Goal: Task Accomplishment & Management: Manage account settings

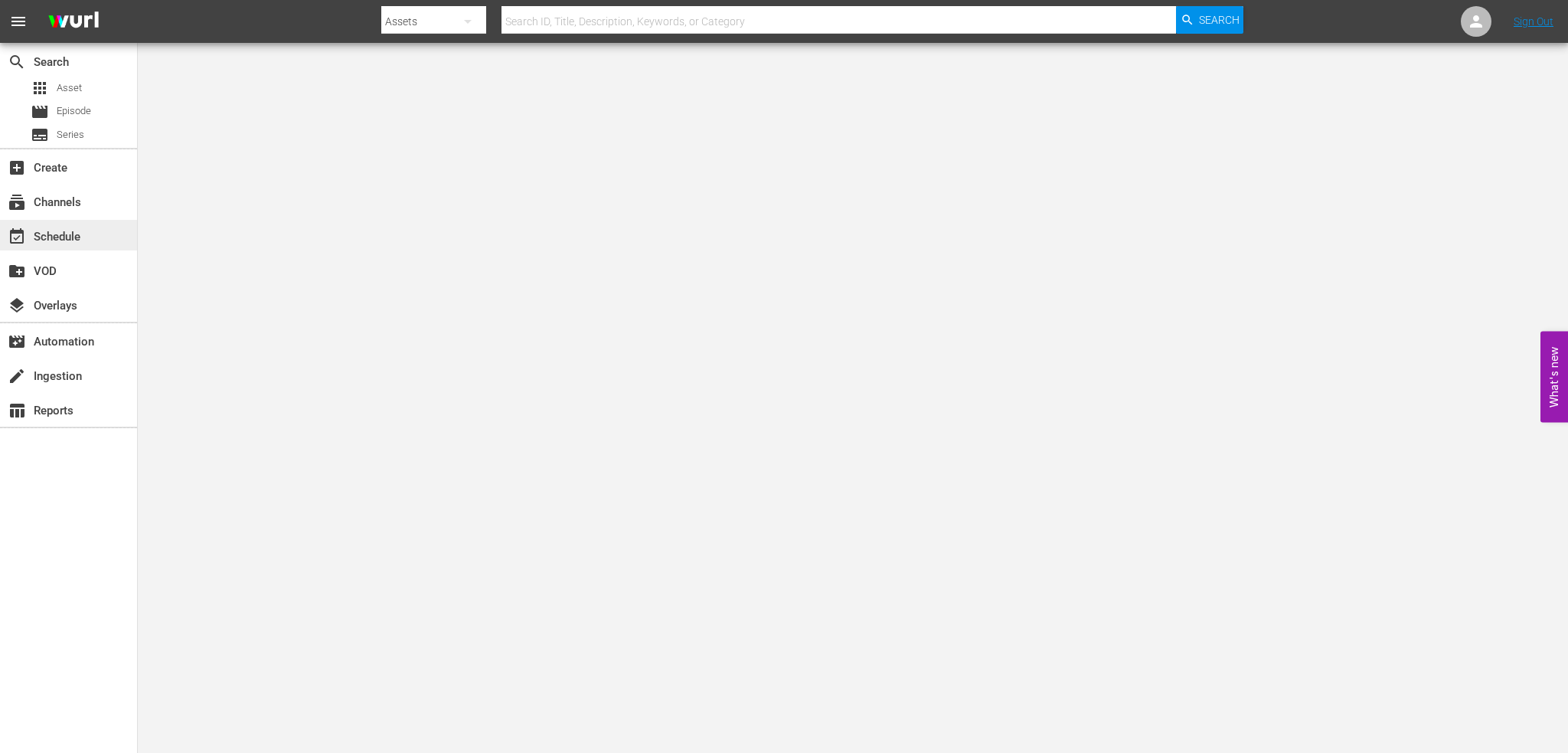
click at [58, 227] on div "event_available Schedule" at bounding box center [42, 234] width 86 height 14
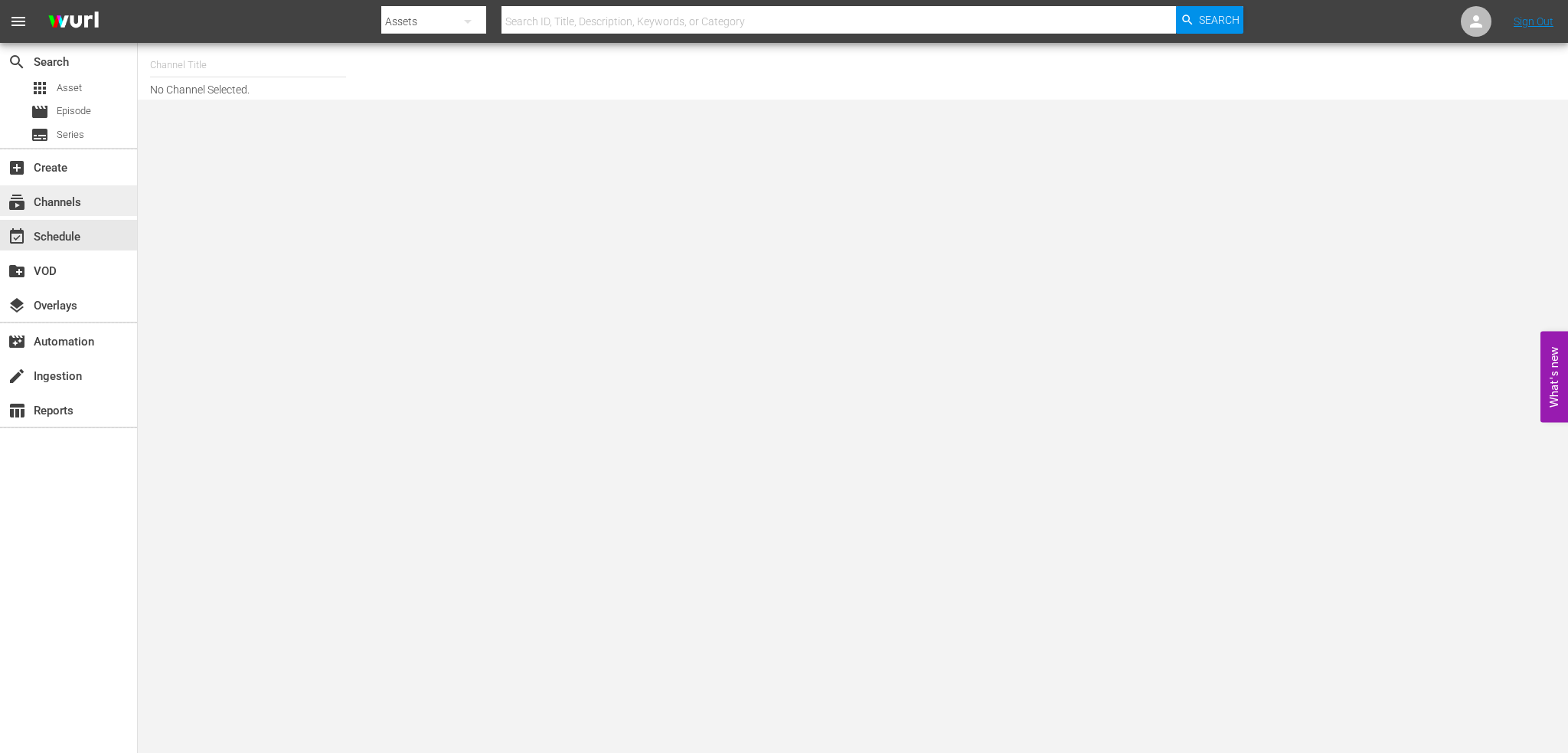
click at [77, 194] on div "subscriptions Channels" at bounding box center [42, 200] width 86 height 14
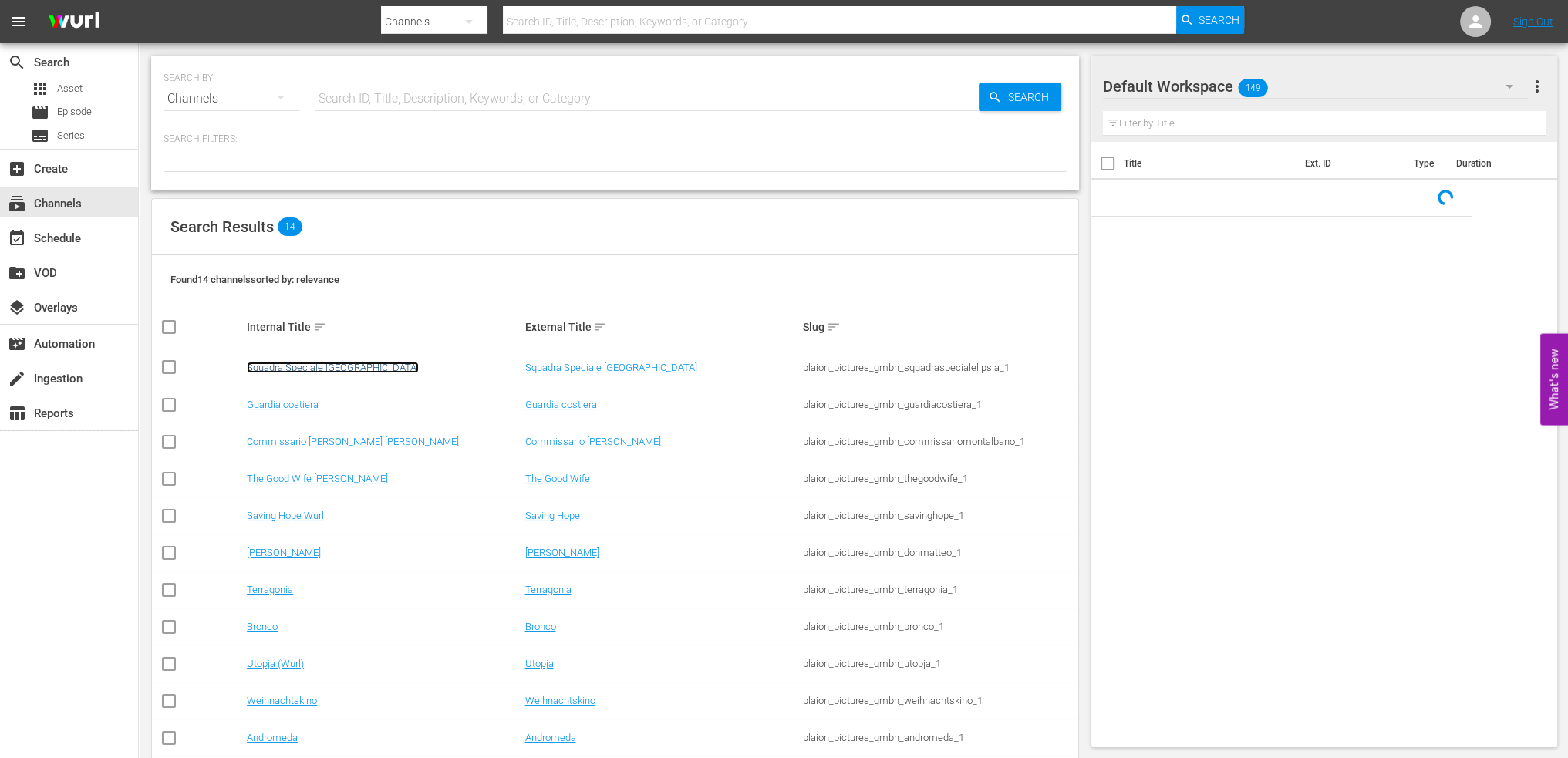
click at [330, 364] on link "Squadra Speciale [GEOGRAPHIC_DATA]" at bounding box center [333, 368] width 172 height 11
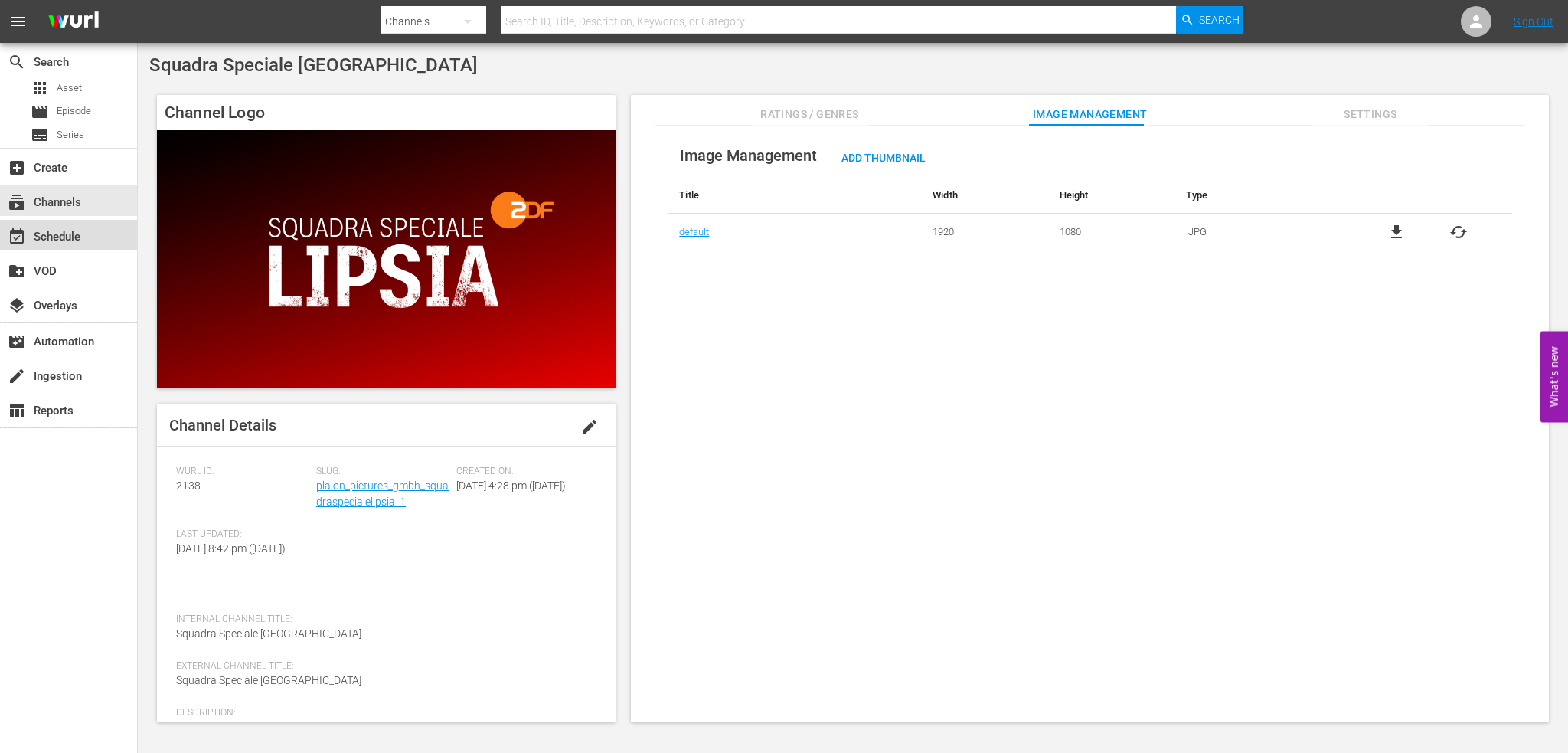
click at [63, 235] on div "event_available Schedule" at bounding box center [42, 234] width 86 height 14
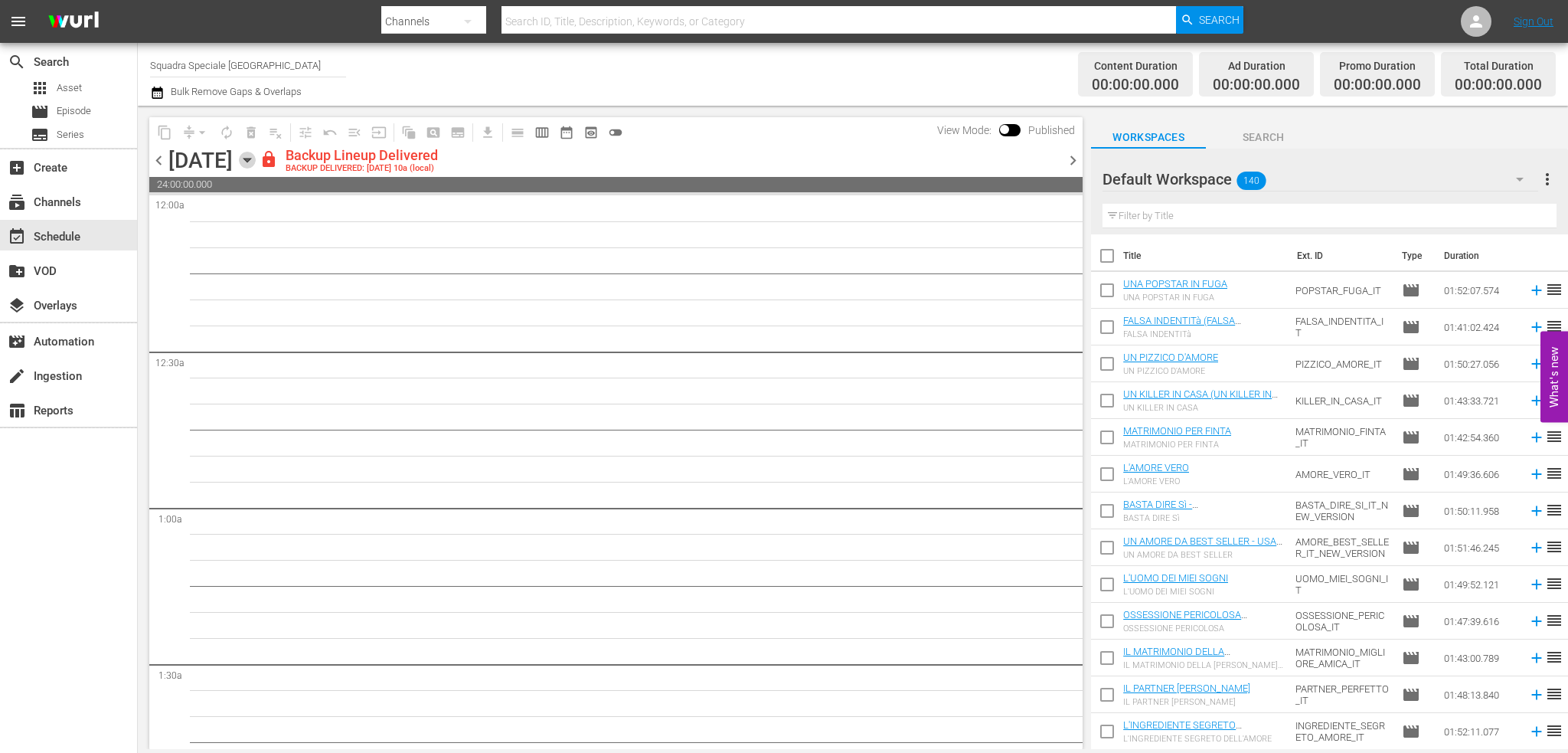
click at [256, 156] on icon "button" at bounding box center [247, 160] width 17 height 17
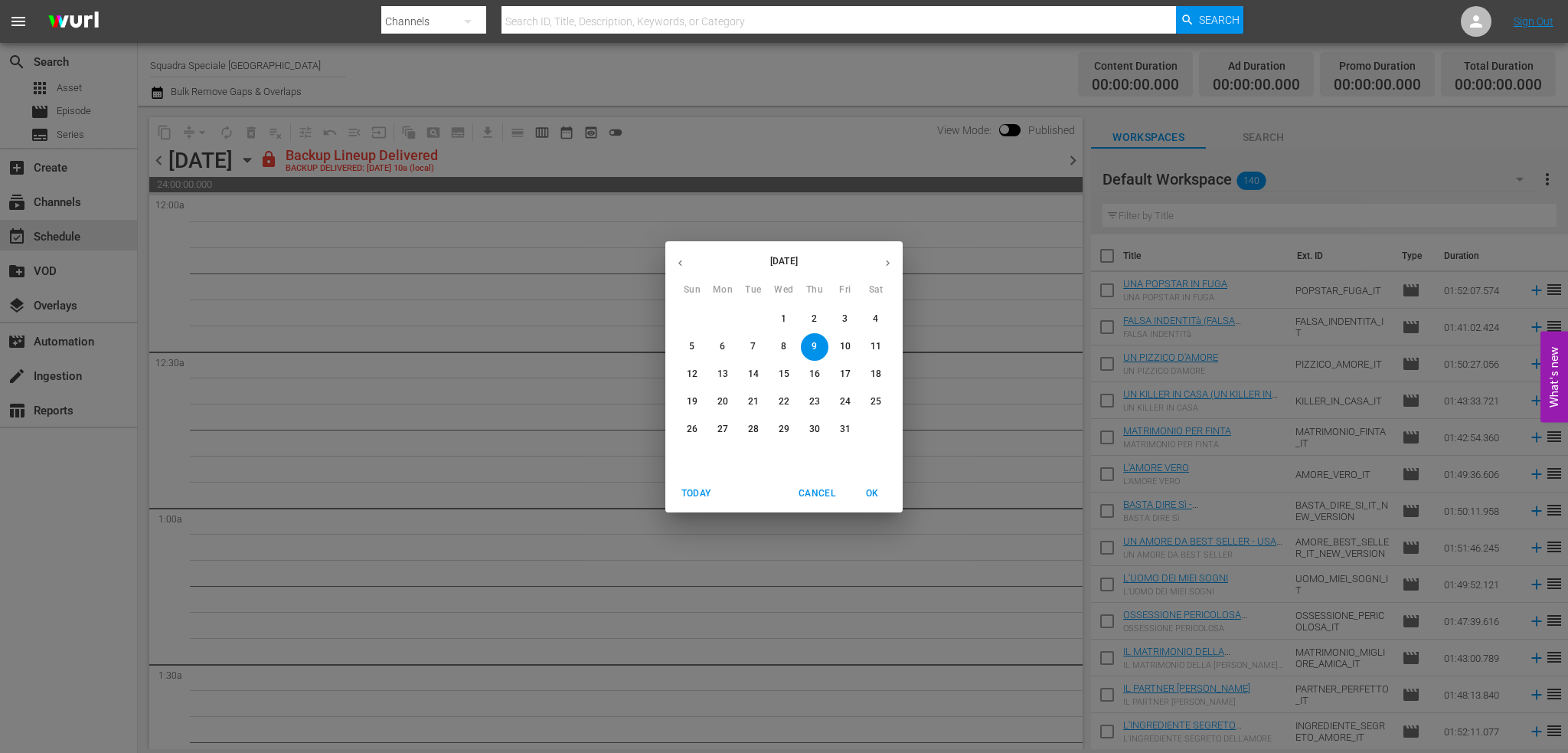
click at [898, 260] on button "button" at bounding box center [888, 263] width 30 height 30
click at [781, 369] on p "12" at bounding box center [784, 374] width 11 height 13
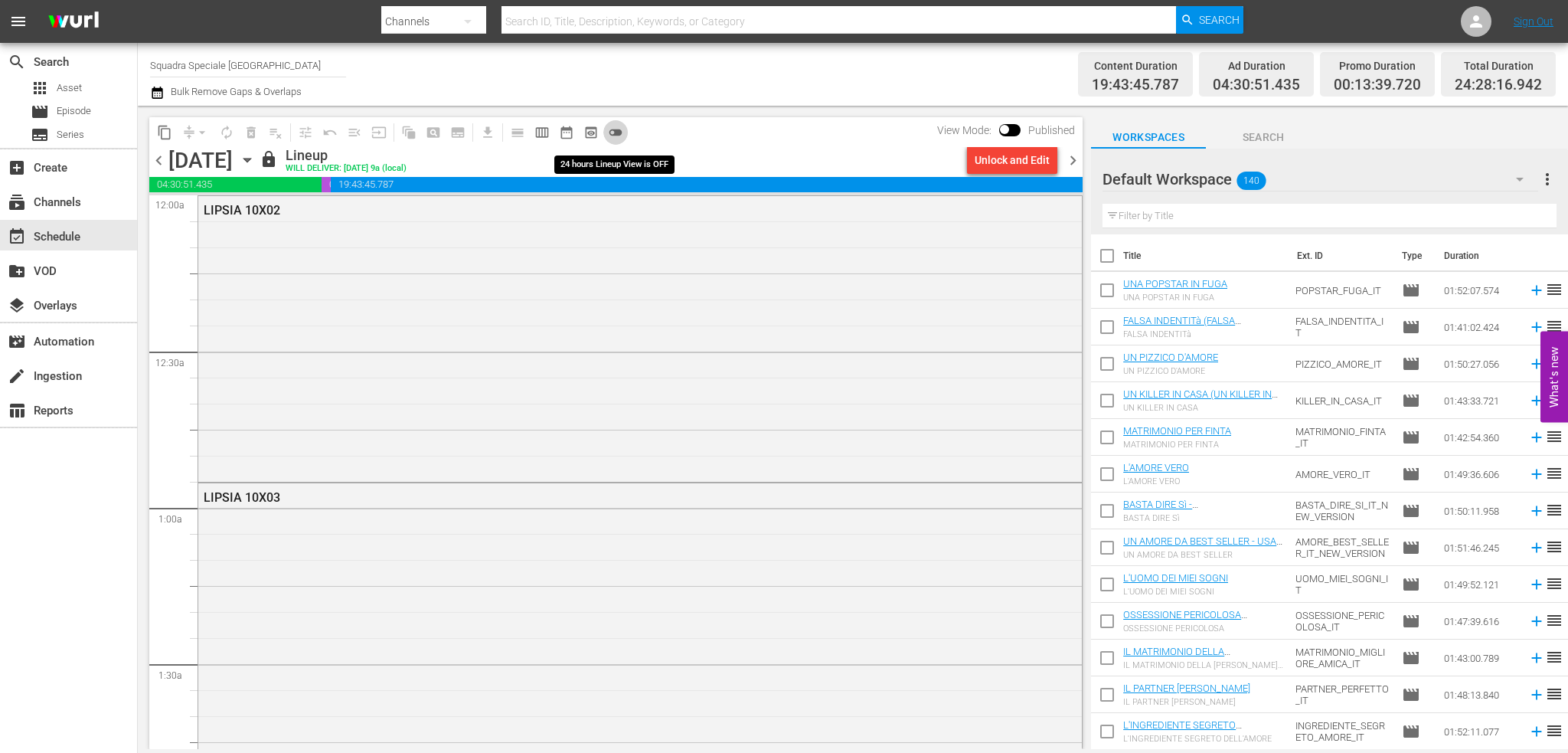
click at [621, 130] on span "toggle_off" at bounding box center [615, 132] width 15 height 15
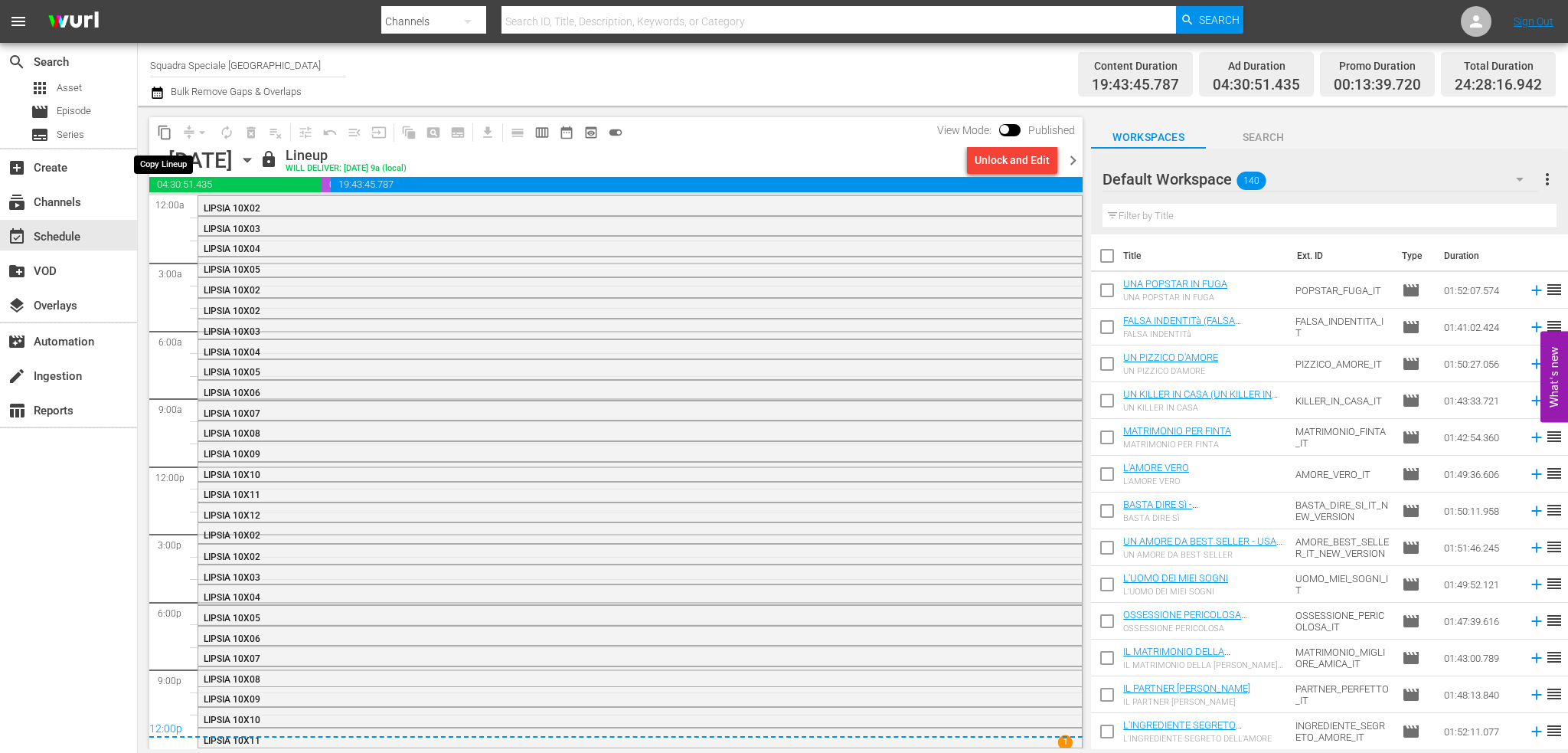
click at [165, 137] on span "content_copy" at bounding box center [165, 132] width 15 height 15
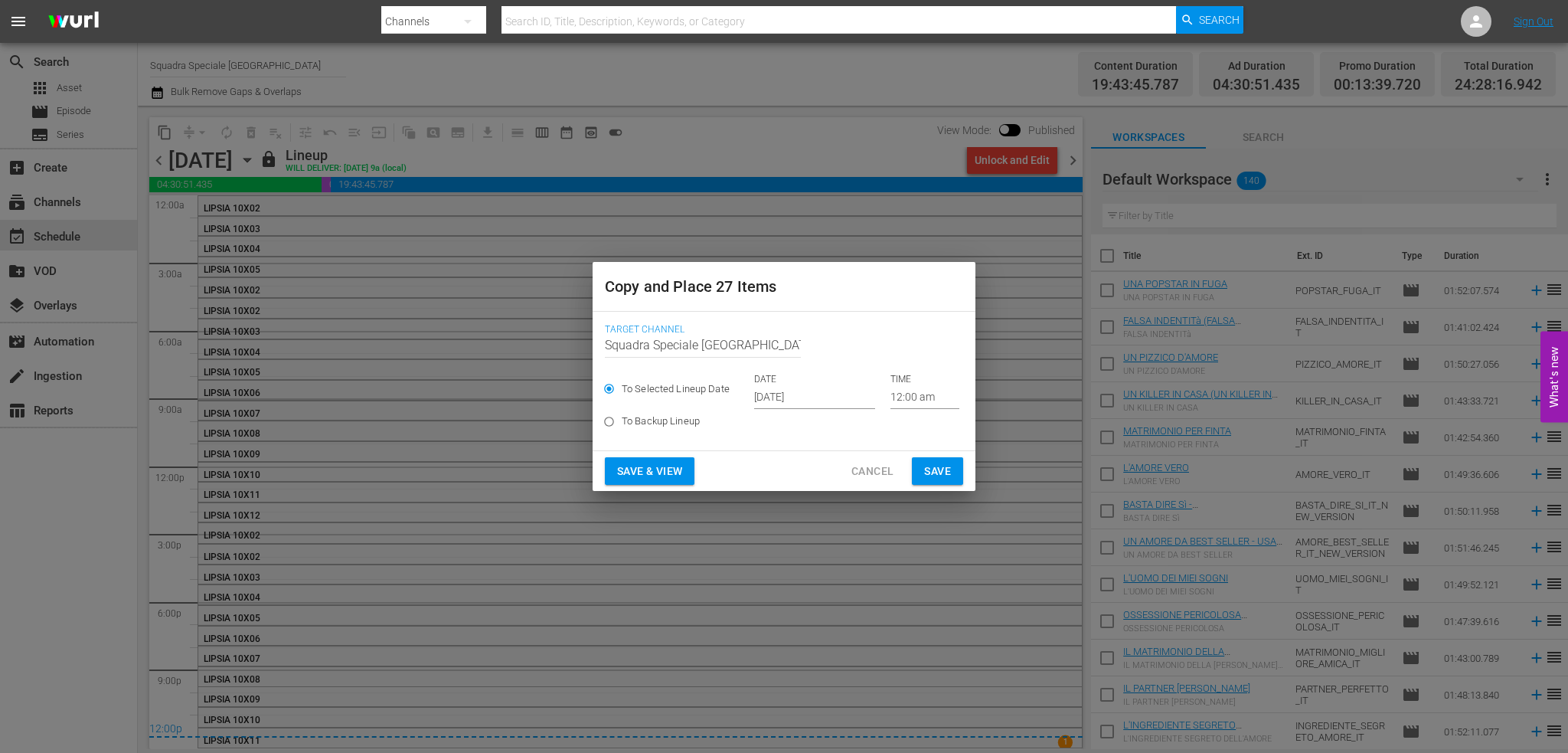
click at [745, 389] on div "To Selected Lineup Date DATE [DATE] TIME 12:00 am" at bounding box center [784, 391] width 358 height 36
click at [784, 399] on input "[DATE]" at bounding box center [815, 398] width 121 height 23
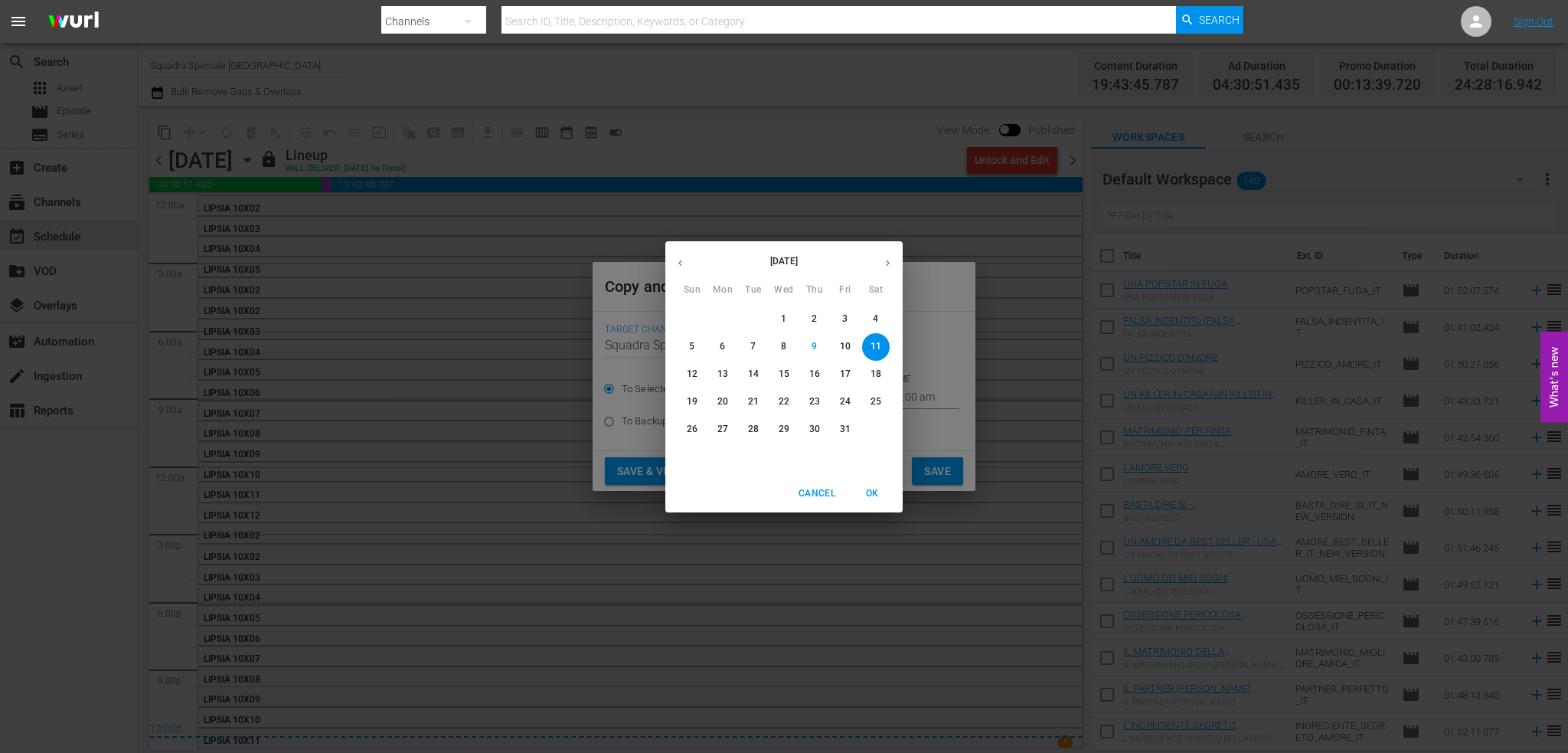
click at [882, 260] on icon "button" at bounding box center [888, 263] width 11 height 11
click at [758, 373] on span "11" at bounding box center [753, 374] width 28 height 13
type input "[DATE]"
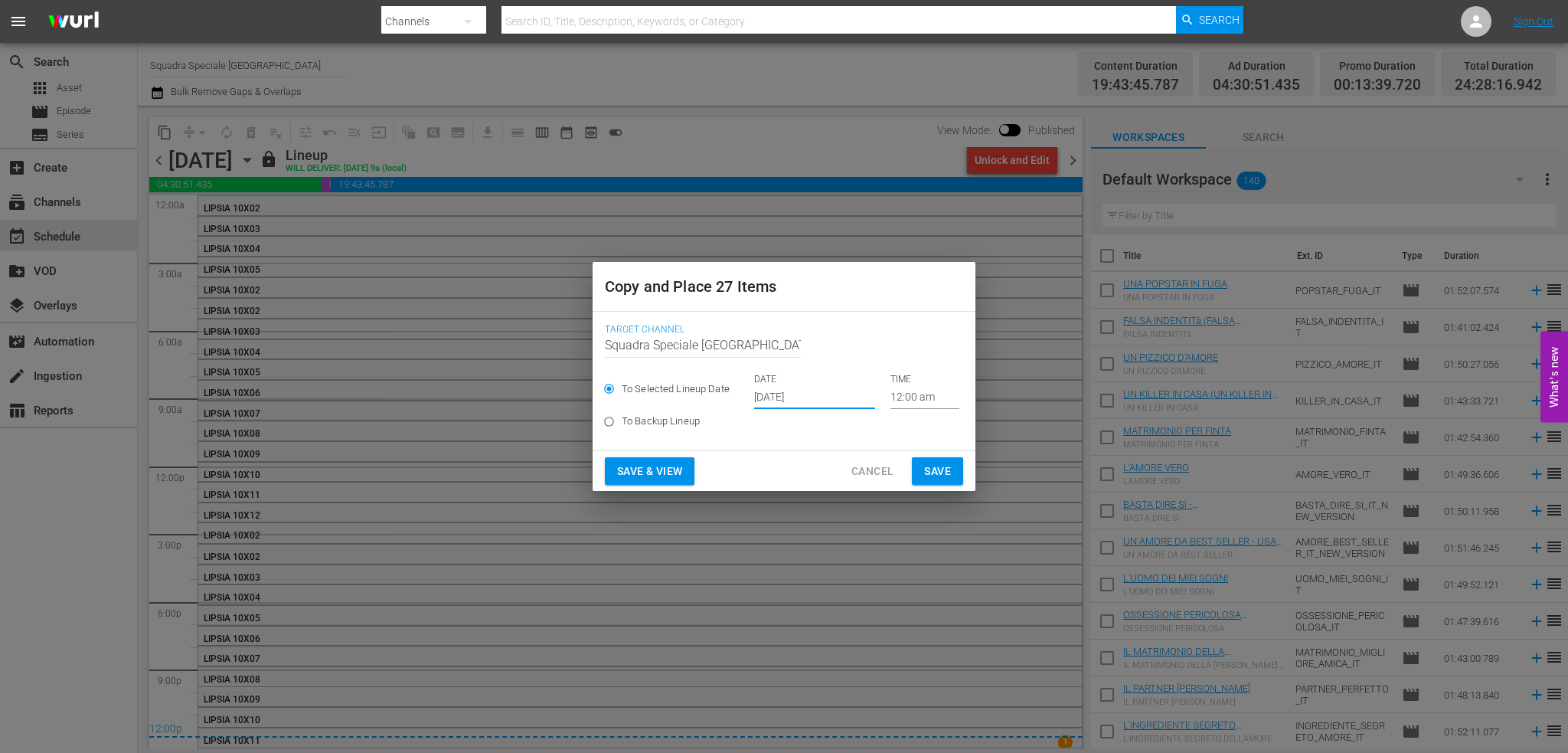
click at [939, 472] on span "Save" at bounding box center [937, 471] width 27 height 19
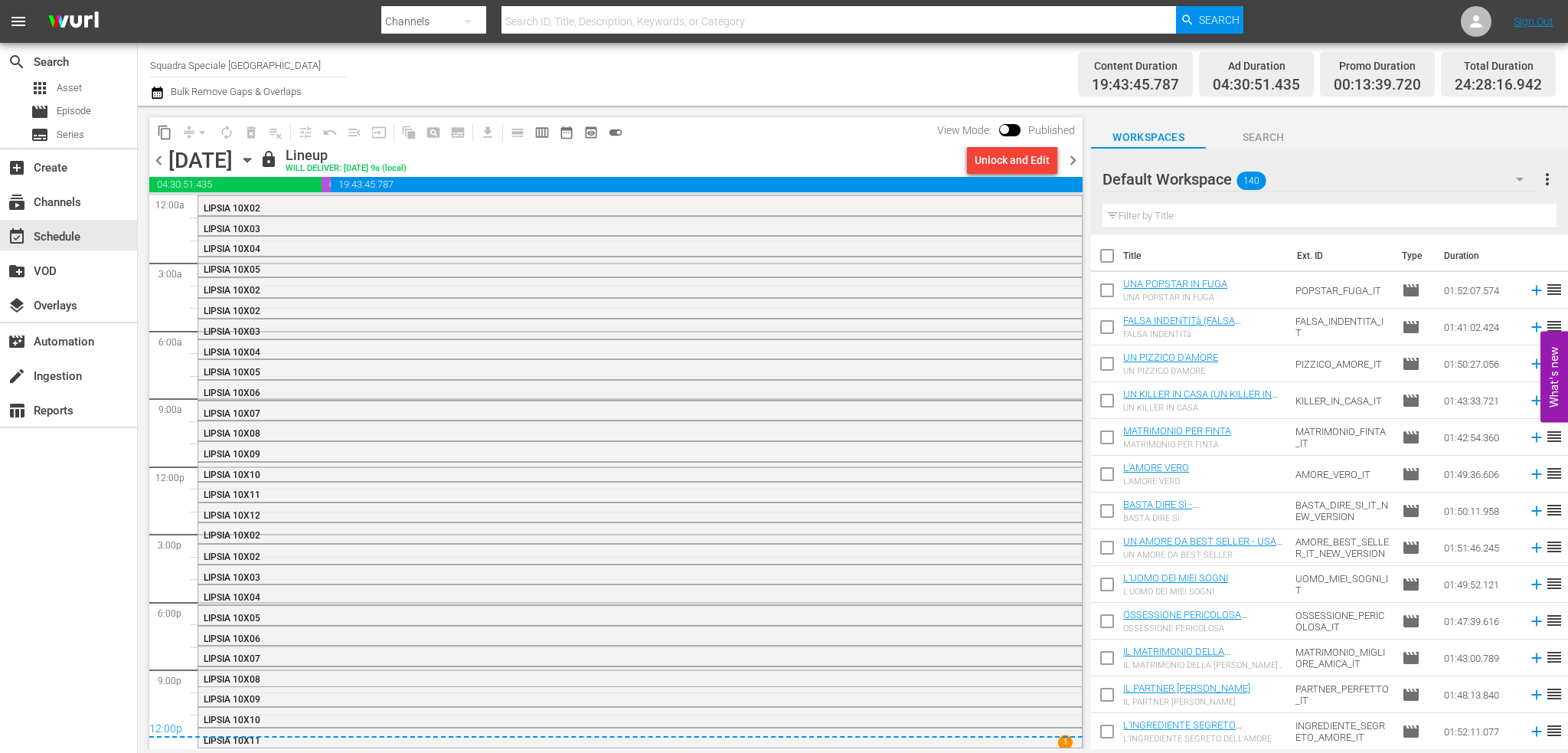
click at [155, 161] on span "chevron_left" at bounding box center [158, 160] width 19 height 19
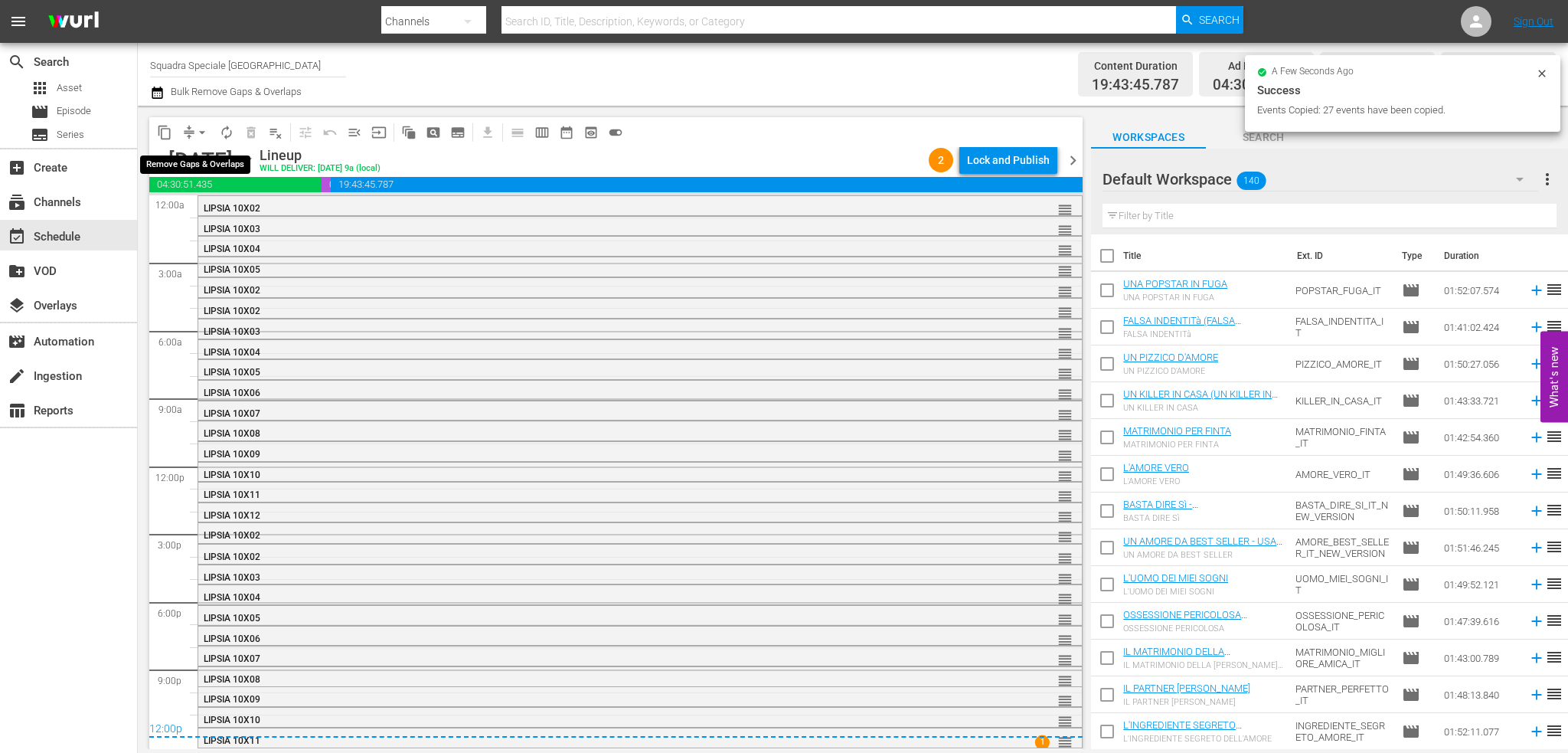
click at [198, 125] on span "arrow_drop_down" at bounding box center [202, 132] width 15 height 15
click at [223, 185] on li "Align to First Episode" at bounding box center [202, 188] width 126 height 25
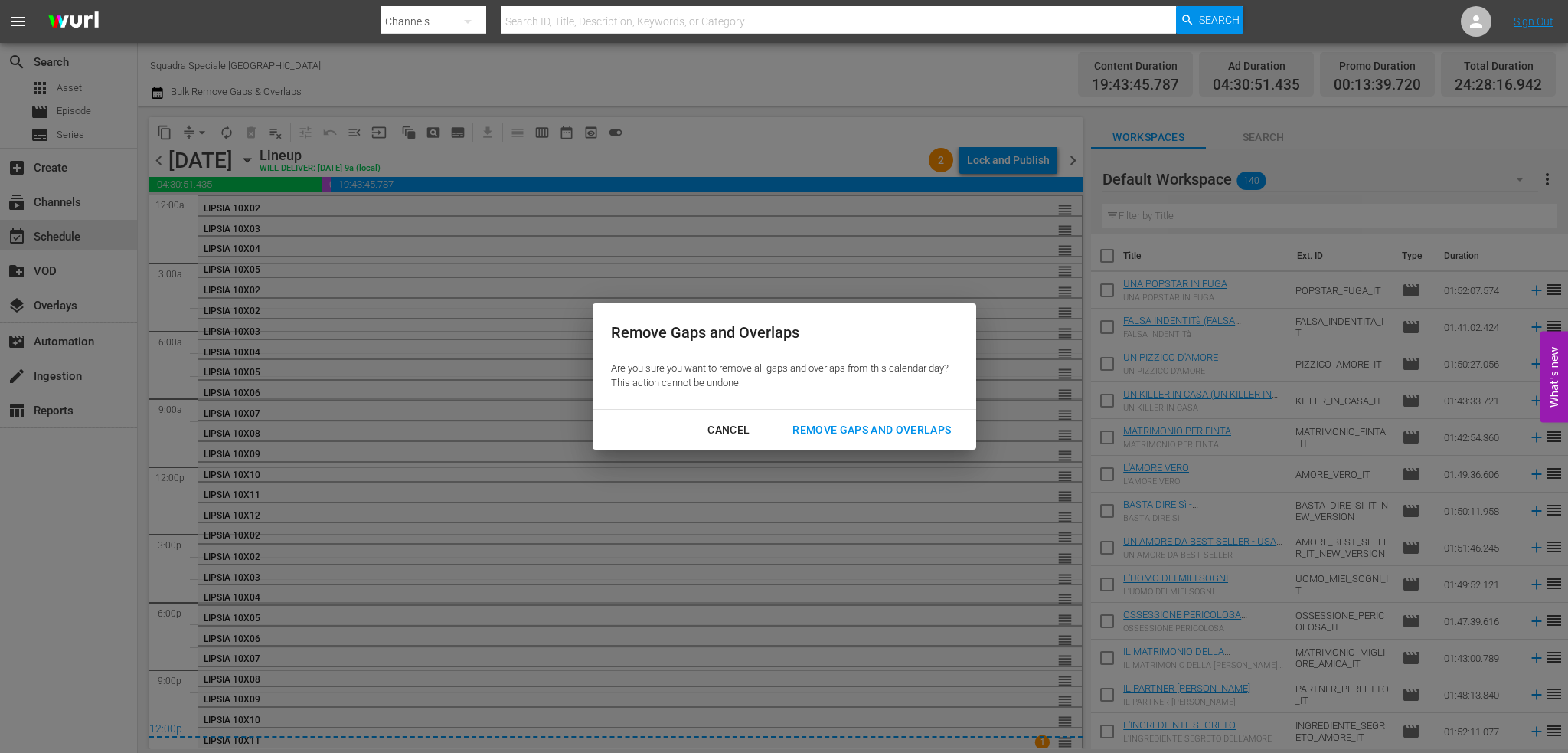
click at [842, 433] on div "Remove Gaps and Overlaps" at bounding box center [872, 429] width 183 height 19
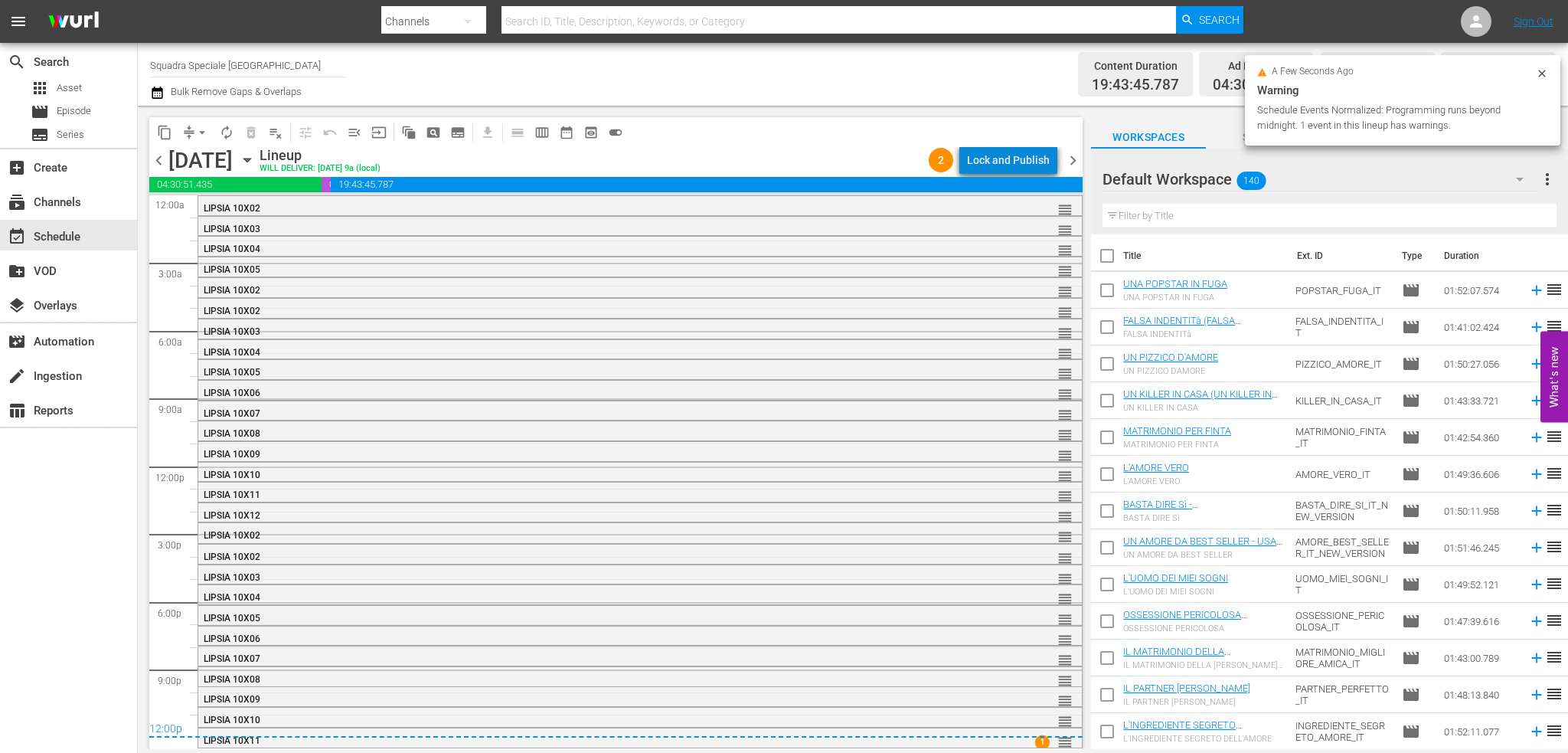
click at [1017, 166] on div "Lock and Publish" at bounding box center [1008, 161] width 83 height 28
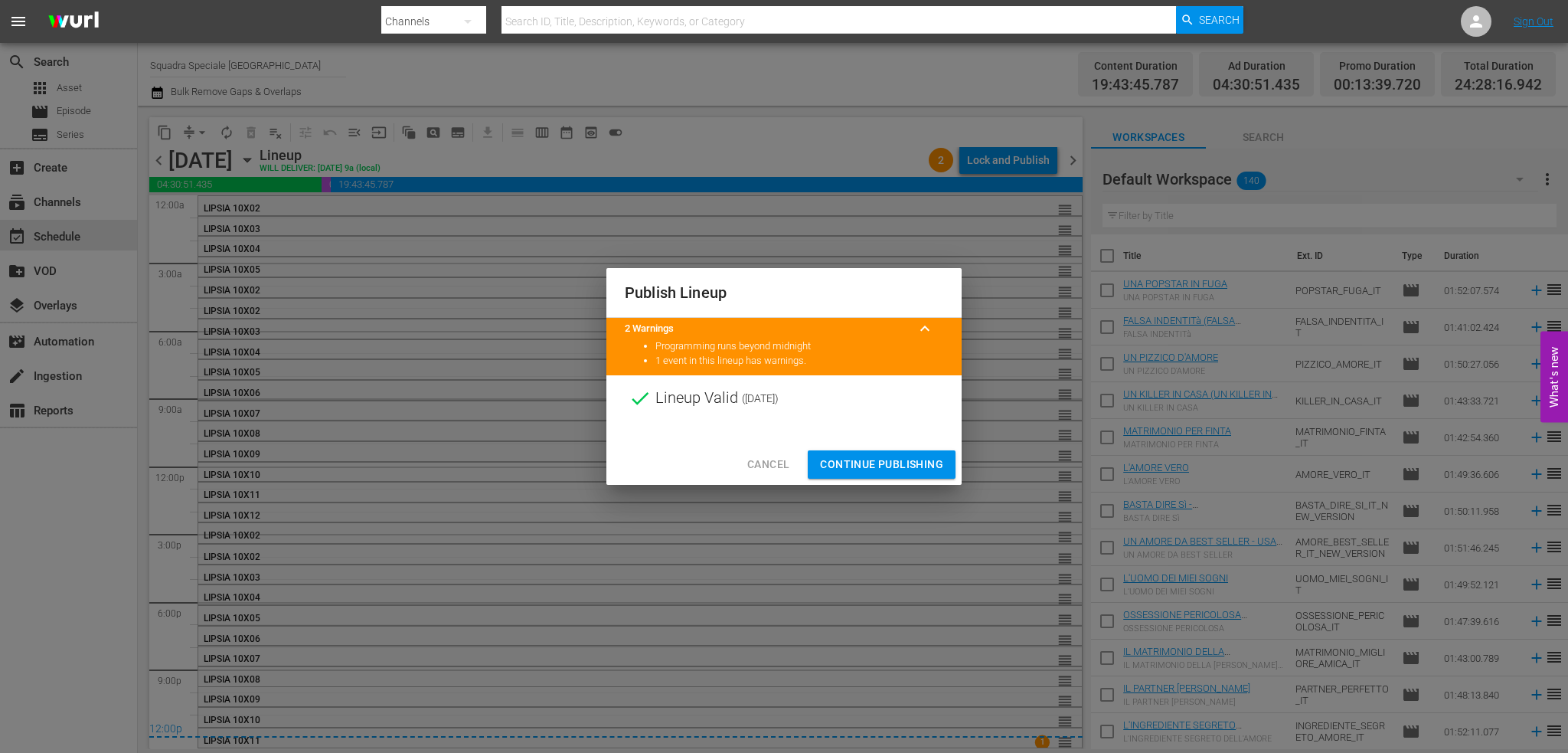
click at [893, 471] on span "Continue Publishing" at bounding box center [881, 464] width 123 height 19
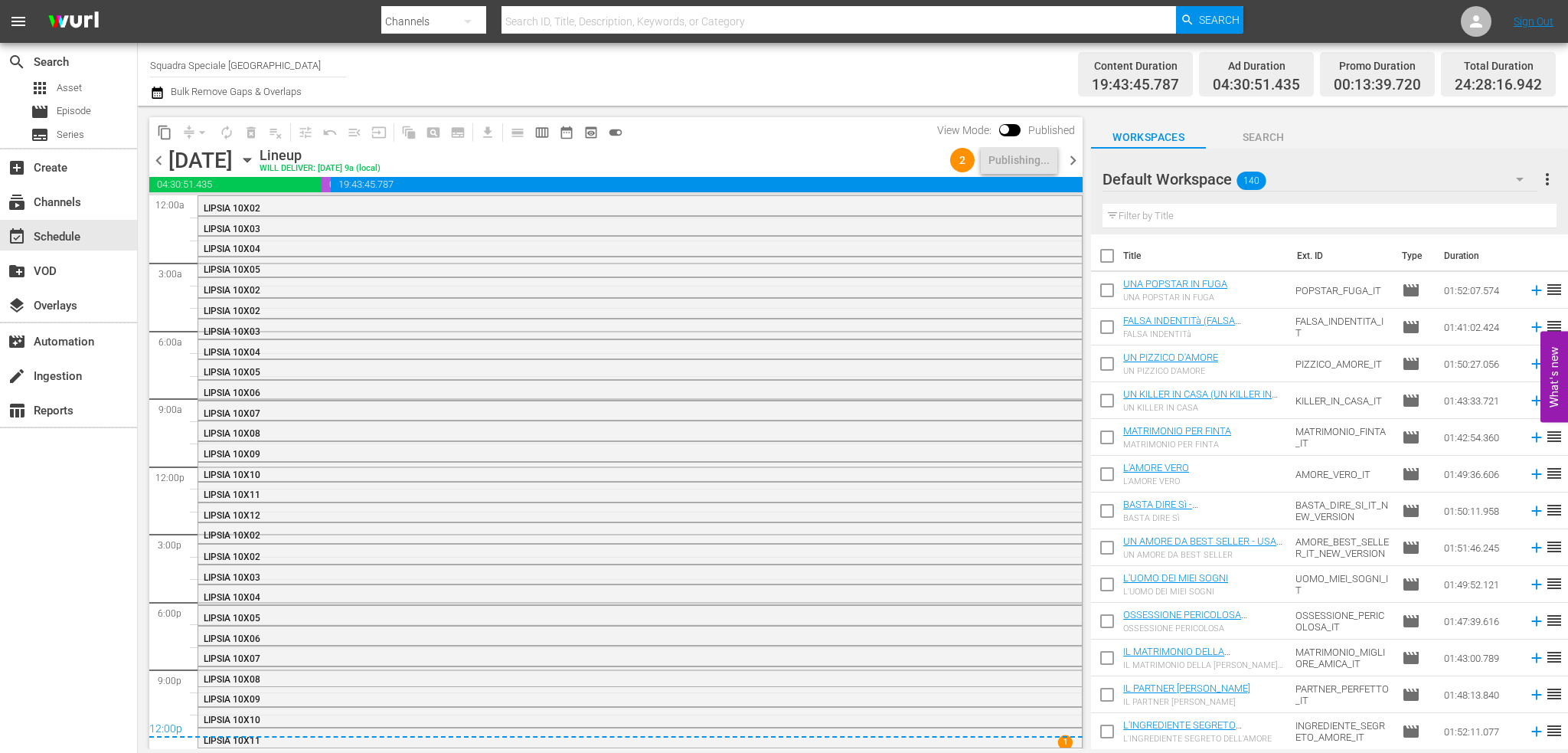
click at [1075, 157] on span "chevron_right" at bounding box center [1073, 160] width 19 height 19
click at [1011, 165] on div "Unlock and Edit" at bounding box center [1012, 161] width 75 height 28
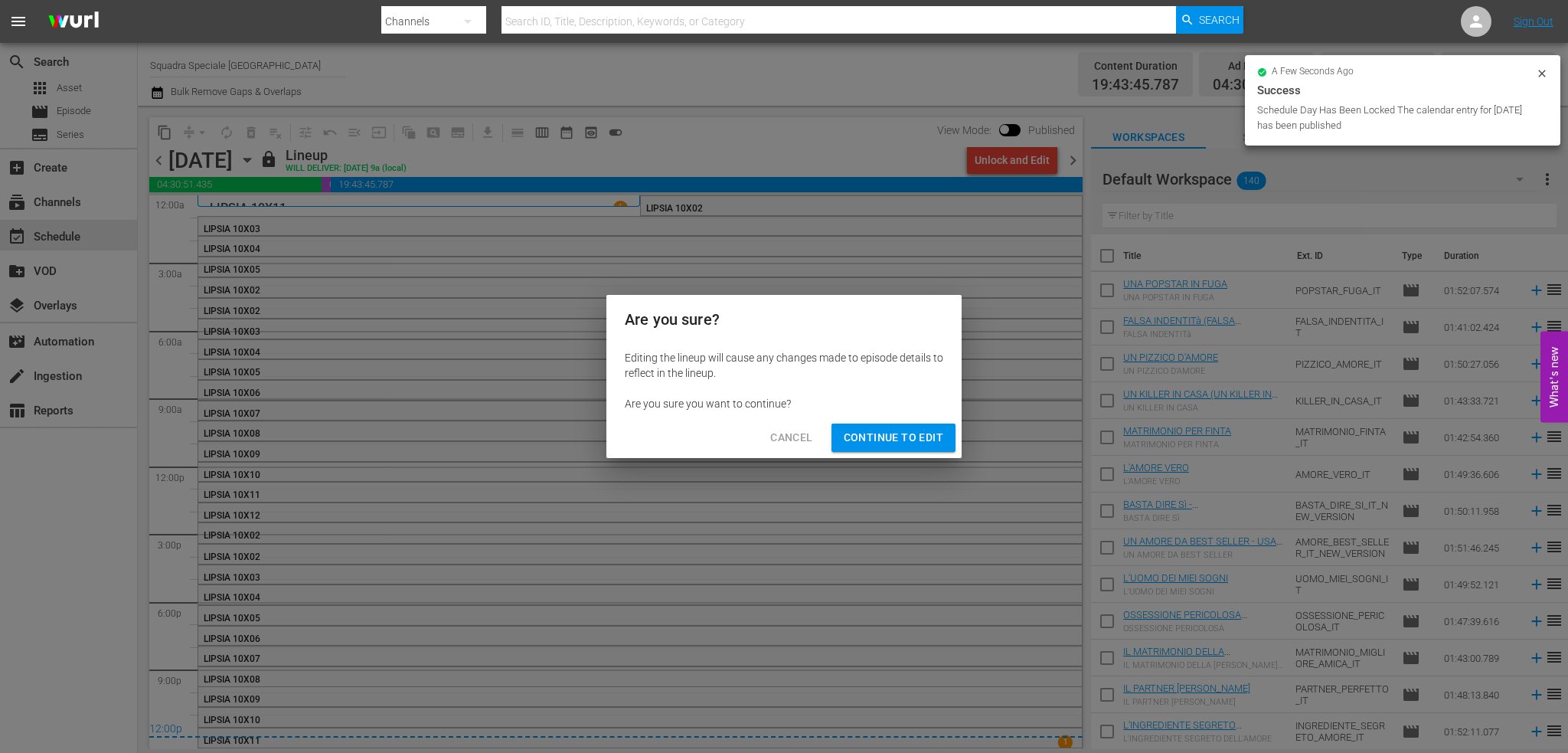
click at [914, 423] on div "Cancel Continue to Edit" at bounding box center [784, 438] width 355 height 41
click at [894, 439] on span "Continue to Edit" at bounding box center [894, 437] width 99 height 19
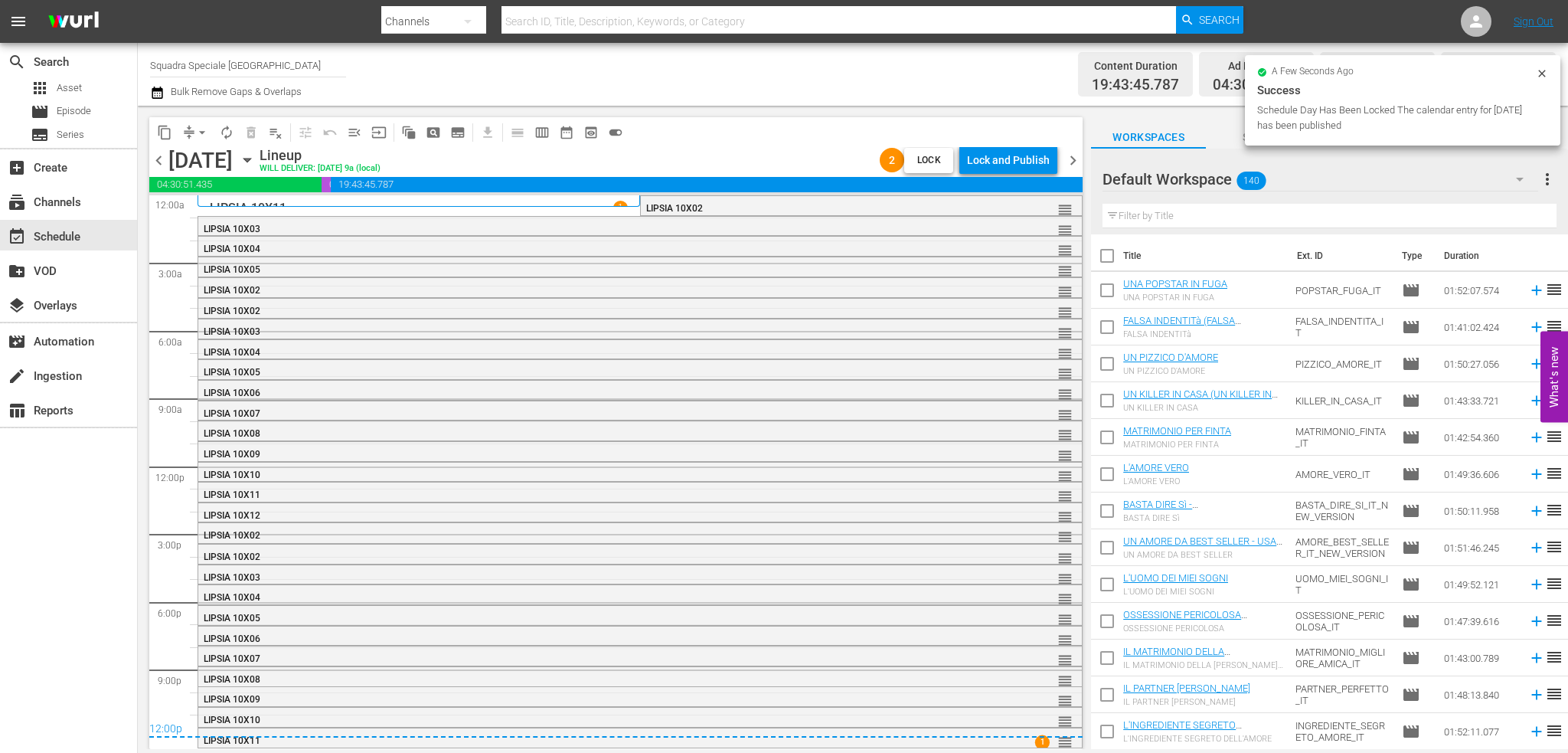
click at [769, 205] on div "LIPSIA 10X02" at bounding box center [822, 208] width 353 height 11
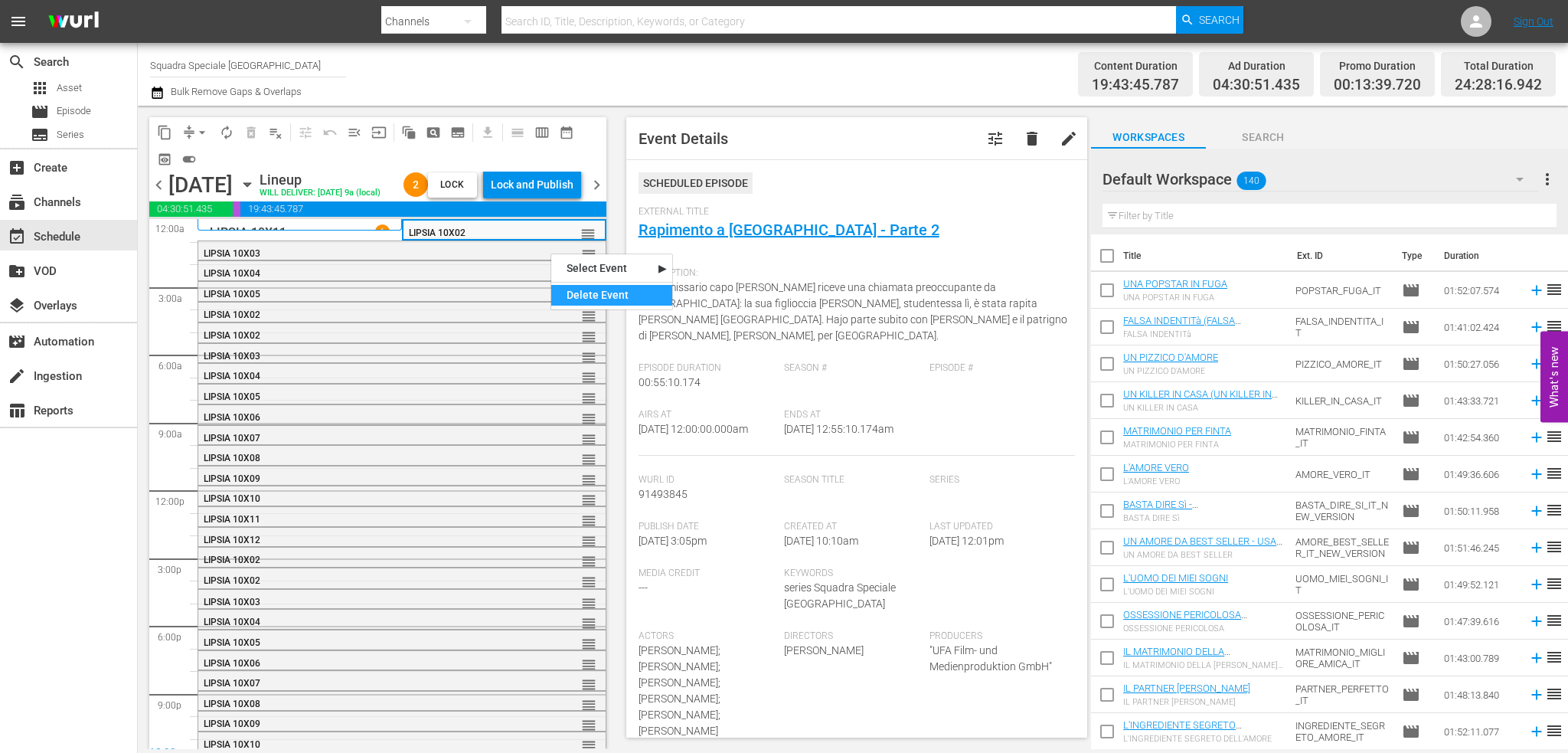
click at [588, 293] on div "Delete Event" at bounding box center [612, 295] width 121 height 20
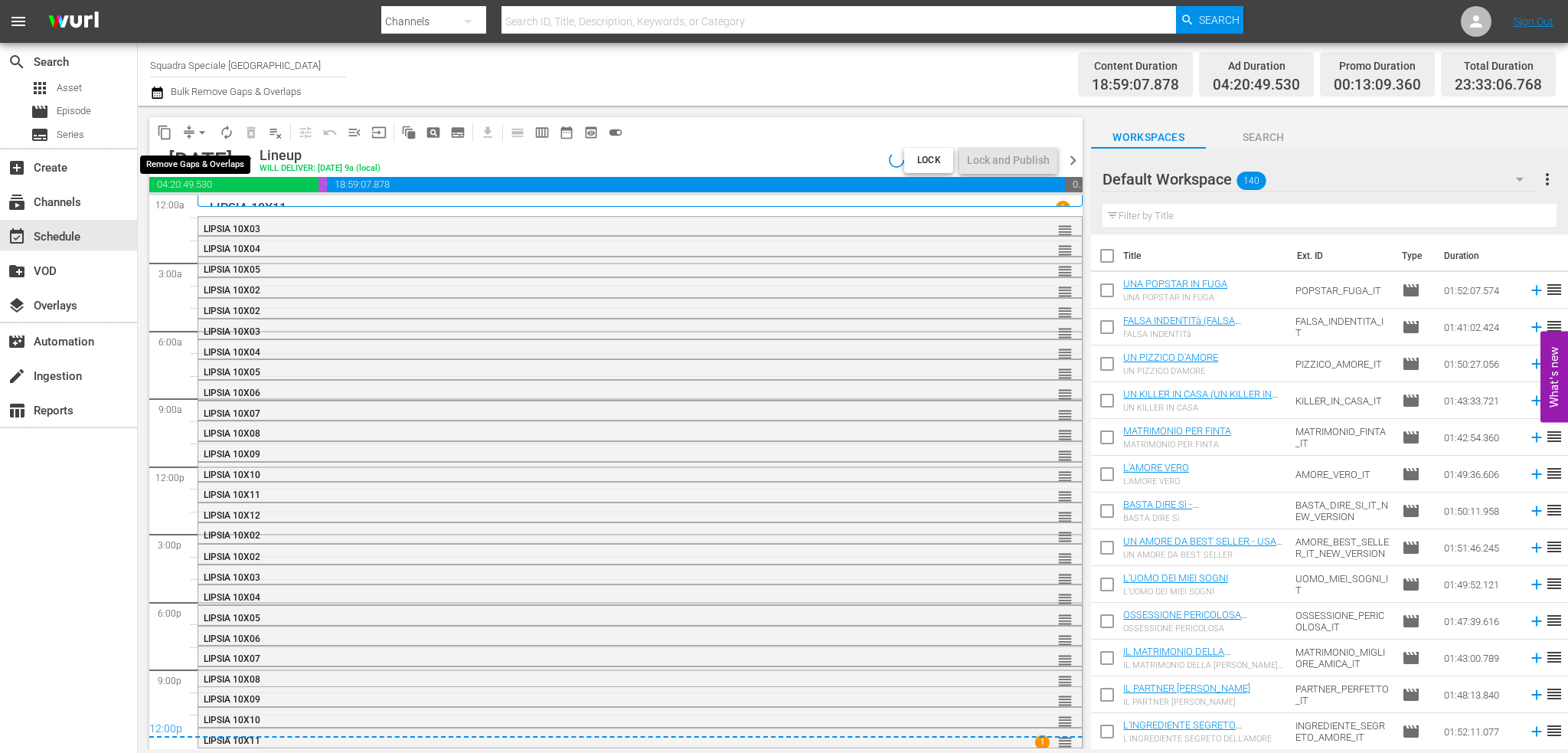
click at [200, 127] on span "arrow_drop_down" at bounding box center [202, 132] width 15 height 15
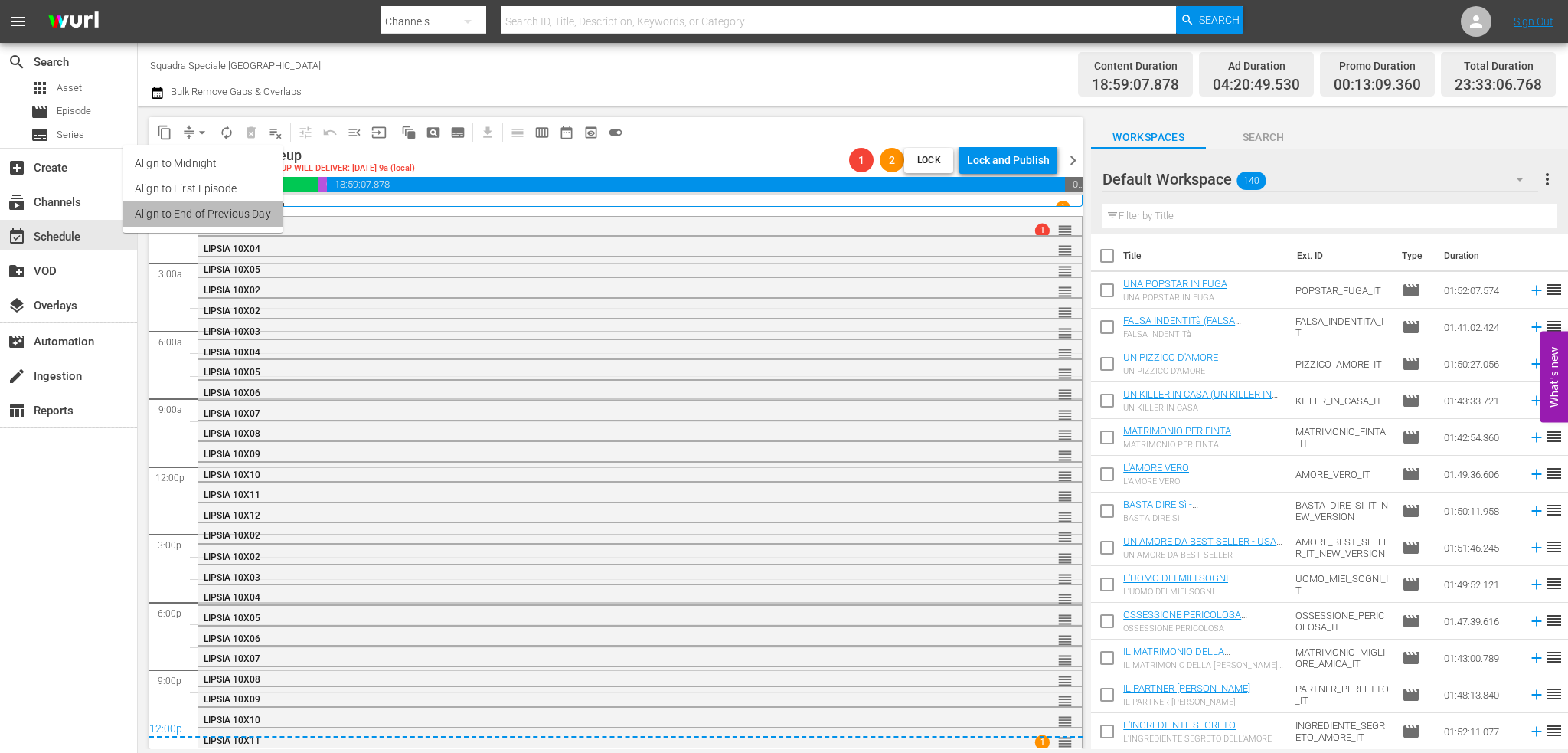
click at [225, 210] on li "Align to End of Previous Day" at bounding box center [202, 214] width 160 height 25
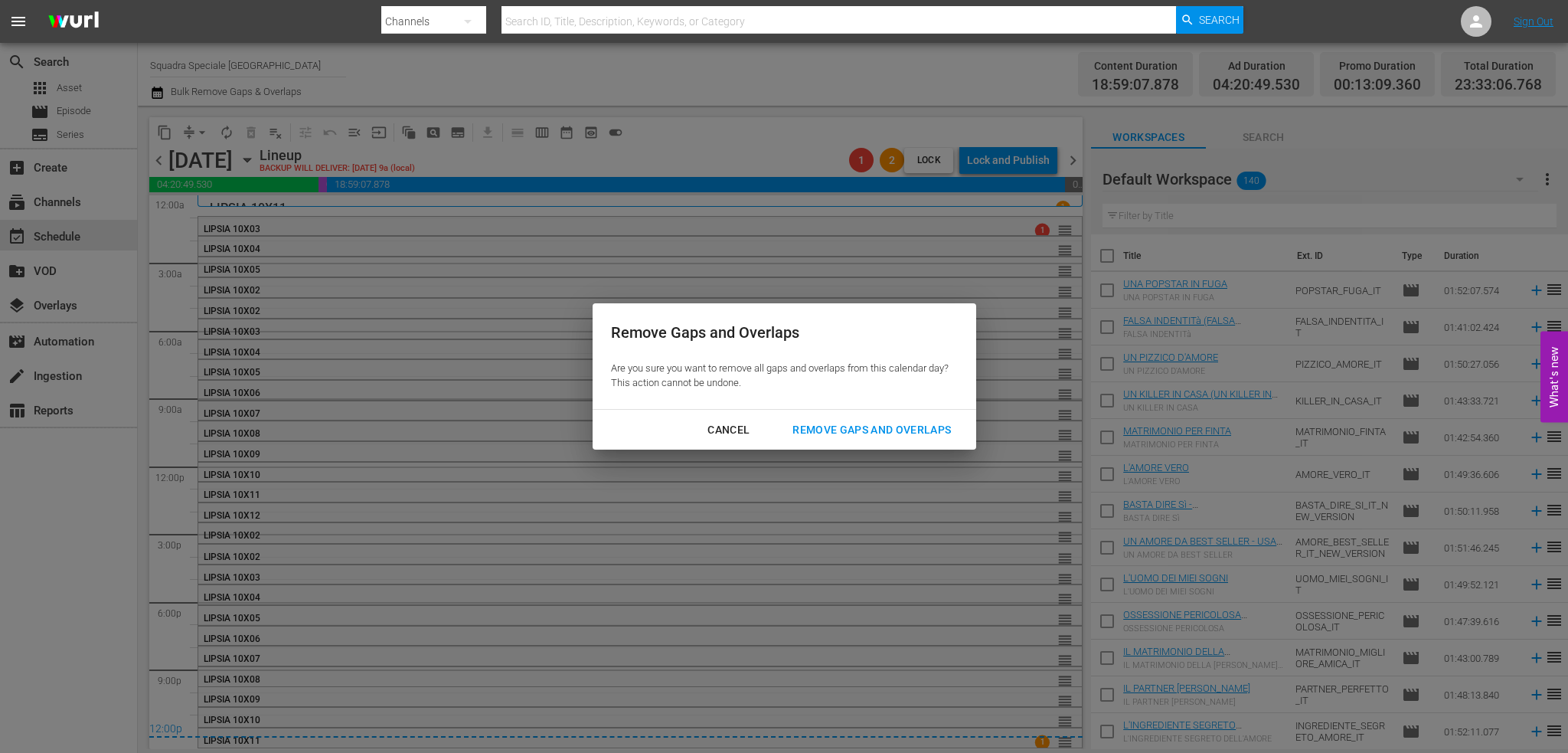
click at [809, 431] on div "Remove Gaps and Overlaps" at bounding box center [872, 429] width 183 height 19
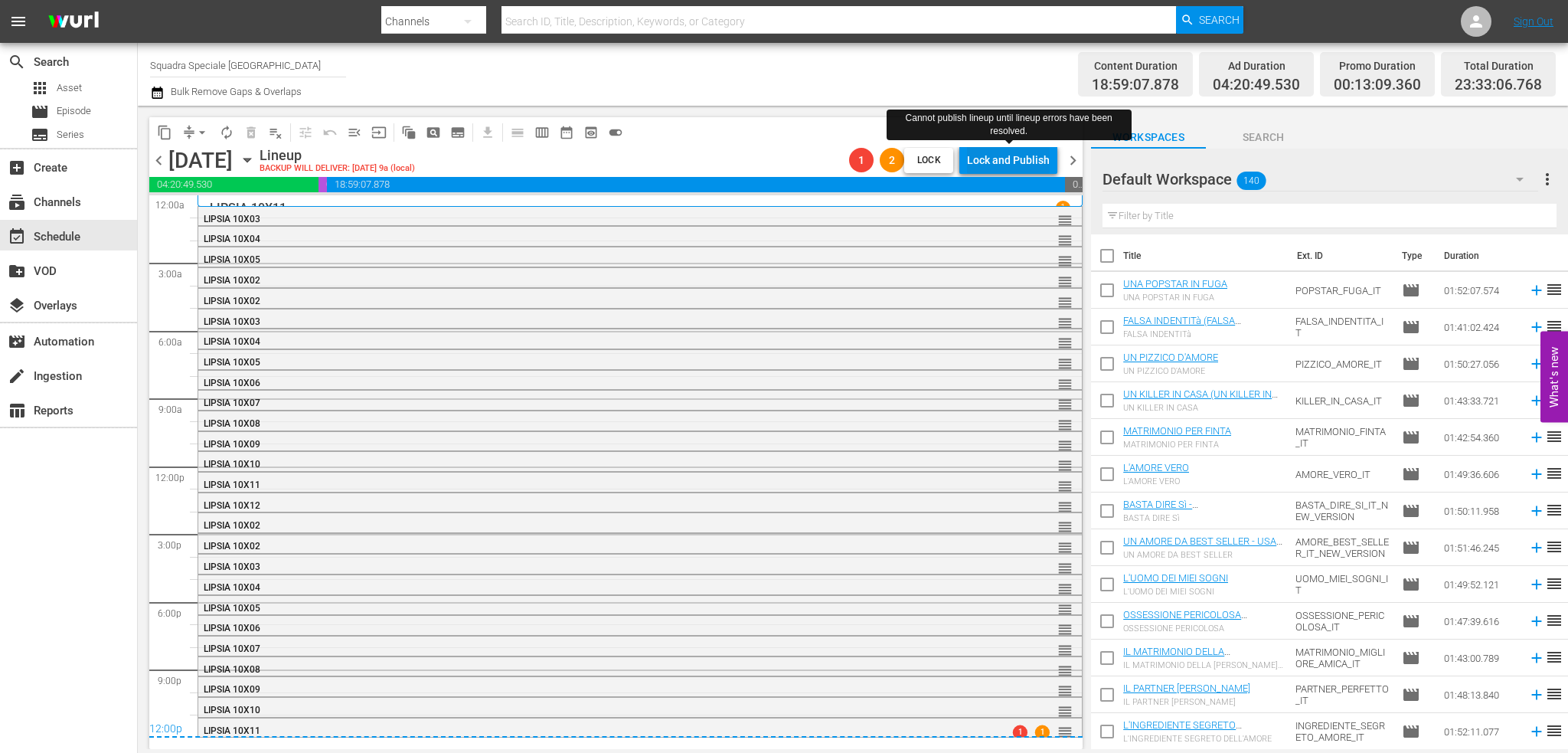
click at [999, 165] on div "Lock and Publish" at bounding box center [1008, 161] width 83 height 28
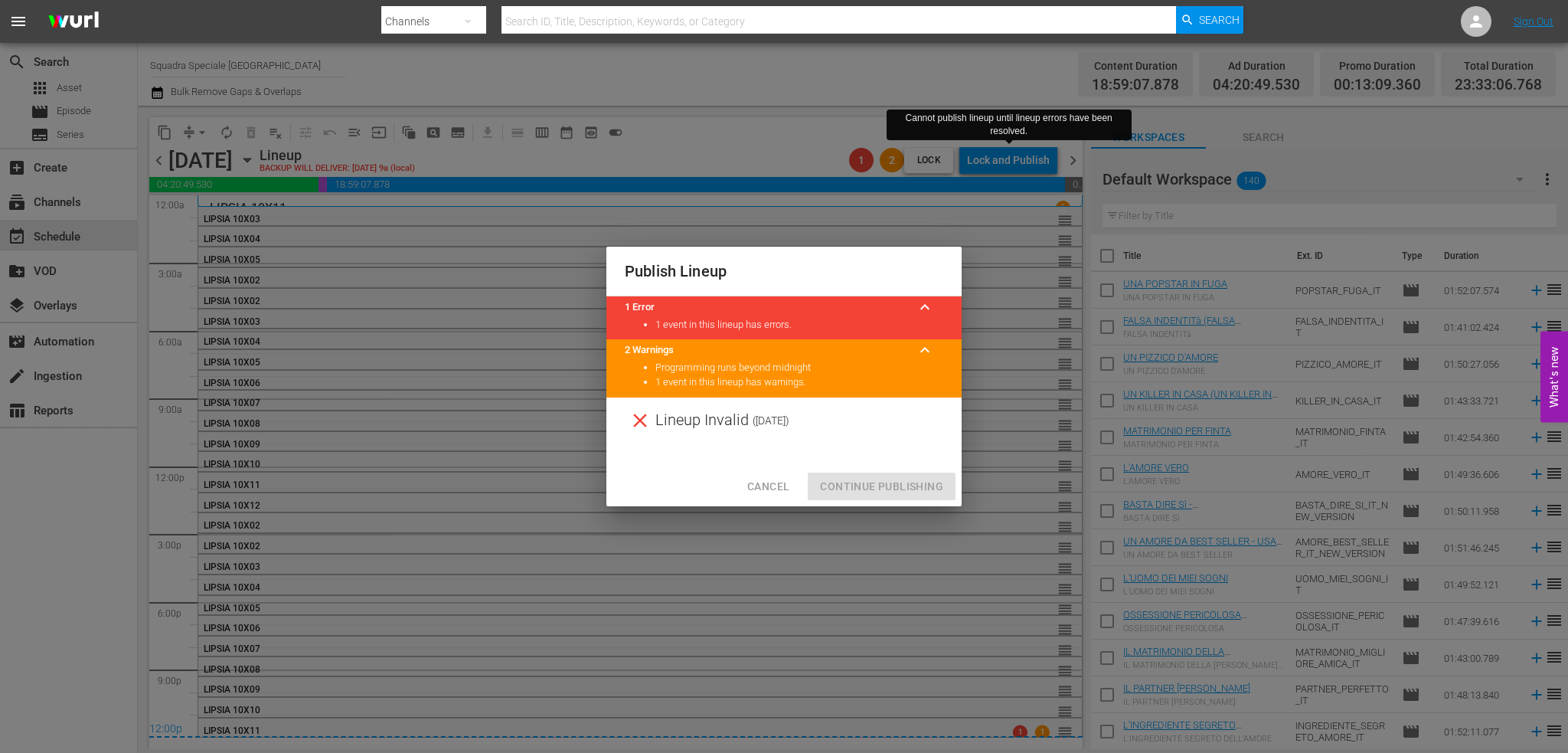
click at [775, 490] on span "Cancel" at bounding box center [768, 487] width 42 height 19
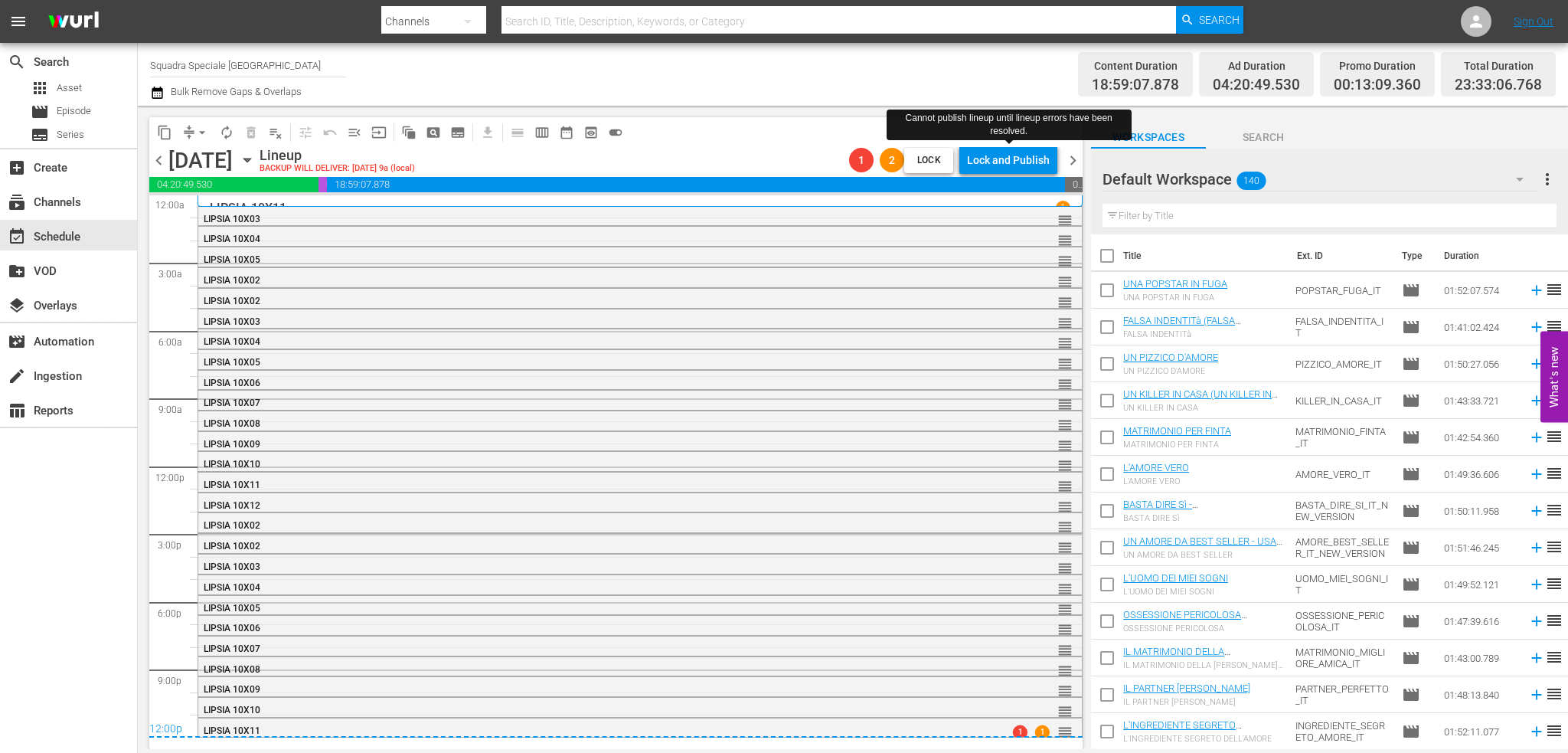
click at [918, 726] on div "12:00p" at bounding box center [616, 729] width 933 height 15
click at [1013, 726] on div "12:00p" at bounding box center [616, 729] width 933 height 15
click at [332, 726] on div "12:00p" at bounding box center [616, 729] width 933 height 15
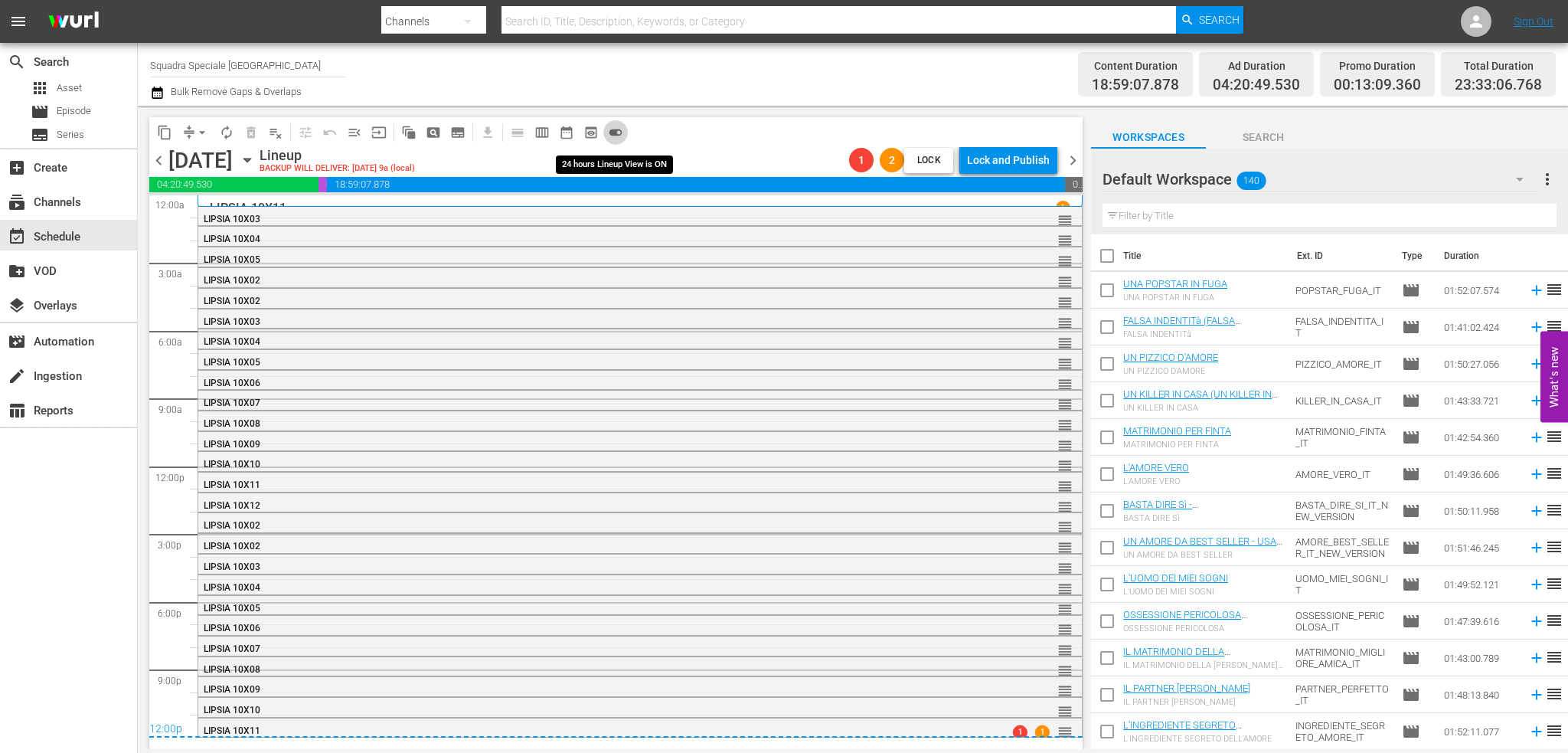
click at [614, 126] on span "toggle_on" at bounding box center [615, 132] width 15 height 15
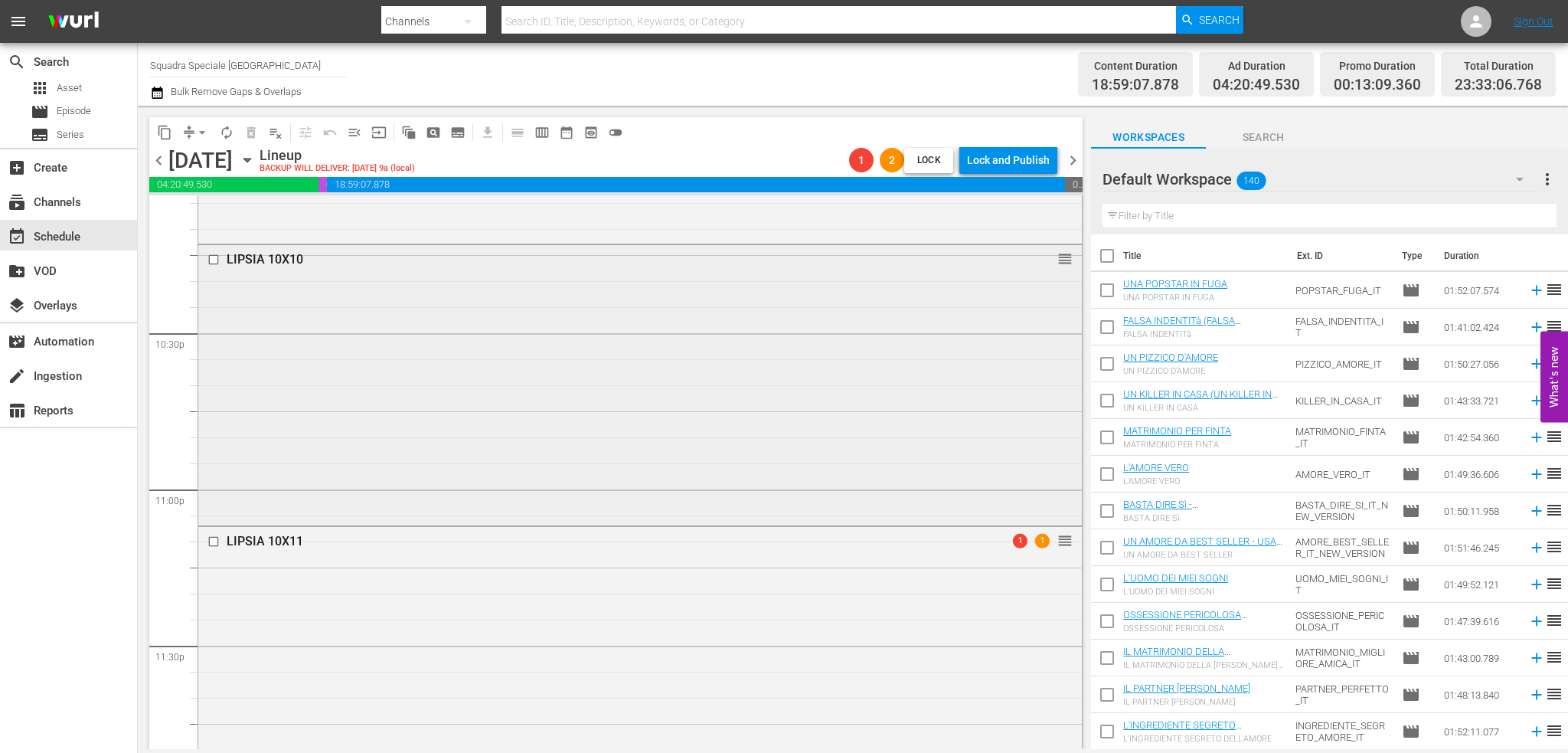
scroll to position [6954, 0]
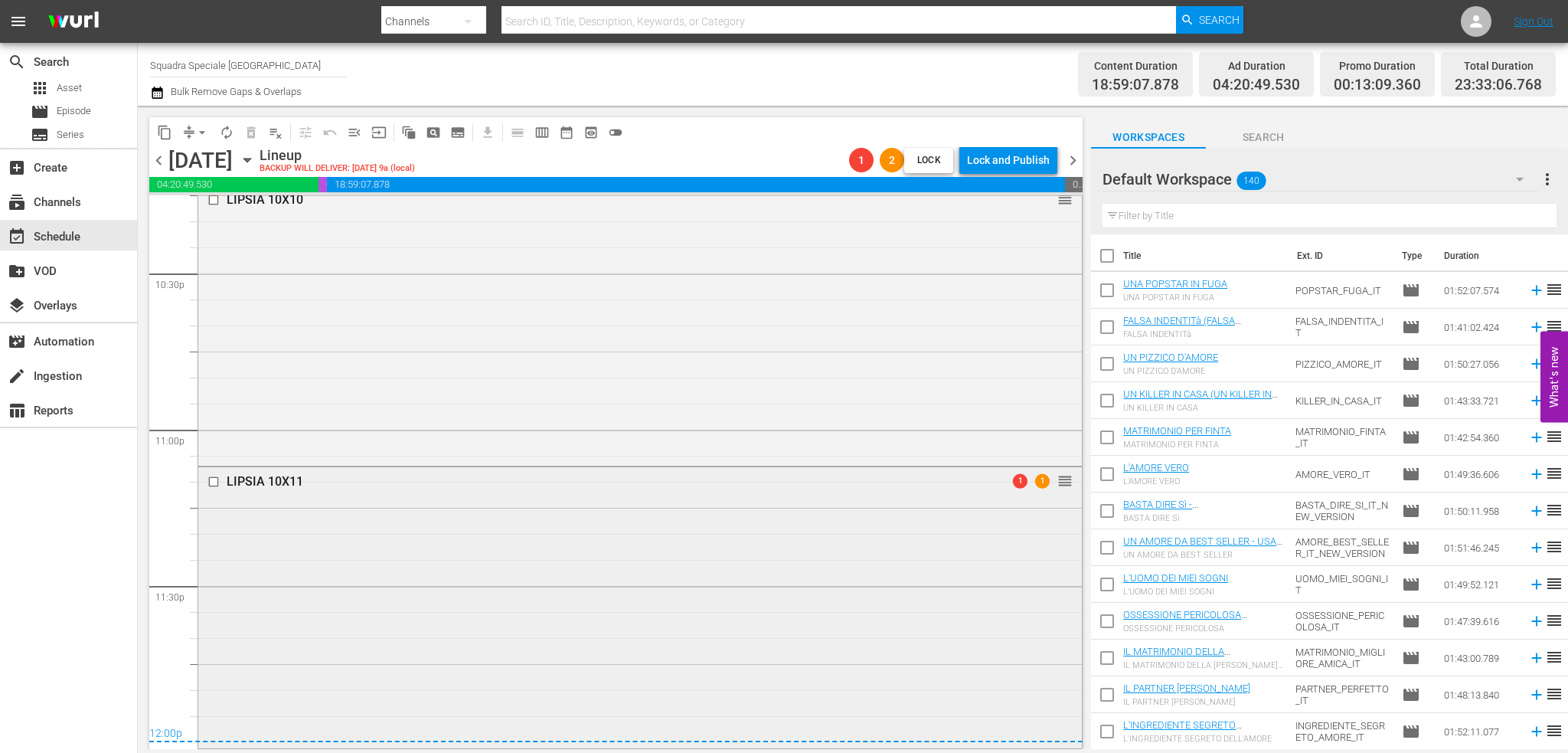
click at [566, 523] on div "LIPSIA 10X11 1 1 reorder" at bounding box center [639, 605] width 884 height 278
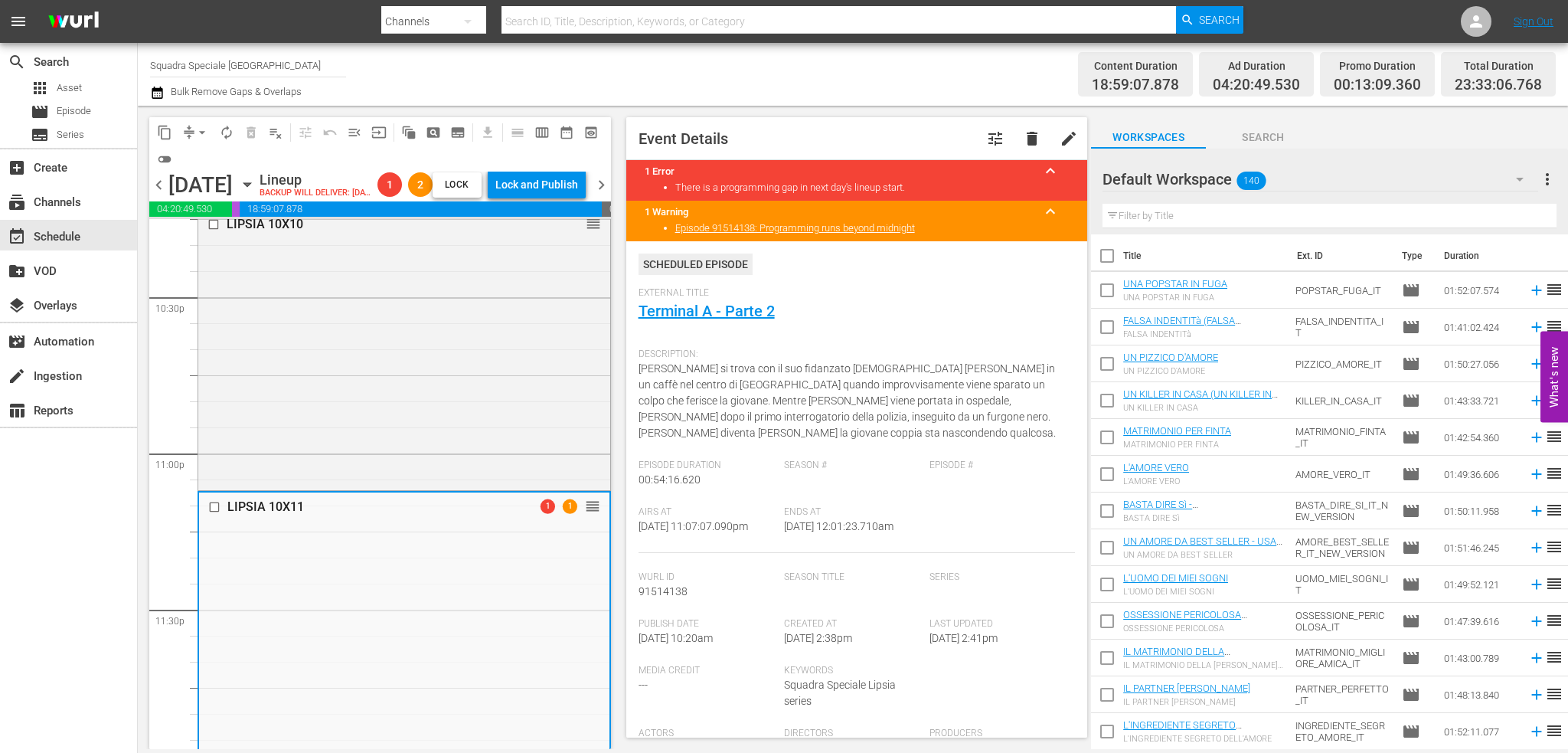
click at [604, 195] on span "chevron_right" at bounding box center [601, 184] width 19 height 19
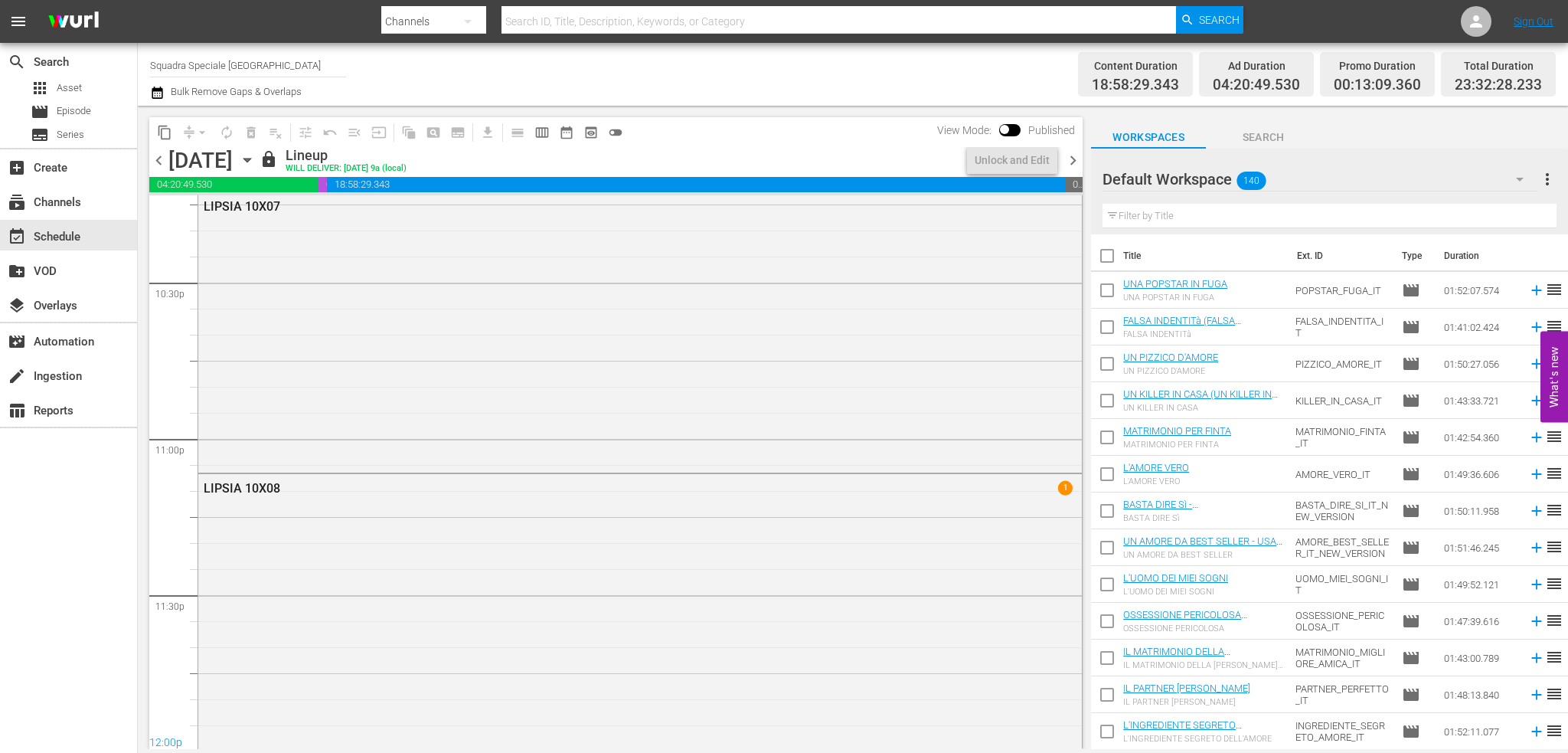
scroll to position [6950, 0]
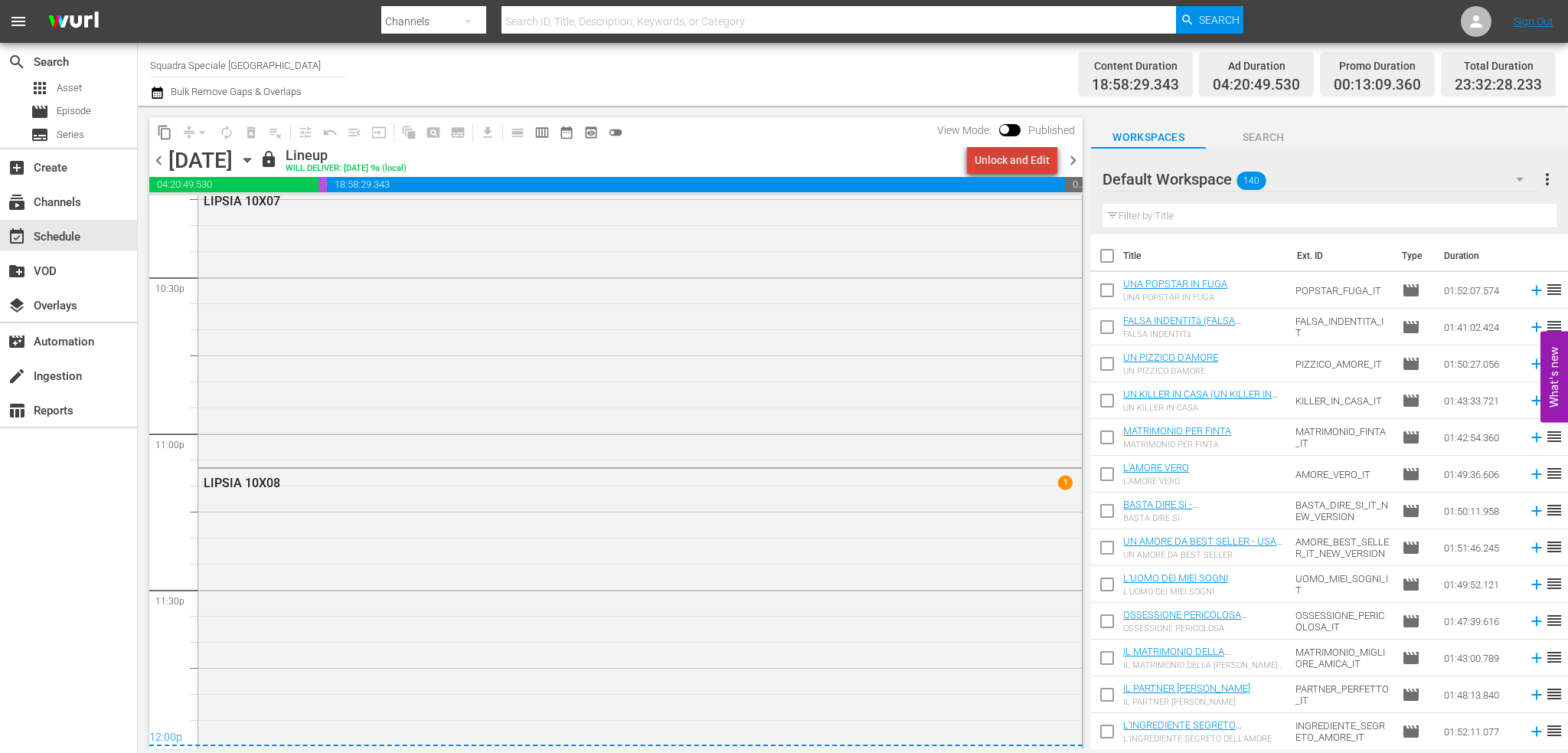
click at [1035, 172] on div "Unlock and Edit" at bounding box center [1012, 161] width 75 height 28
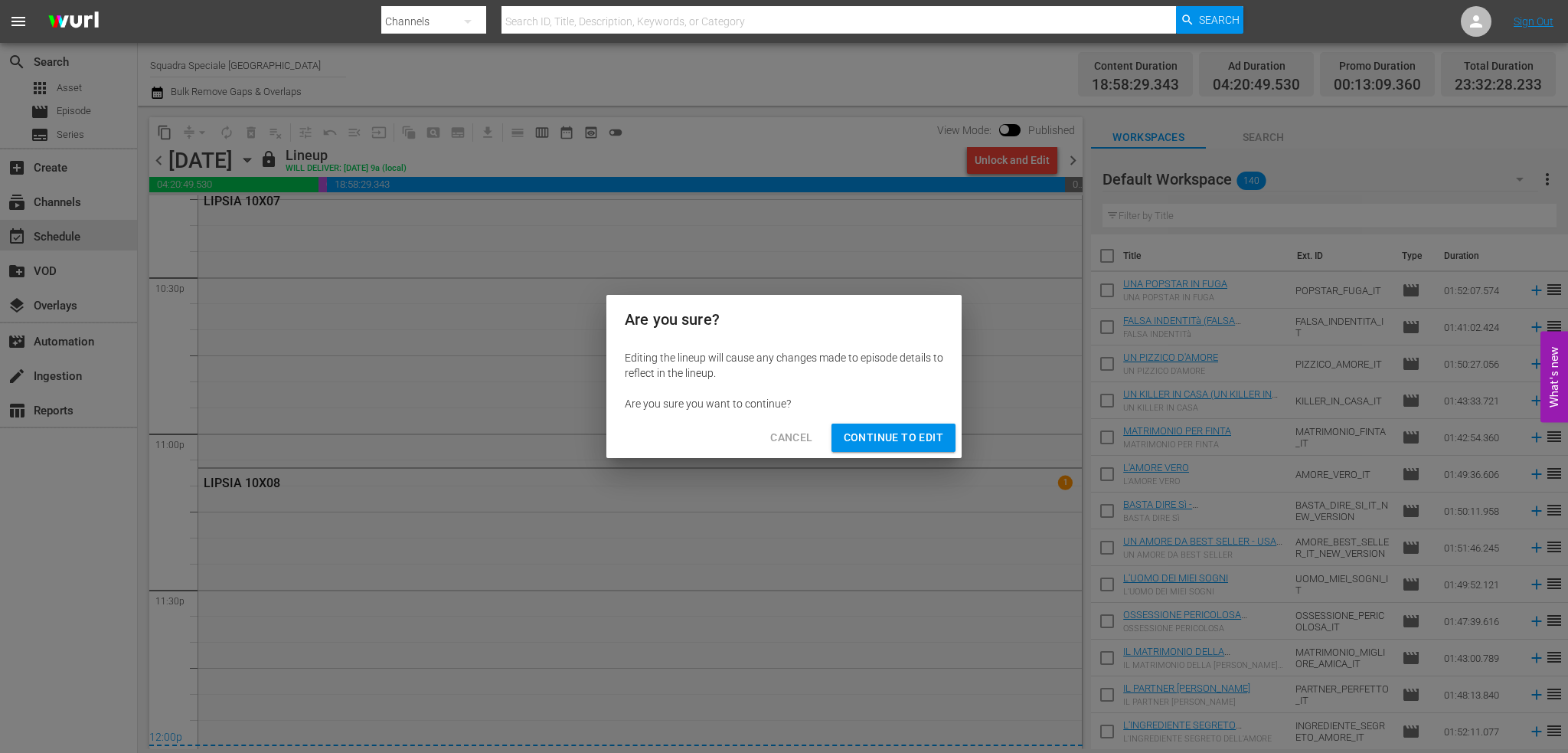
click at [860, 435] on span "Continue to Edit" at bounding box center [894, 437] width 99 height 19
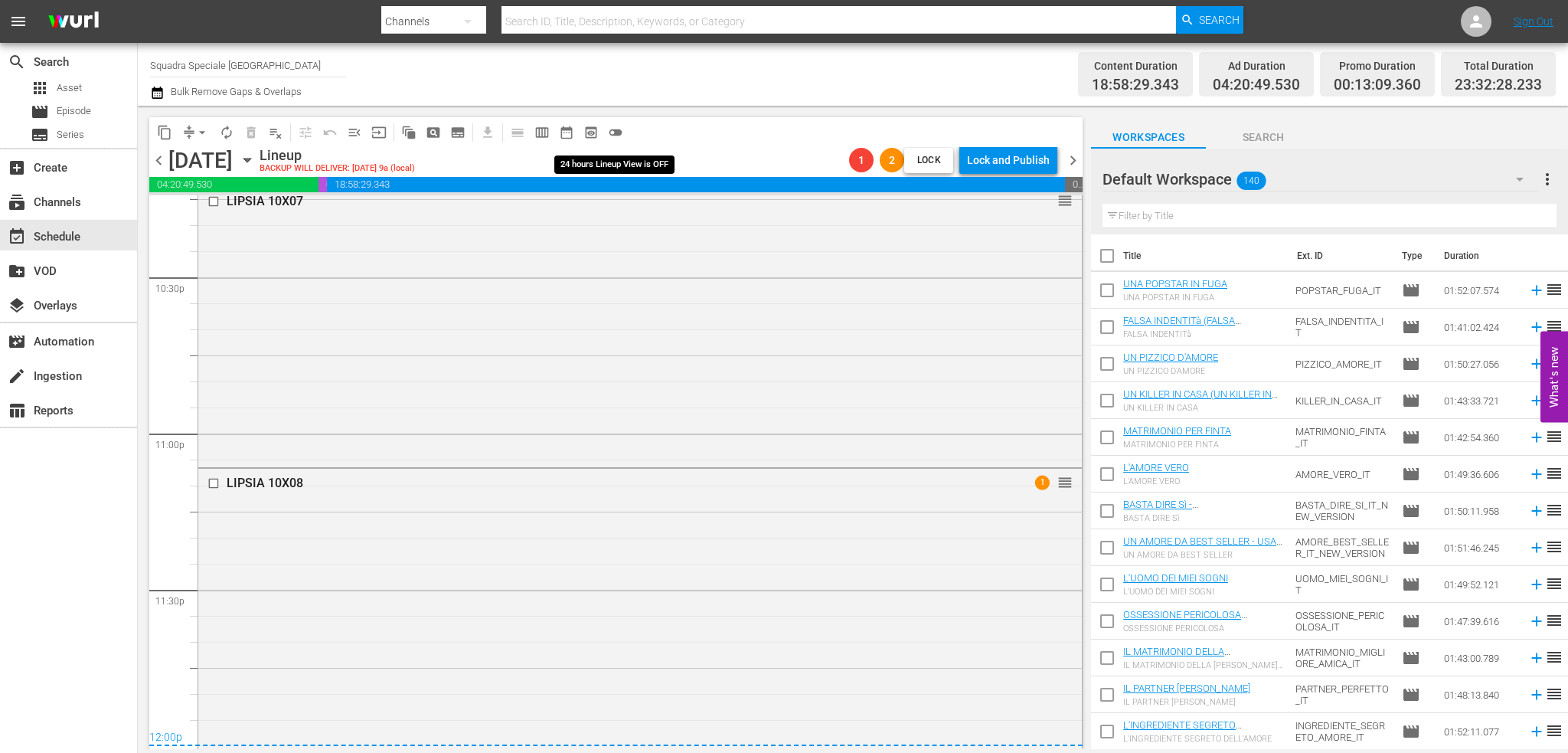
click at [615, 129] on span "toggle_off" at bounding box center [615, 132] width 15 height 15
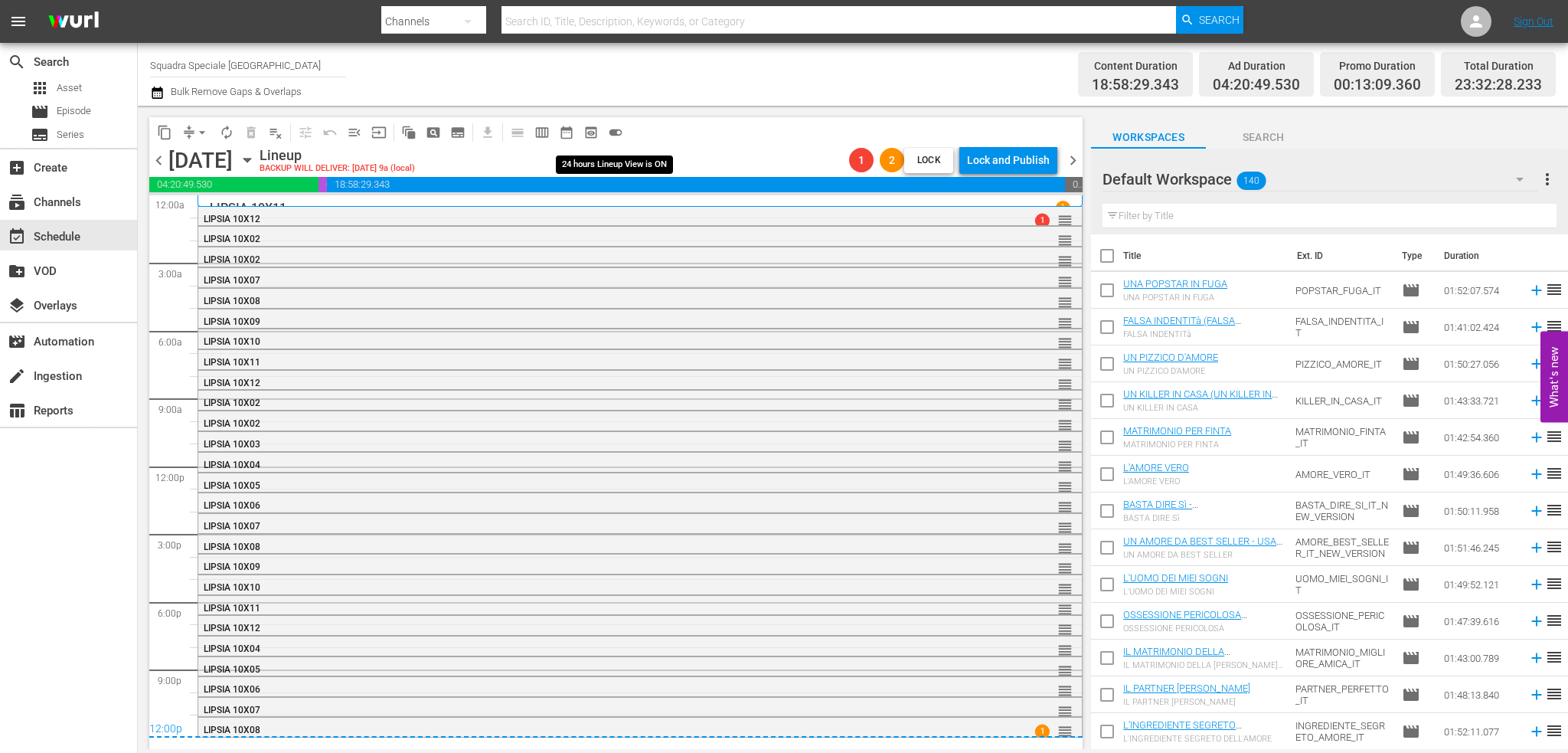
scroll to position [0, 0]
click at [185, 129] on span "compress" at bounding box center [189, 132] width 15 height 15
click at [209, 130] on span "arrow_drop_down" at bounding box center [202, 132] width 15 height 15
click at [238, 216] on li "Align to End of Previous Day" at bounding box center [202, 214] width 160 height 25
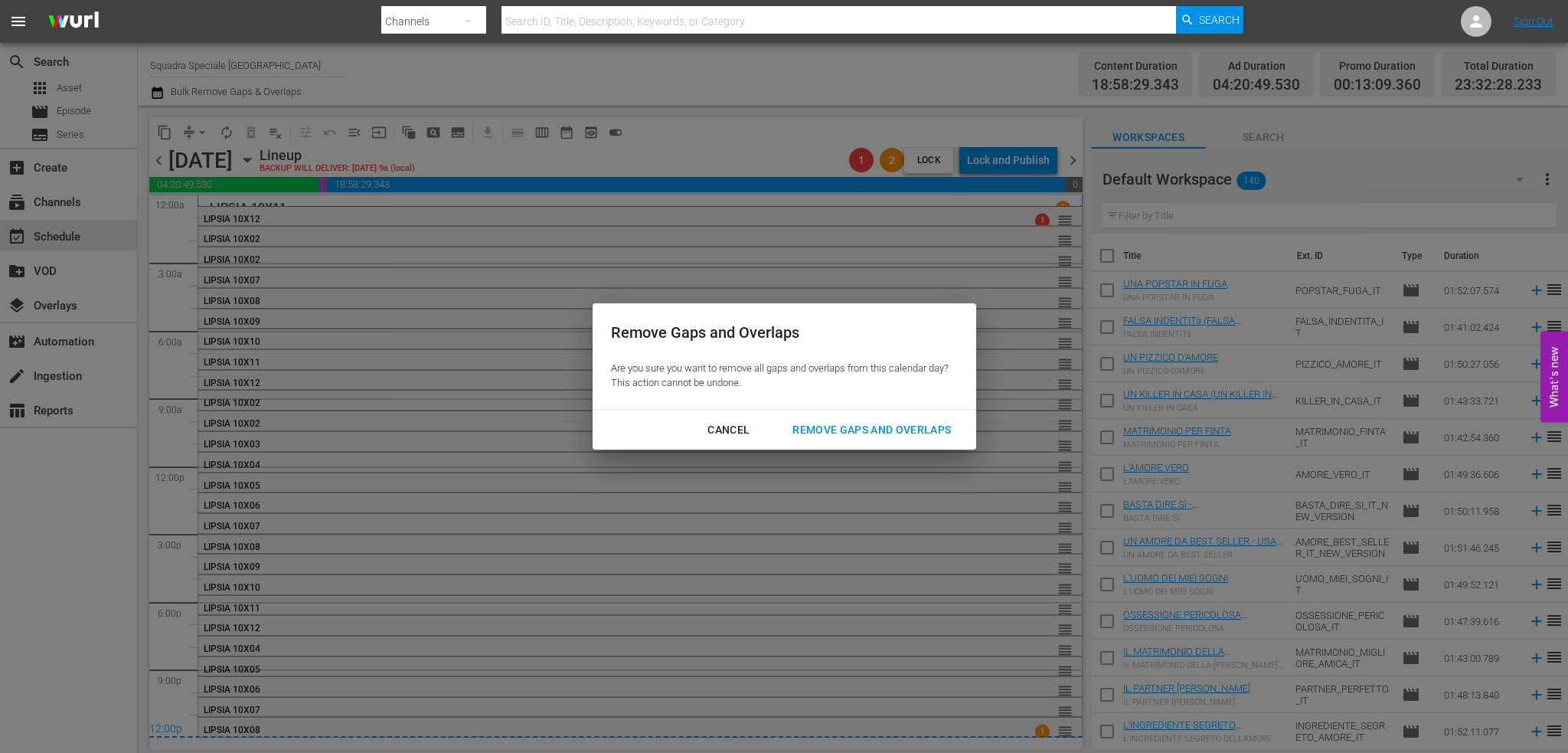
click at [860, 425] on div "Remove Gaps and Overlaps" at bounding box center [872, 429] width 183 height 19
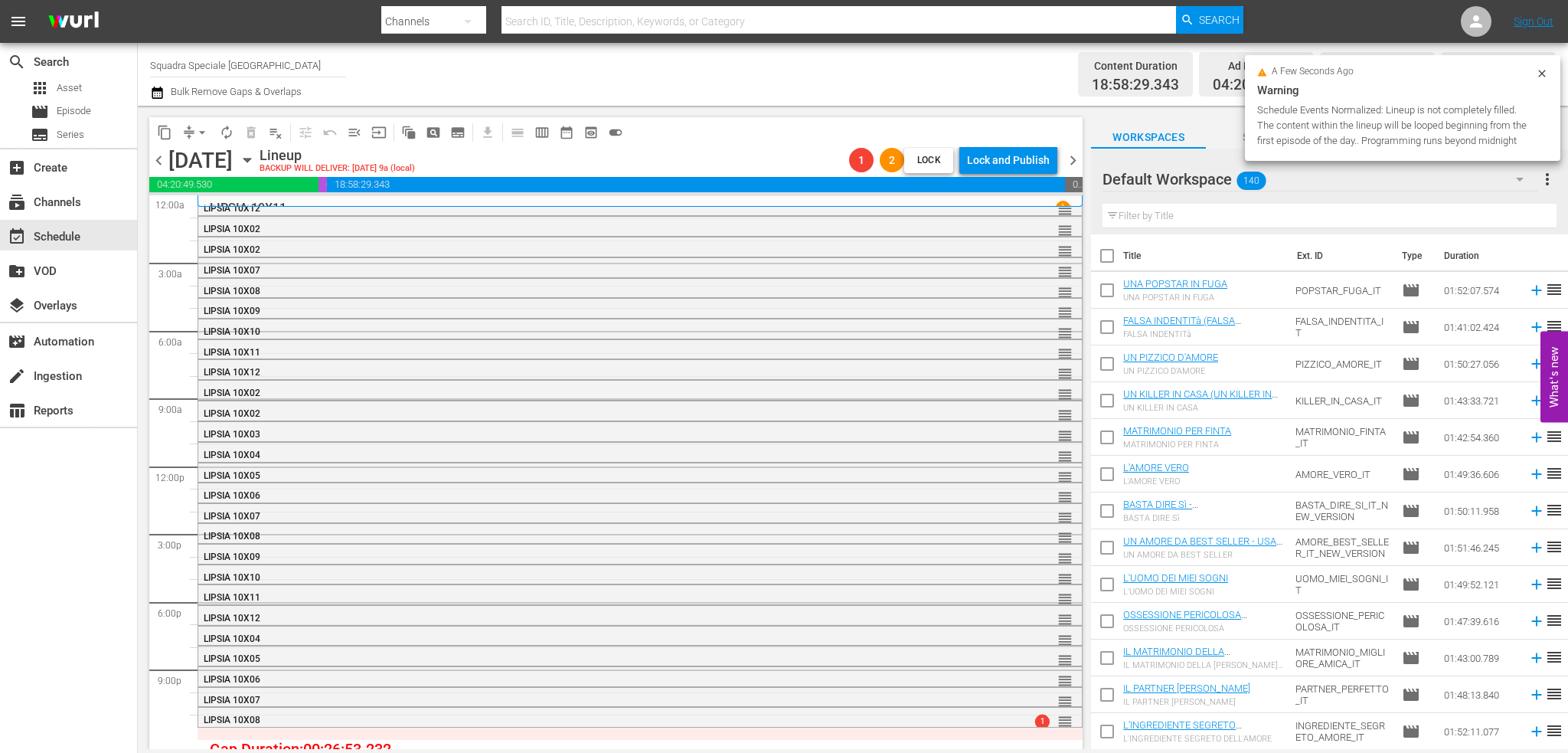
click at [160, 157] on span "chevron_left" at bounding box center [158, 160] width 19 height 19
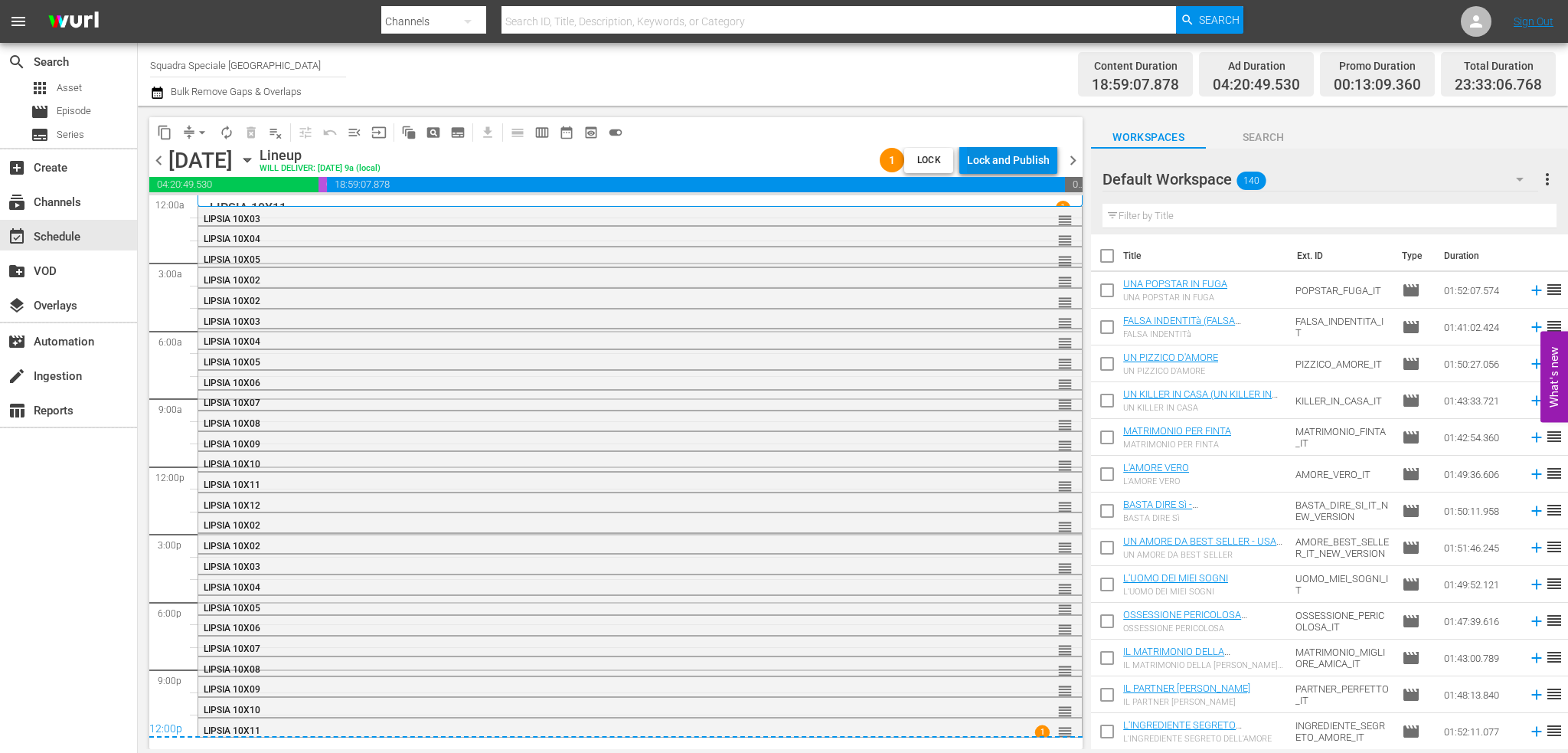
click at [1001, 168] on div "Lock and Publish" at bounding box center [1008, 161] width 83 height 28
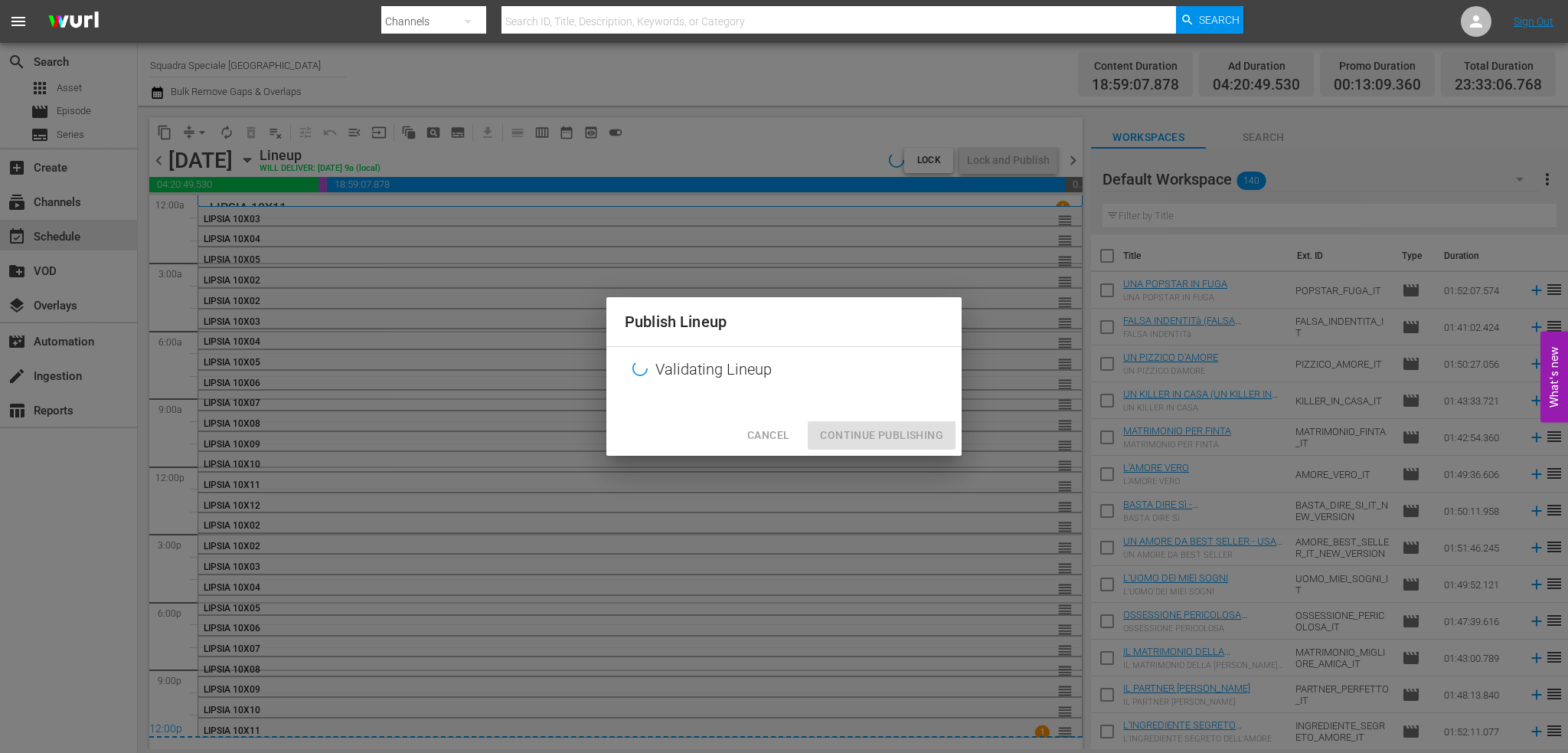
click at [863, 434] on div "Cancel Continue Publishing" at bounding box center [784, 435] width 355 height 41
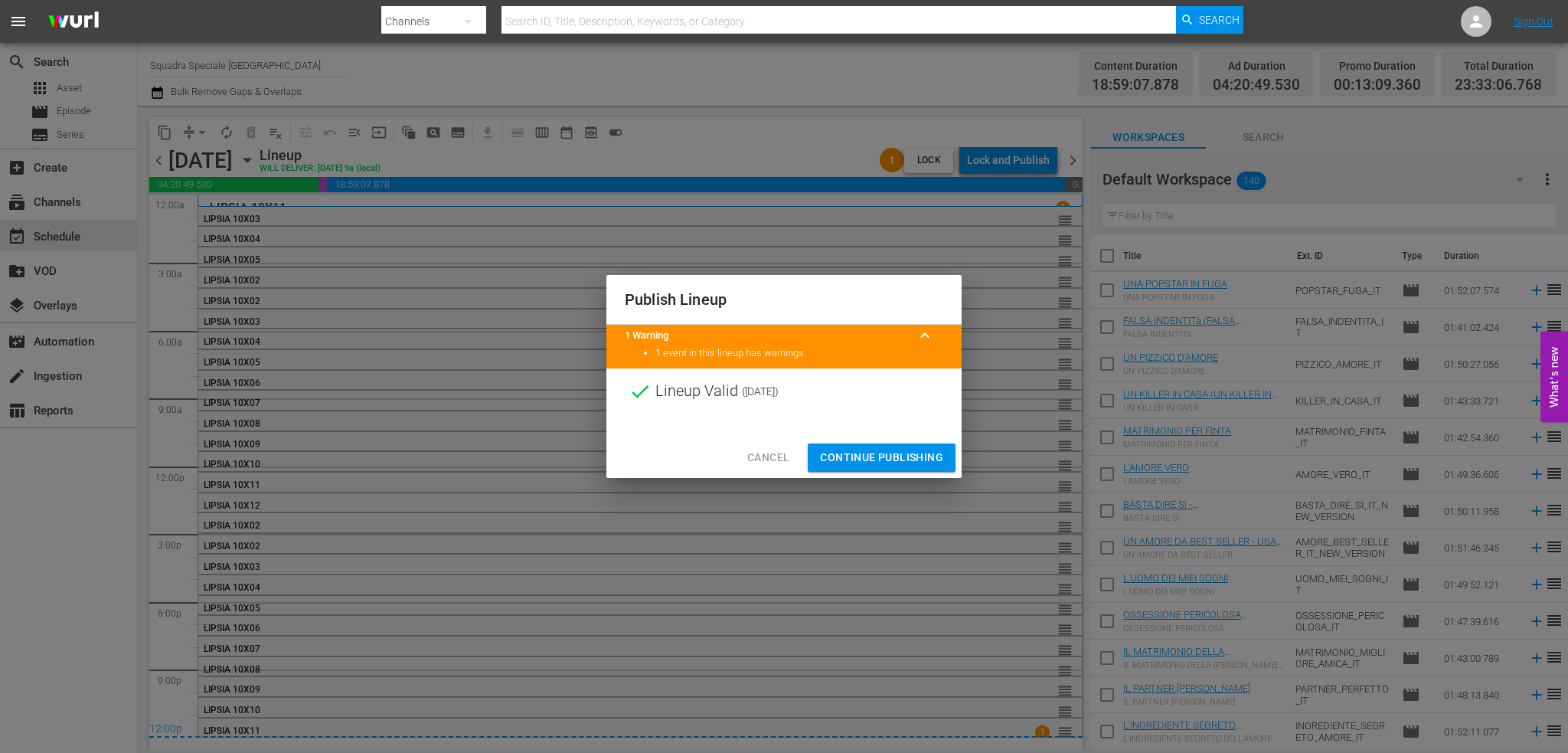
click at [851, 465] on span "Continue Publishing" at bounding box center [881, 457] width 123 height 19
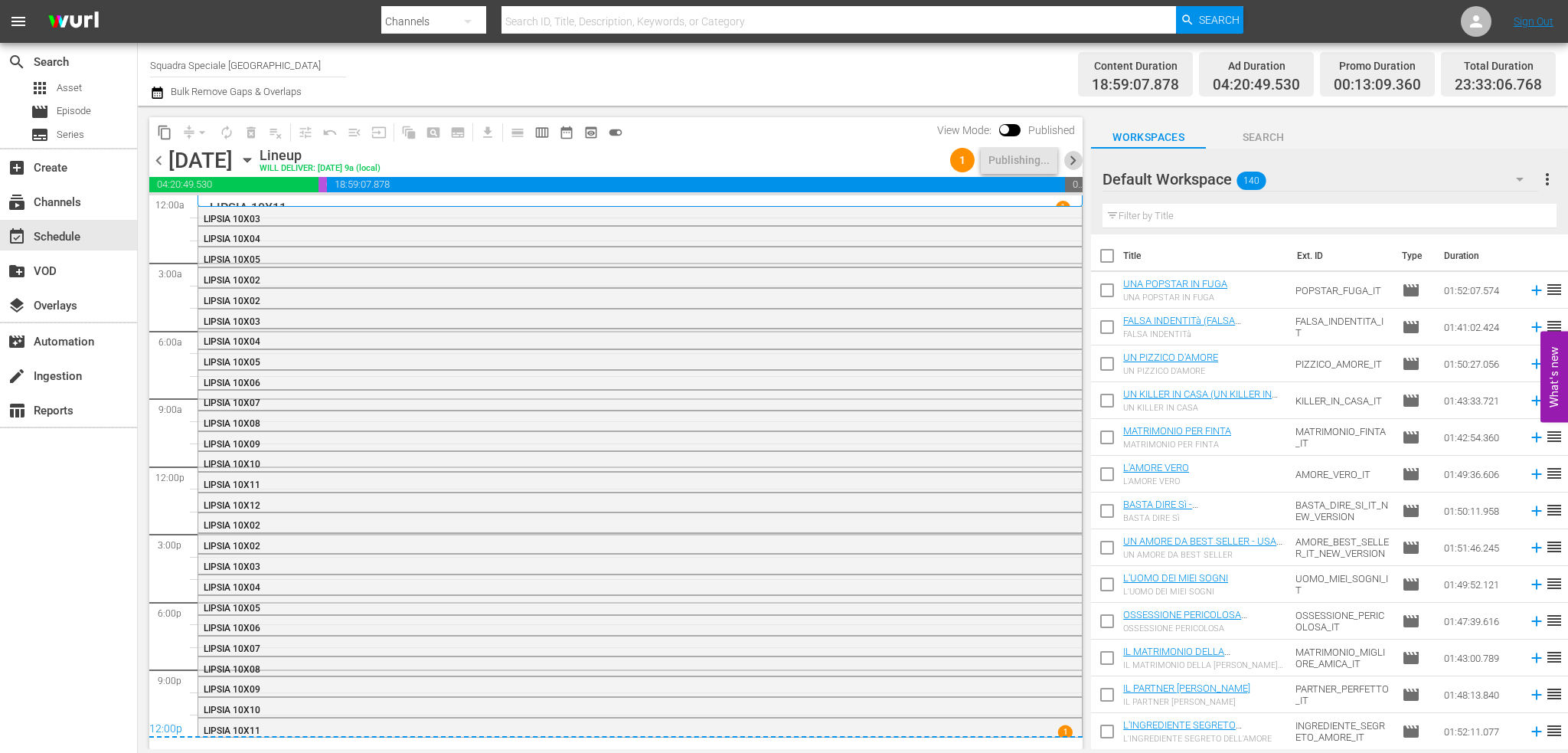
click at [1074, 162] on span "chevron_right" at bounding box center [1073, 160] width 19 height 19
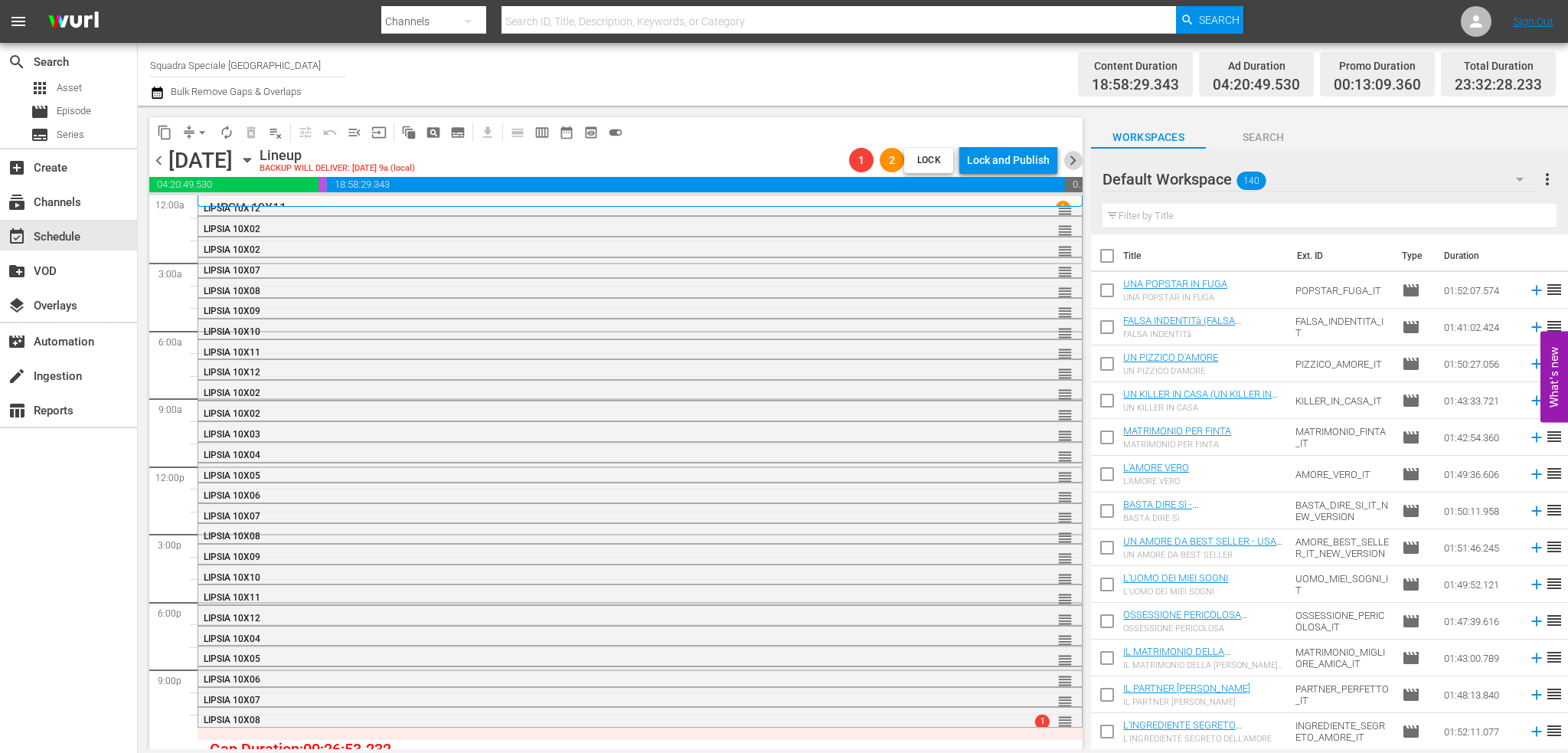
click at [1074, 162] on span "chevron_right" at bounding box center [1073, 160] width 19 height 19
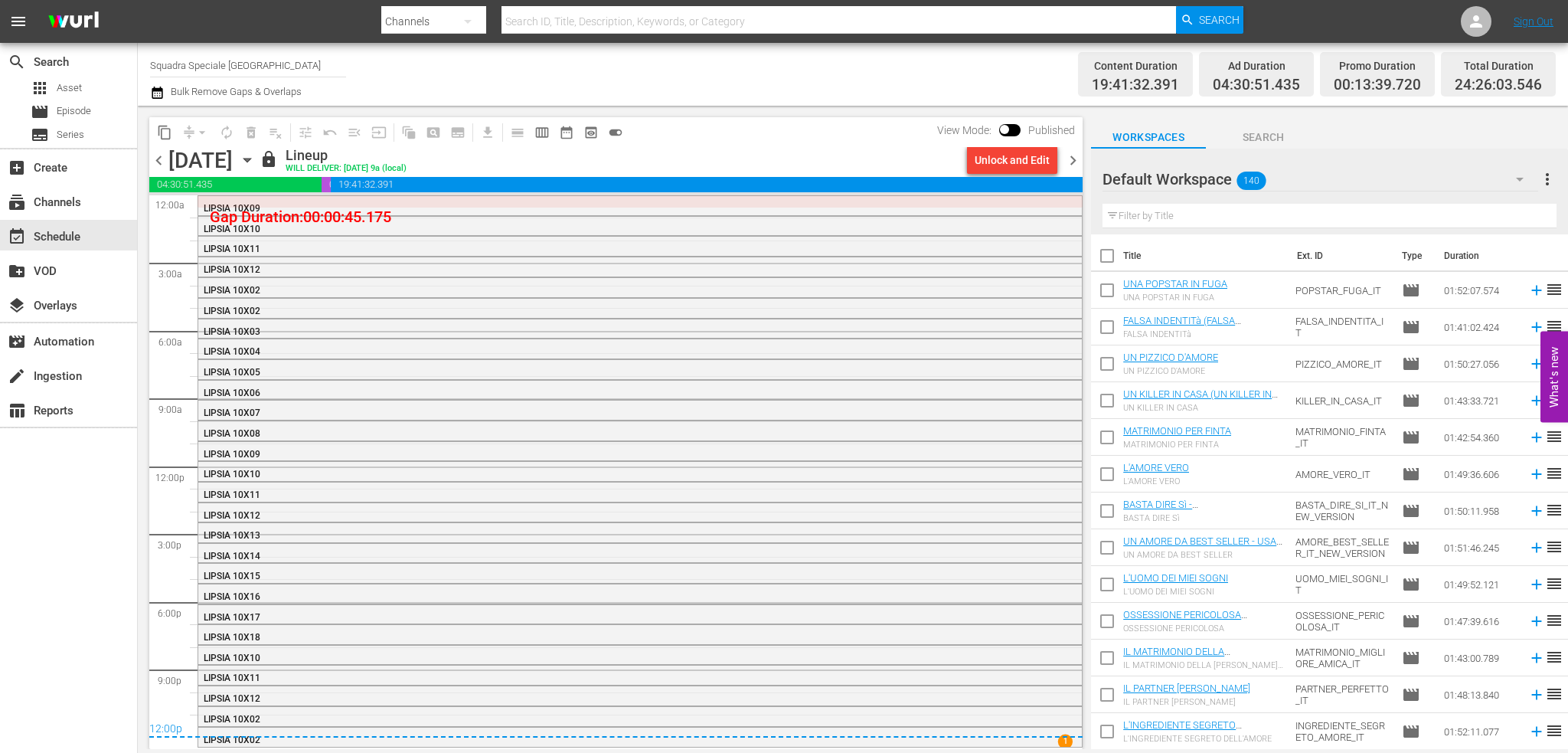
click at [1001, 171] on div "Unlock and Edit" at bounding box center [1012, 161] width 75 height 28
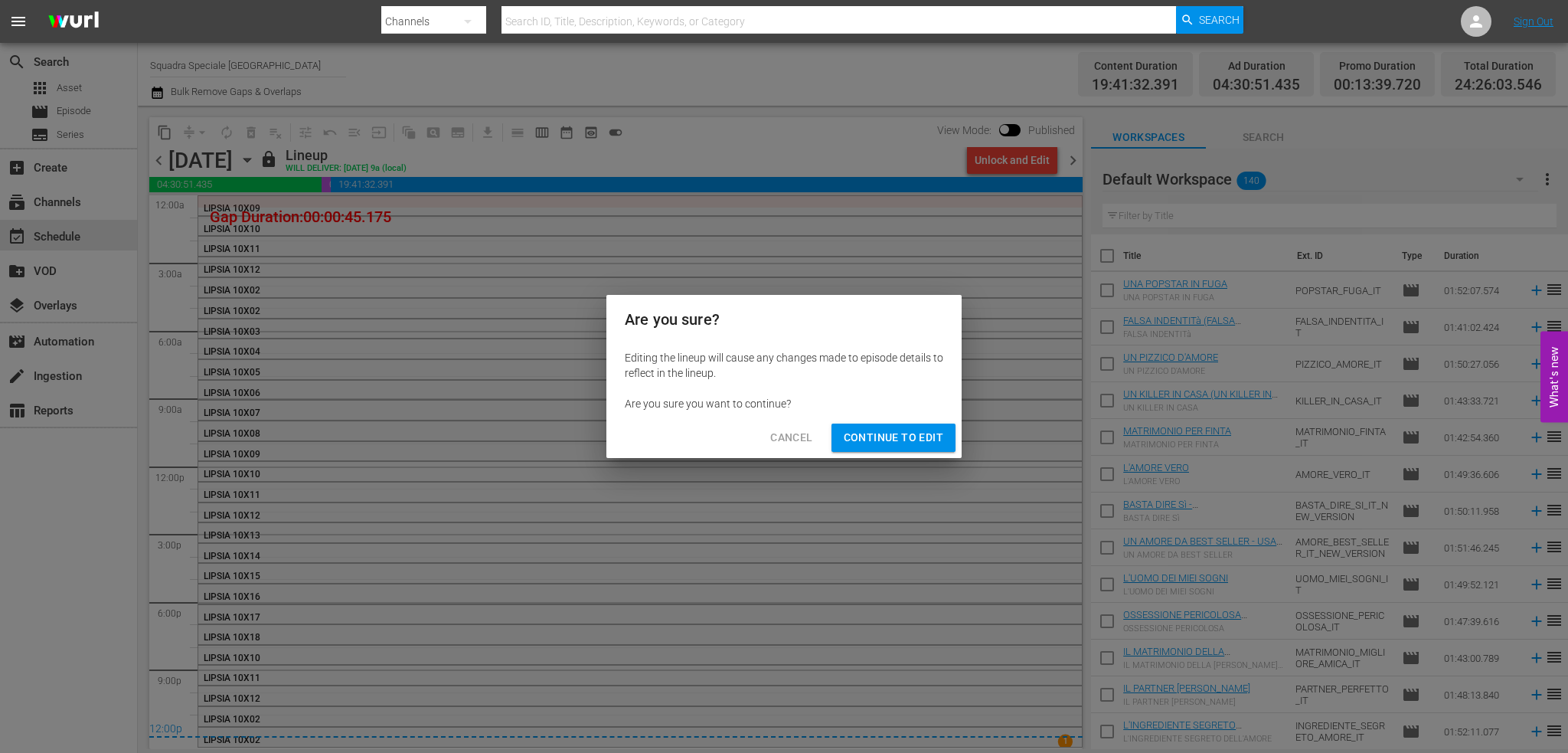
click at [891, 431] on span "Continue to Edit" at bounding box center [894, 437] width 99 height 19
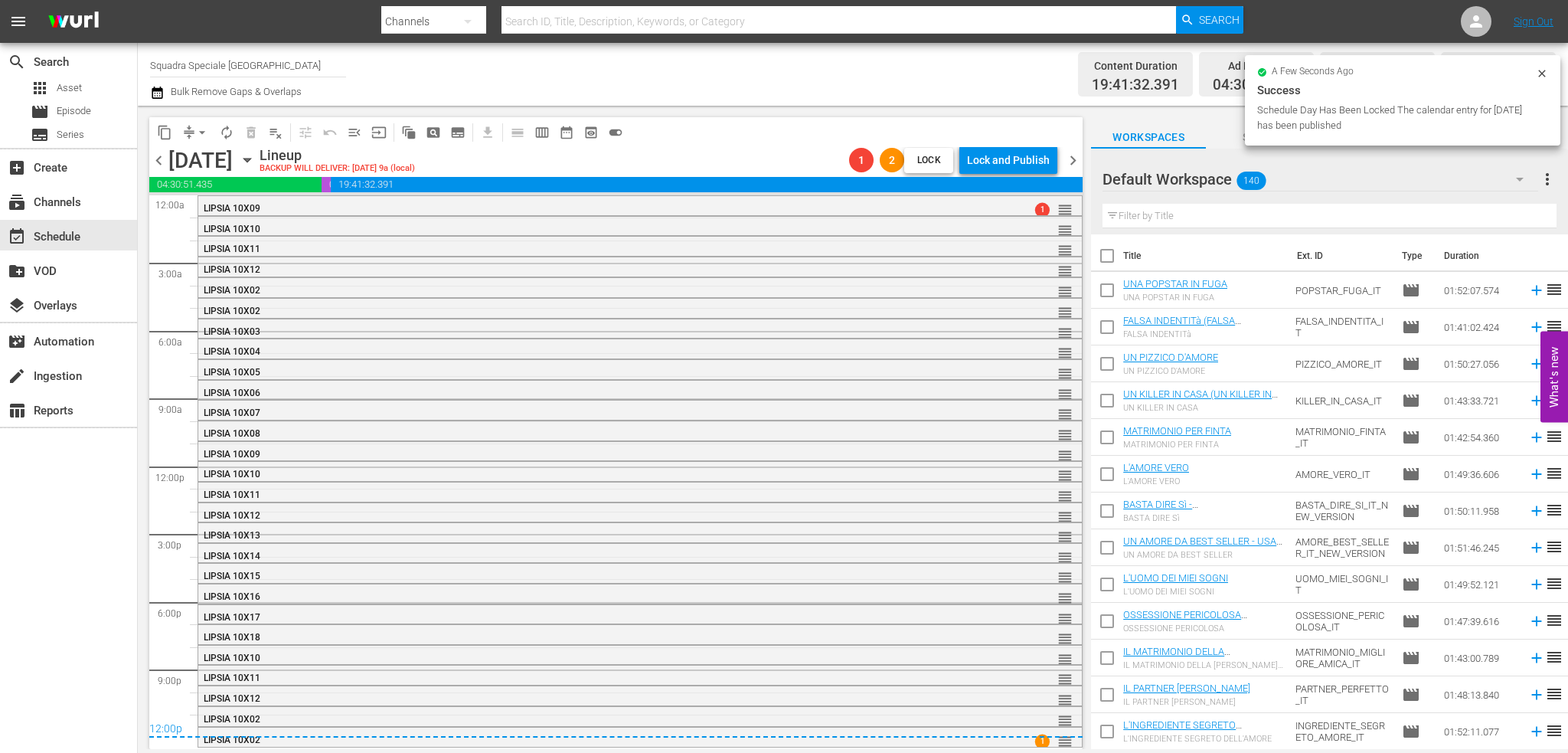
click at [1075, 163] on span "chevron_right" at bounding box center [1073, 160] width 19 height 19
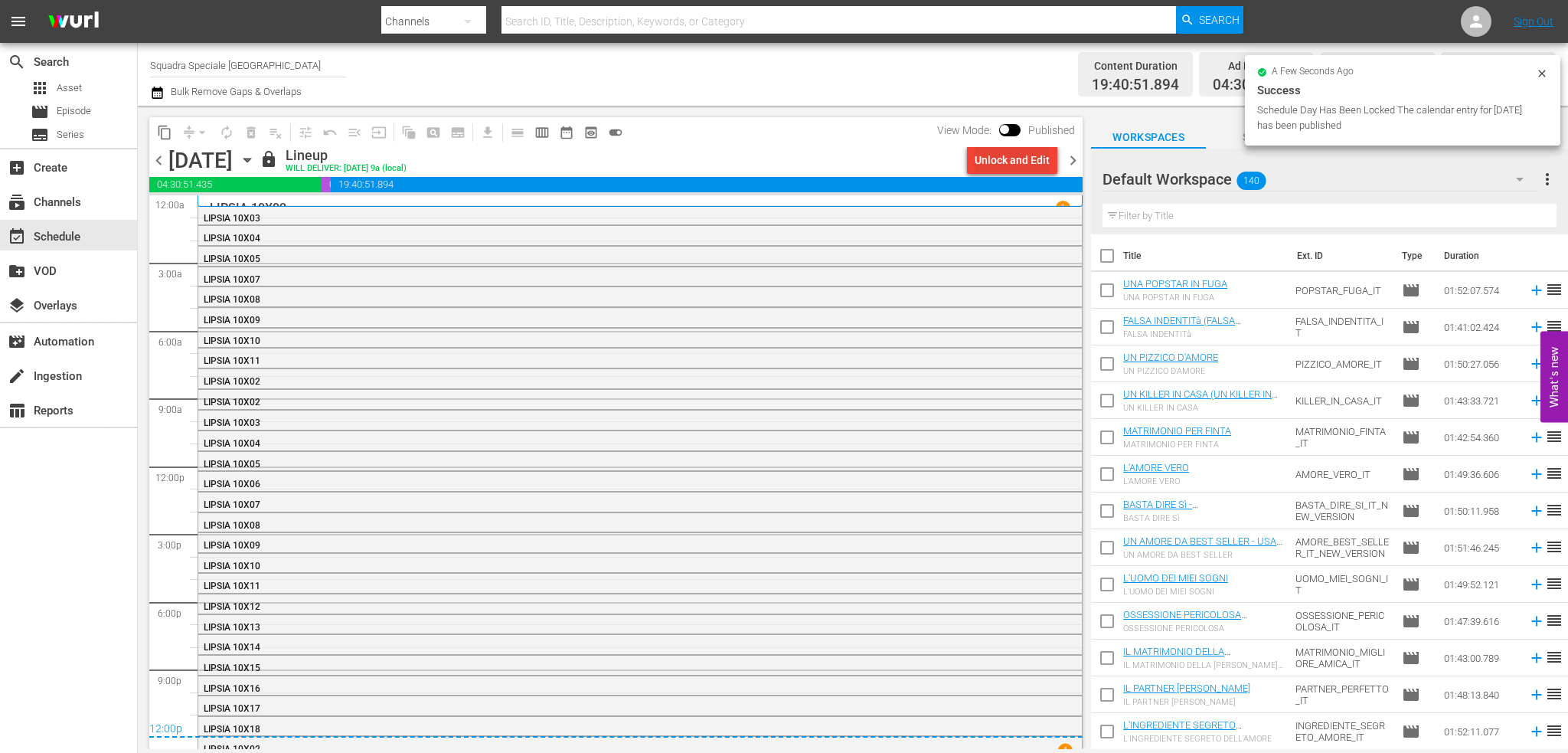
click at [1020, 167] on div "Unlock and Edit" at bounding box center [1012, 161] width 75 height 28
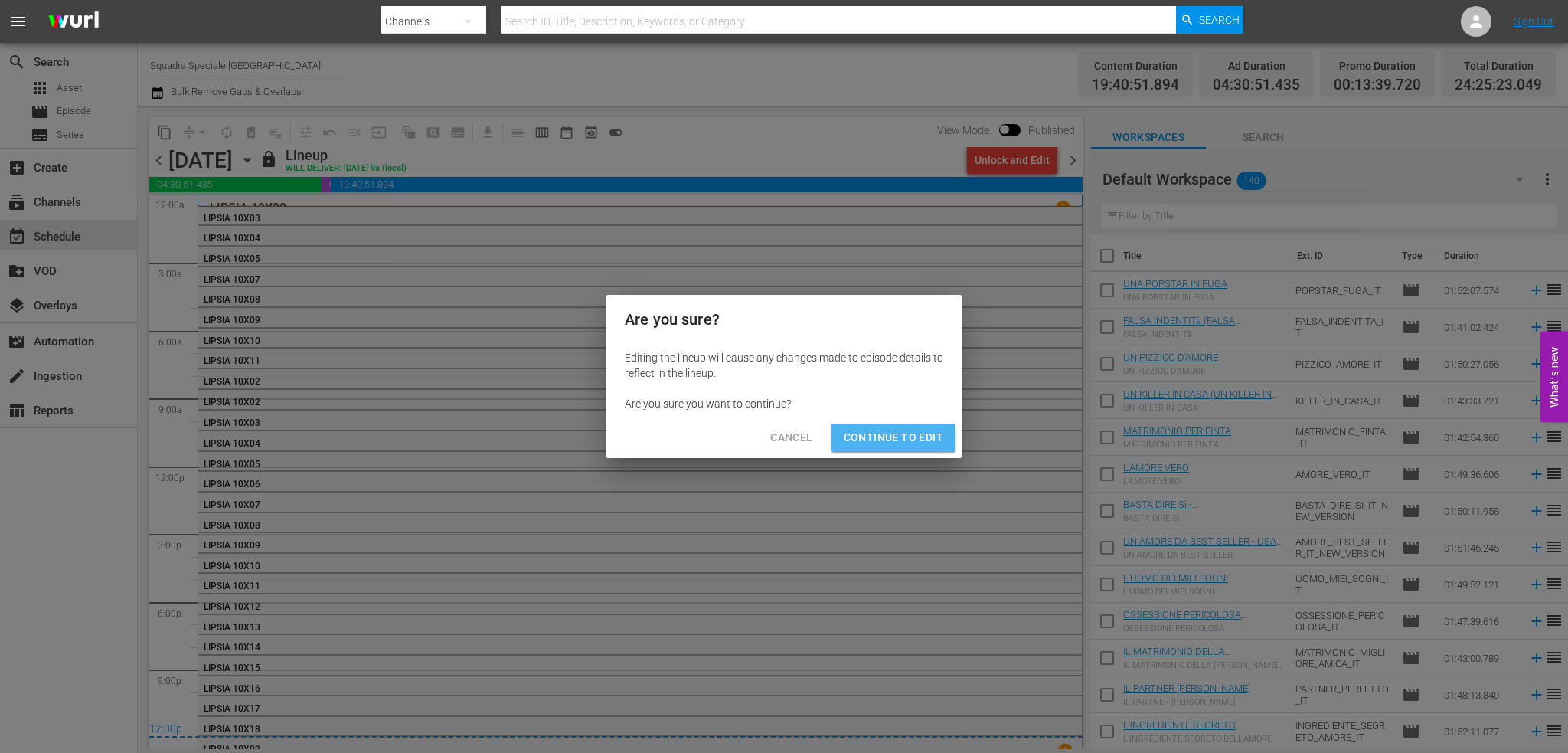
click at [914, 437] on span "Continue to Edit" at bounding box center [894, 437] width 99 height 19
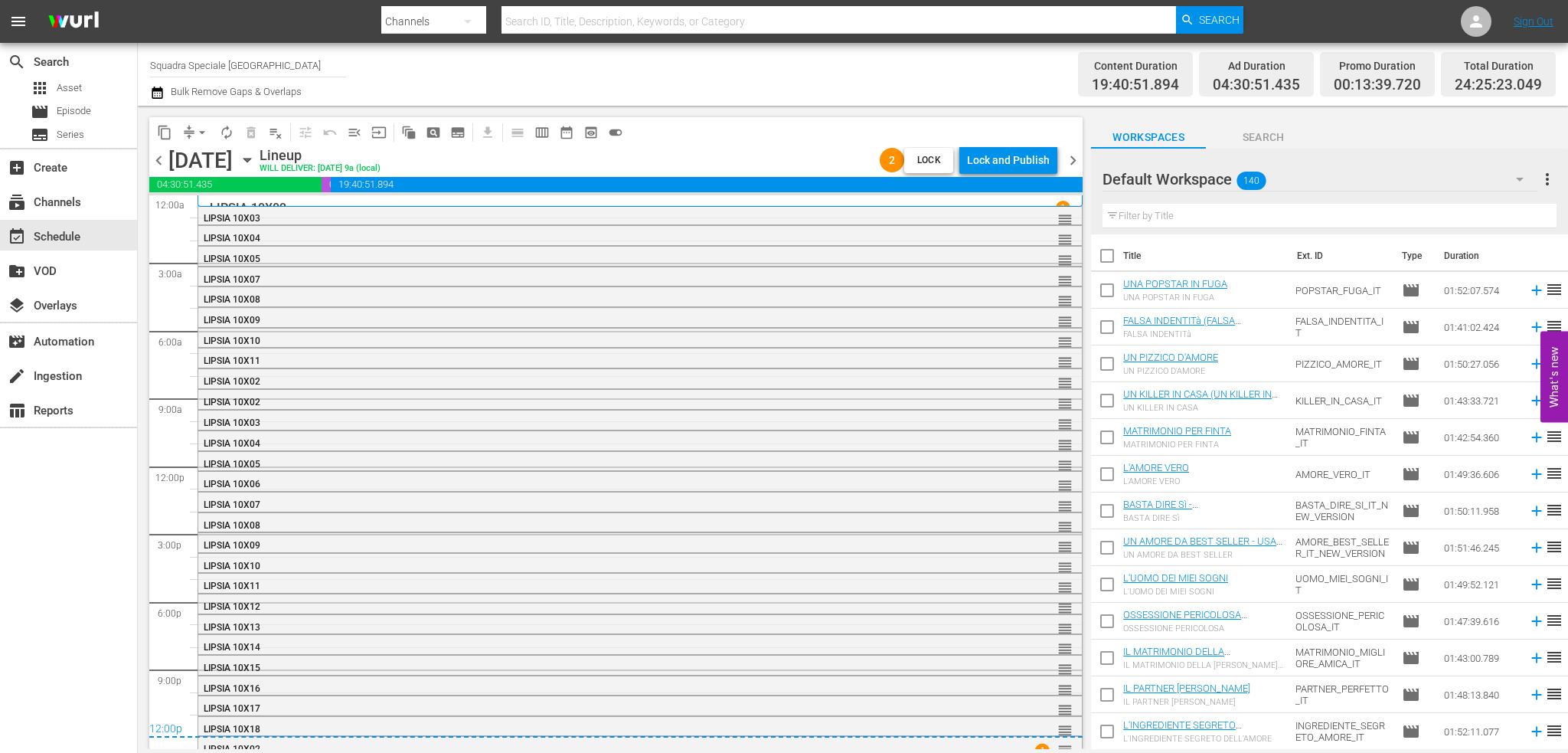
click at [1069, 170] on span "chevron_right" at bounding box center [1073, 160] width 19 height 19
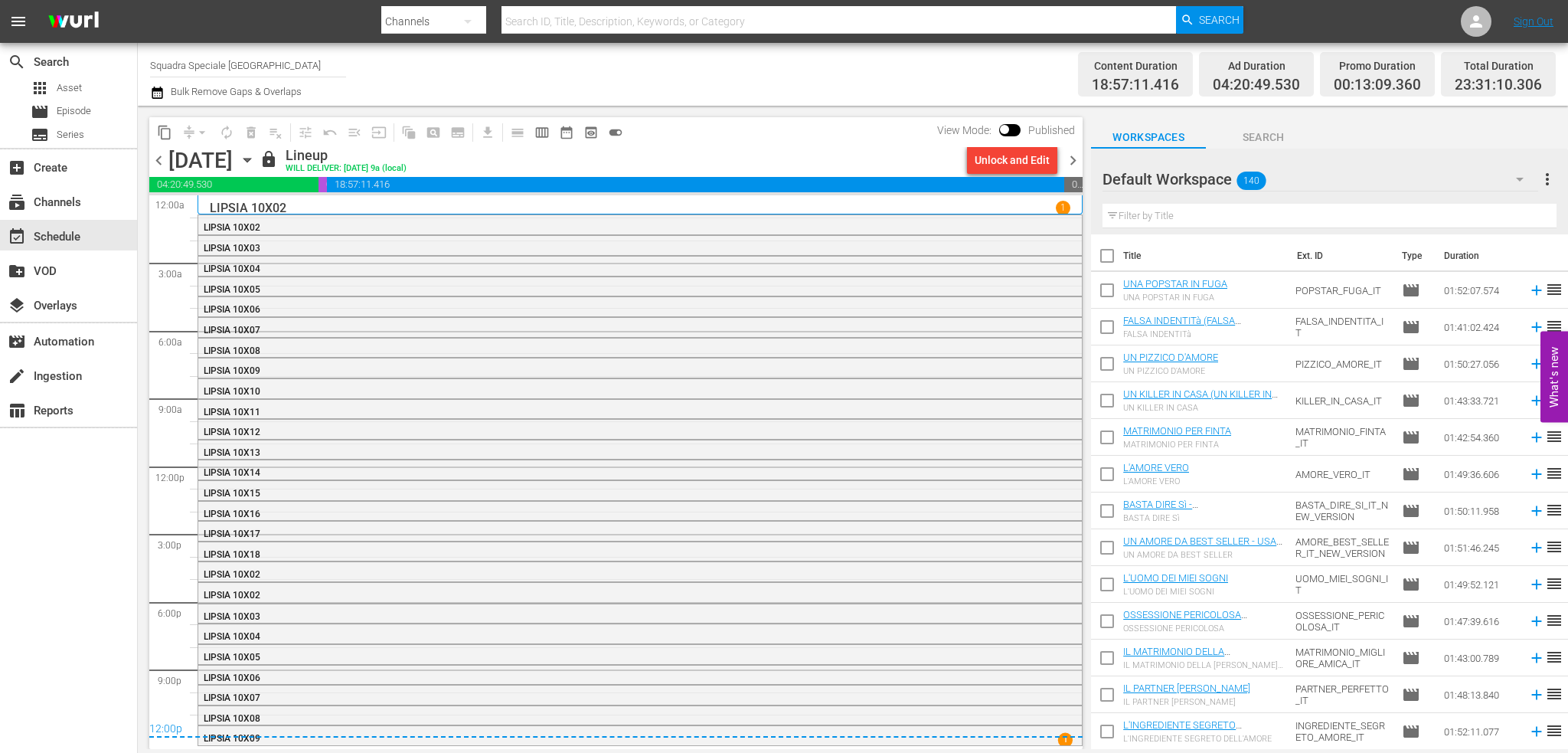
click at [1015, 165] on div "Unlock and Edit" at bounding box center [1012, 161] width 75 height 28
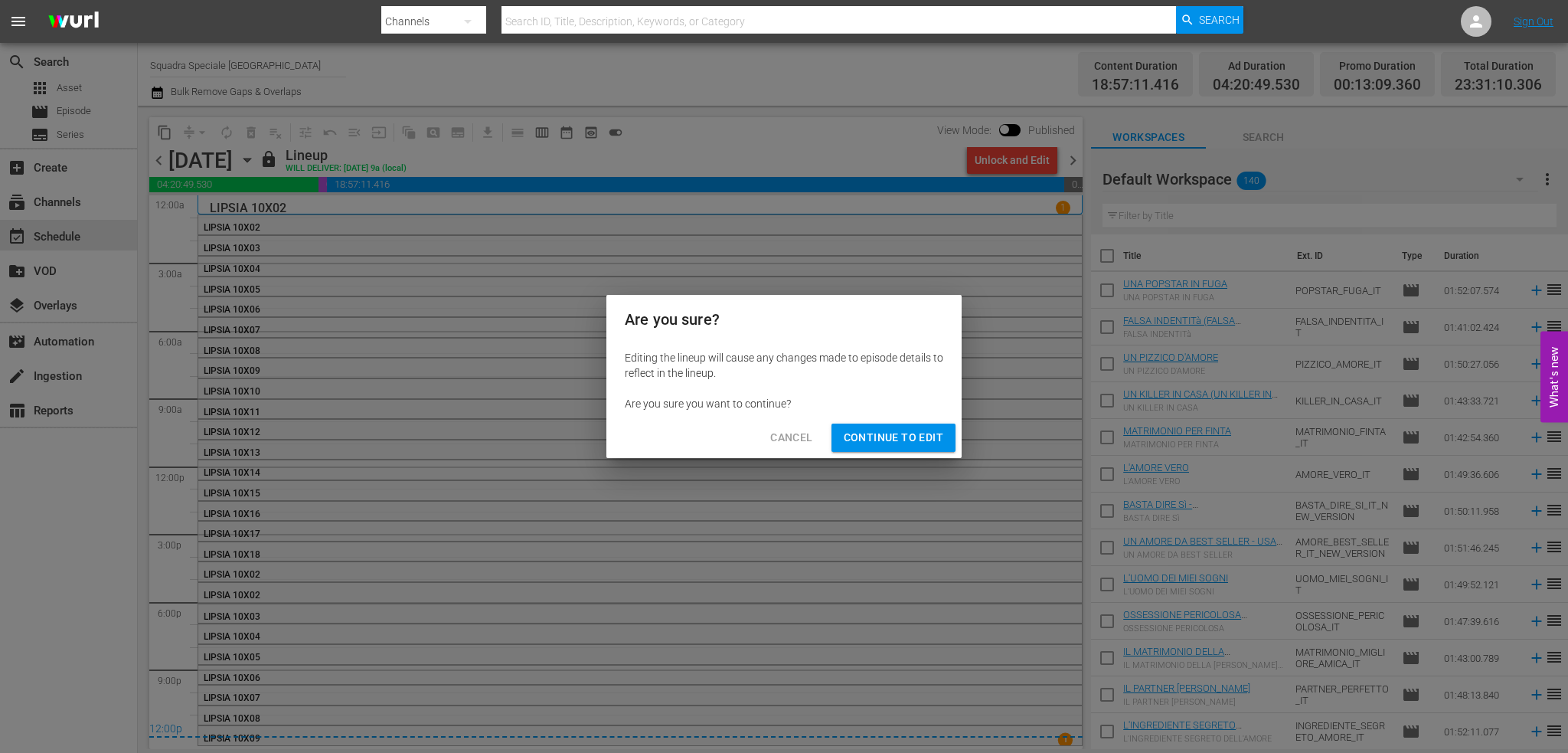
click at [868, 452] on div "Cancel Continue to Edit" at bounding box center [784, 438] width 355 height 41
click at [845, 445] on span "Continue to Edit" at bounding box center [894, 437] width 99 height 19
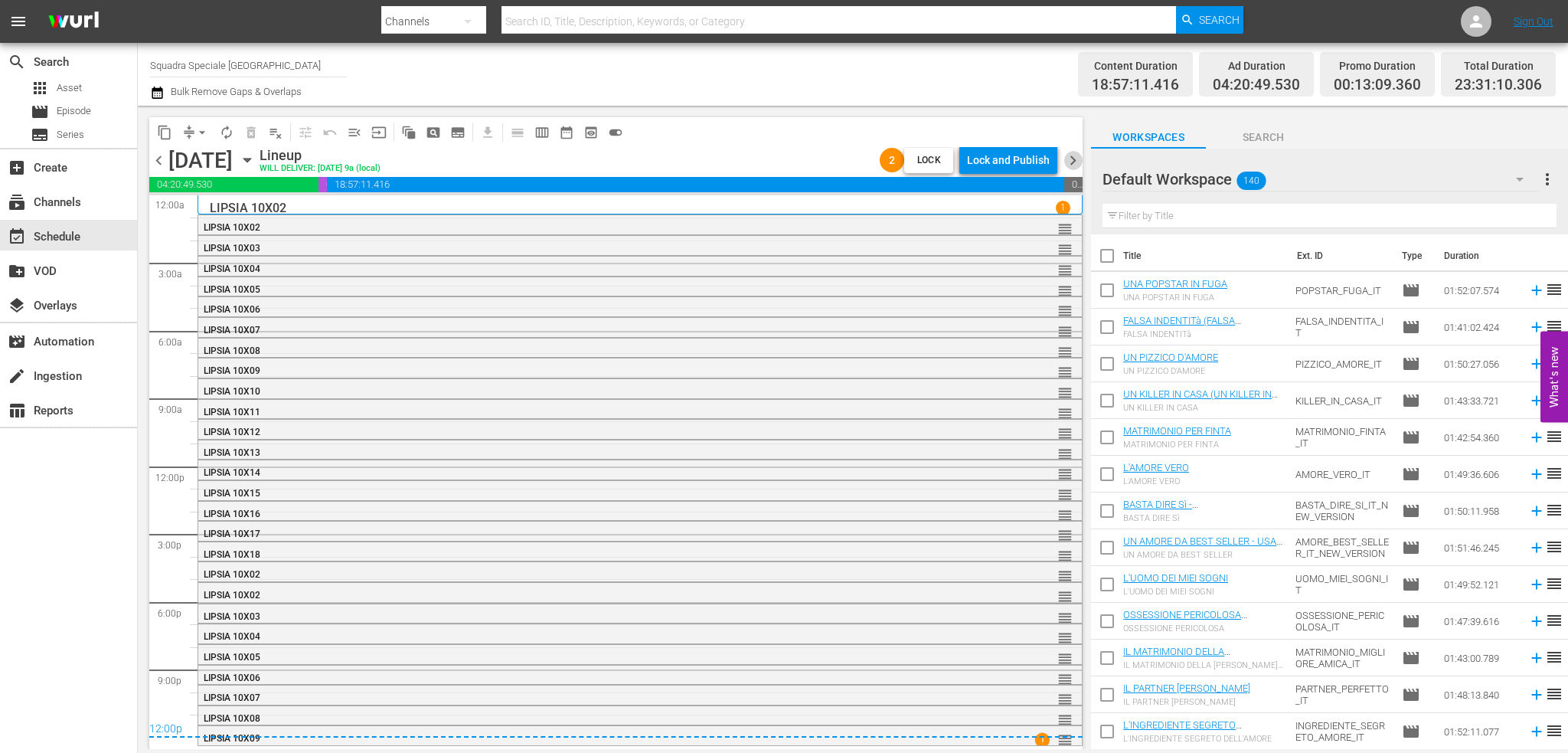
click at [1072, 166] on span "chevron_right" at bounding box center [1073, 160] width 19 height 19
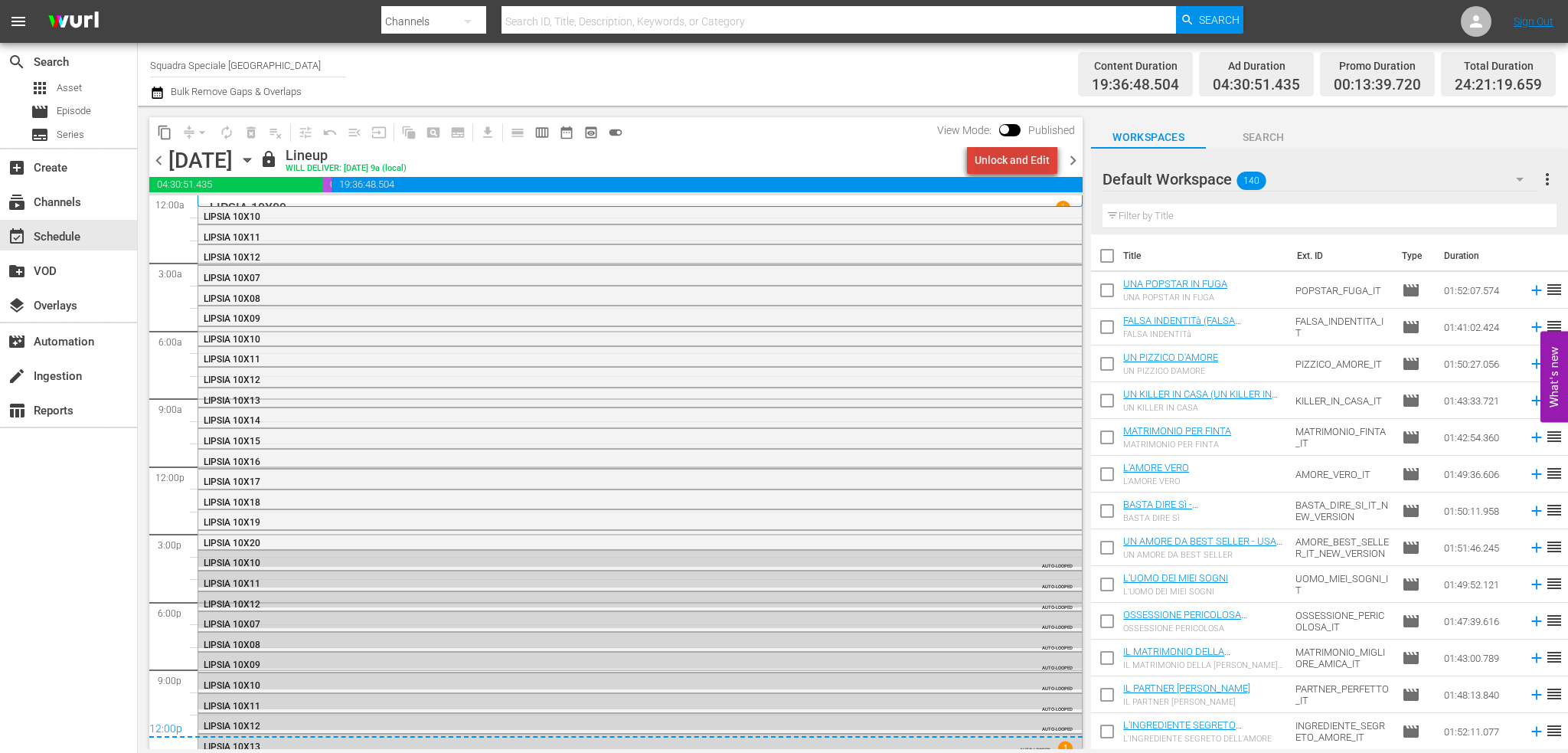
click at [1021, 156] on div "Unlock and Edit" at bounding box center [1012, 161] width 75 height 28
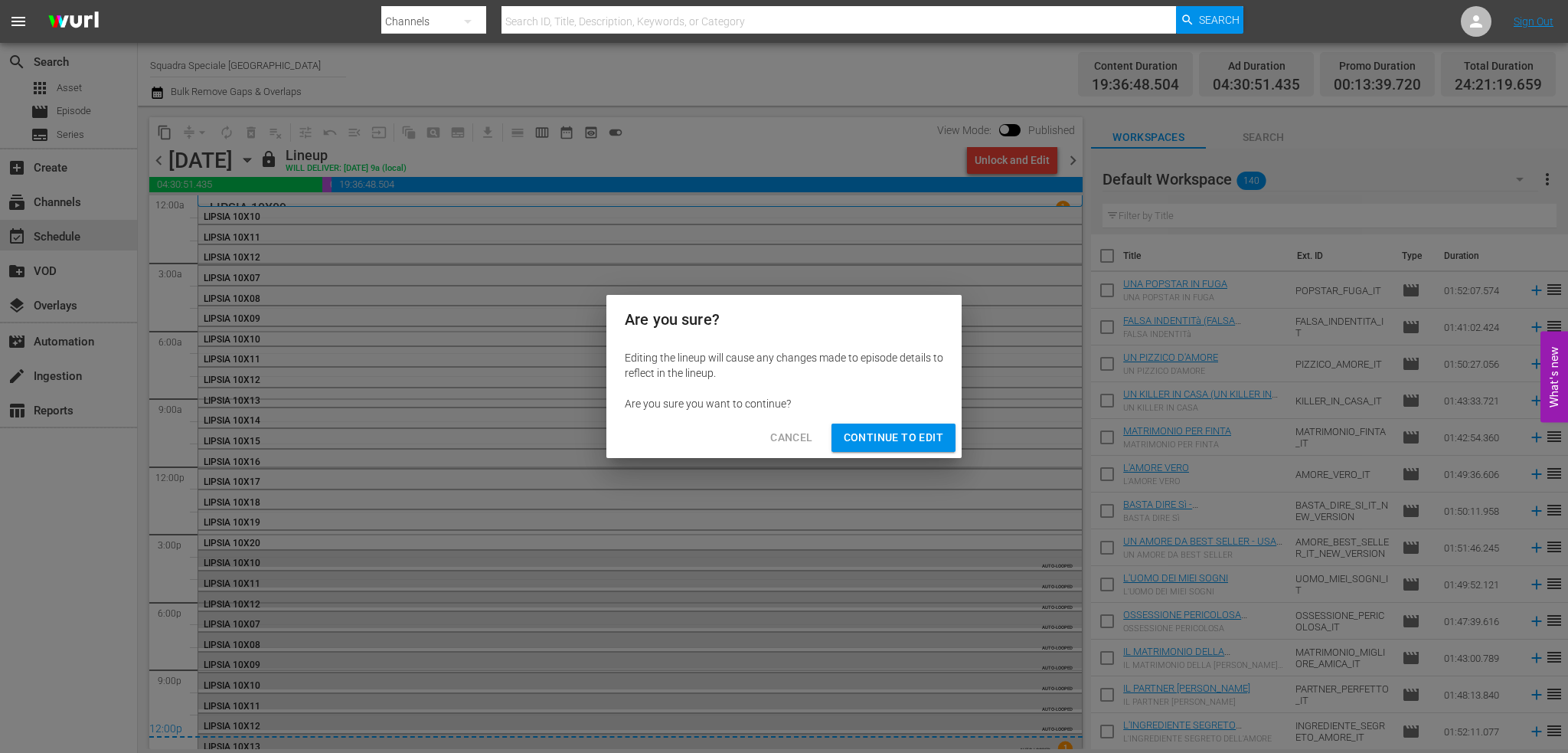
click at [910, 434] on span "Continue to Edit" at bounding box center [894, 437] width 99 height 19
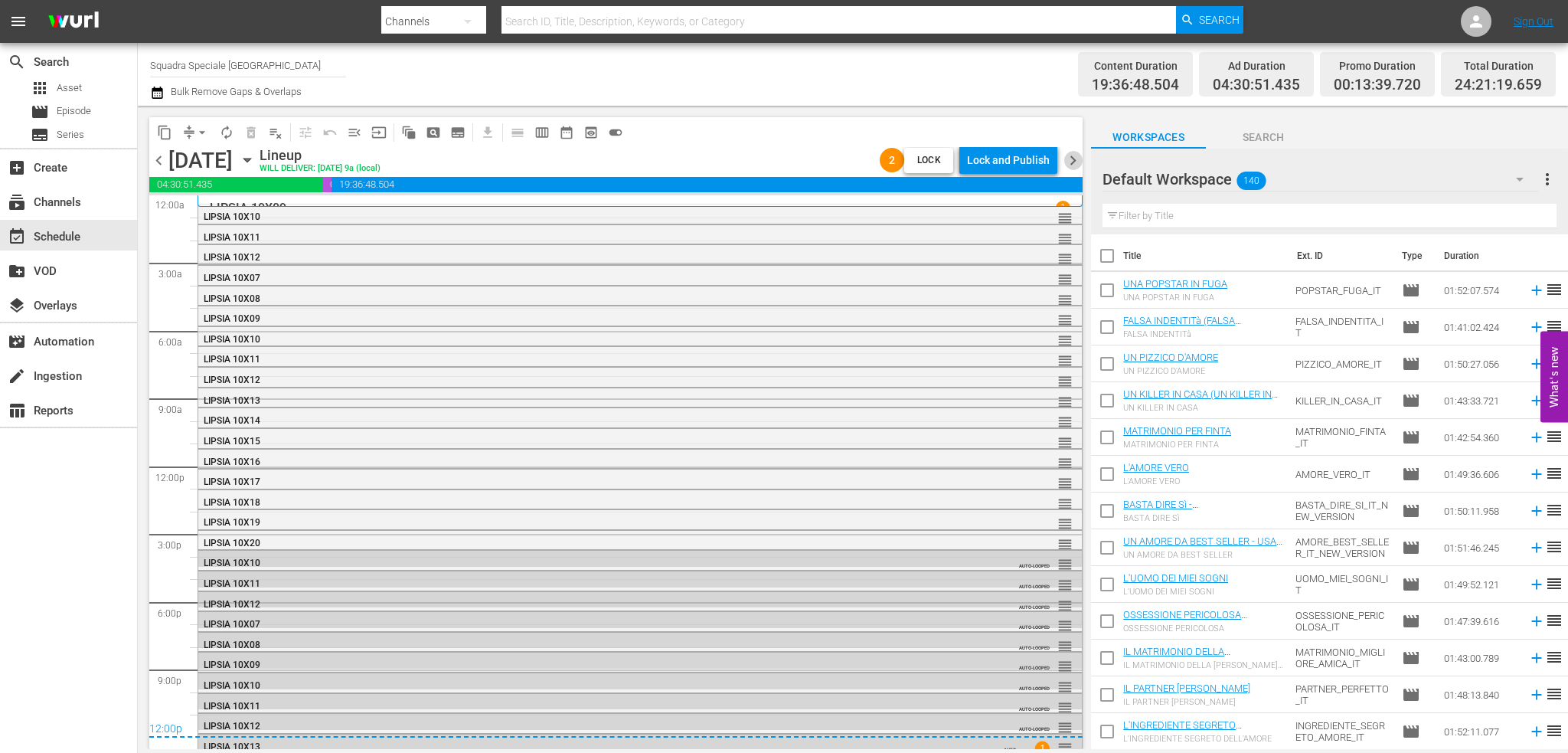
click at [1068, 162] on span "chevron_right" at bounding box center [1073, 160] width 19 height 19
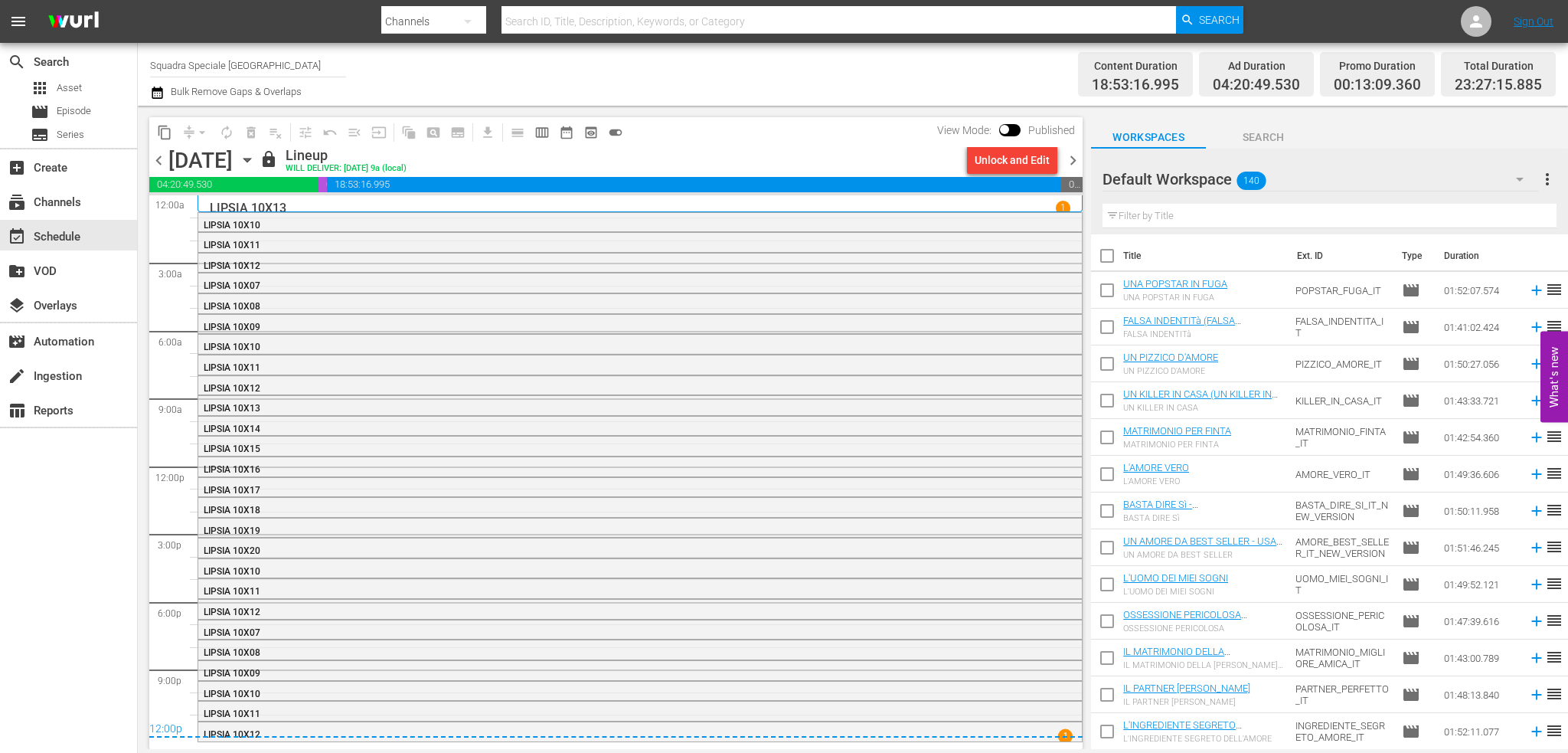
click at [1009, 160] on div "Unlock and Edit" at bounding box center [1012, 161] width 75 height 28
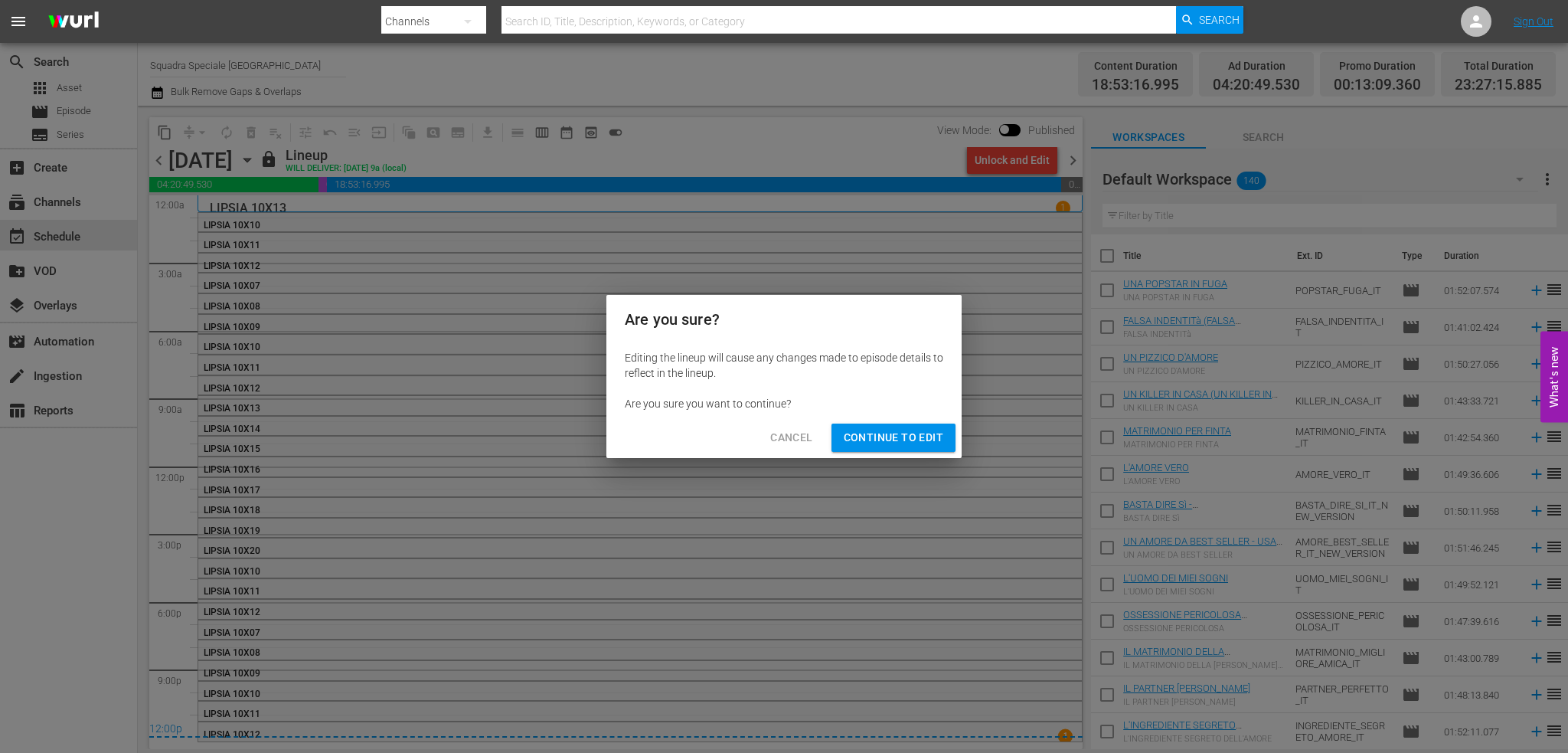
click at [885, 438] on span "Continue to Edit" at bounding box center [894, 437] width 99 height 19
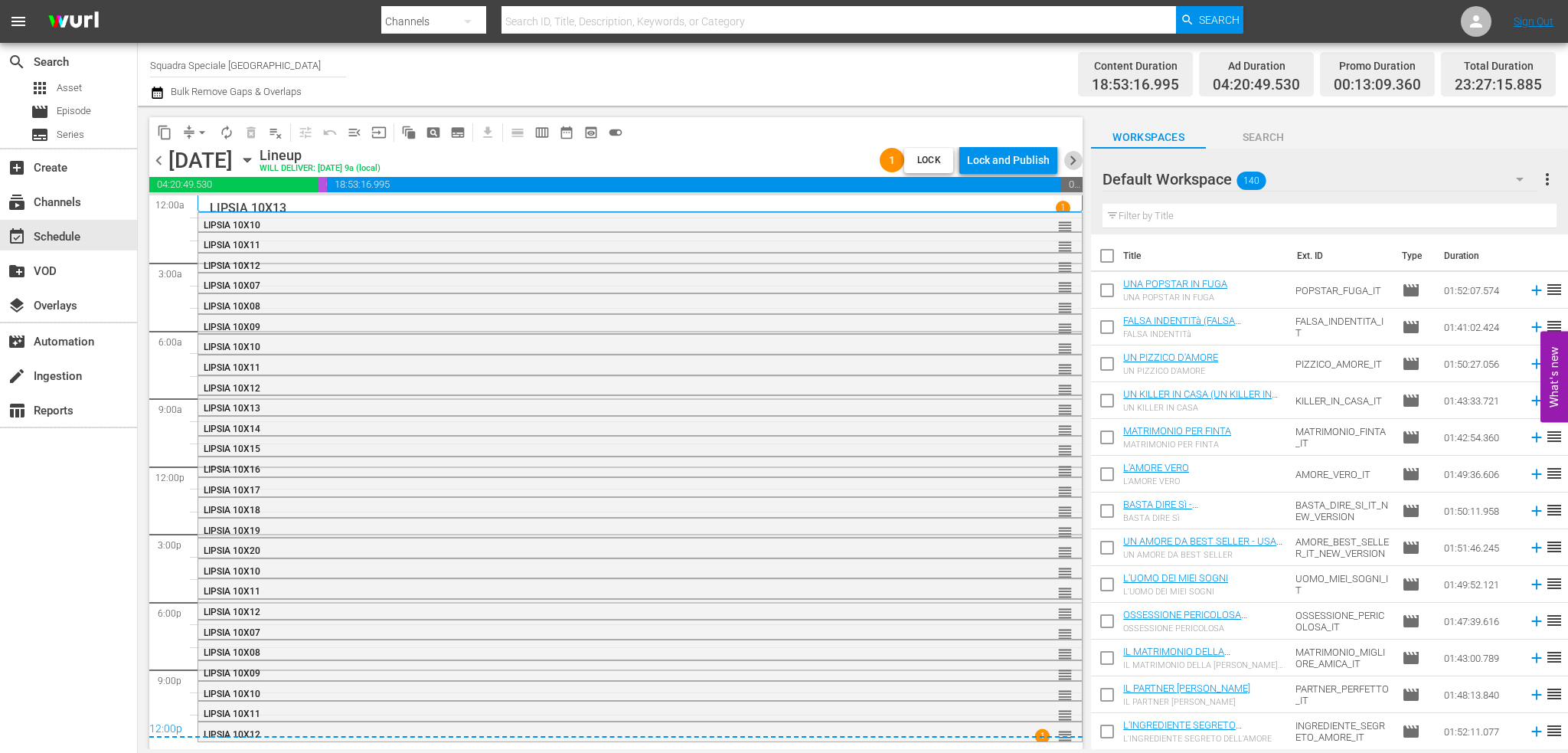
click at [1069, 159] on span "chevron_right" at bounding box center [1073, 160] width 19 height 19
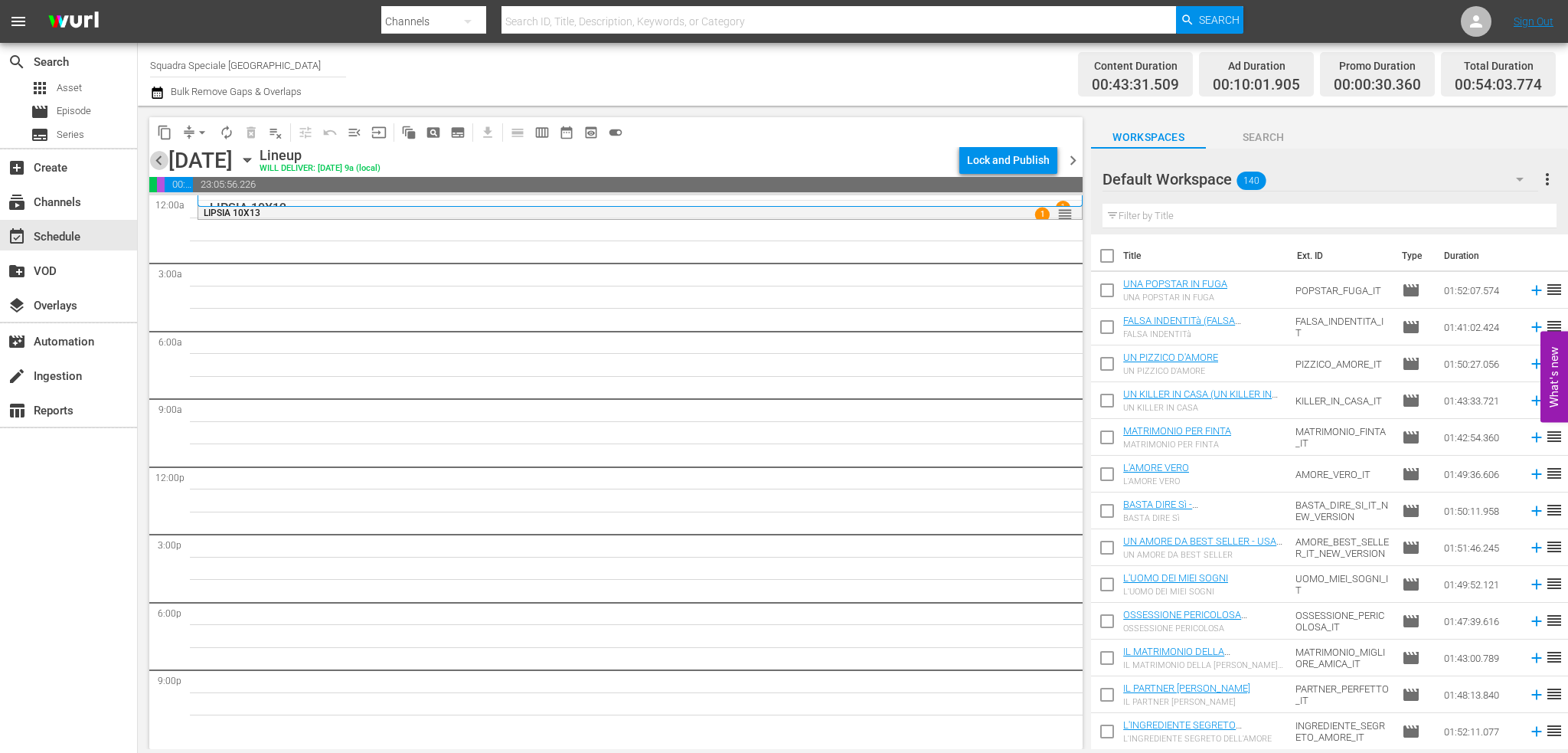
click at [160, 164] on span "chevron_left" at bounding box center [158, 160] width 19 height 19
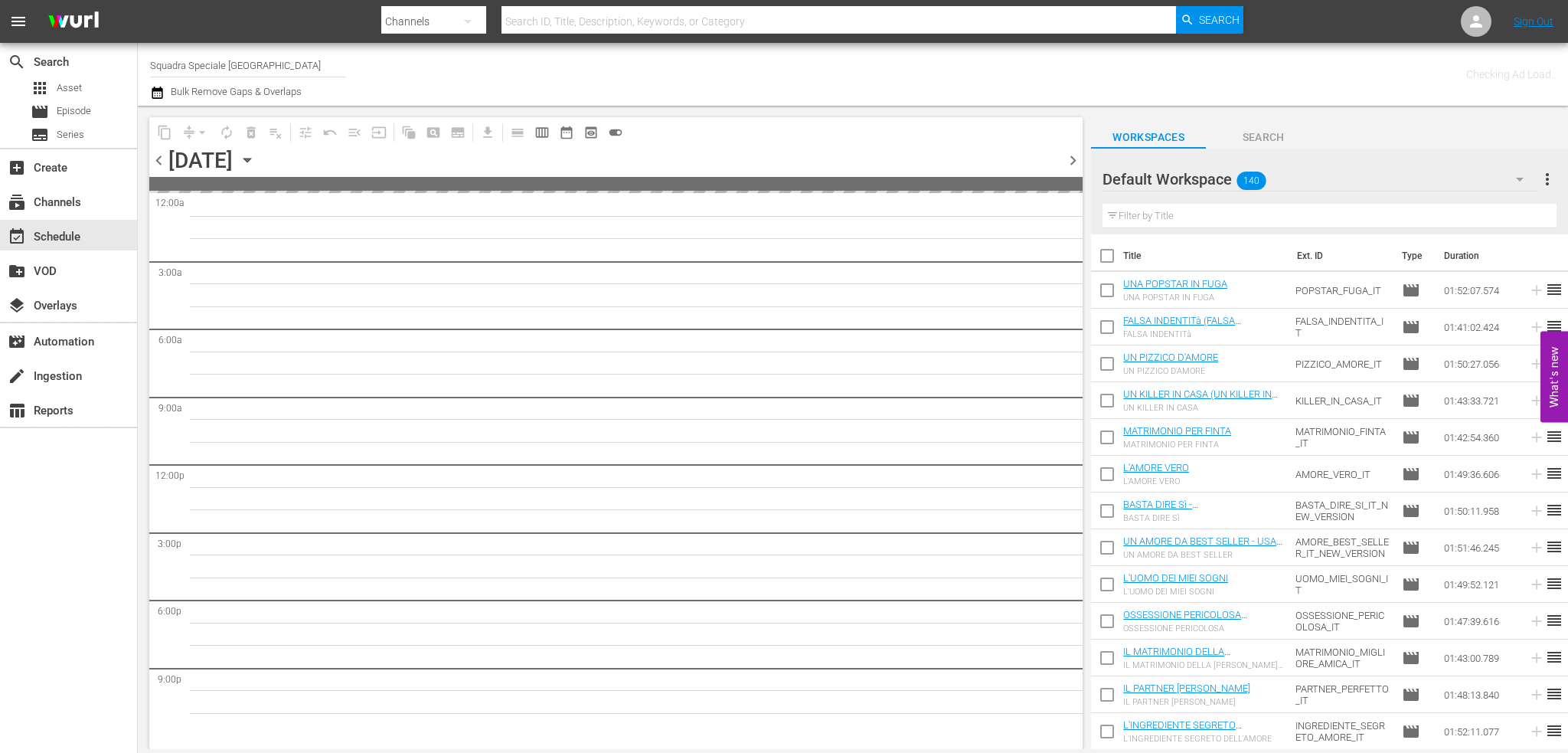
click at [160, 164] on span "chevron_left" at bounding box center [158, 160] width 19 height 19
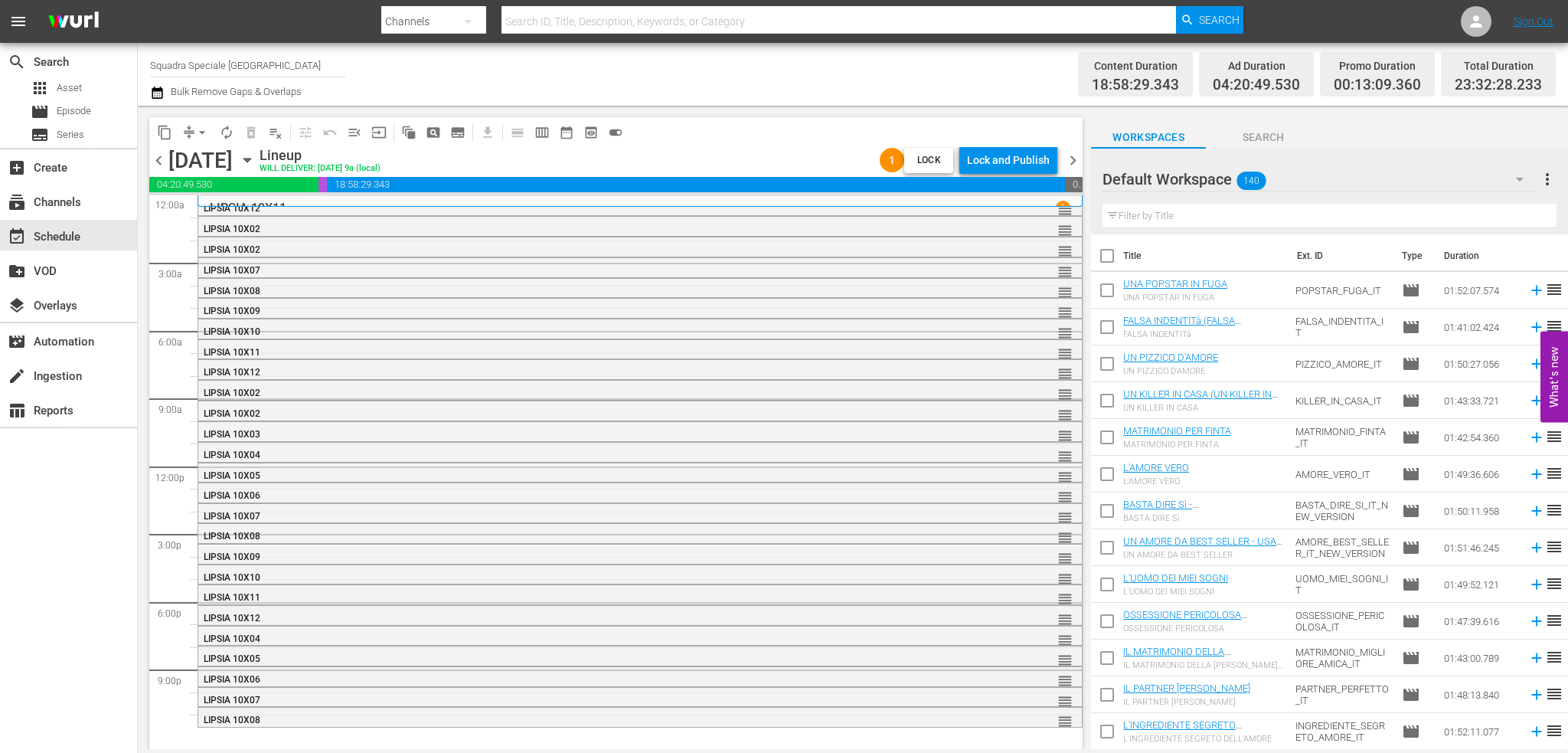
click at [1073, 156] on span "chevron_right" at bounding box center [1073, 160] width 19 height 19
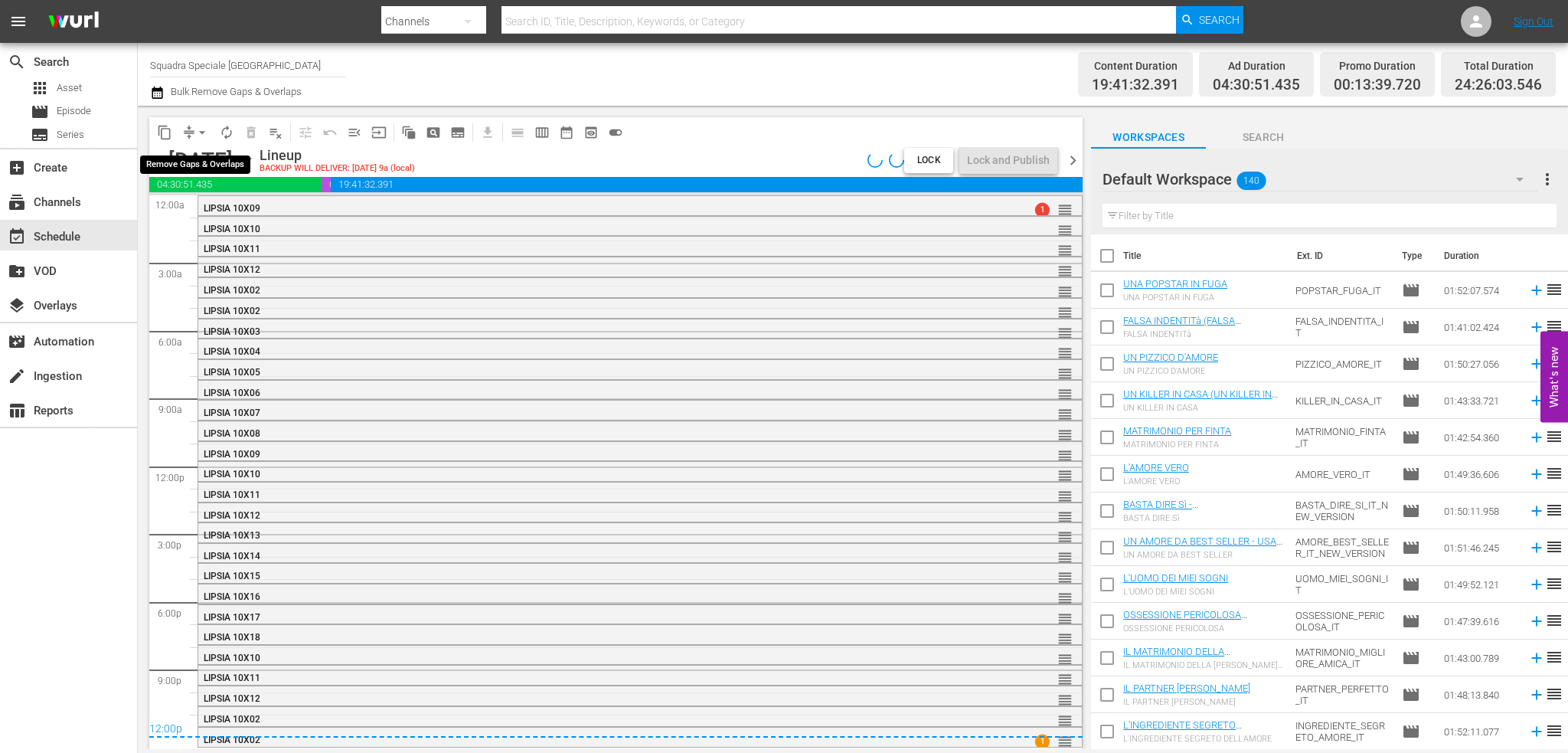
click at [196, 132] on span "arrow_drop_down" at bounding box center [202, 132] width 15 height 15
click at [239, 192] on li "Align to First Episode" at bounding box center [202, 188] width 126 height 25
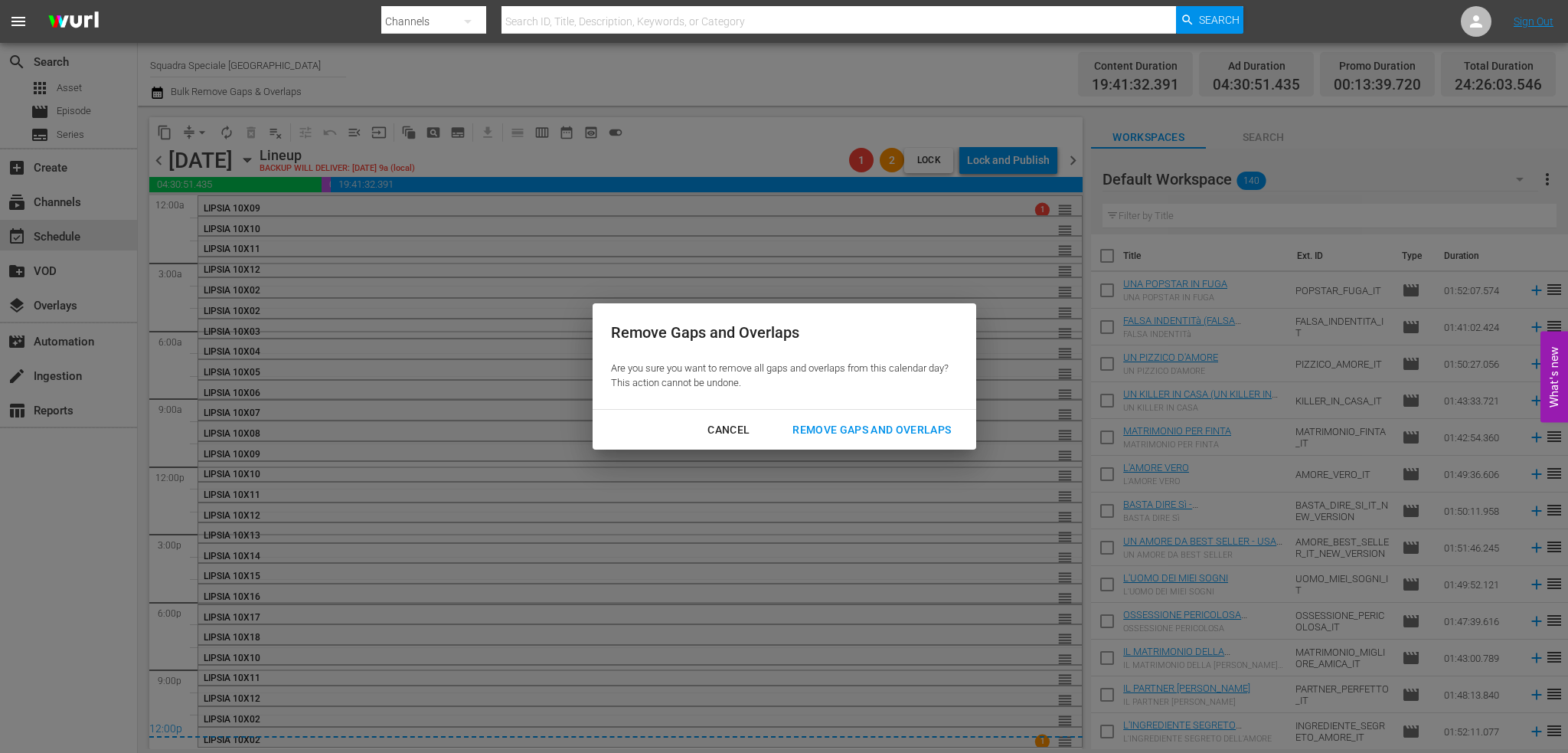
click at [868, 428] on div "Remove Gaps and Overlaps" at bounding box center [872, 429] width 183 height 19
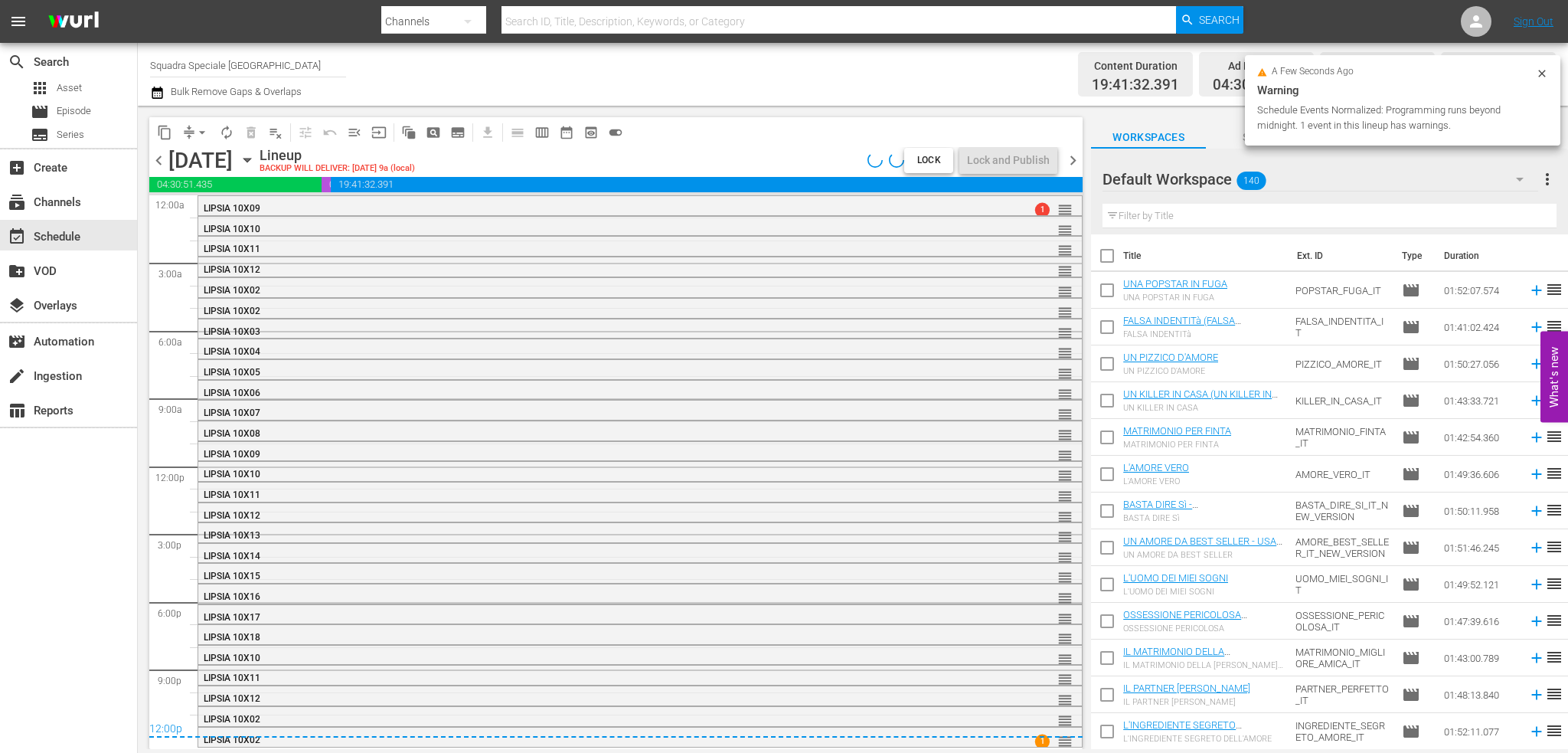
click at [152, 164] on span "chevron_left" at bounding box center [158, 160] width 19 height 19
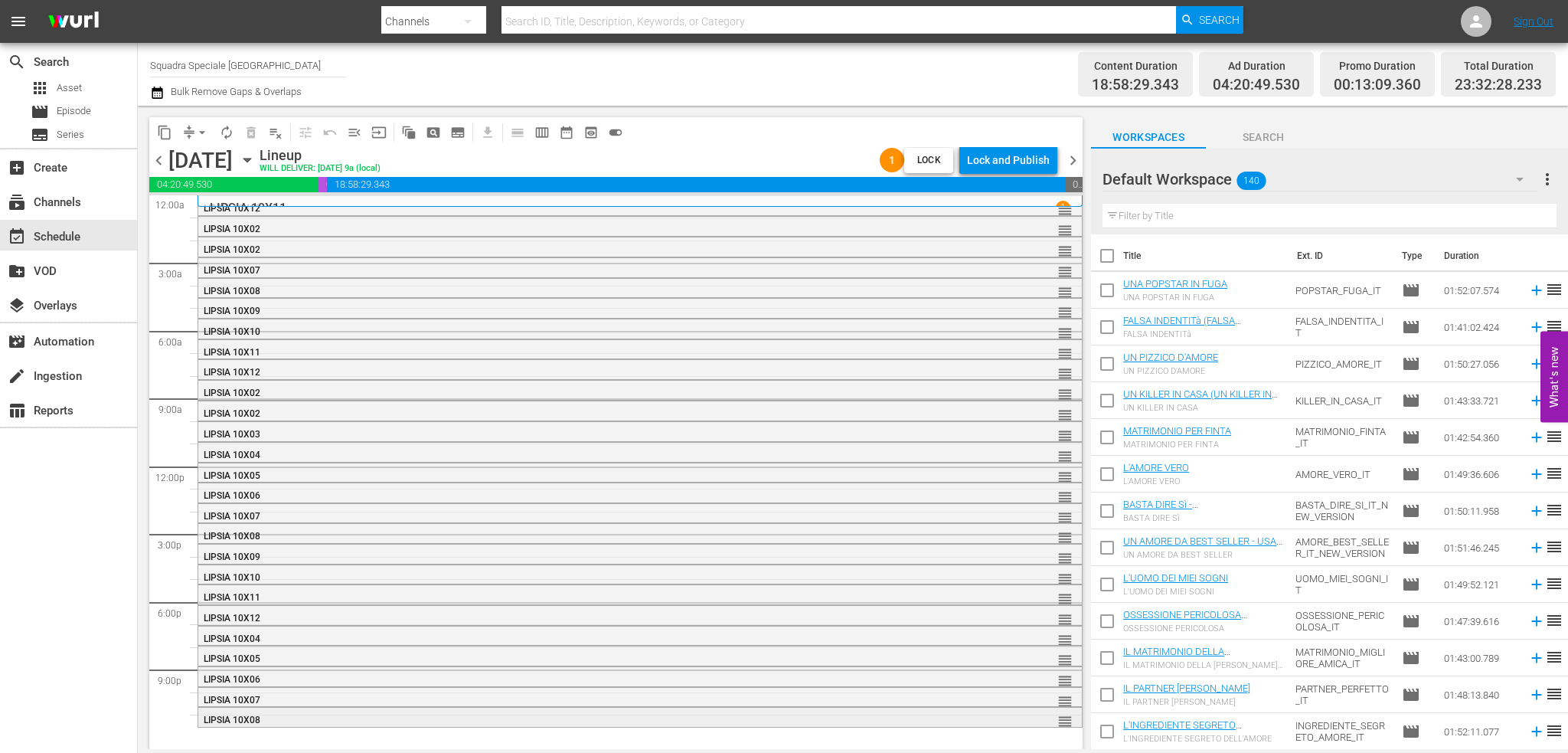
click at [367, 716] on div "LIPSIA 10X08" at bounding box center [598, 720] width 788 height 11
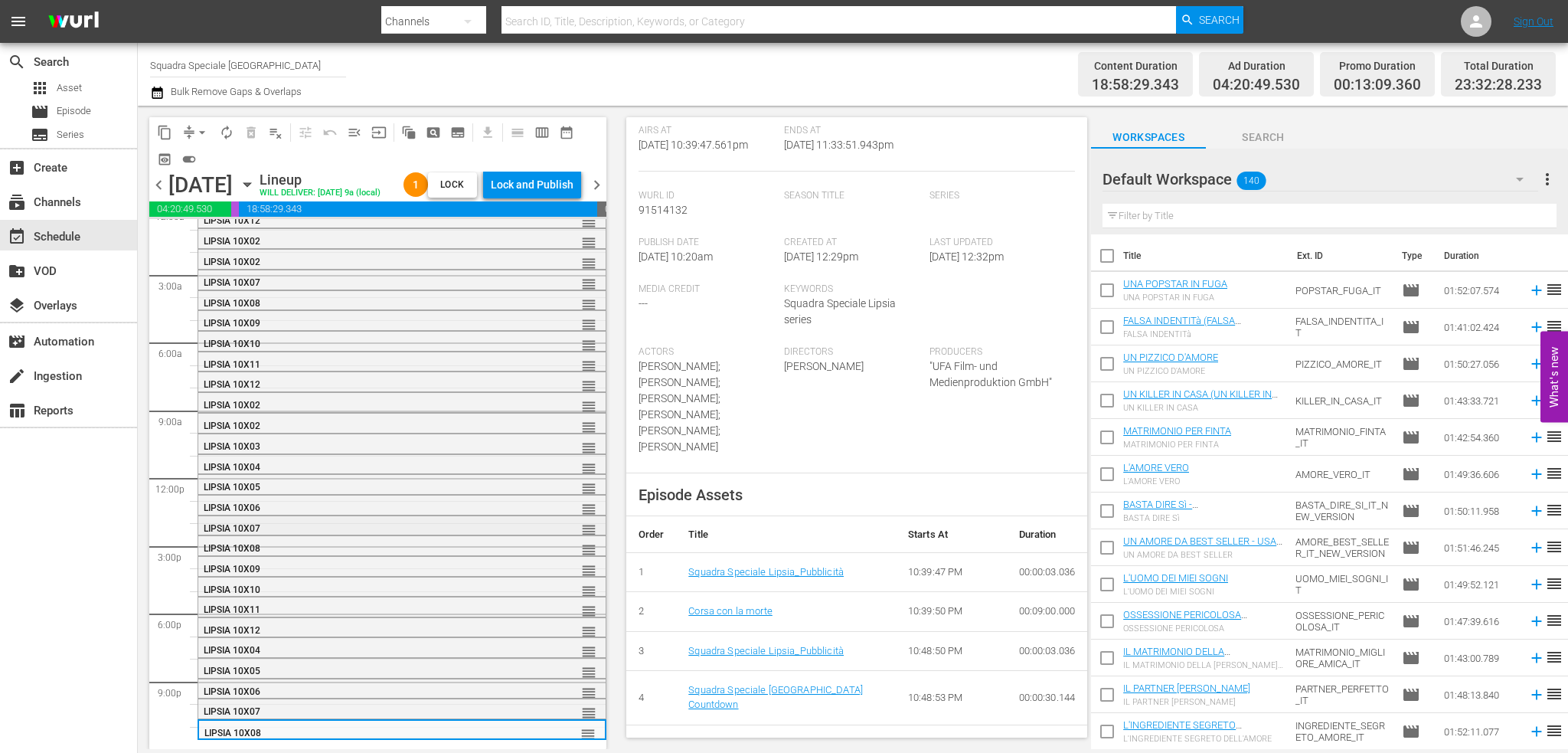
scroll to position [77, 0]
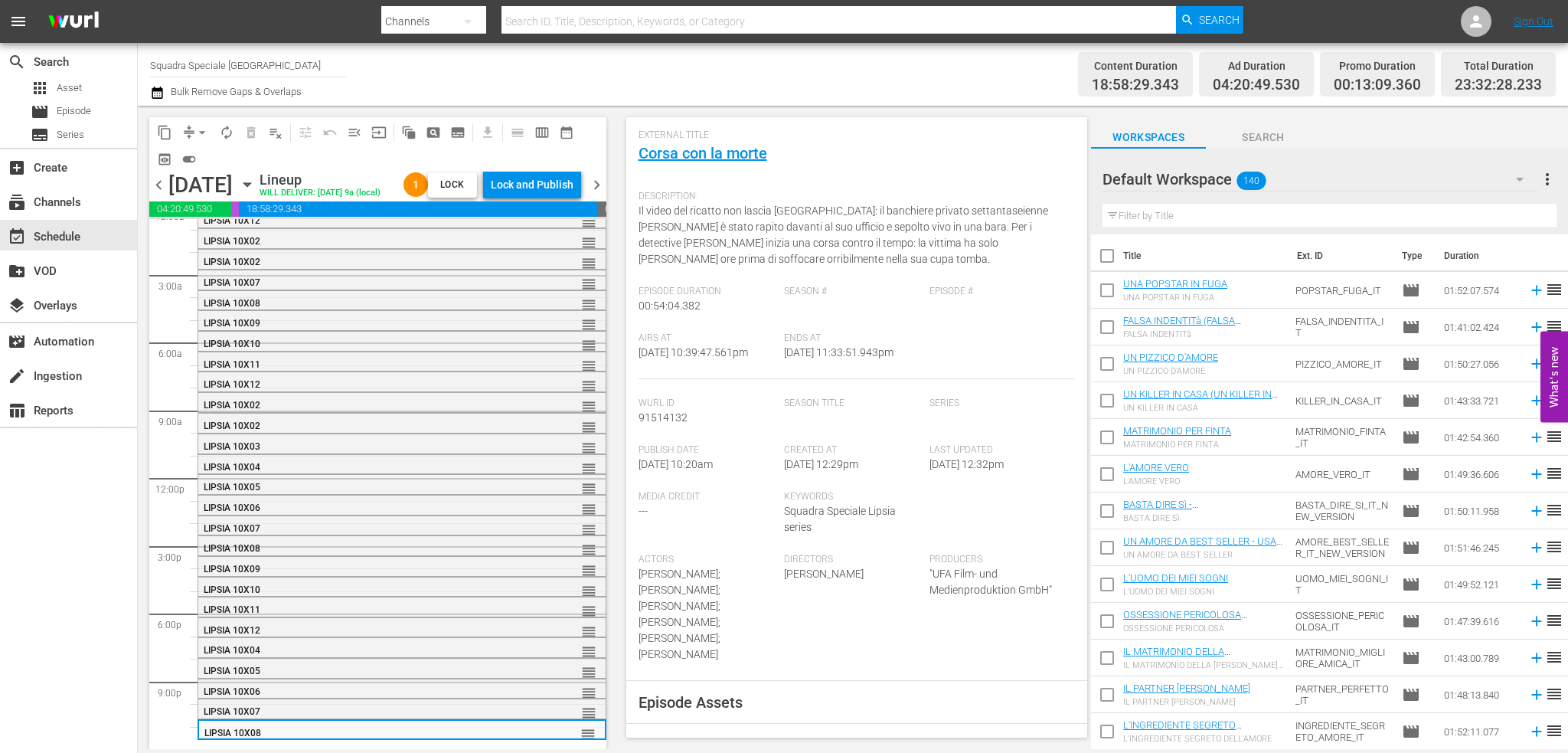
click at [1332, 182] on div "Default Workspace 140" at bounding box center [1320, 179] width 436 height 43
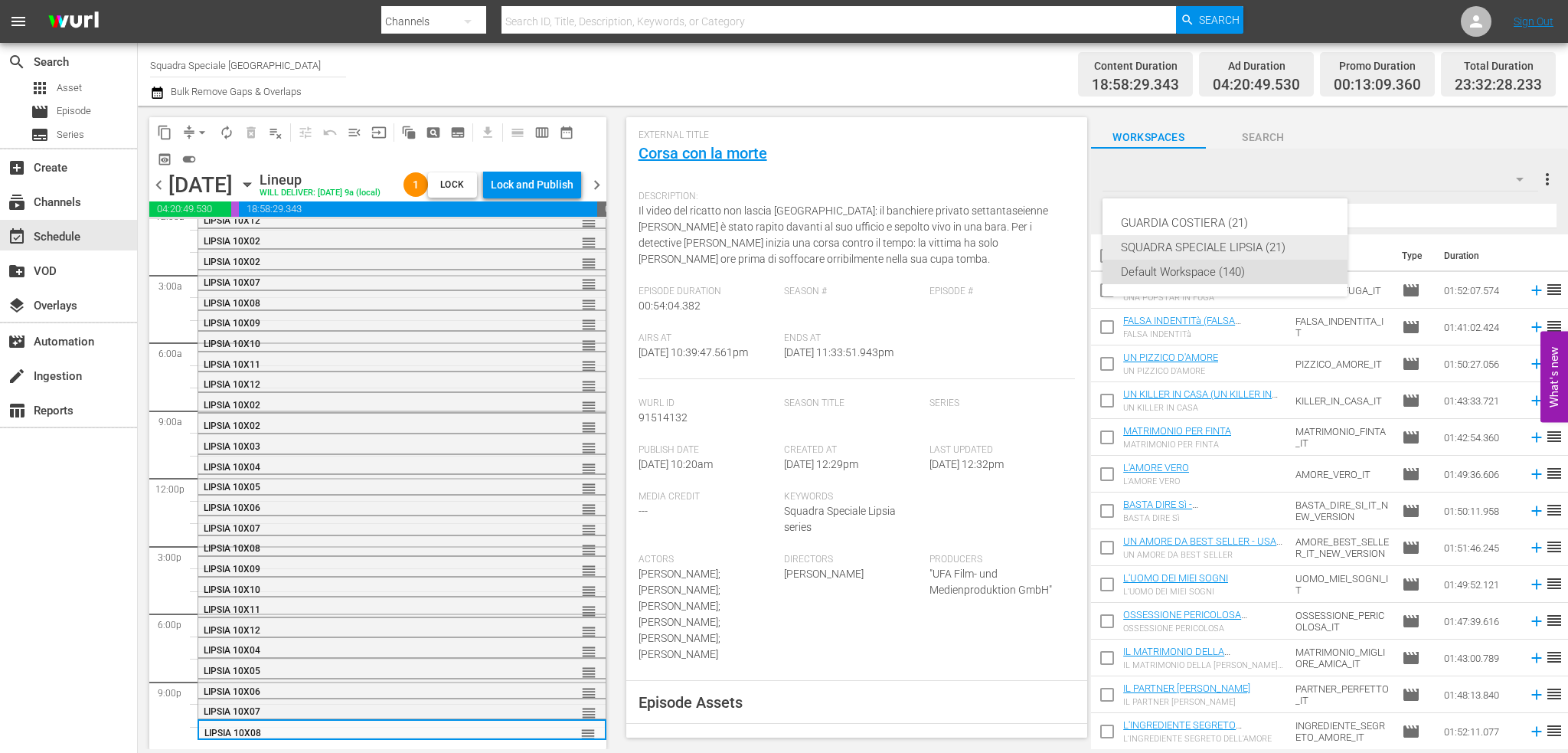
click at [1262, 249] on div "SQUADRA SPECIALE LIPSIA (21)" at bounding box center [1225, 248] width 209 height 24
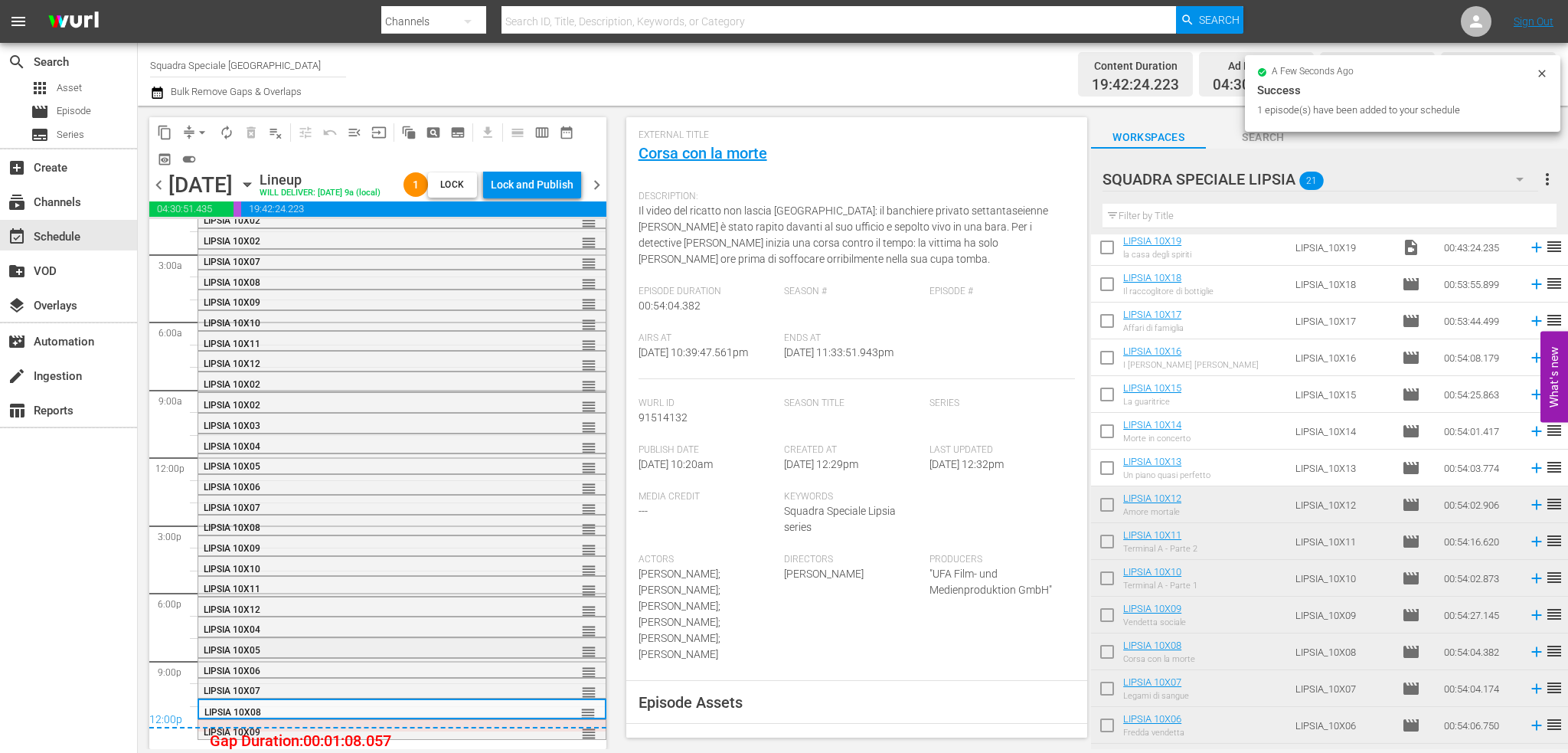
scroll to position [40, 0]
click at [193, 130] on button "arrow_drop_down" at bounding box center [202, 133] width 24 height 24
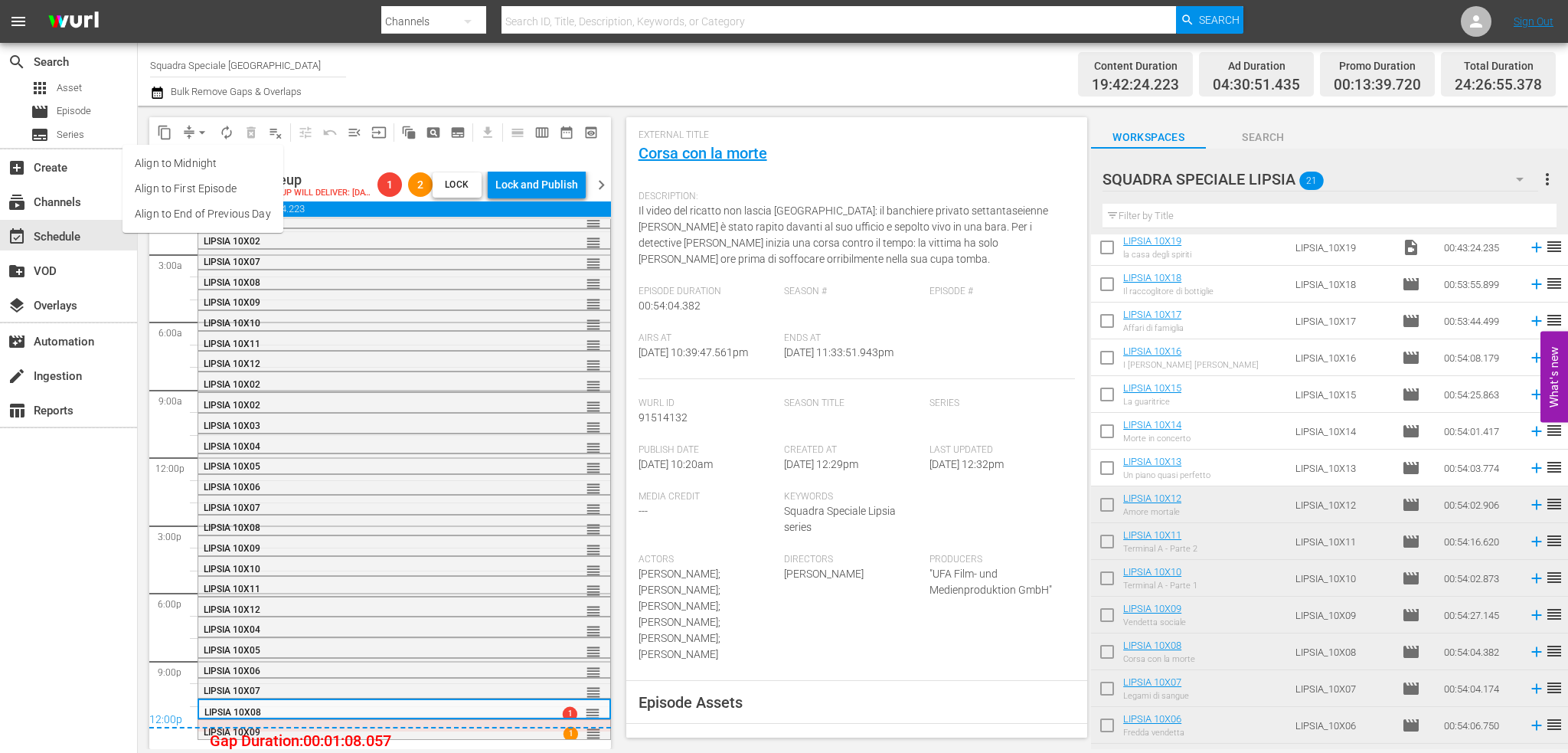
click at [224, 215] on li "Align to End of Previous Day" at bounding box center [202, 214] width 160 height 25
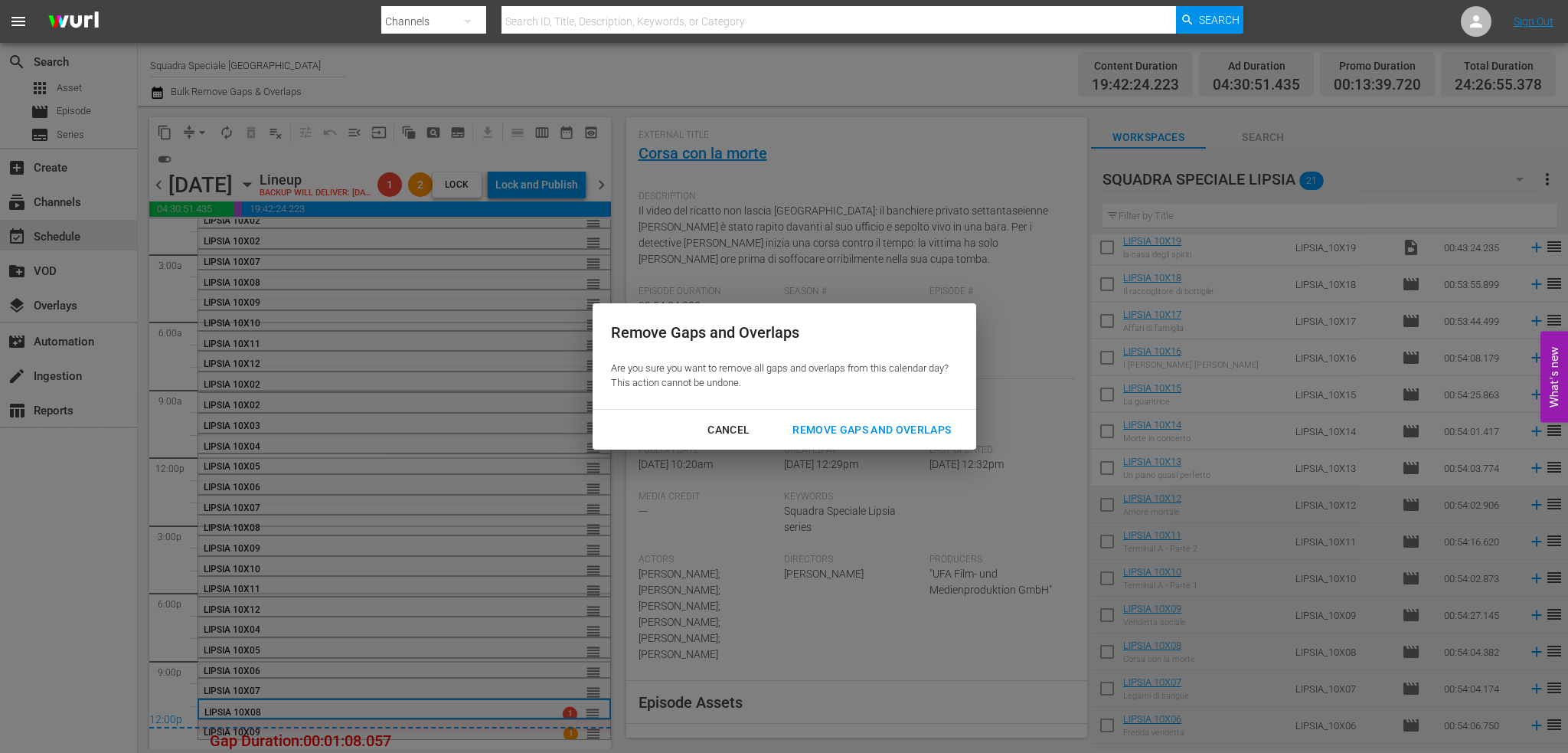
click at [914, 432] on div "Remove Gaps and Overlaps" at bounding box center [872, 429] width 183 height 19
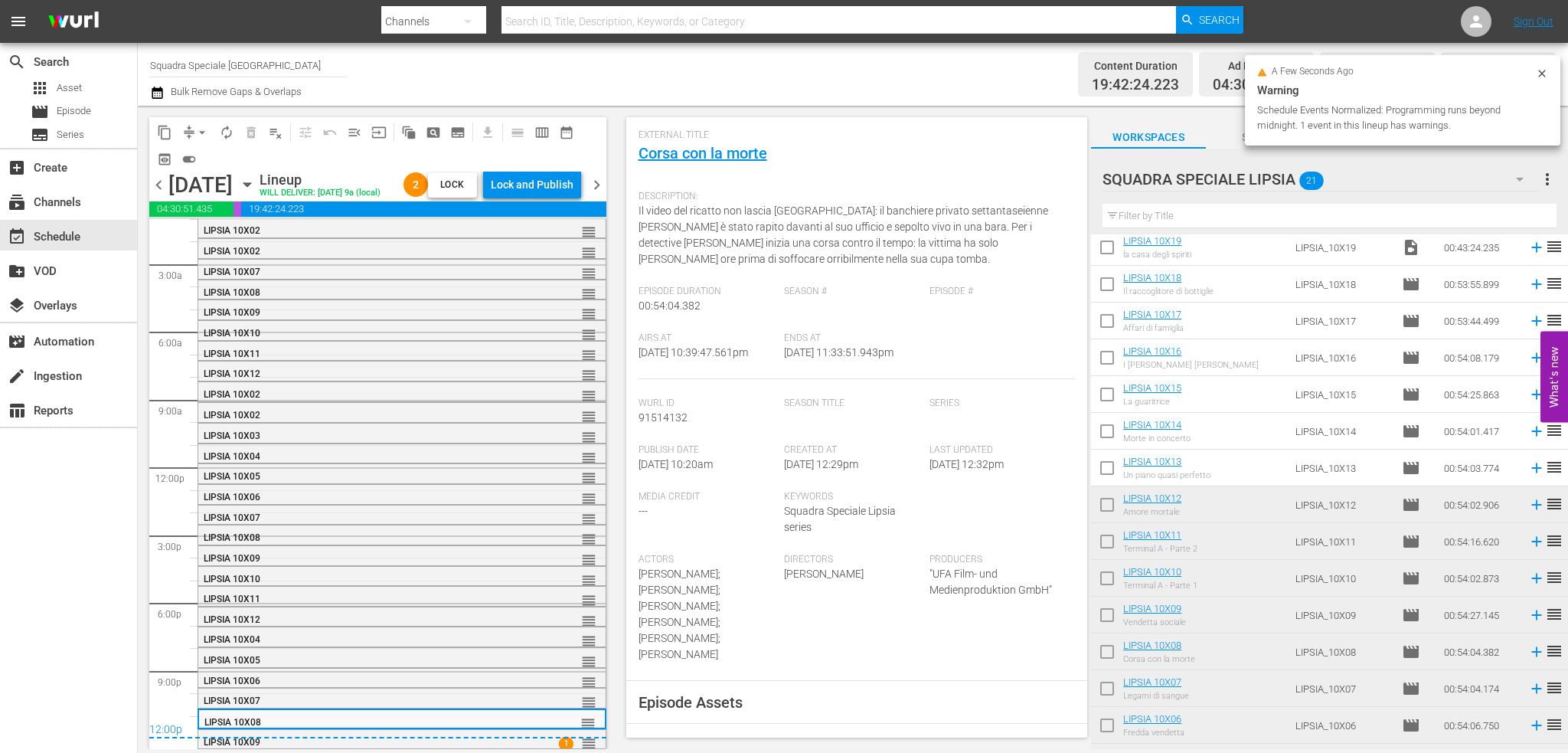
click at [597, 195] on span "chevron_right" at bounding box center [596, 184] width 19 height 19
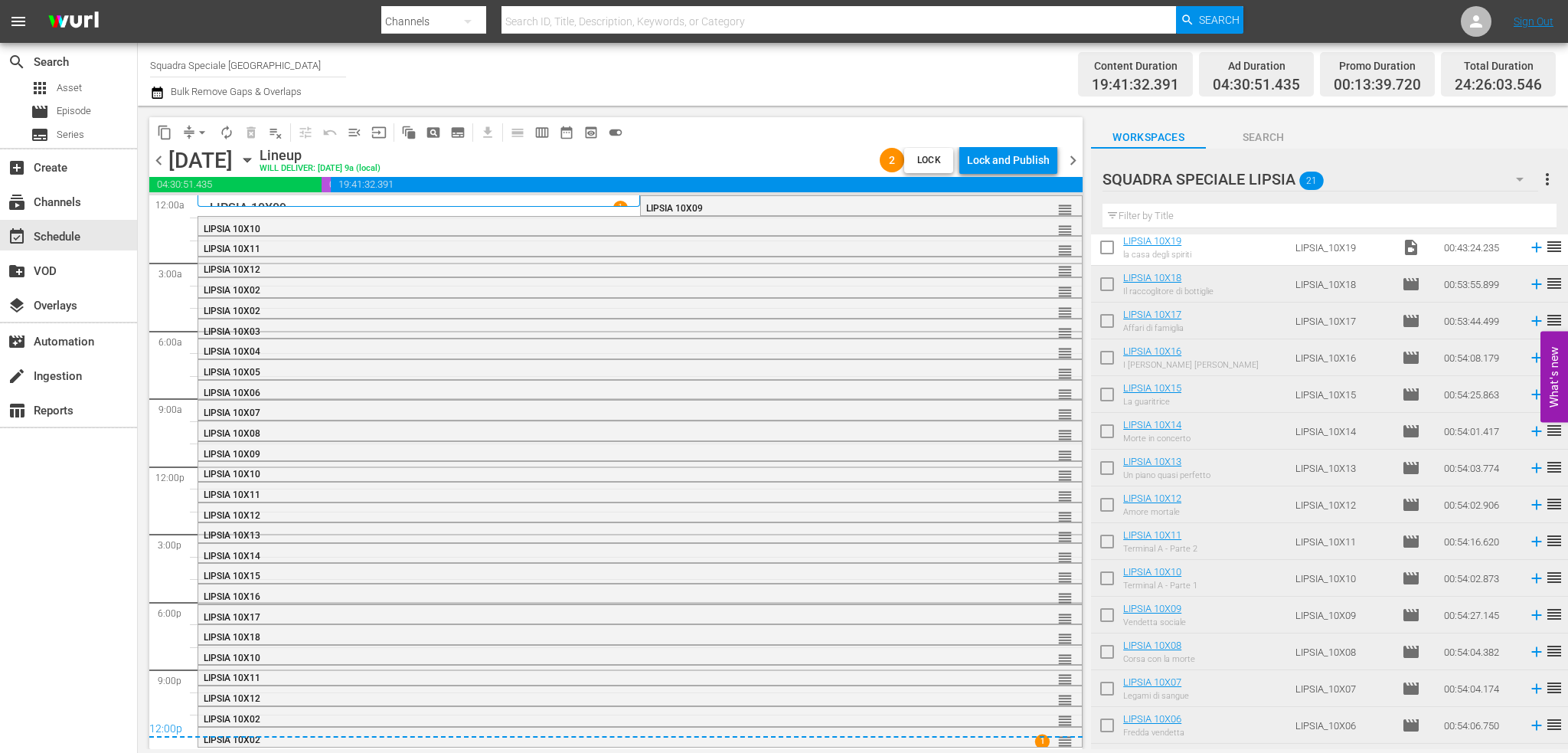
click at [203, 133] on span "arrow_drop_down" at bounding box center [202, 132] width 15 height 15
click at [201, 217] on li "Align to End of Previous Day" at bounding box center [202, 214] width 160 height 25
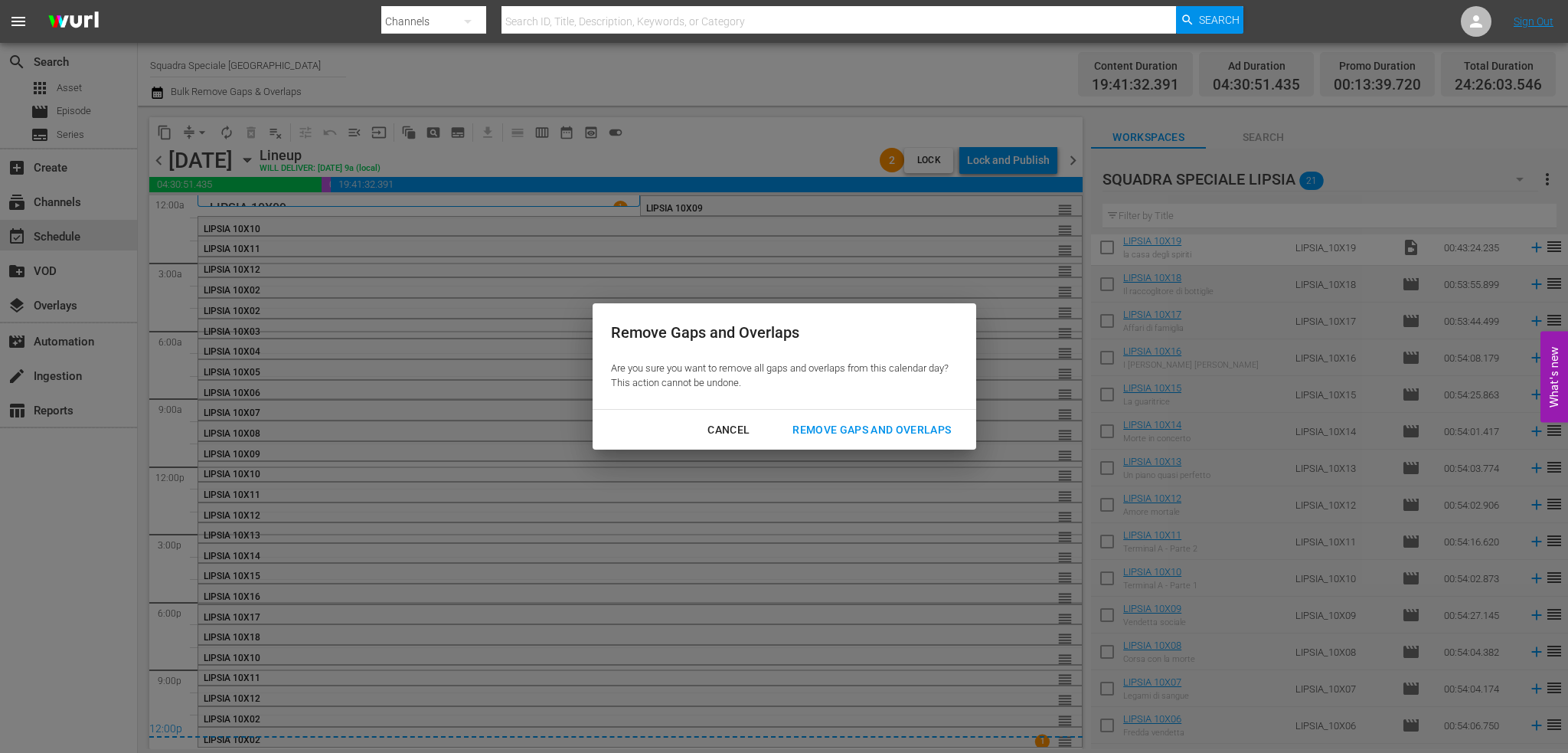
click at [903, 434] on div "Remove Gaps and Overlaps" at bounding box center [872, 429] width 183 height 19
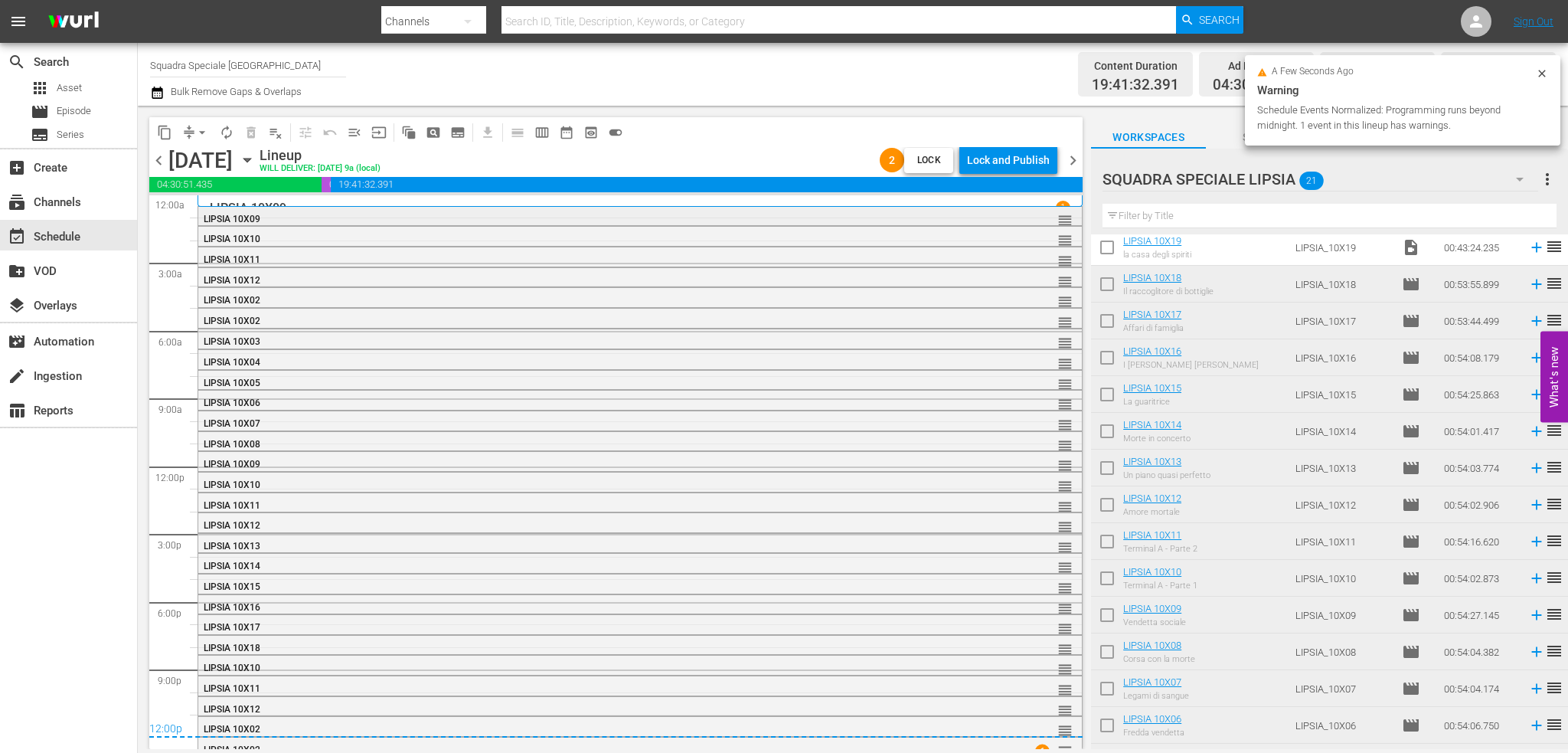
click at [581, 220] on div "LIPSIA 10X09" at bounding box center [598, 218] width 788 height 11
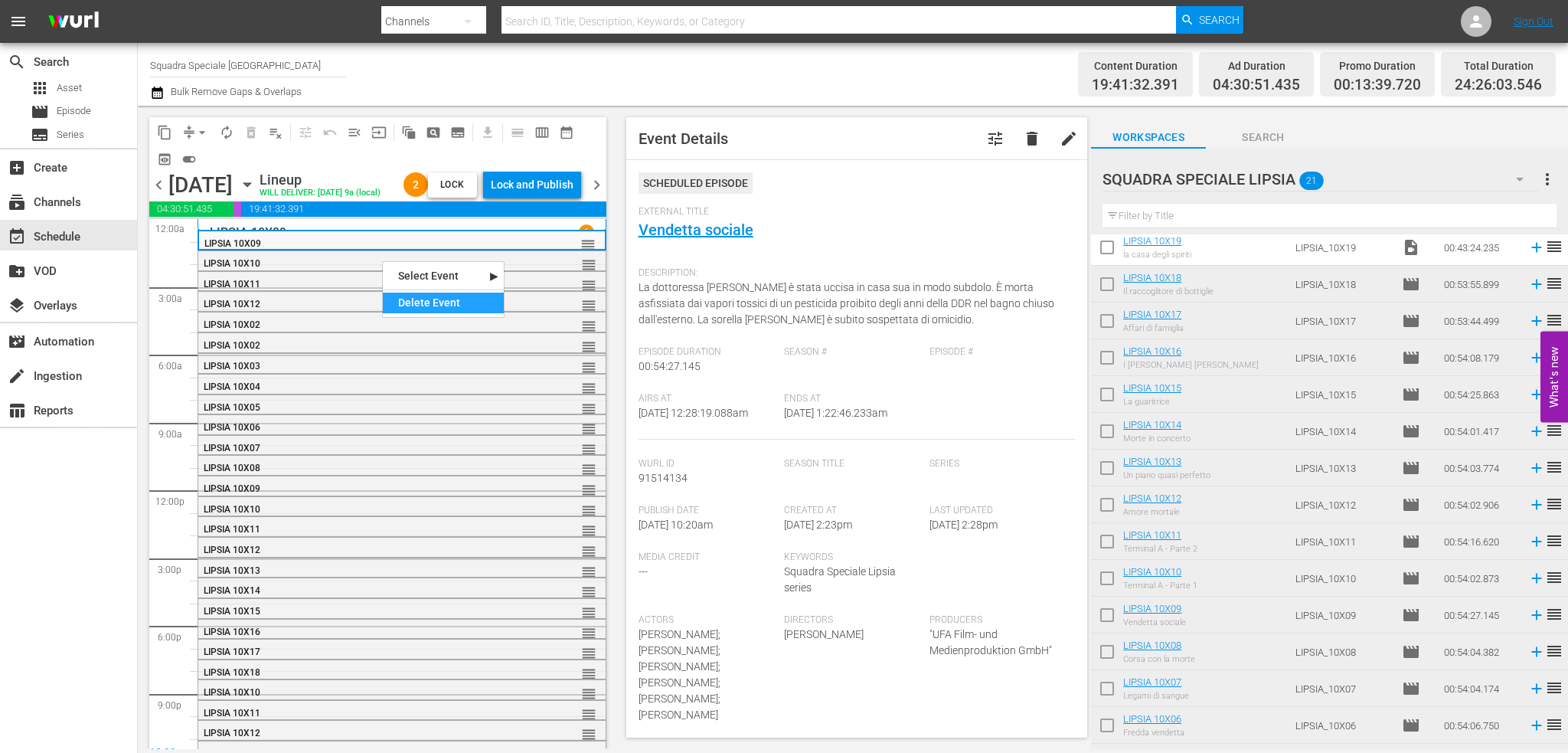
click at [428, 311] on div "Delete Event" at bounding box center [443, 302] width 121 height 20
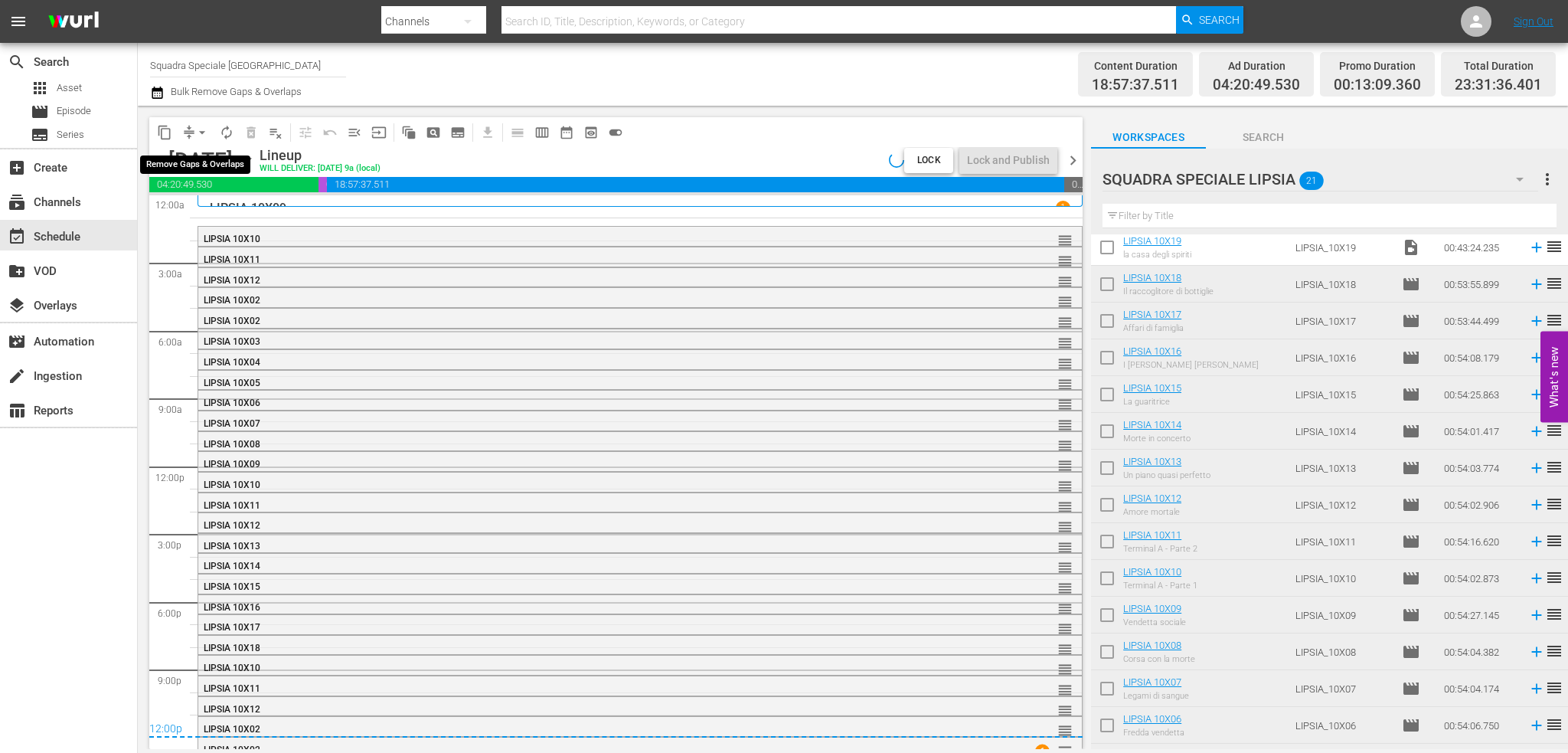
click at [199, 129] on span "arrow_drop_down" at bounding box center [202, 132] width 15 height 15
click at [212, 209] on li "Align to End of Previous Day" at bounding box center [202, 214] width 160 height 25
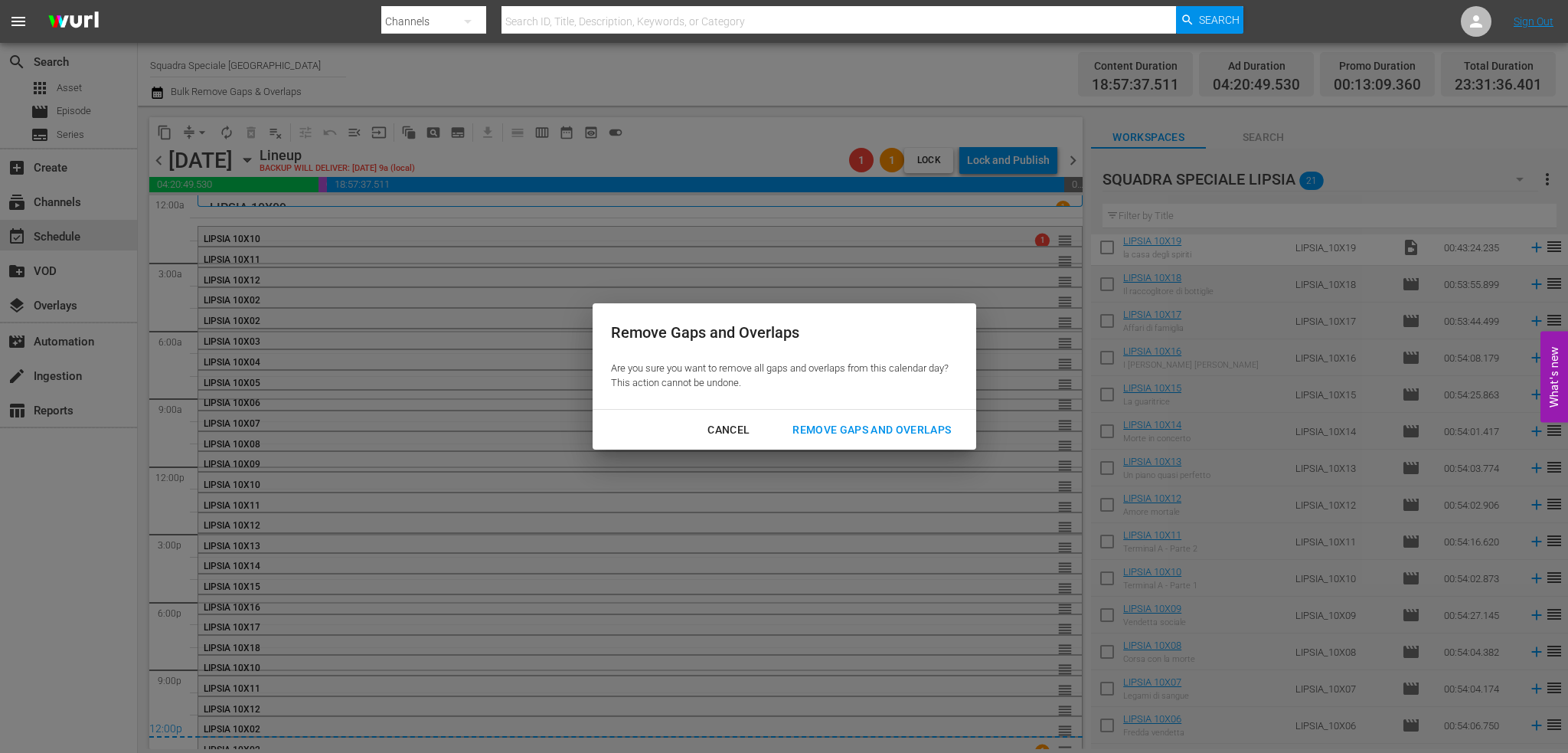
click at [920, 438] on div "Remove Gaps and Overlaps" at bounding box center [872, 429] width 183 height 19
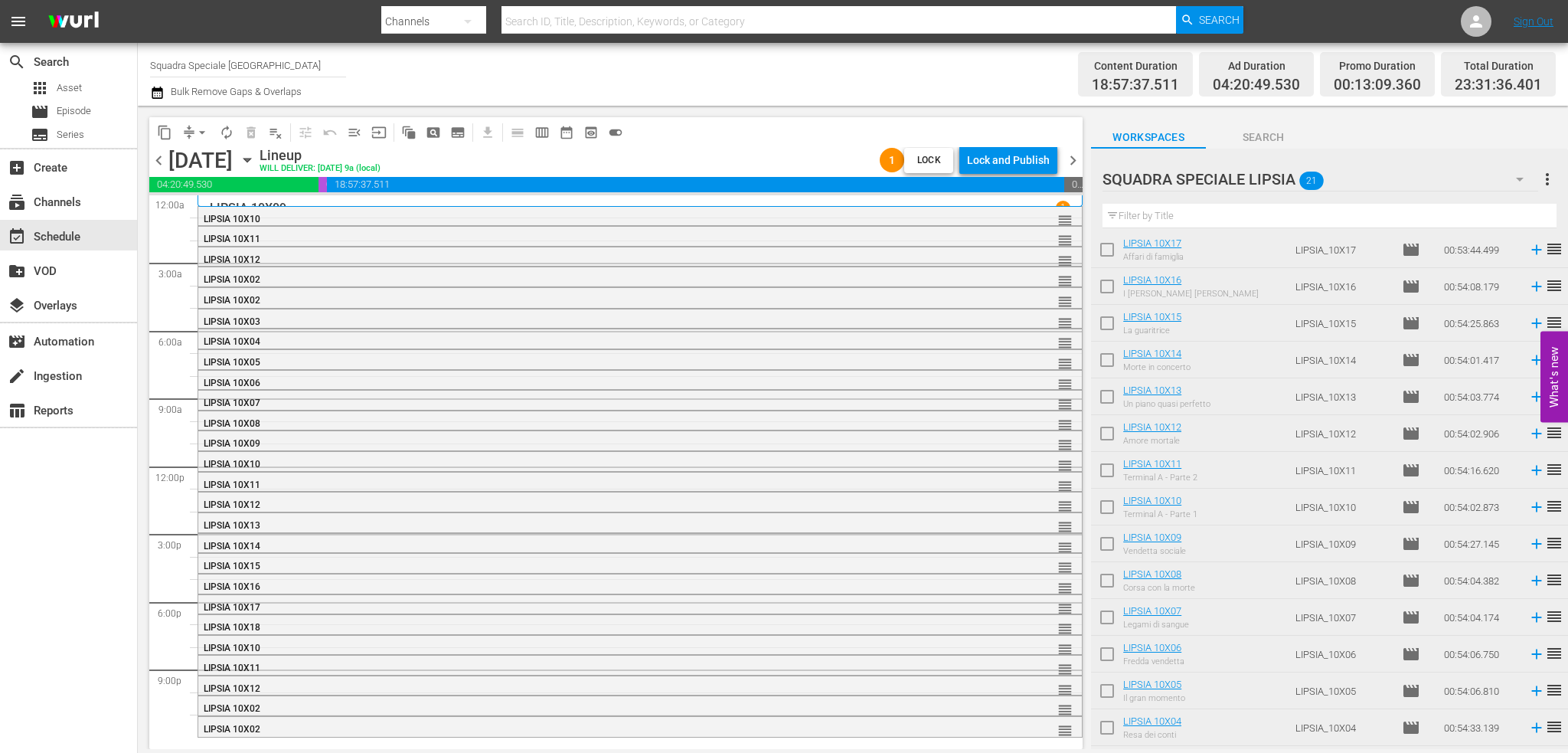
scroll to position [292, 0]
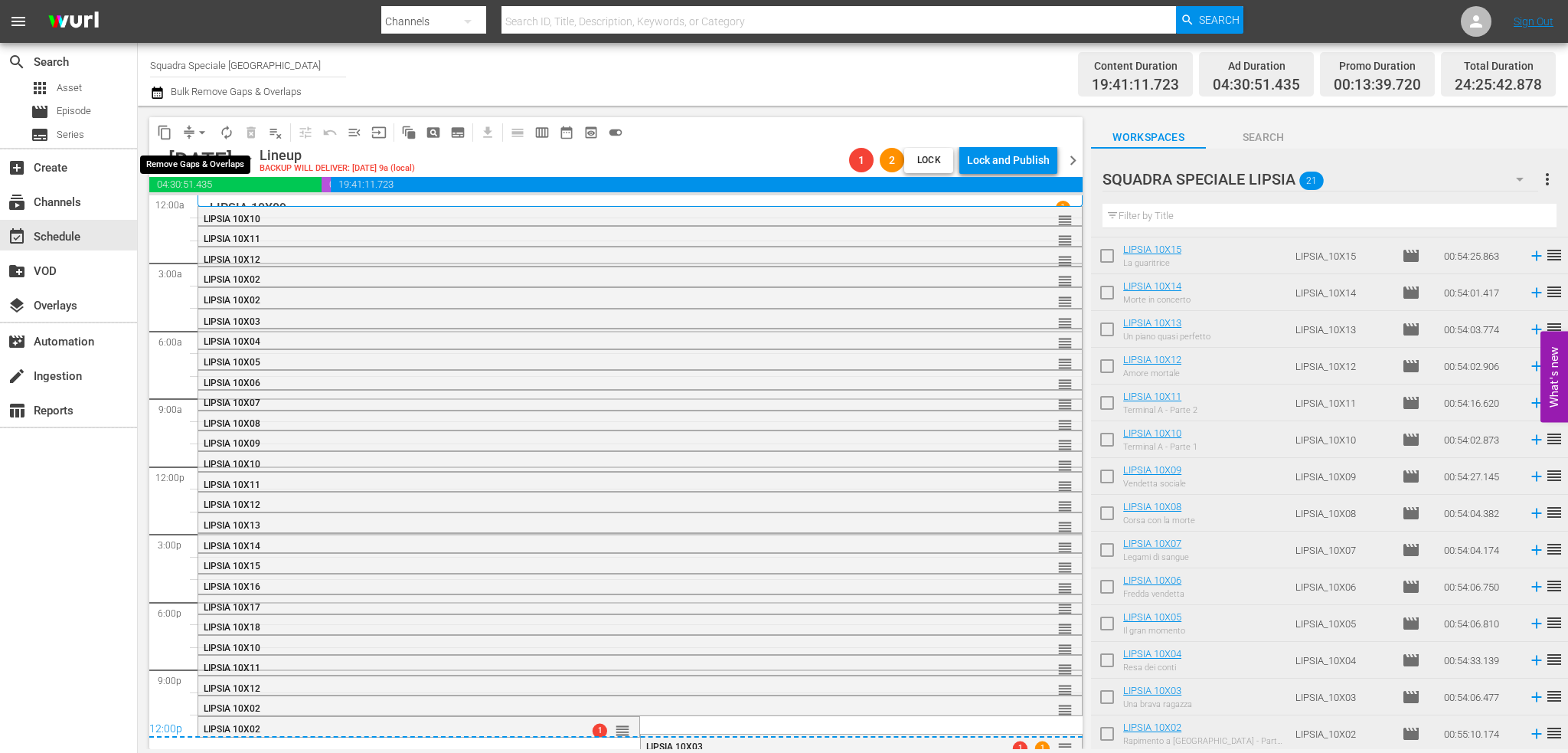
click at [210, 130] on button "arrow_drop_down" at bounding box center [202, 133] width 24 height 24
click at [199, 210] on li "Align to End of Previous Day" at bounding box center [202, 214] width 160 height 25
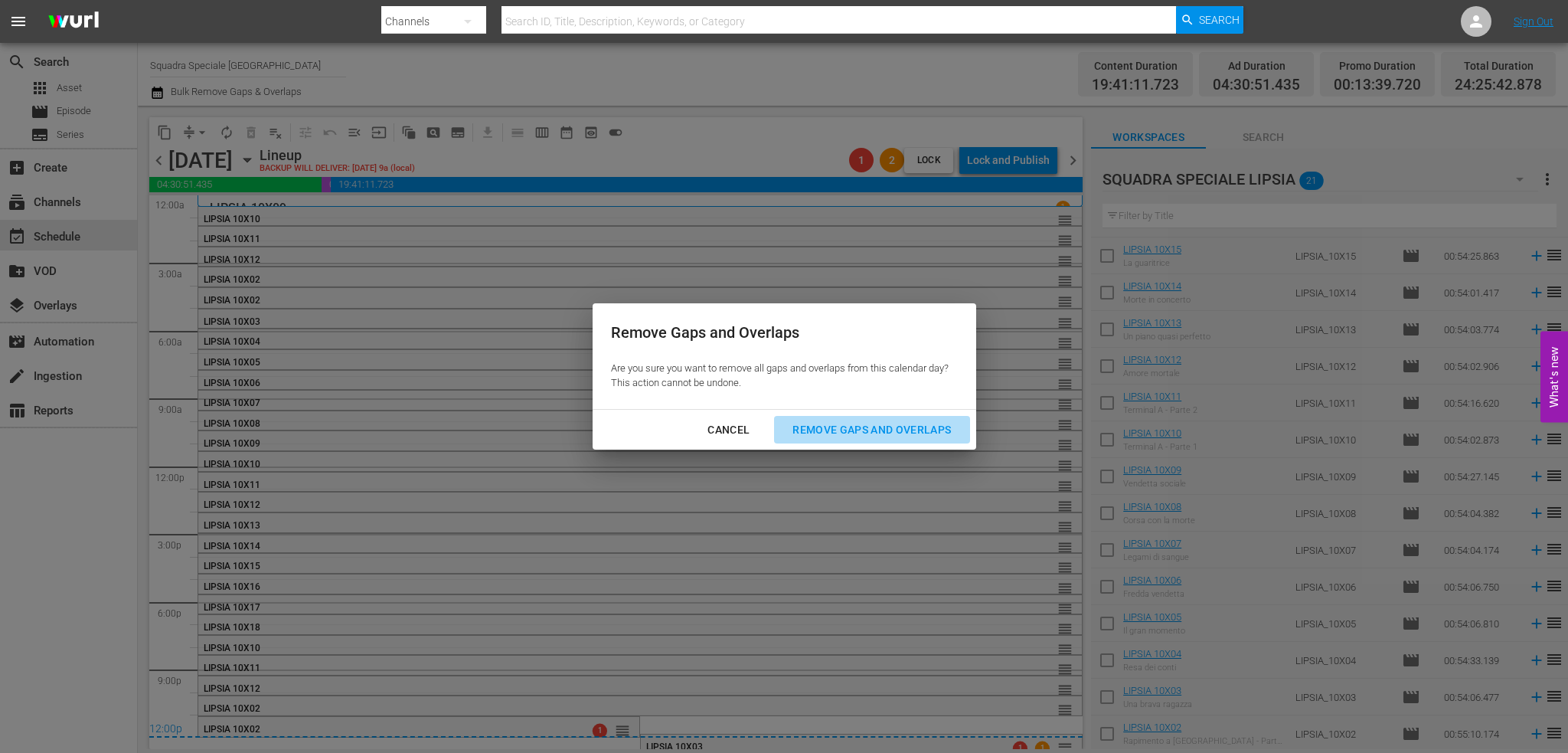
click at [855, 419] on button "Remove Gaps and Overlaps" at bounding box center [872, 429] width 195 height 29
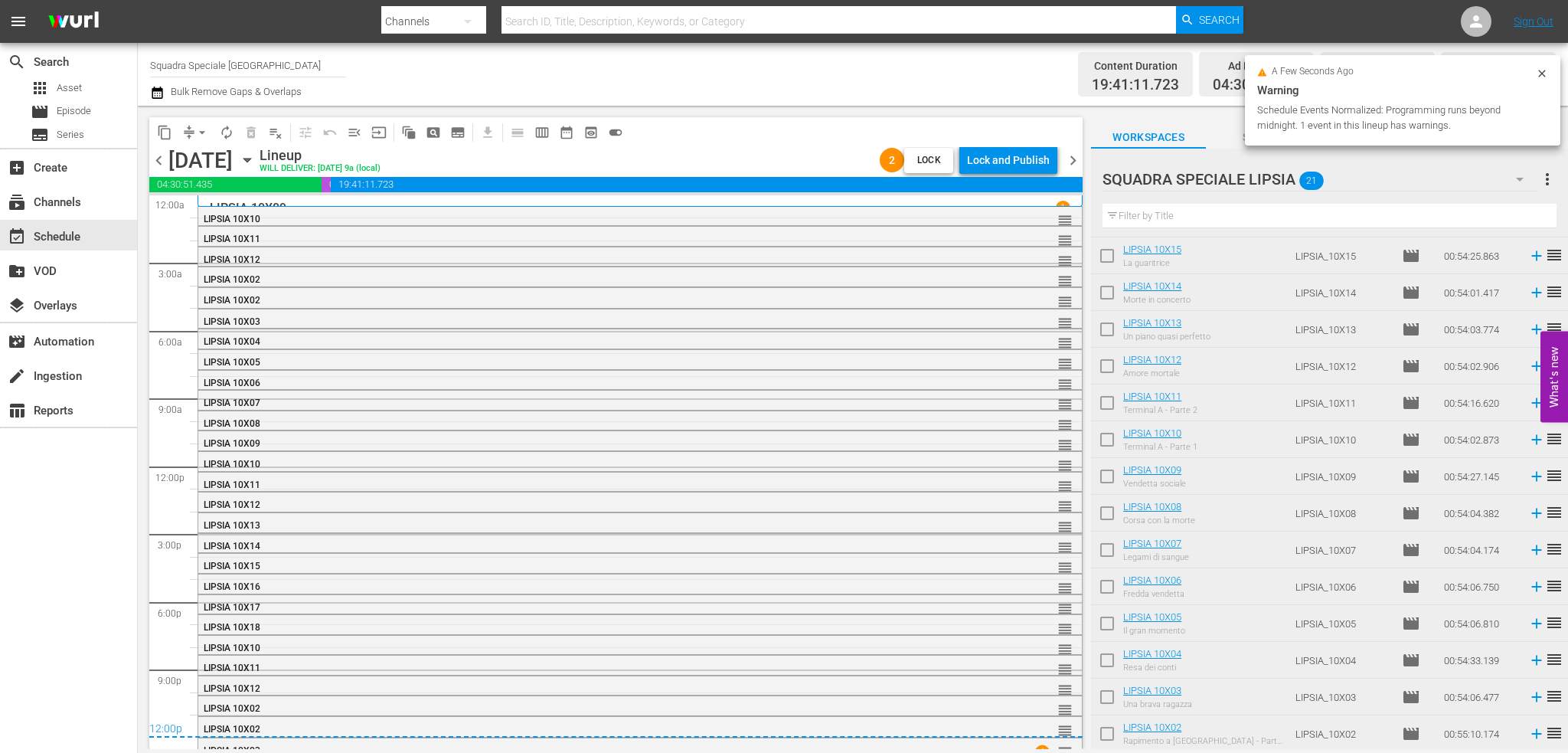
click at [1082, 161] on span "chevron_right" at bounding box center [1073, 160] width 19 height 19
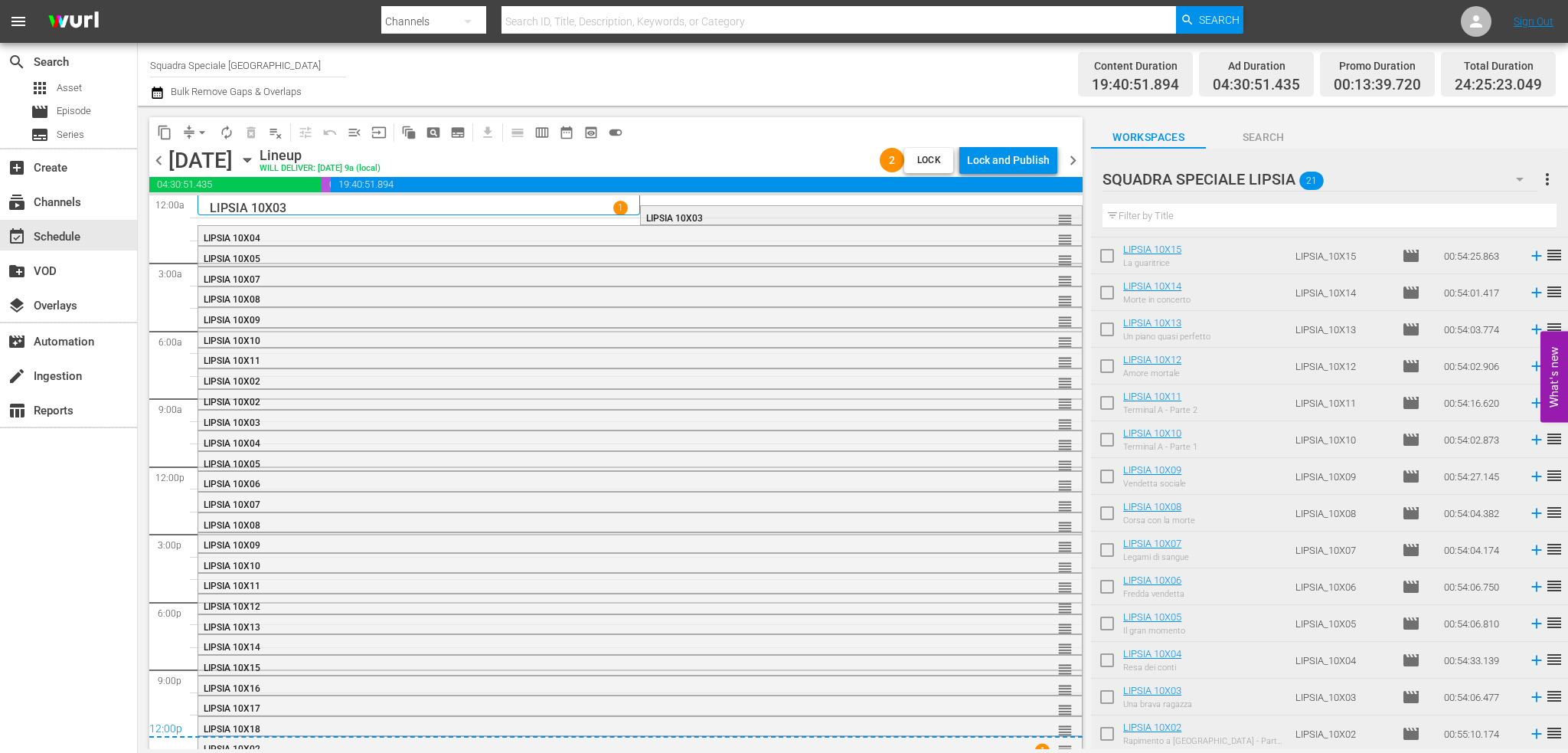
click at [736, 213] on div "LIPSIA 10X03" at bounding box center [822, 218] width 353 height 11
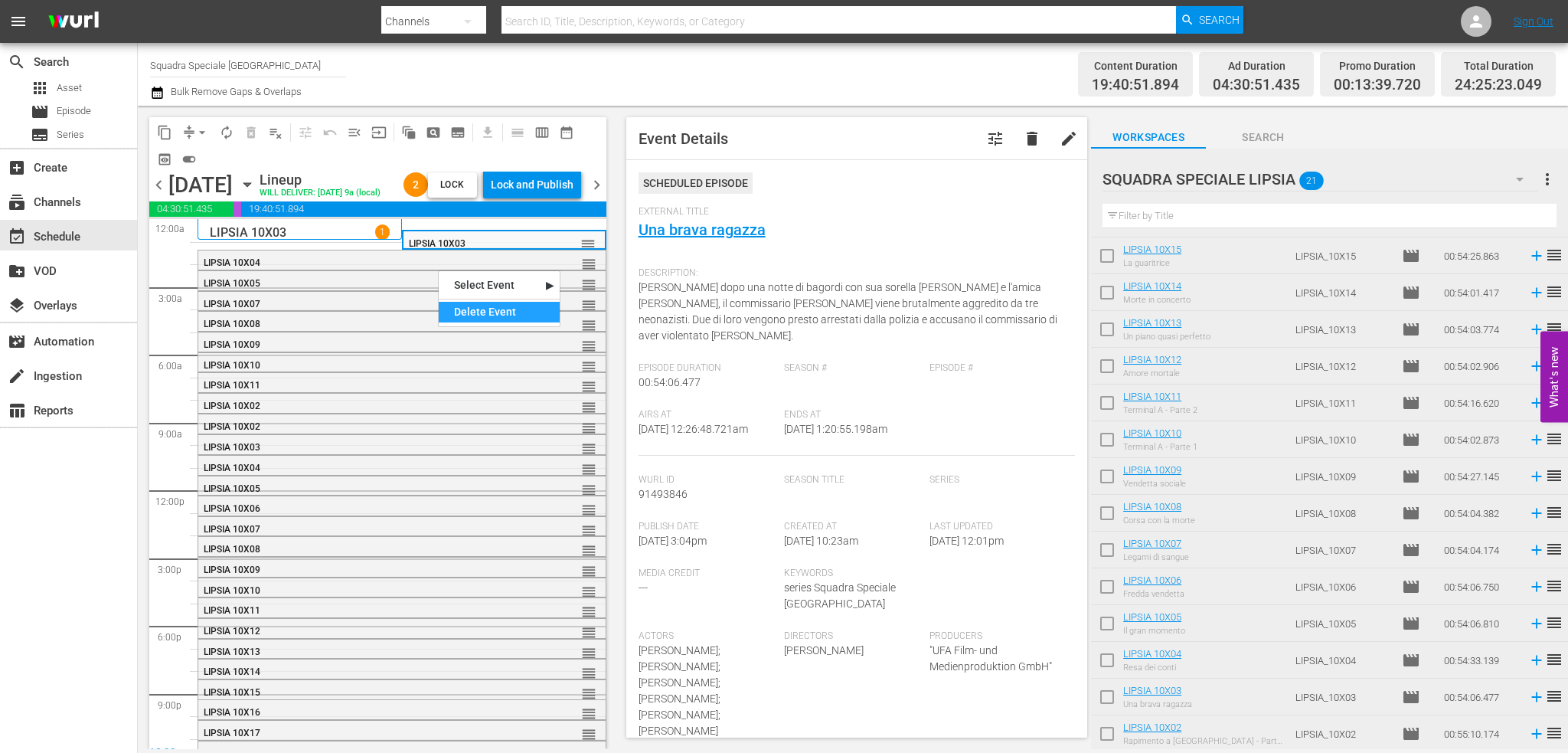
click at [527, 310] on div "Delete Event" at bounding box center [499, 311] width 121 height 20
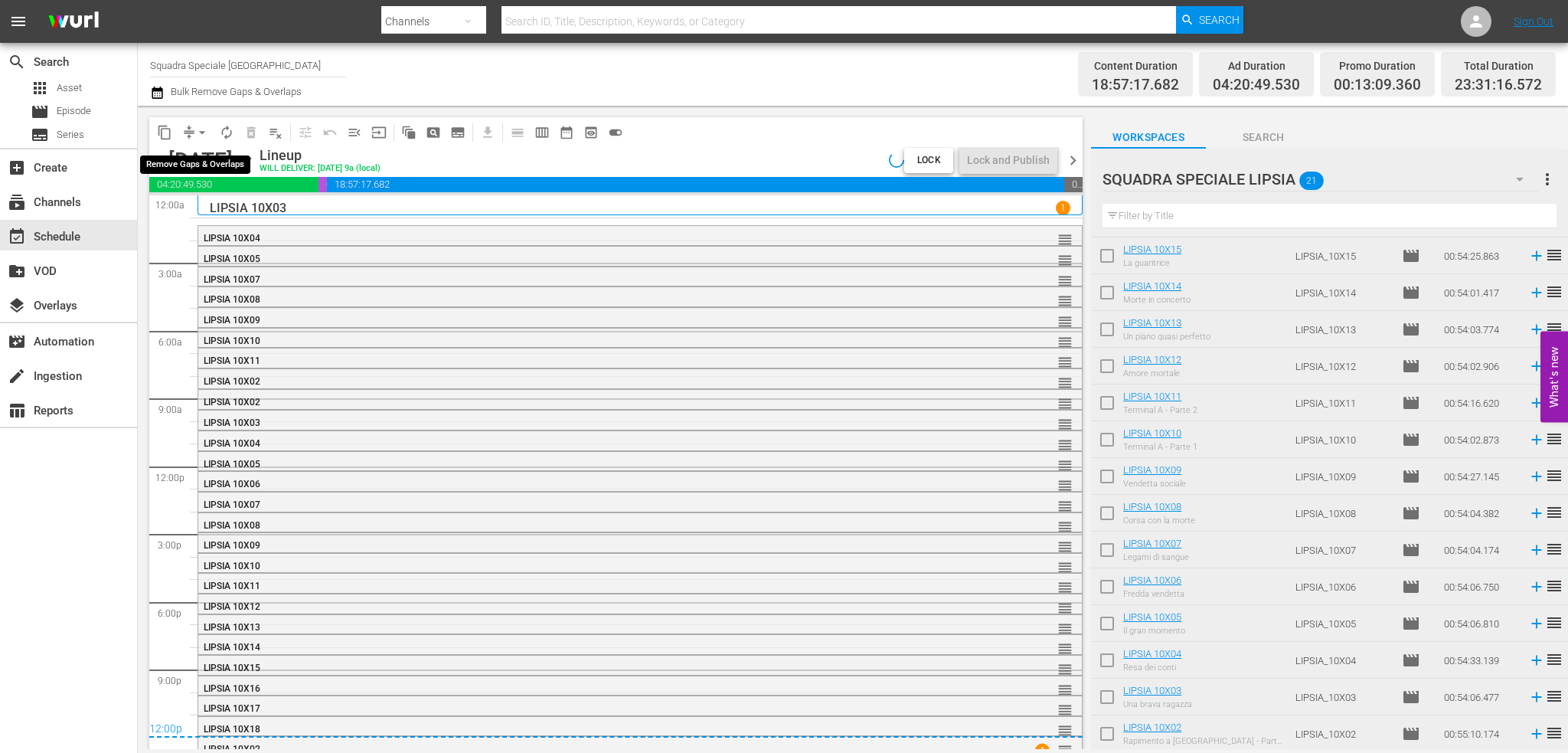
click at [196, 127] on span "arrow_drop_down" at bounding box center [202, 132] width 15 height 15
click at [235, 213] on li "Align to End of Previous Day" at bounding box center [202, 214] width 160 height 25
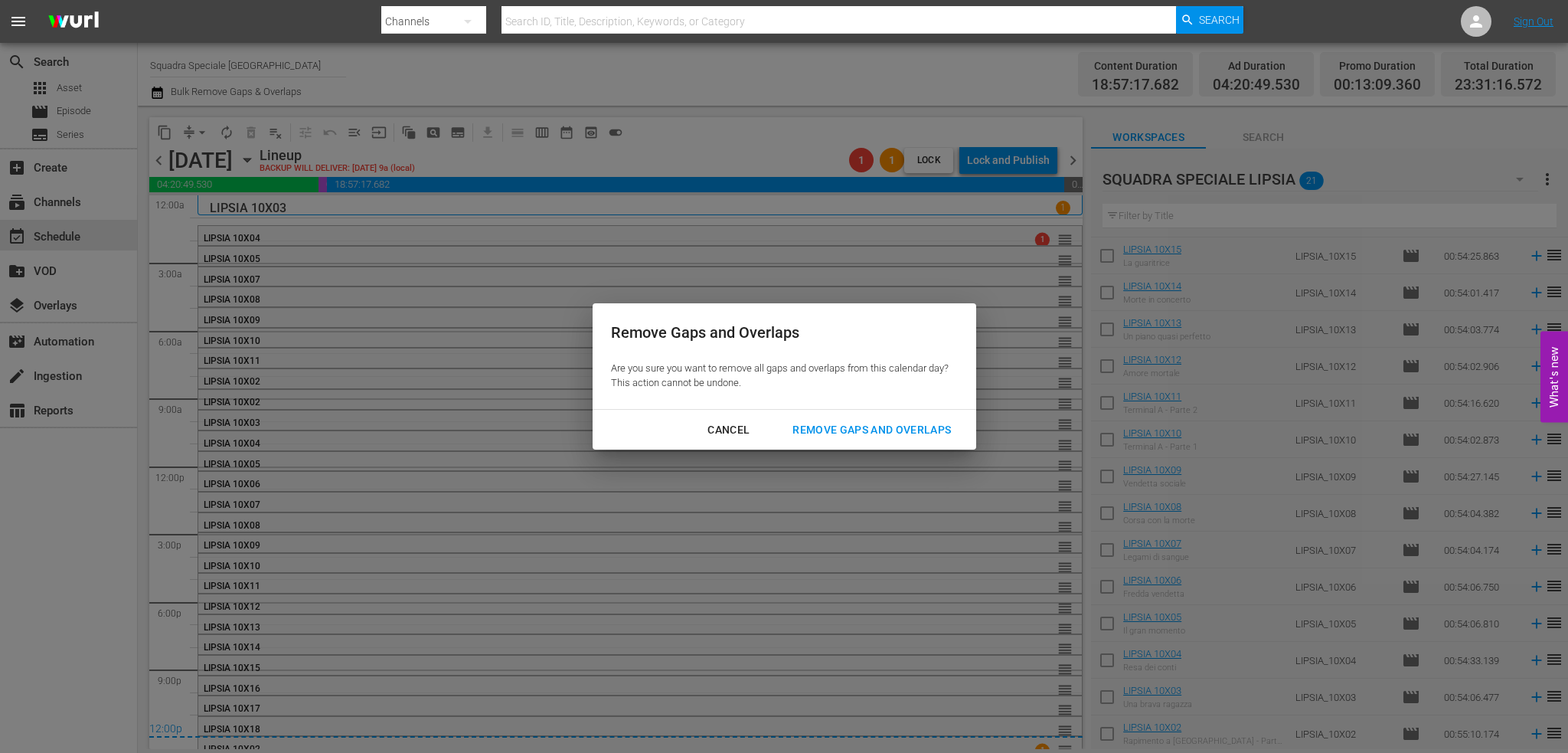
click at [911, 432] on div "Remove Gaps and Overlaps" at bounding box center [872, 429] width 183 height 19
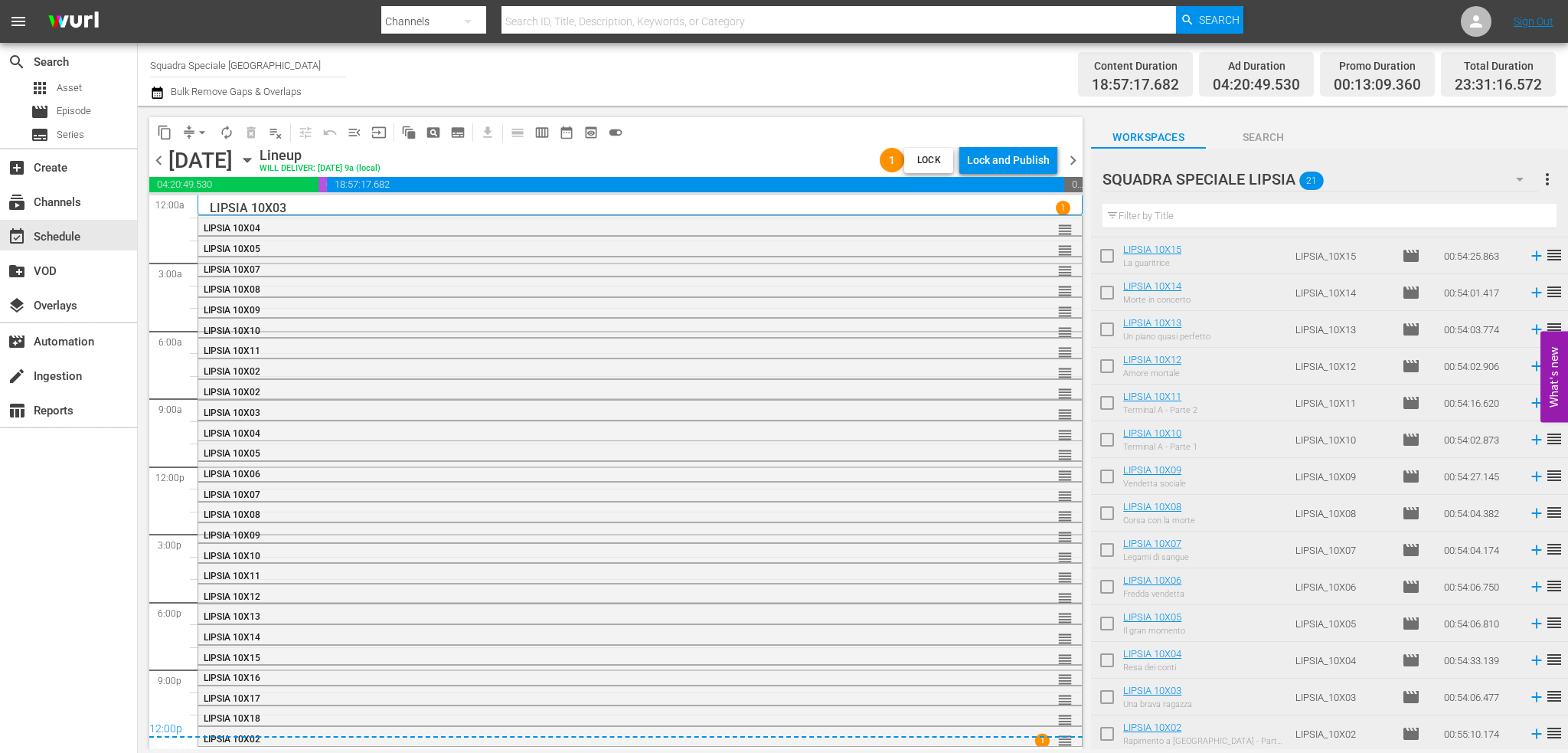
click at [1078, 158] on span "chevron_right" at bounding box center [1073, 160] width 19 height 19
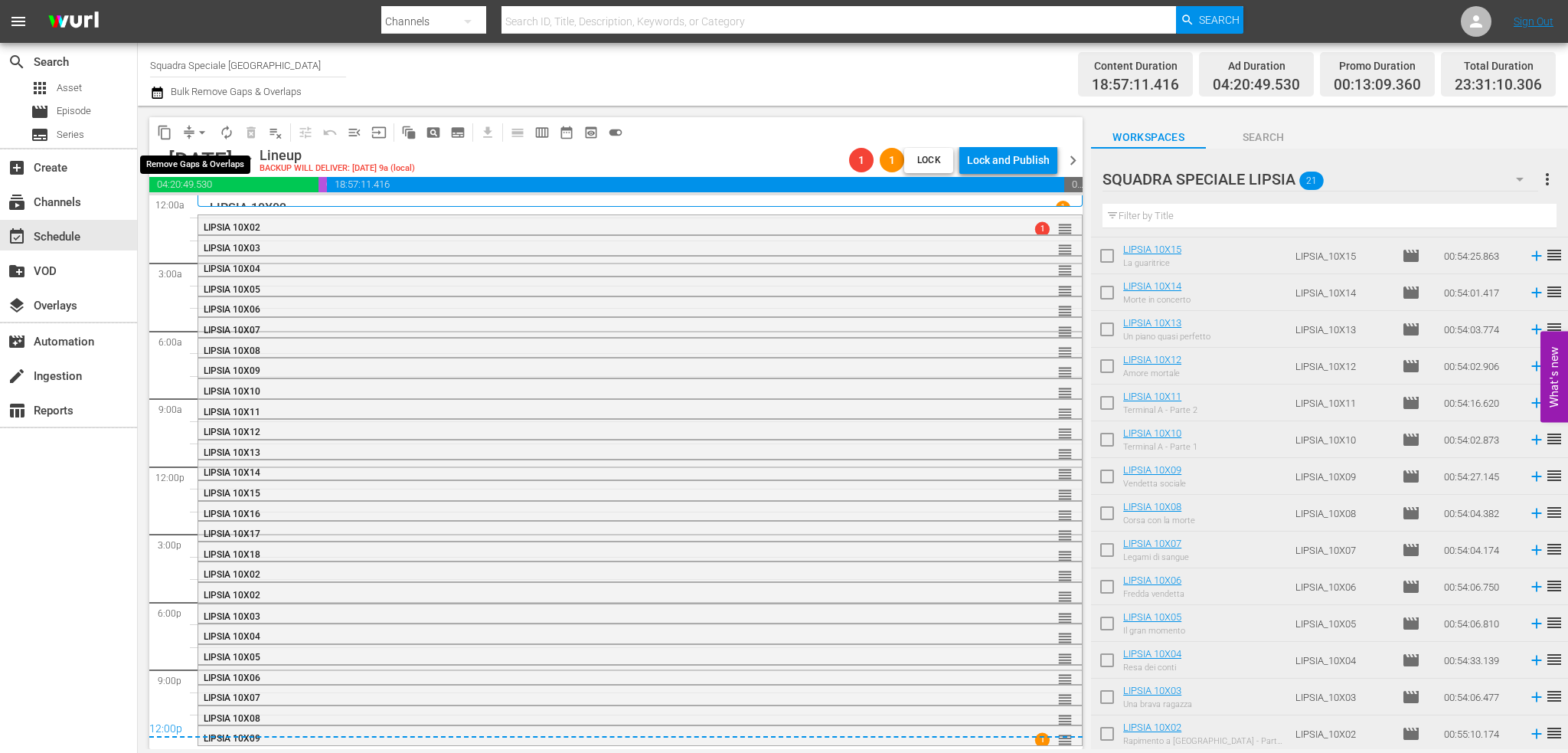
click at [201, 128] on span "arrow_drop_down" at bounding box center [202, 132] width 15 height 15
click at [207, 212] on li "Align to End of Previous Day" at bounding box center [202, 214] width 160 height 25
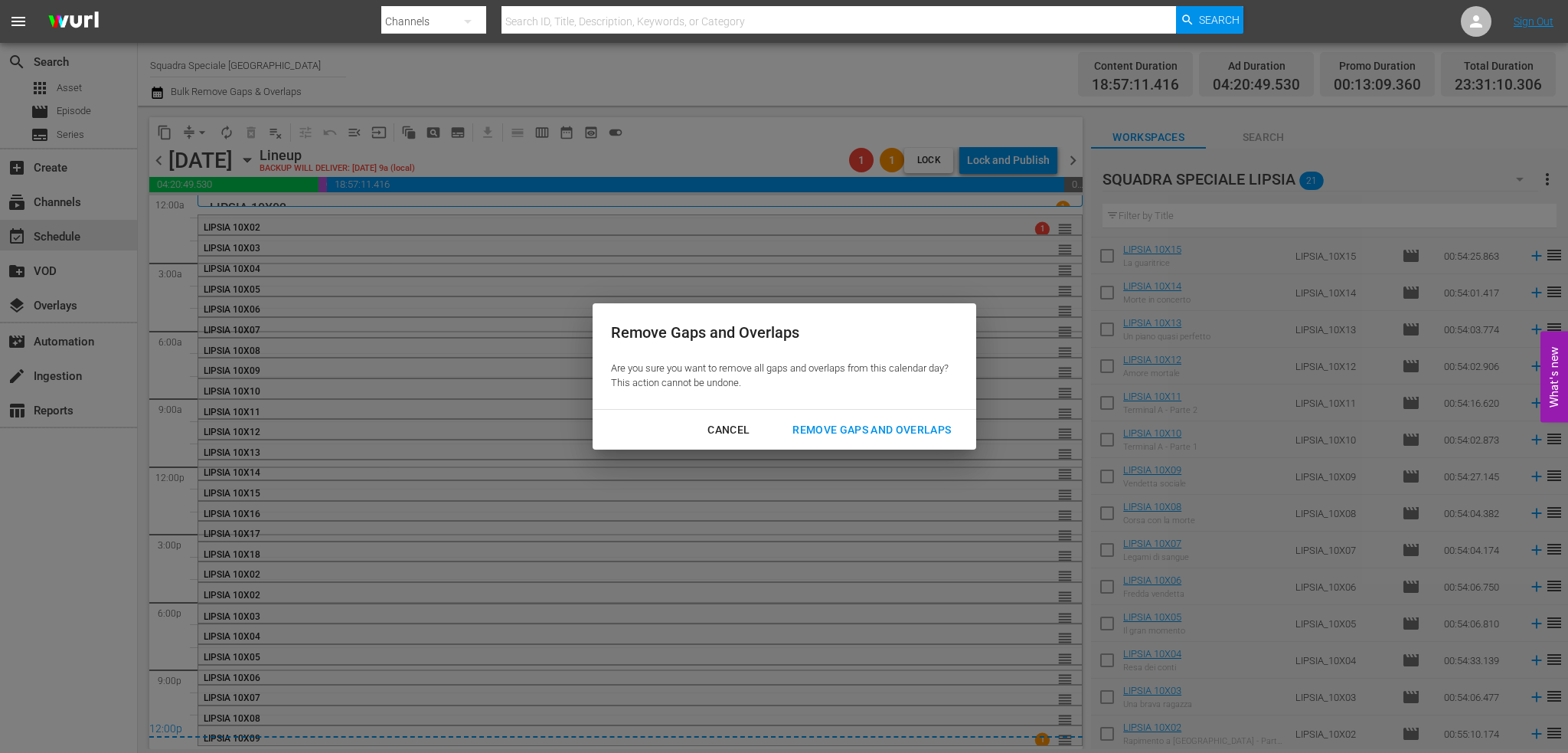
click at [938, 455] on div "Remove Gaps and Overlaps Are you sure you want to remove all gaps and overlaps …" at bounding box center [784, 376] width 1568 height 753
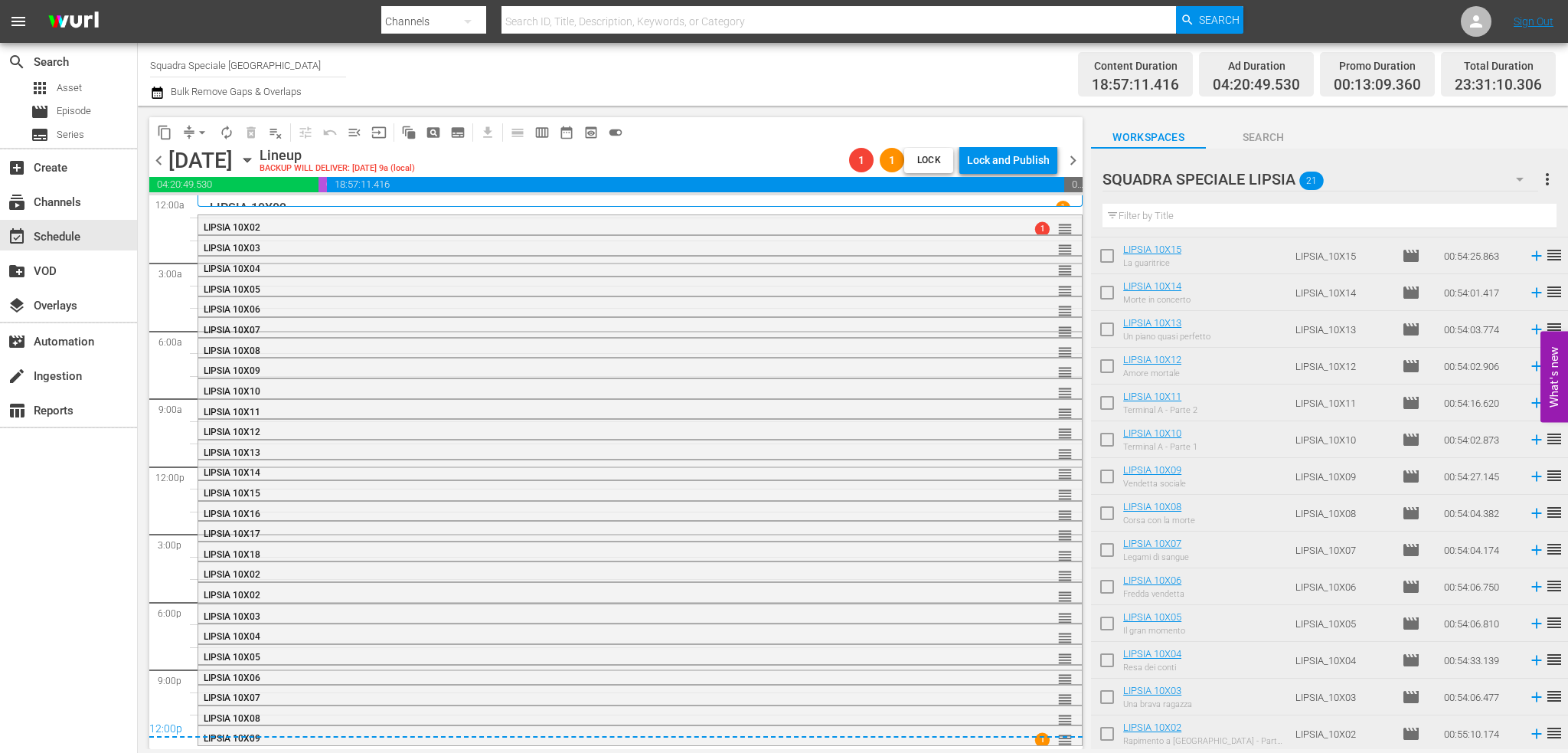
click at [933, 444] on div "LIPSIA 10X13 reorder" at bounding box center [639, 453] width 884 height 26
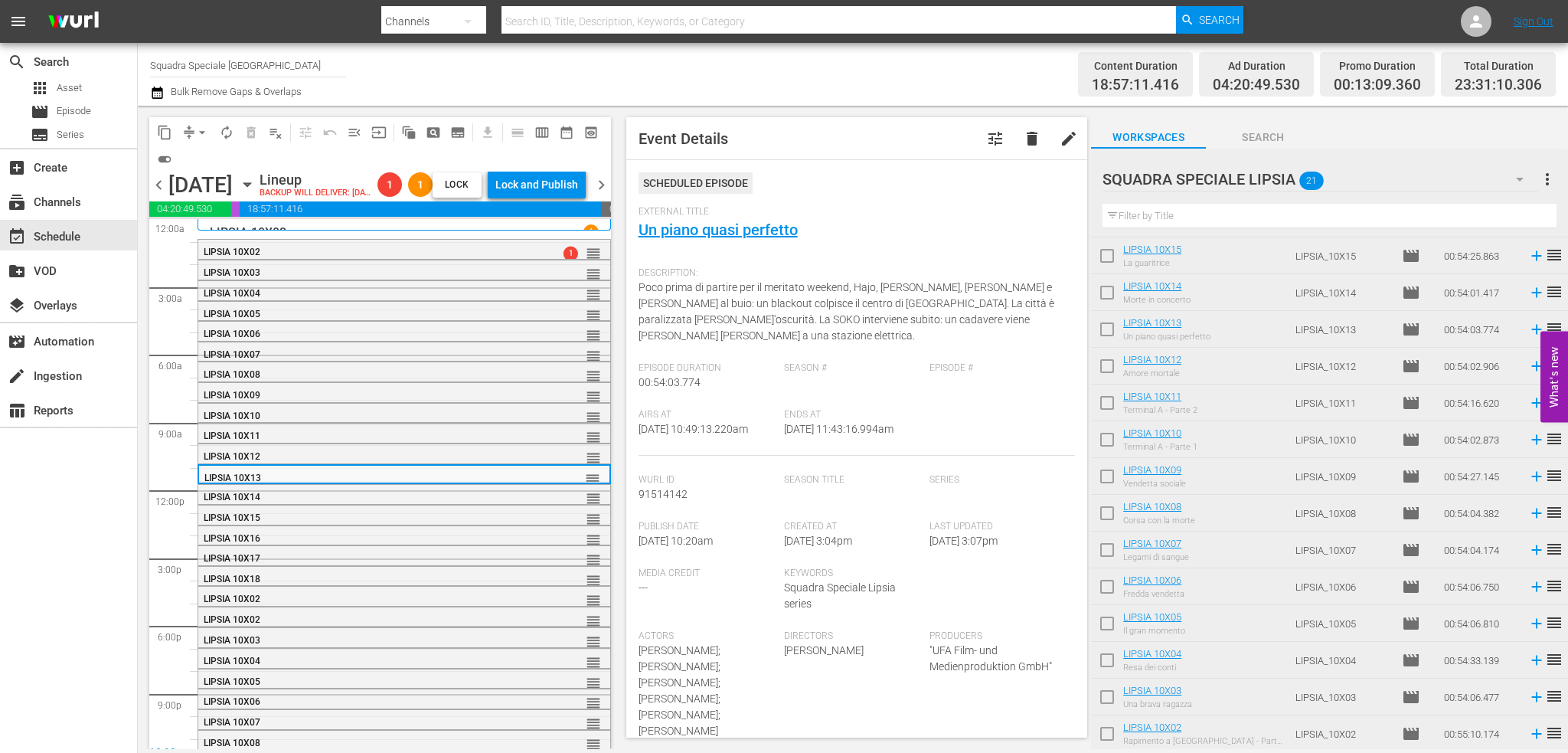
click at [203, 137] on span "arrow_drop_down" at bounding box center [202, 132] width 15 height 15
click at [239, 212] on li "Align to End of Previous Day" at bounding box center [202, 214] width 160 height 25
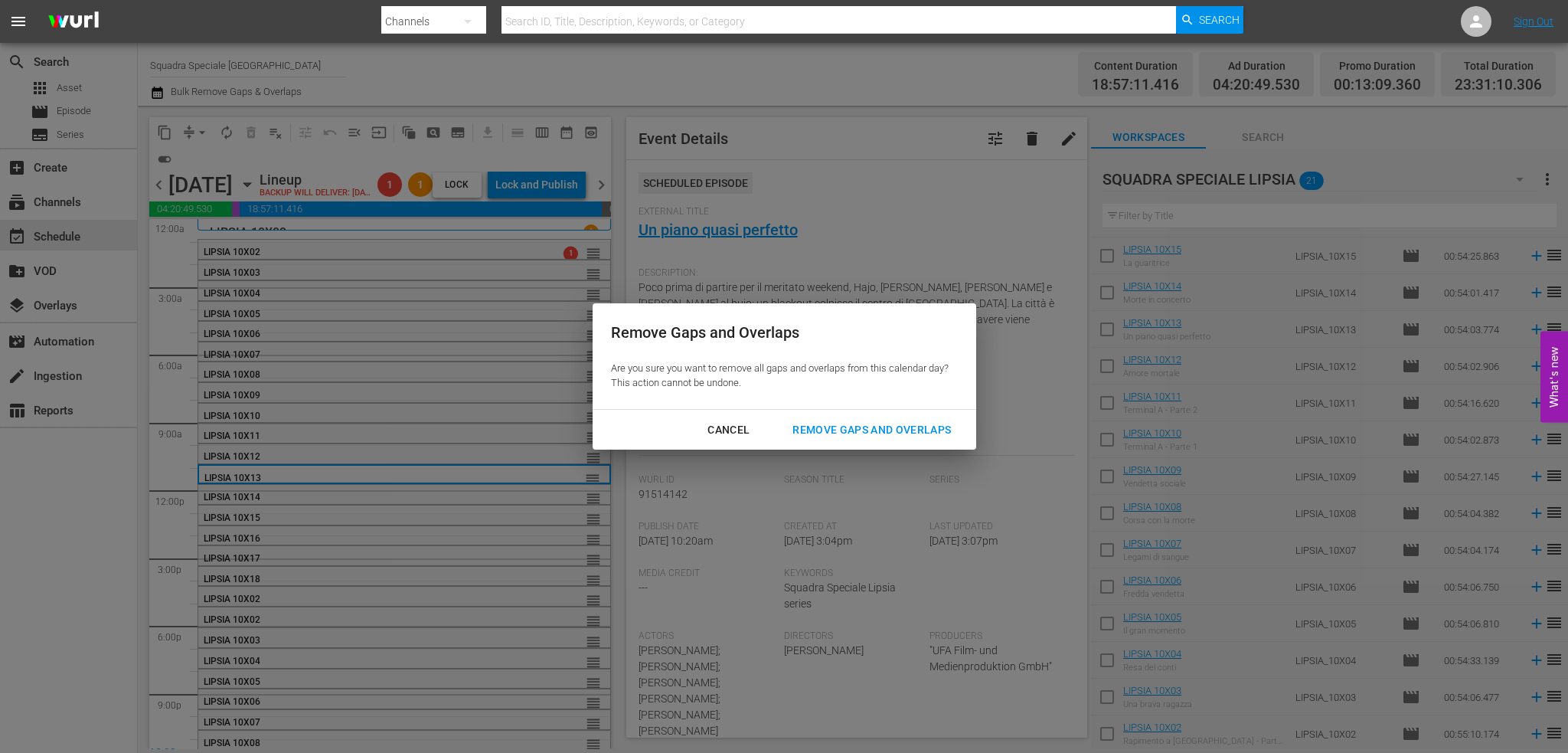
click at [909, 425] on div "Remove Gaps and Overlaps" at bounding box center [872, 429] width 183 height 19
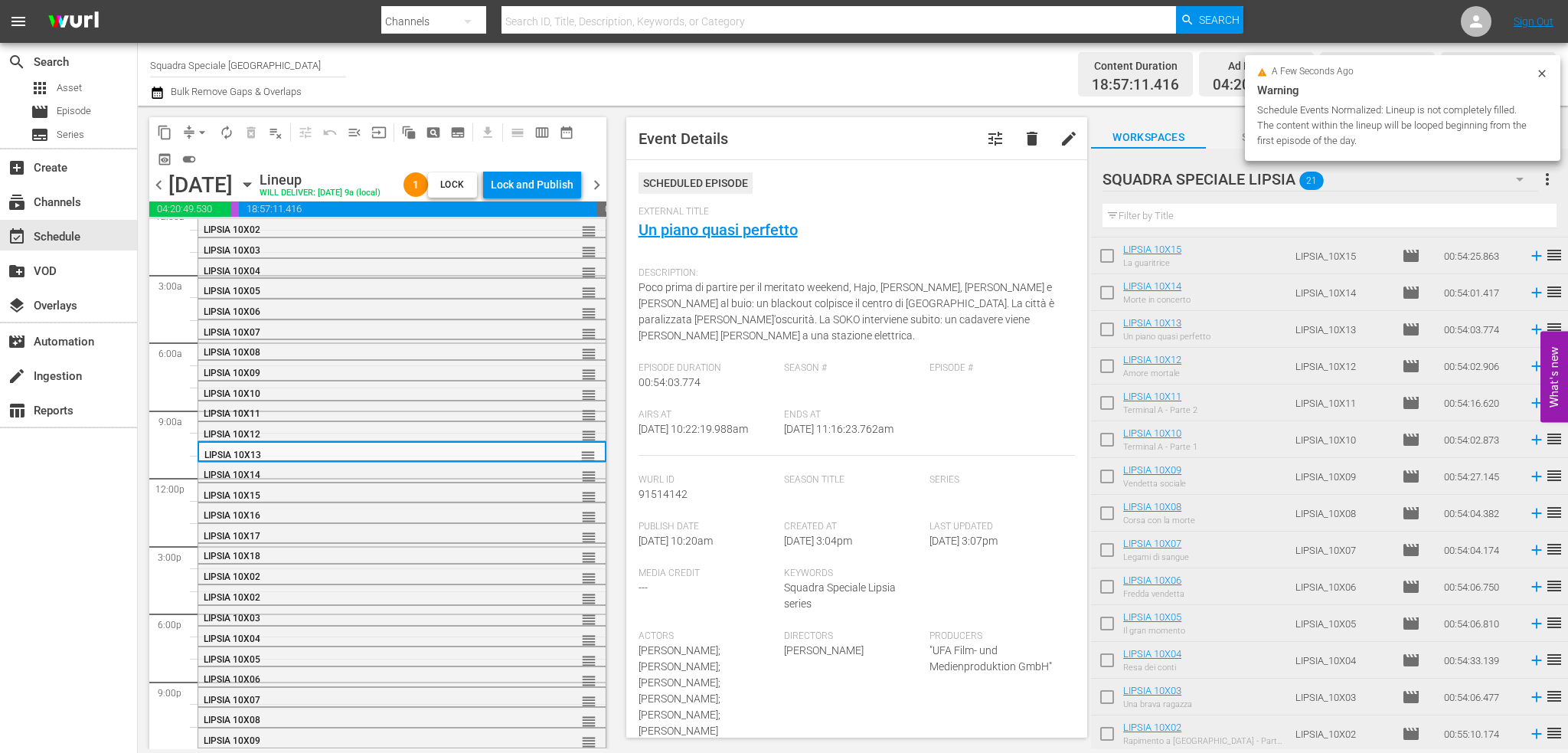
scroll to position [37, 0]
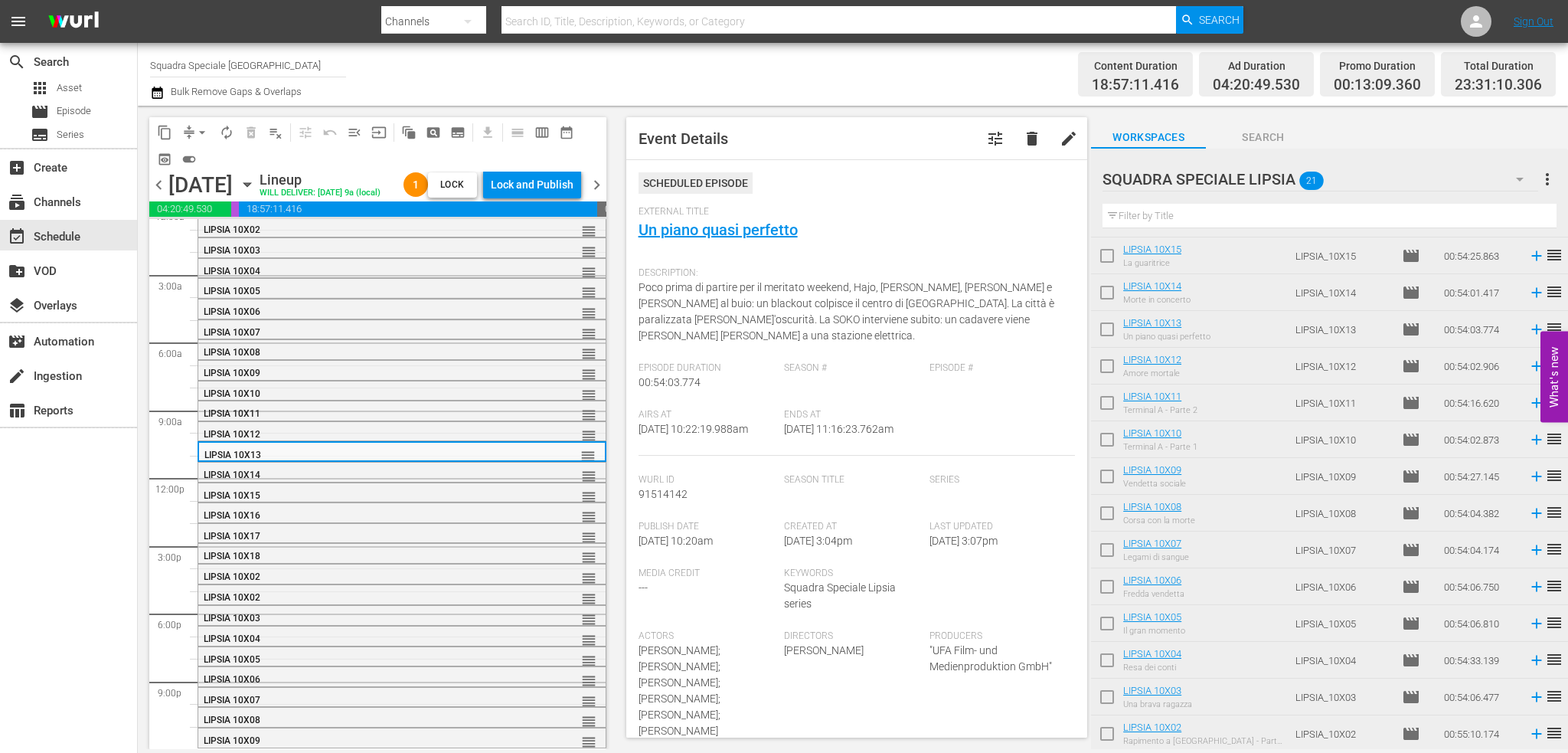
click at [600, 195] on span "chevron_right" at bounding box center [596, 184] width 19 height 19
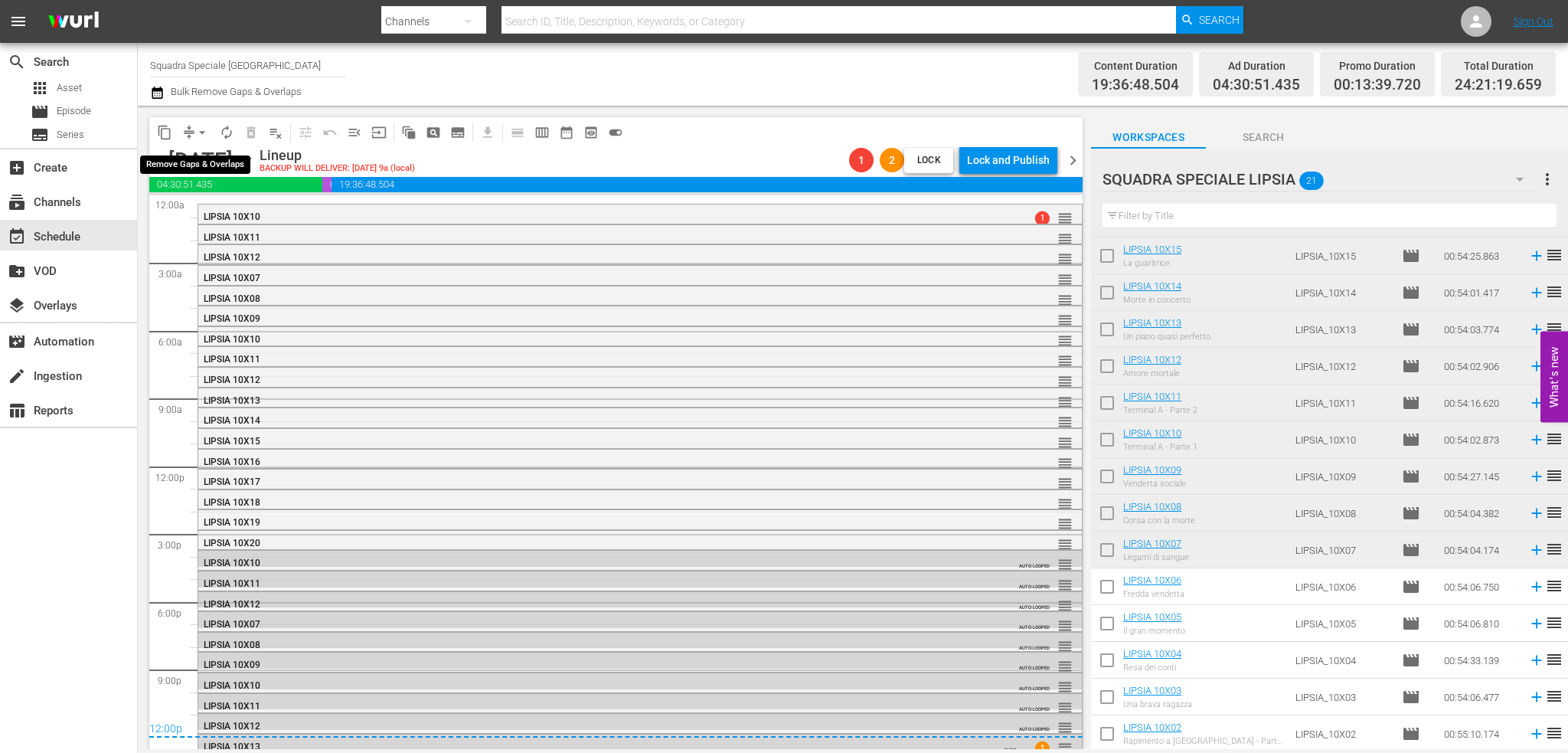
click at [192, 130] on button "arrow_drop_down" at bounding box center [202, 133] width 24 height 24
click at [235, 196] on li "Align to First Episode" at bounding box center [202, 188] width 126 height 25
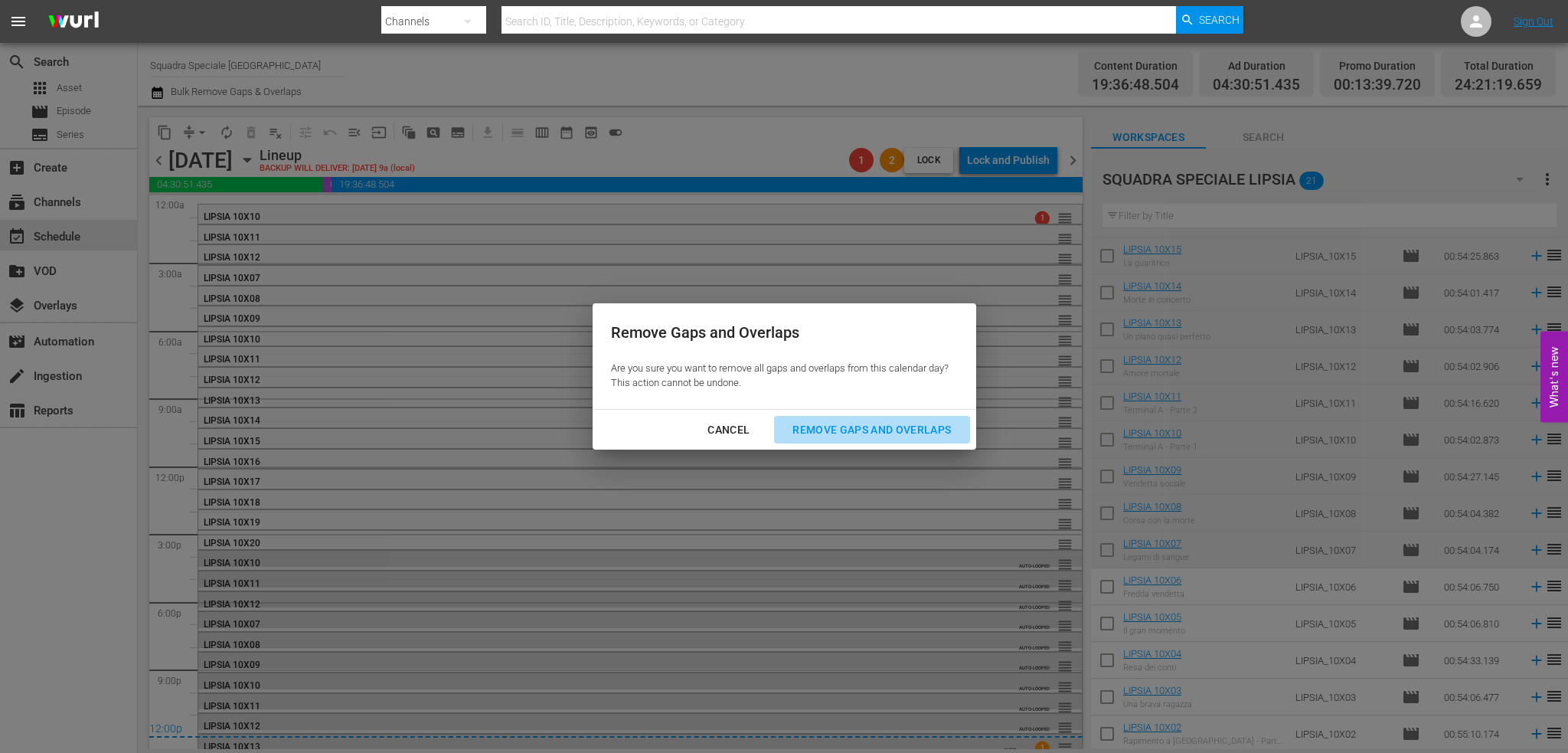
click at [873, 430] on div "Remove Gaps and Overlaps" at bounding box center [872, 429] width 183 height 19
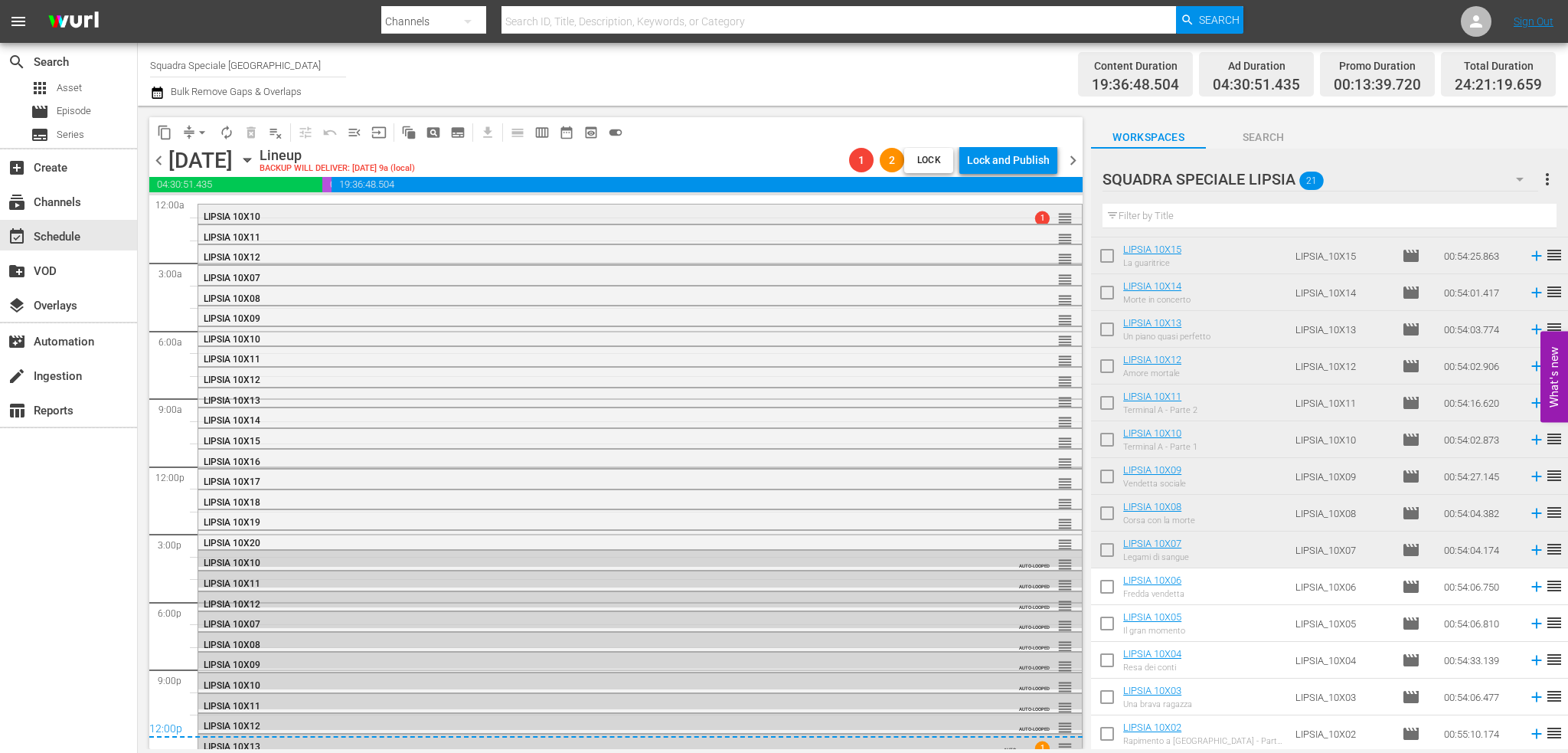
click at [225, 205] on div "LIPSIA 10X10 1 reorder" at bounding box center [639, 218] width 884 height 26
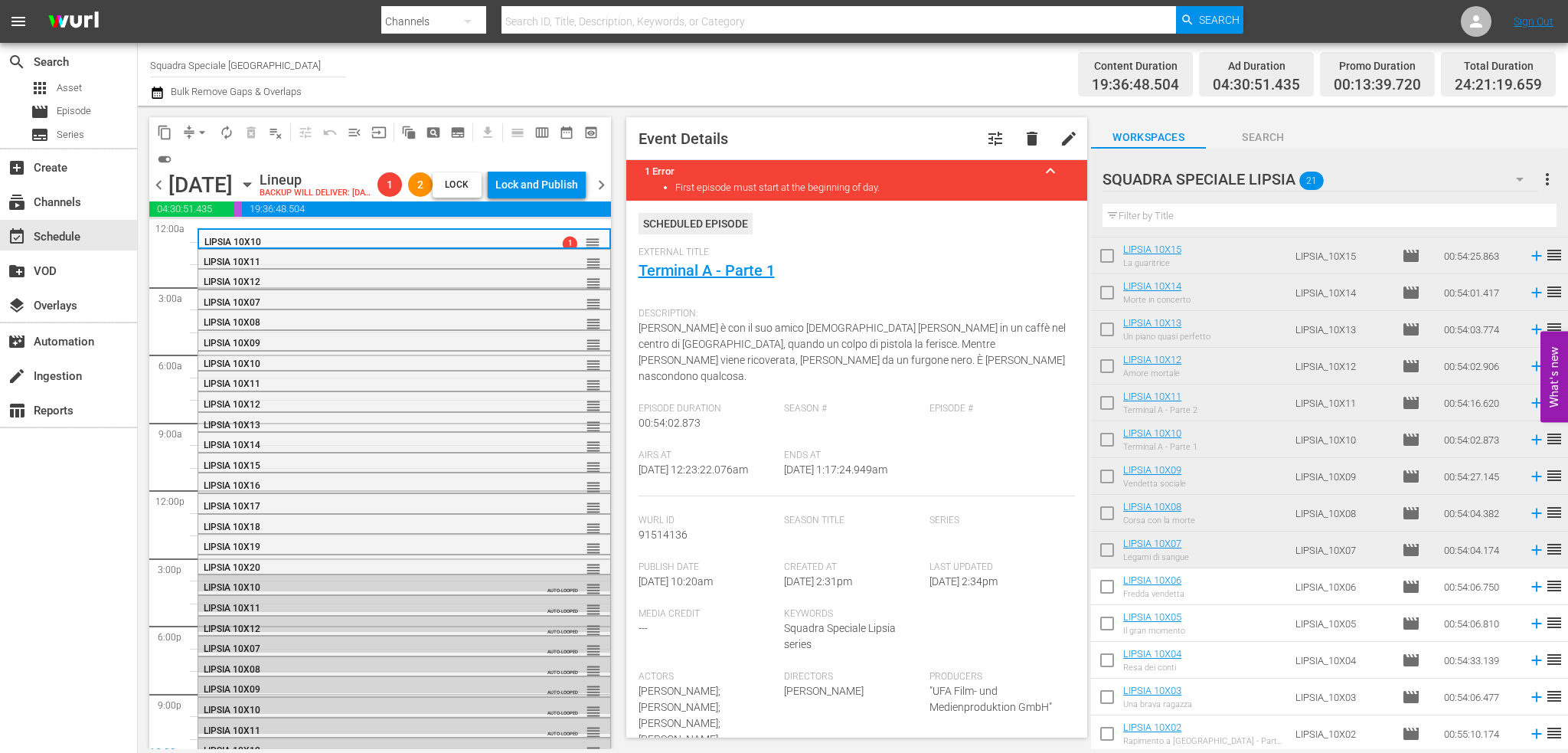
click at [156, 195] on span "chevron_left" at bounding box center [158, 184] width 19 height 19
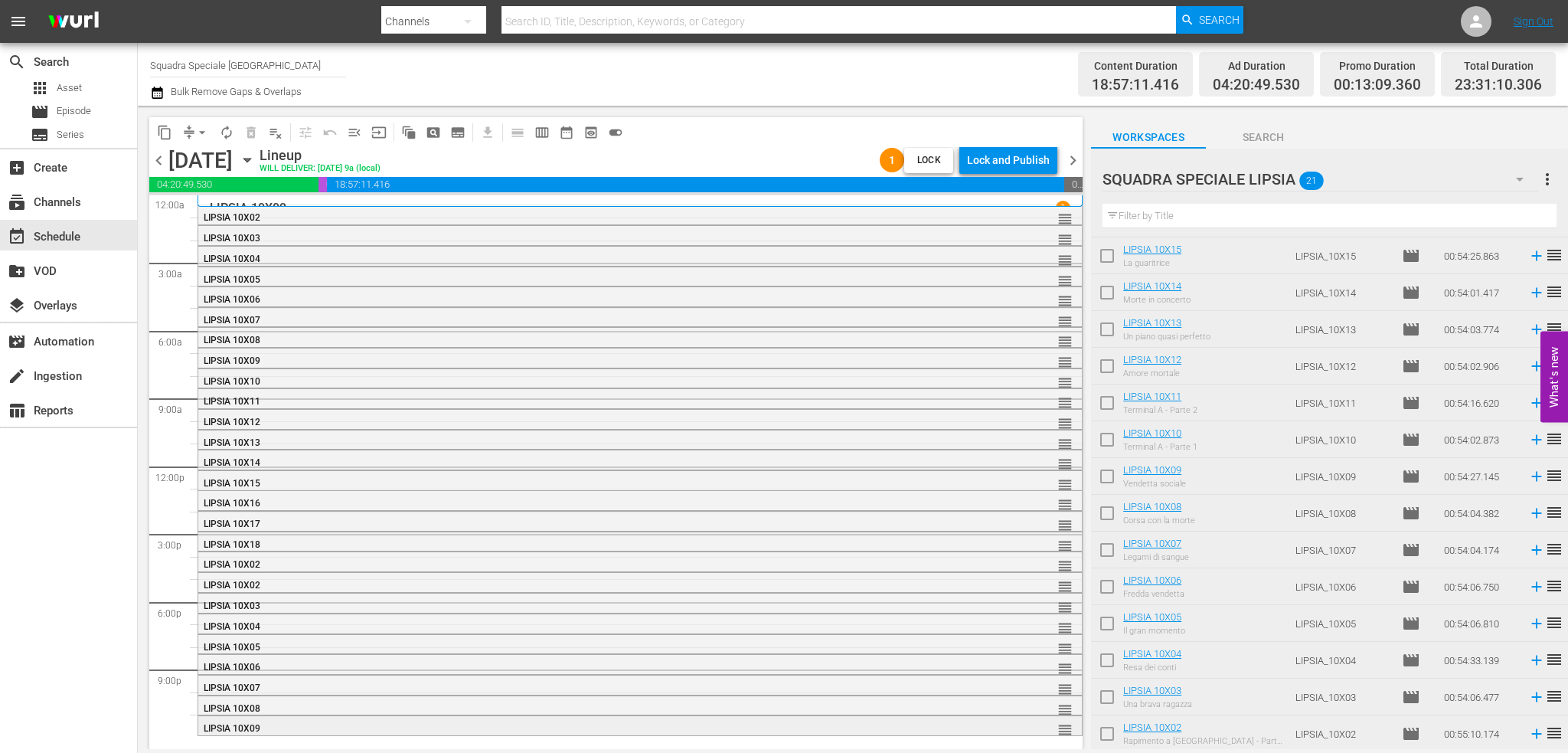
click at [287, 729] on div "LIPSIA 10X09" at bounding box center [598, 728] width 788 height 11
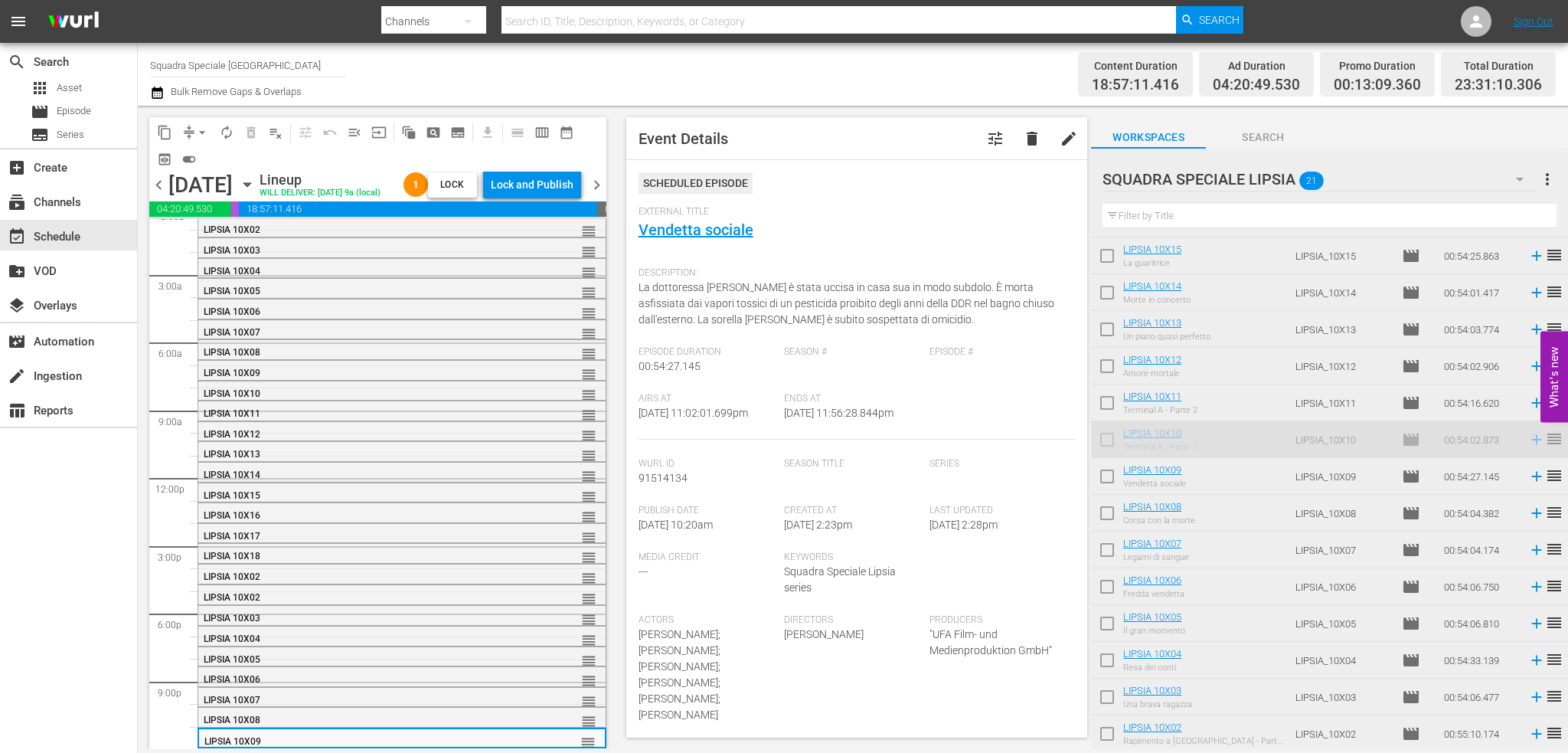
scroll to position [37, 0]
click at [197, 159] on button "toggle_on" at bounding box center [189, 159] width 24 height 24
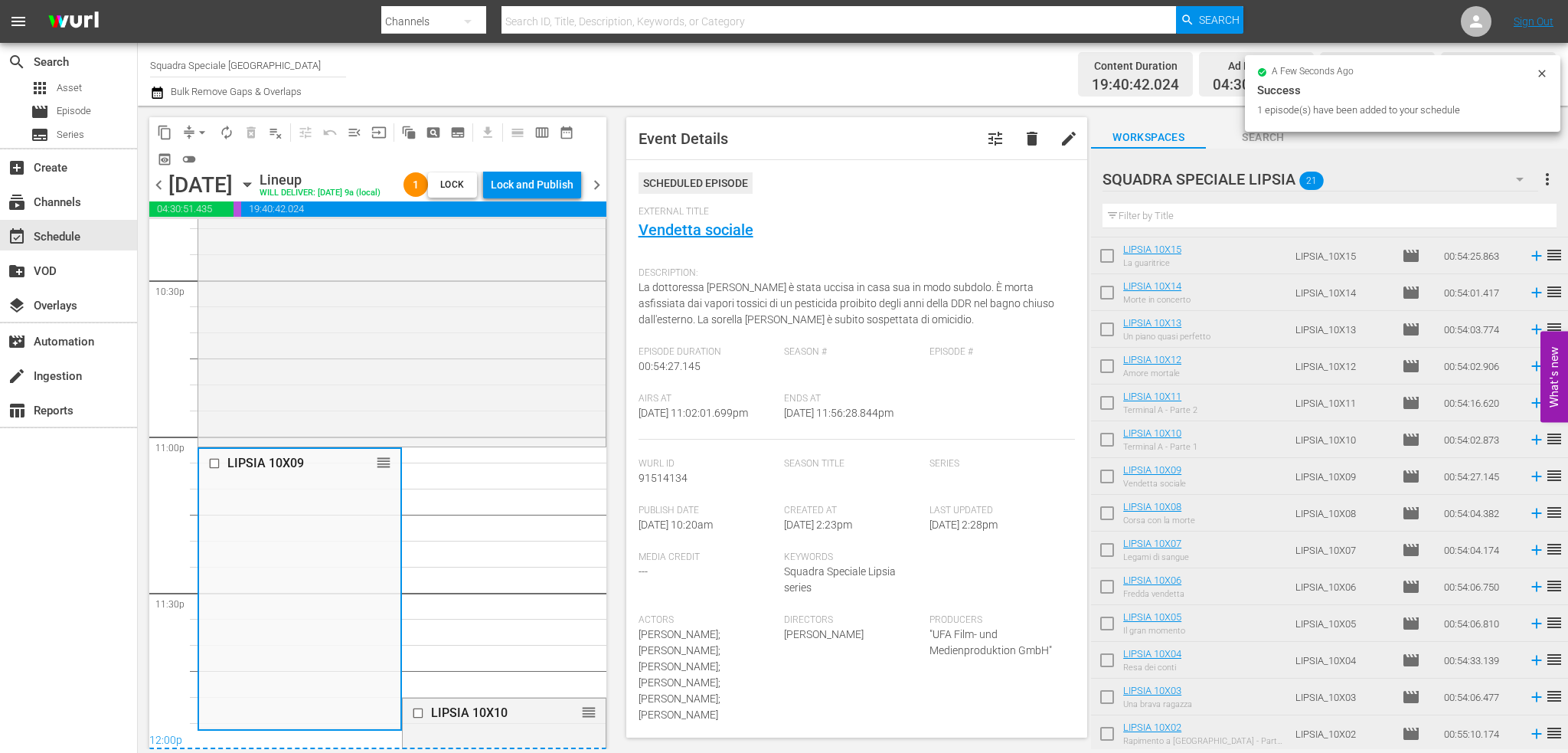
scroll to position [6995, 0]
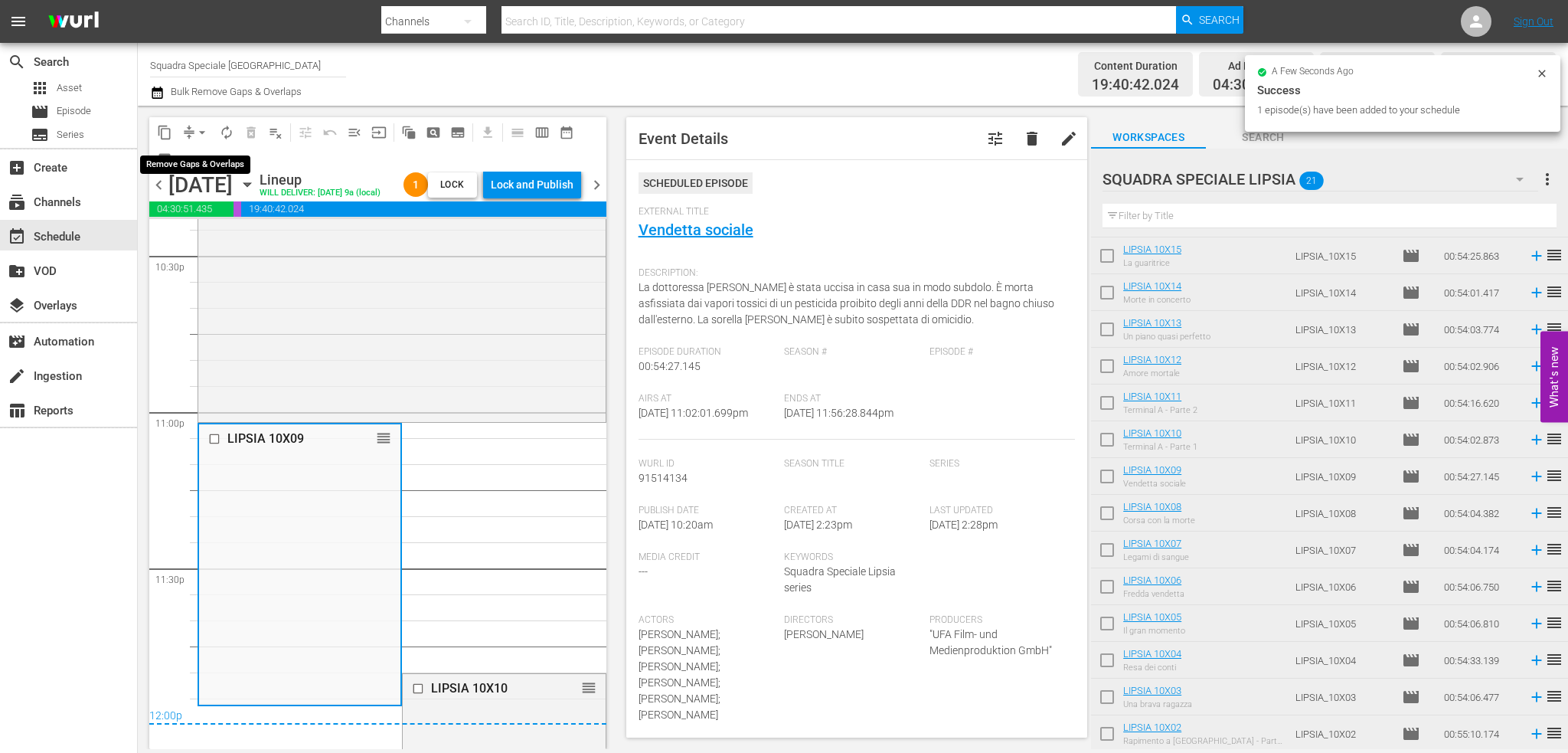
click at [199, 130] on span "arrow_drop_down" at bounding box center [202, 132] width 15 height 15
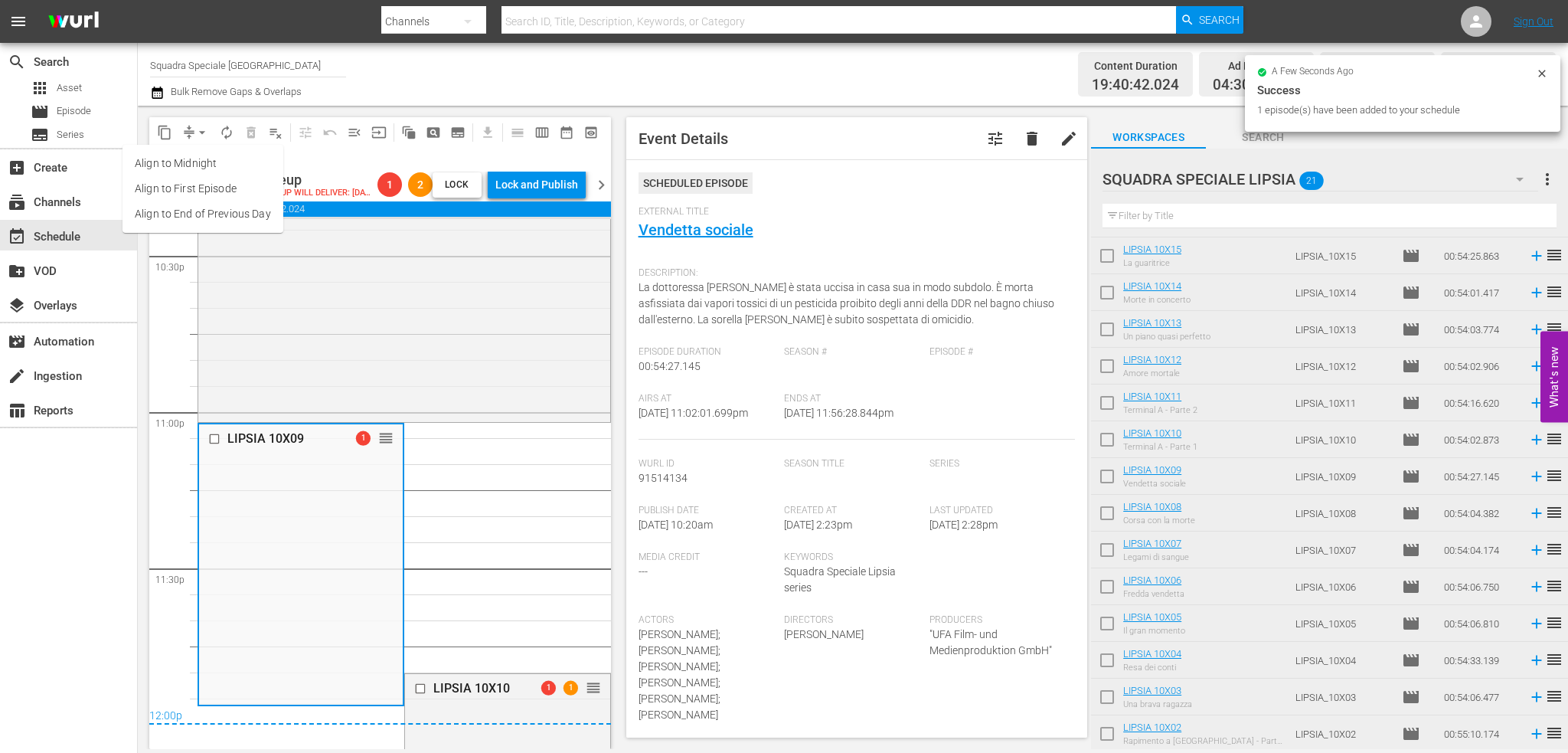
click at [221, 221] on li "Align to End of Previous Day" at bounding box center [202, 214] width 160 height 25
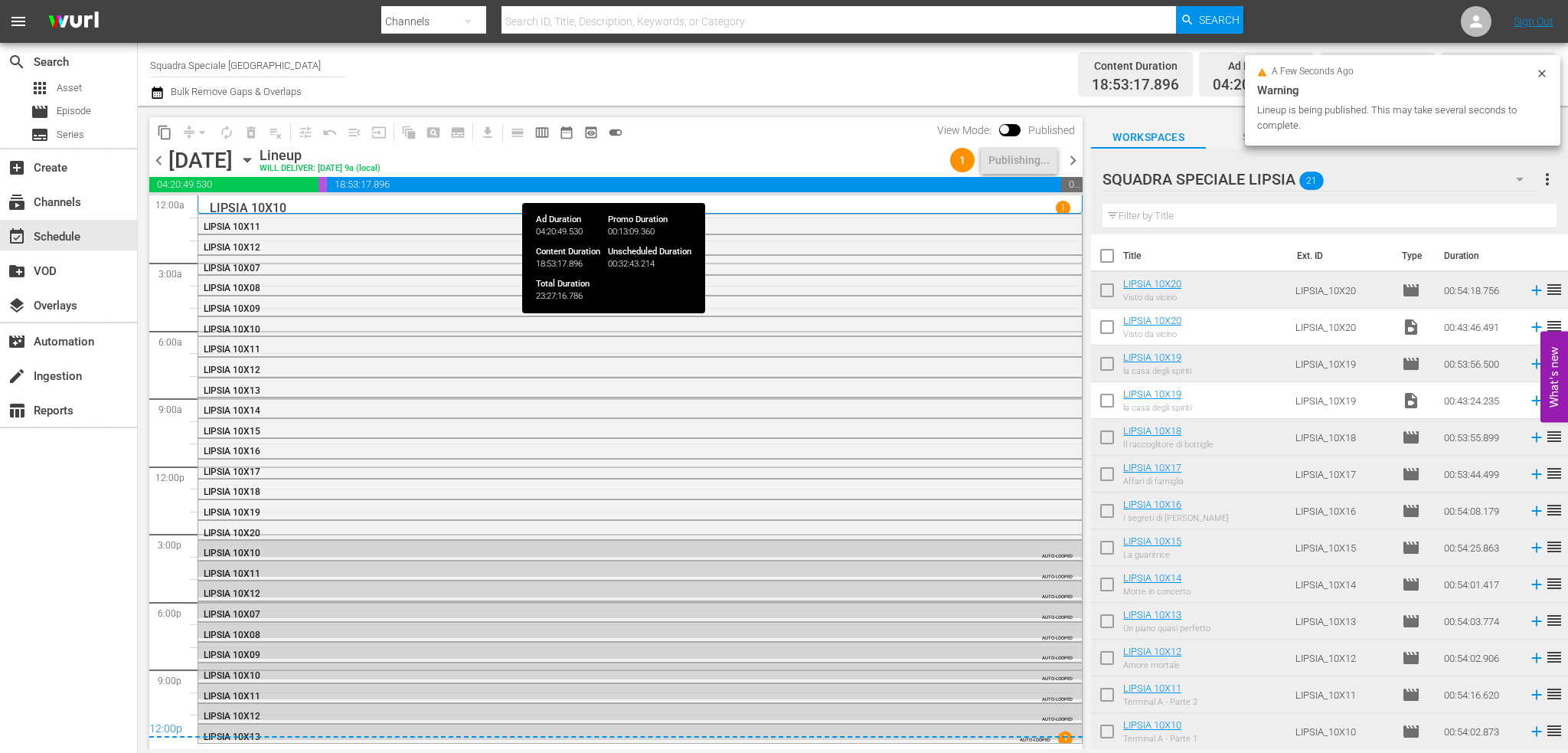
scroll to position [292, 0]
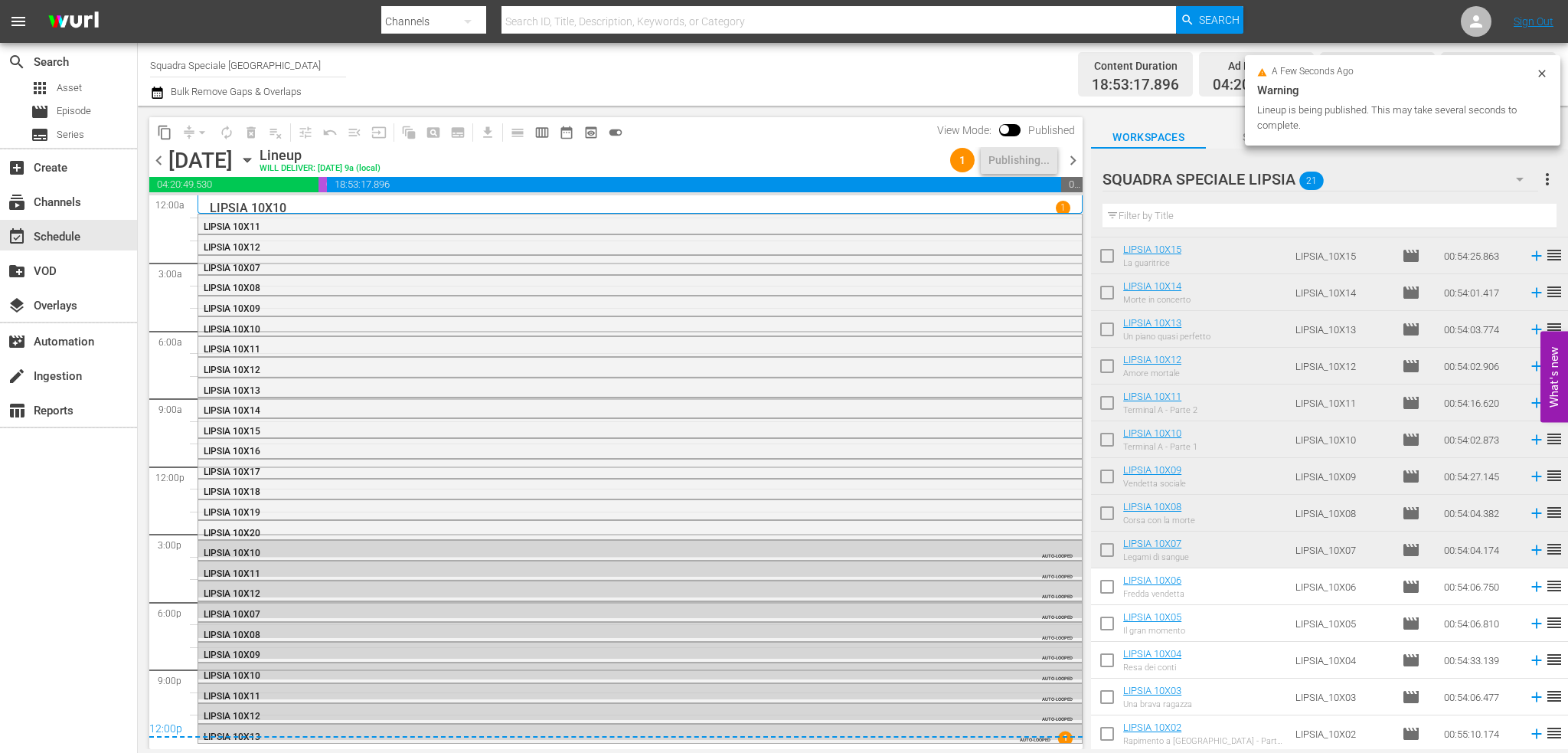
click at [152, 160] on span "chevron_left" at bounding box center [158, 160] width 19 height 19
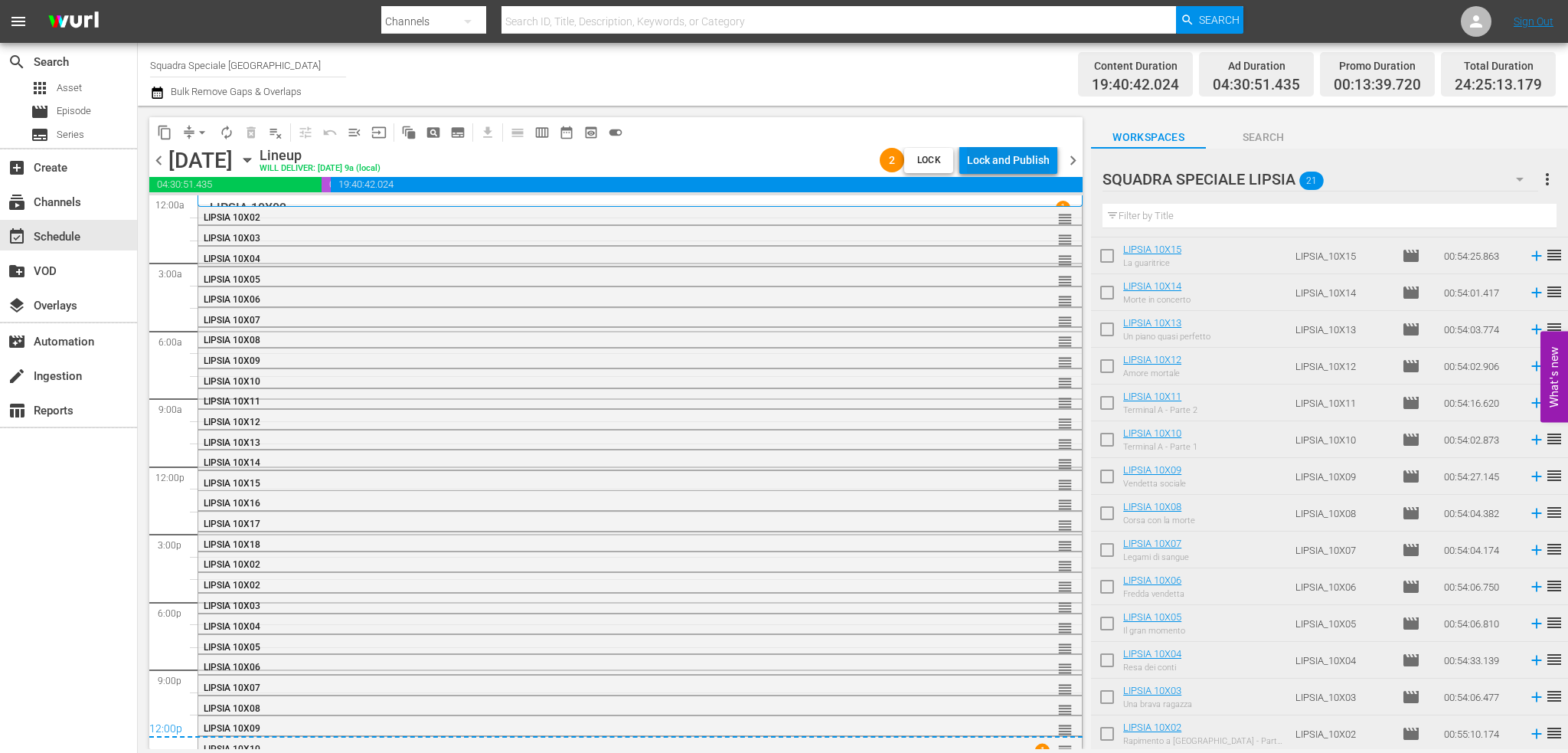
click at [1017, 154] on div "Lock and Publish" at bounding box center [1008, 161] width 83 height 28
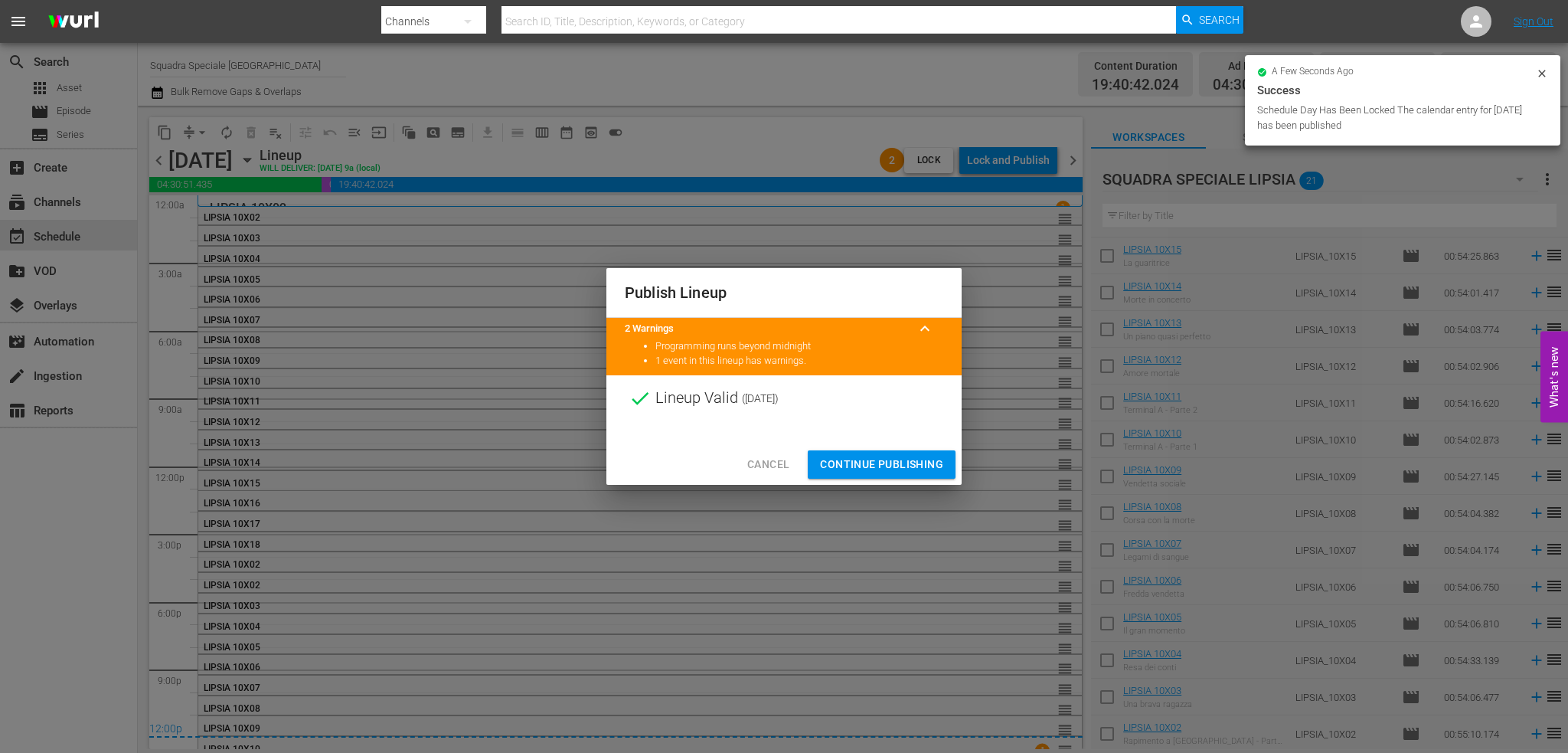
click at [891, 465] on span "Continue Publishing" at bounding box center [881, 464] width 123 height 19
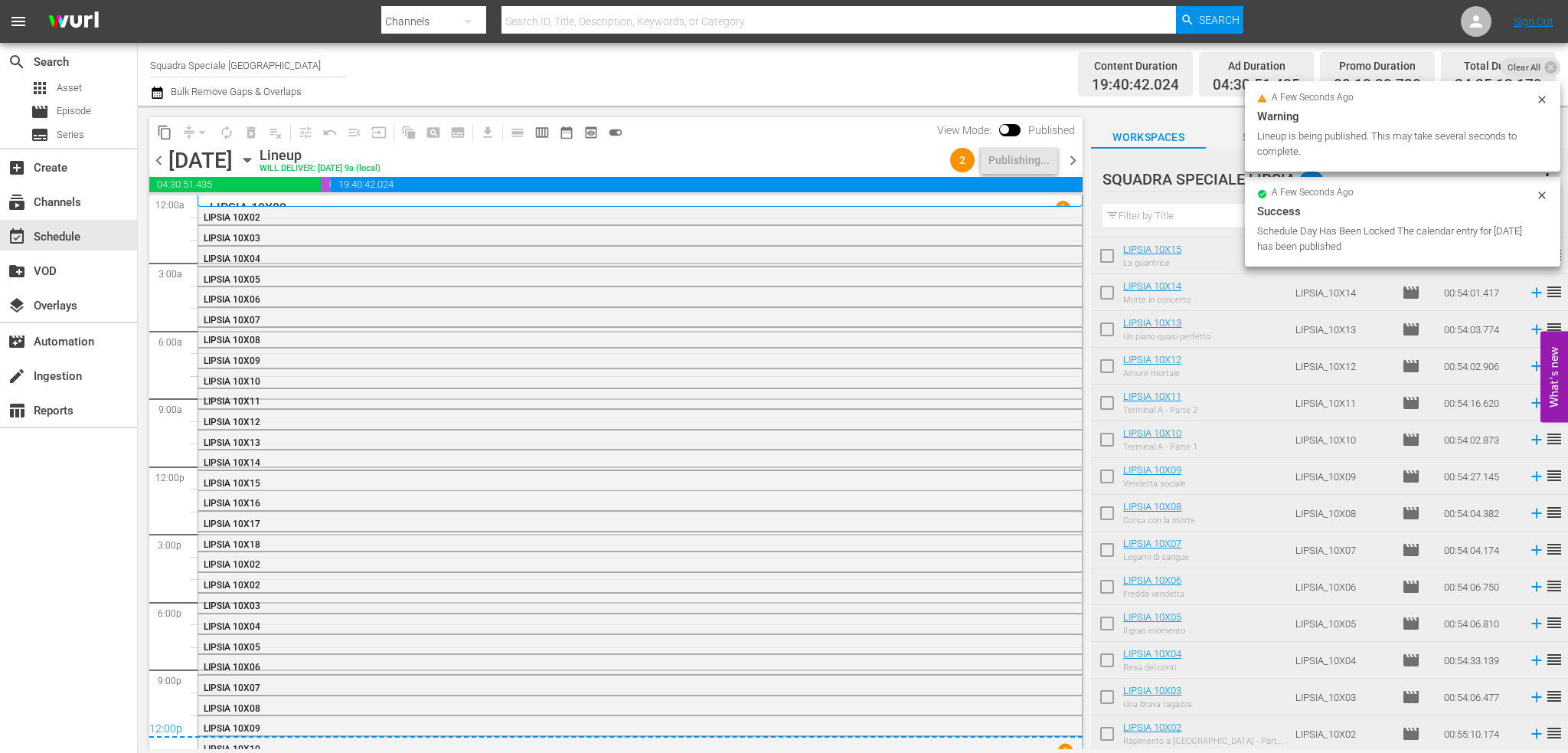
click at [160, 160] on span "chevron_left" at bounding box center [158, 160] width 19 height 19
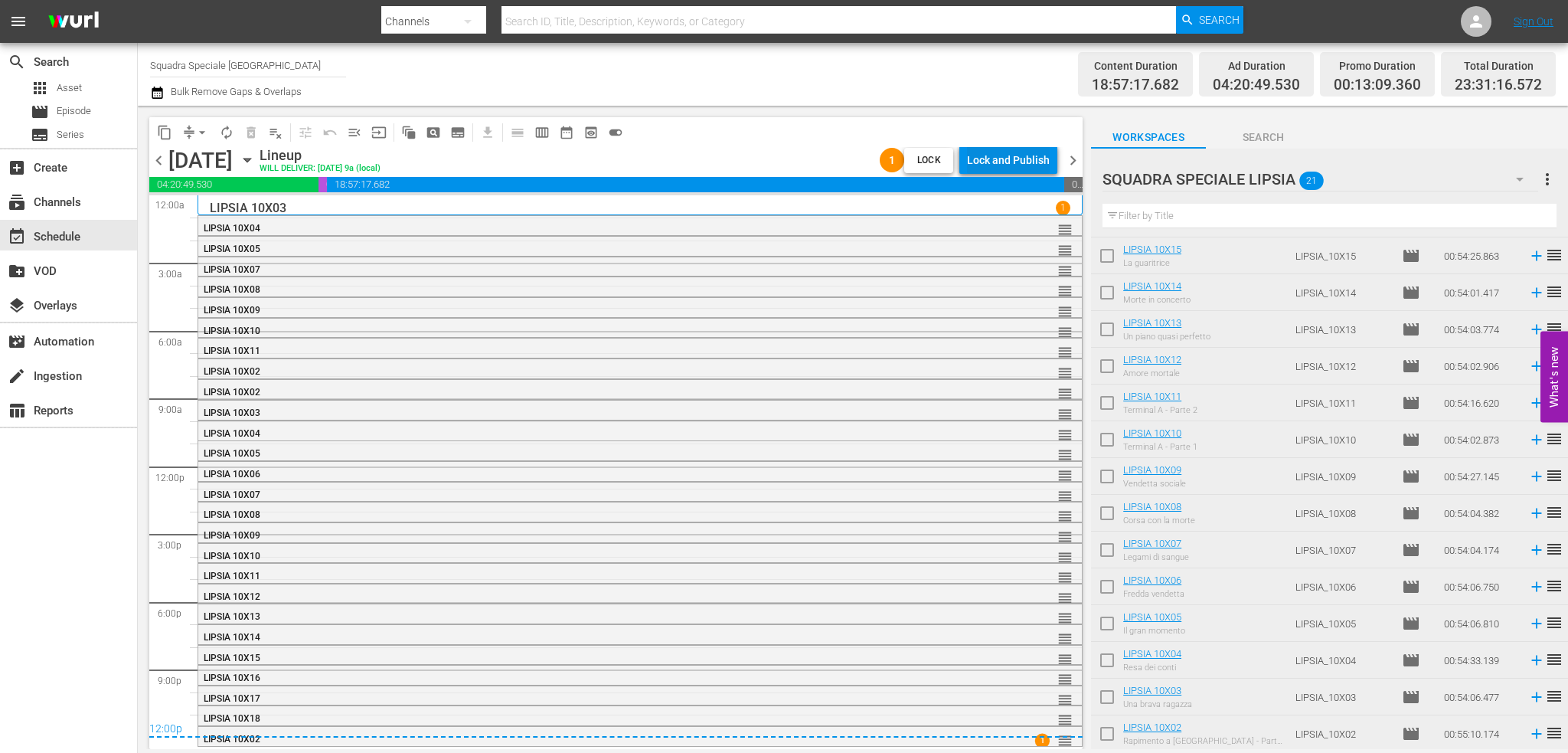
click at [1004, 156] on div "Lock and Publish" at bounding box center [1008, 161] width 83 height 28
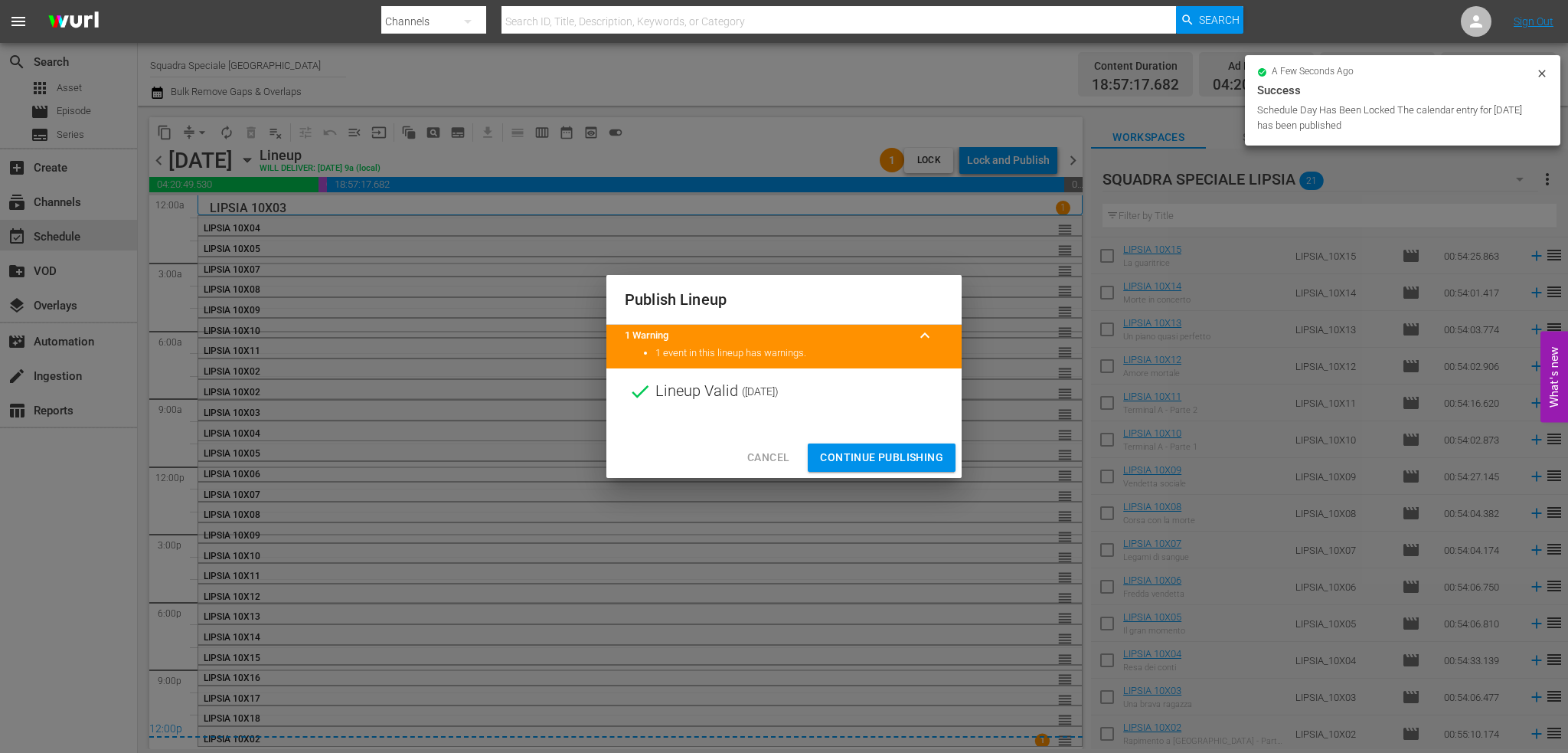
click at [885, 440] on div "Cancel Continue Publishing" at bounding box center [784, 458] width 355 height 41
click at [881, 456] on span "Continue Publishing" at bounding box center [881, 457] width 123 height 19
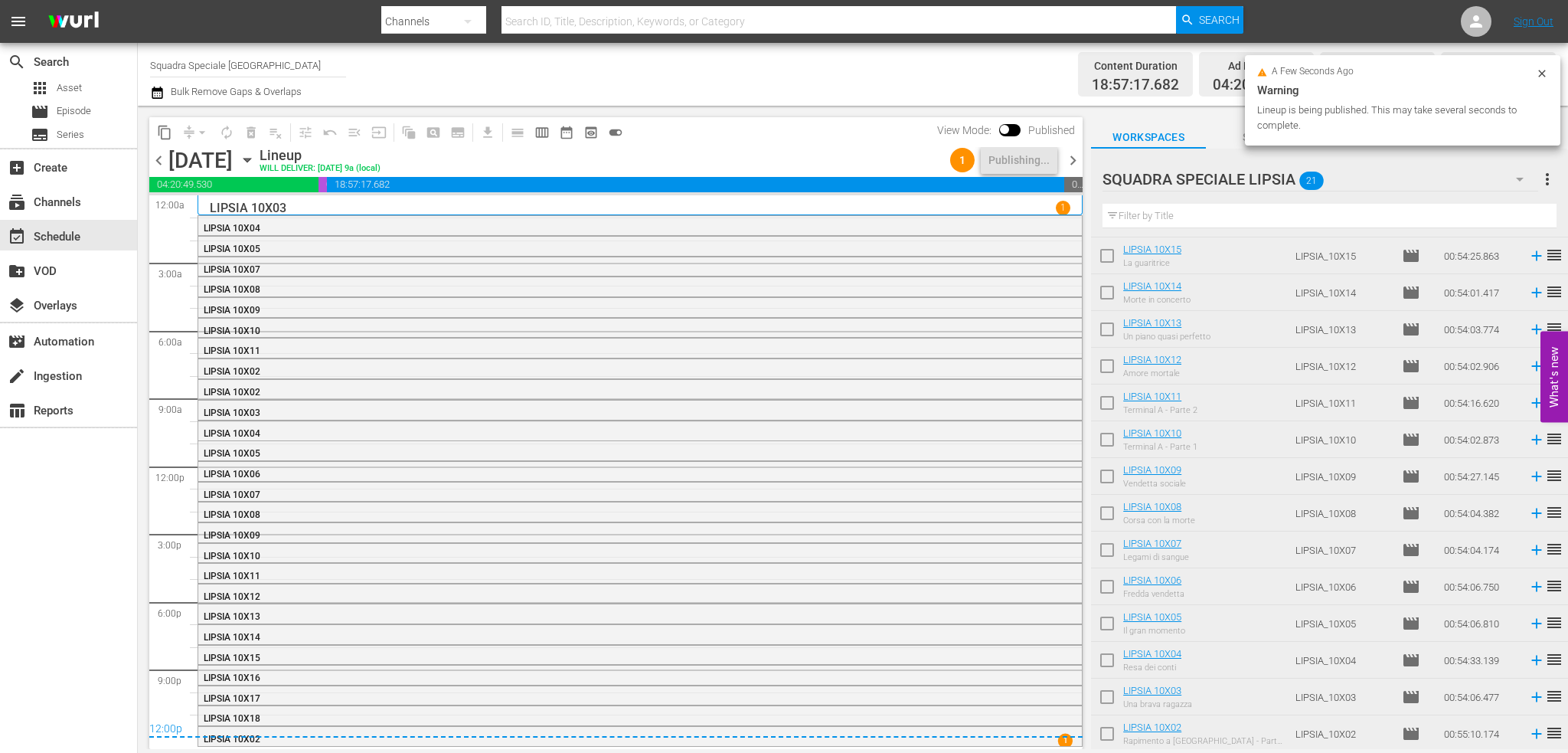
click at [160, 159] on span "chevron_left" at bounding box center [158, 160] width 19 height 19
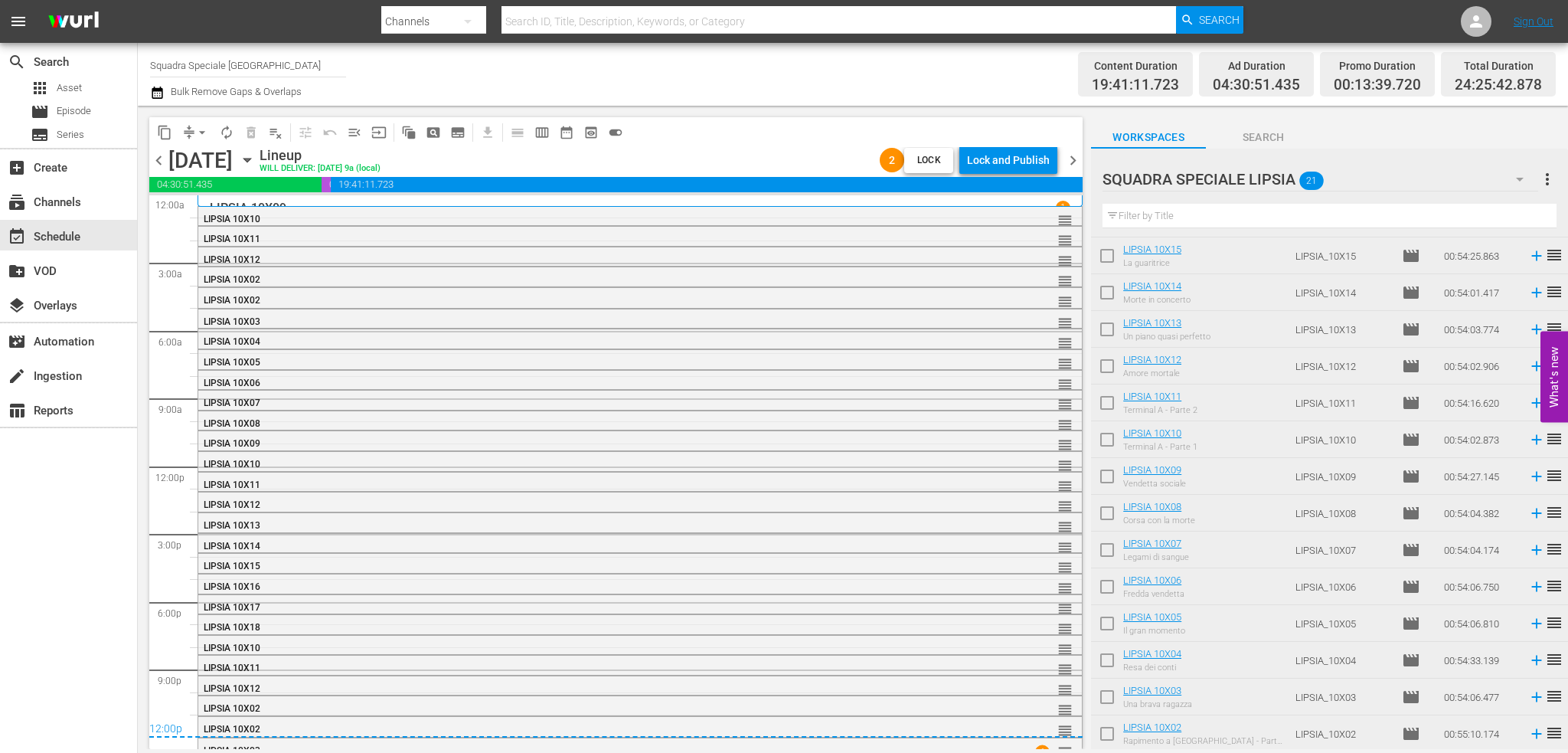
click at [984, 172] on div "Lock and Publish" at bounding box center [1008, 161] width 83 height 28
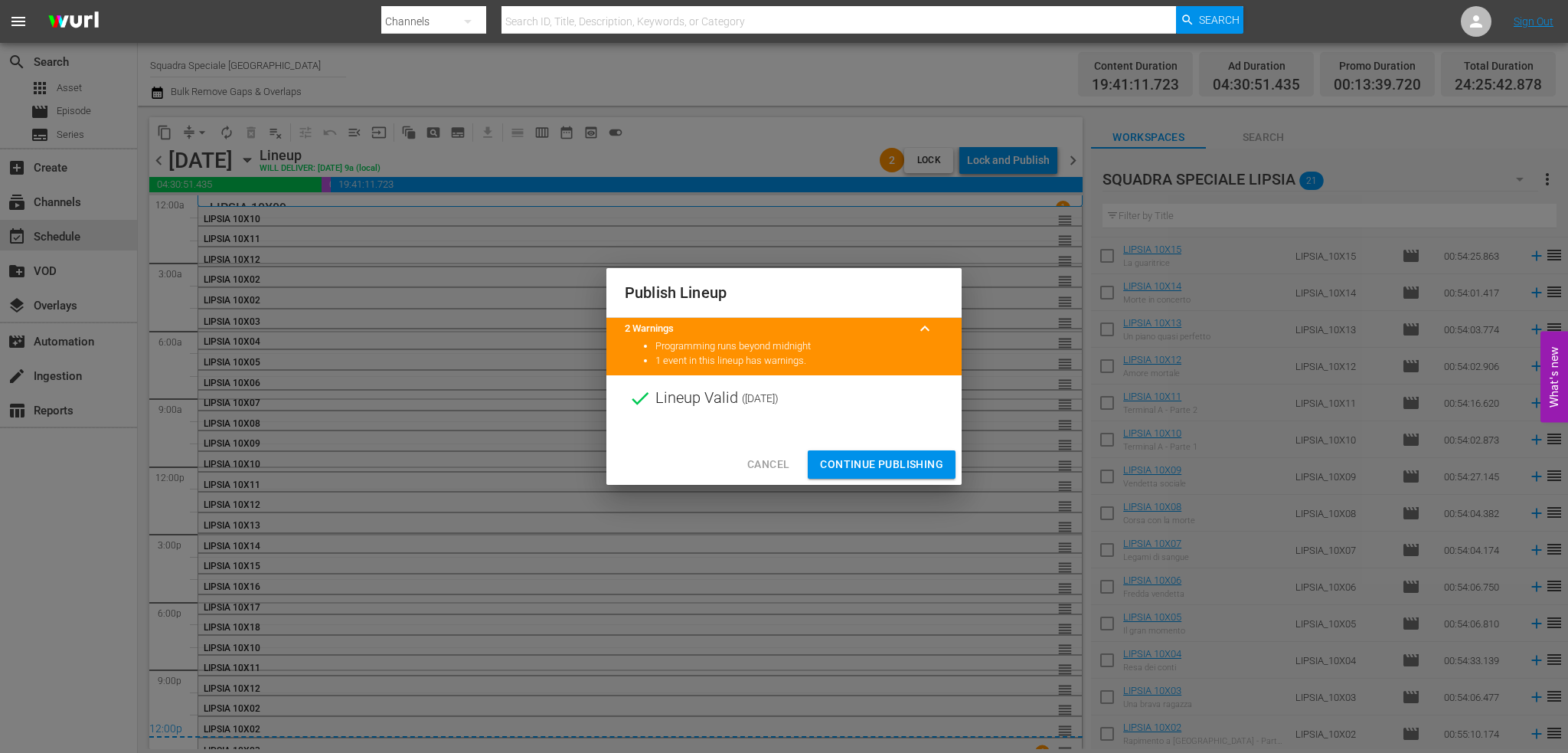
click at [891, 458] on span "Continue Publishing" at bounding box center [881, 464] width 123 height 19
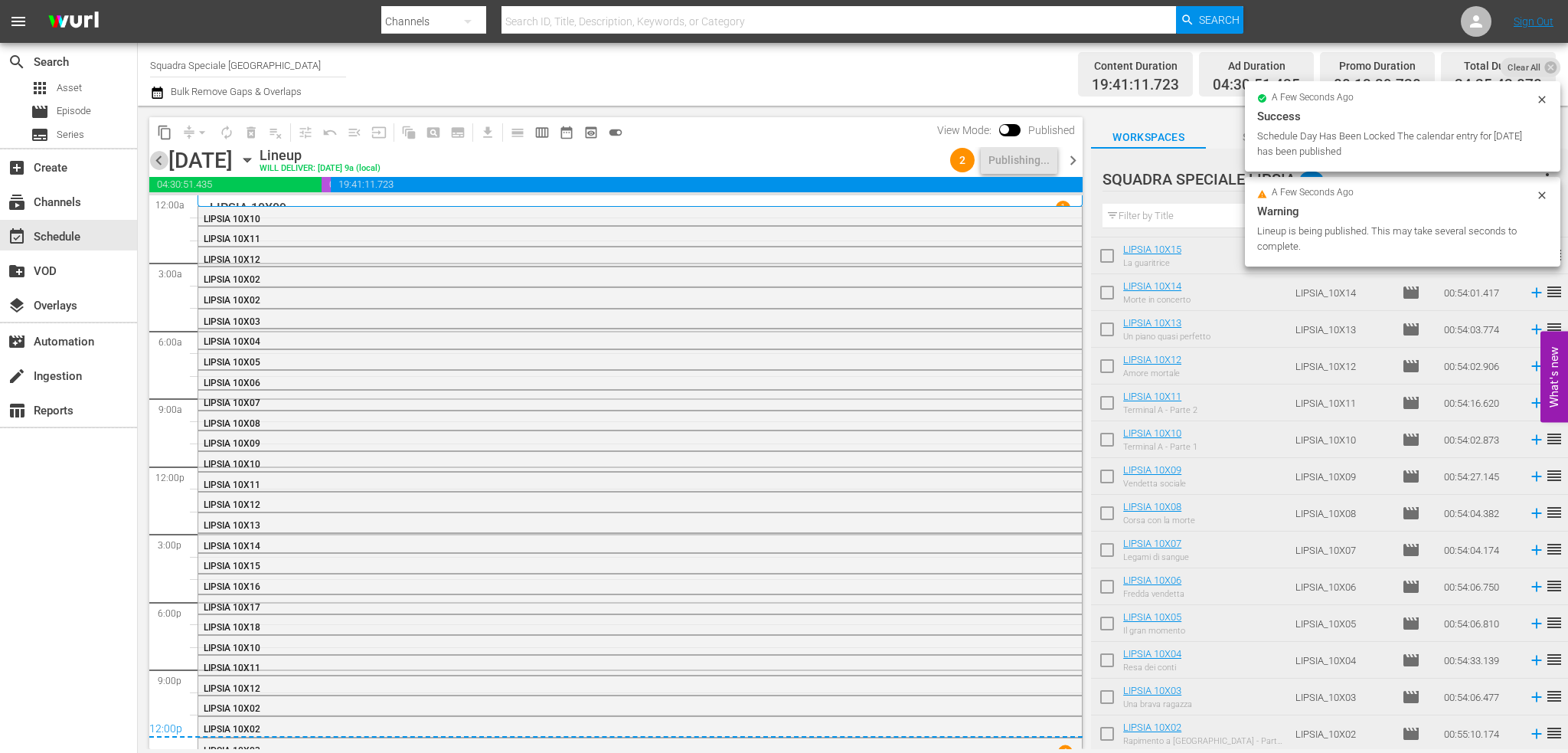
click at [156, 156] on span "chevron_left" at bounding box center [158, 160] width 19 height 19
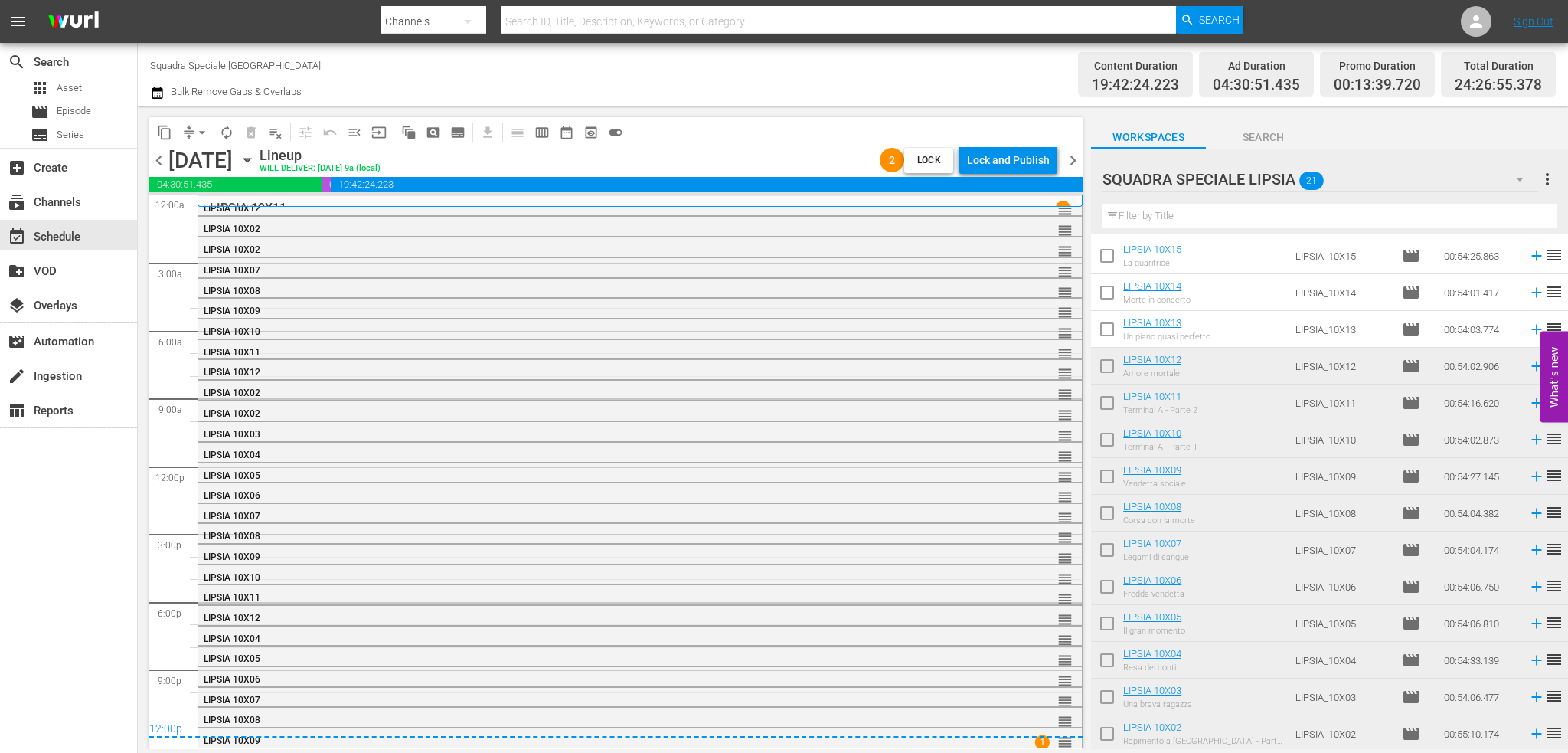
click at [1012, 163] on div "Lock and Publish" at bounding box center [1008, 161] width 83 height 28
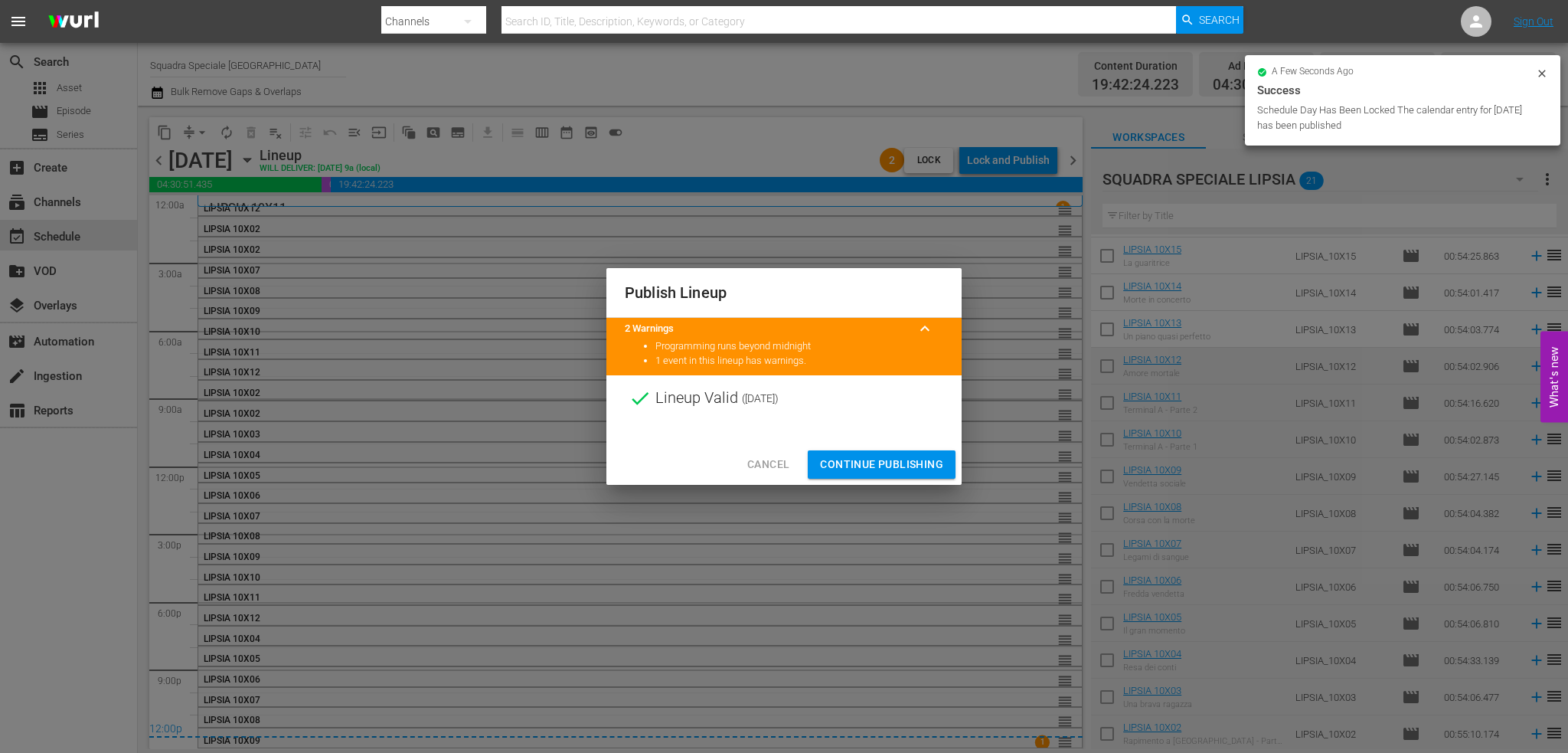
click at [889, 455] on span "Continue Publishing" at bounding box center [881, 464] width 123 height 19
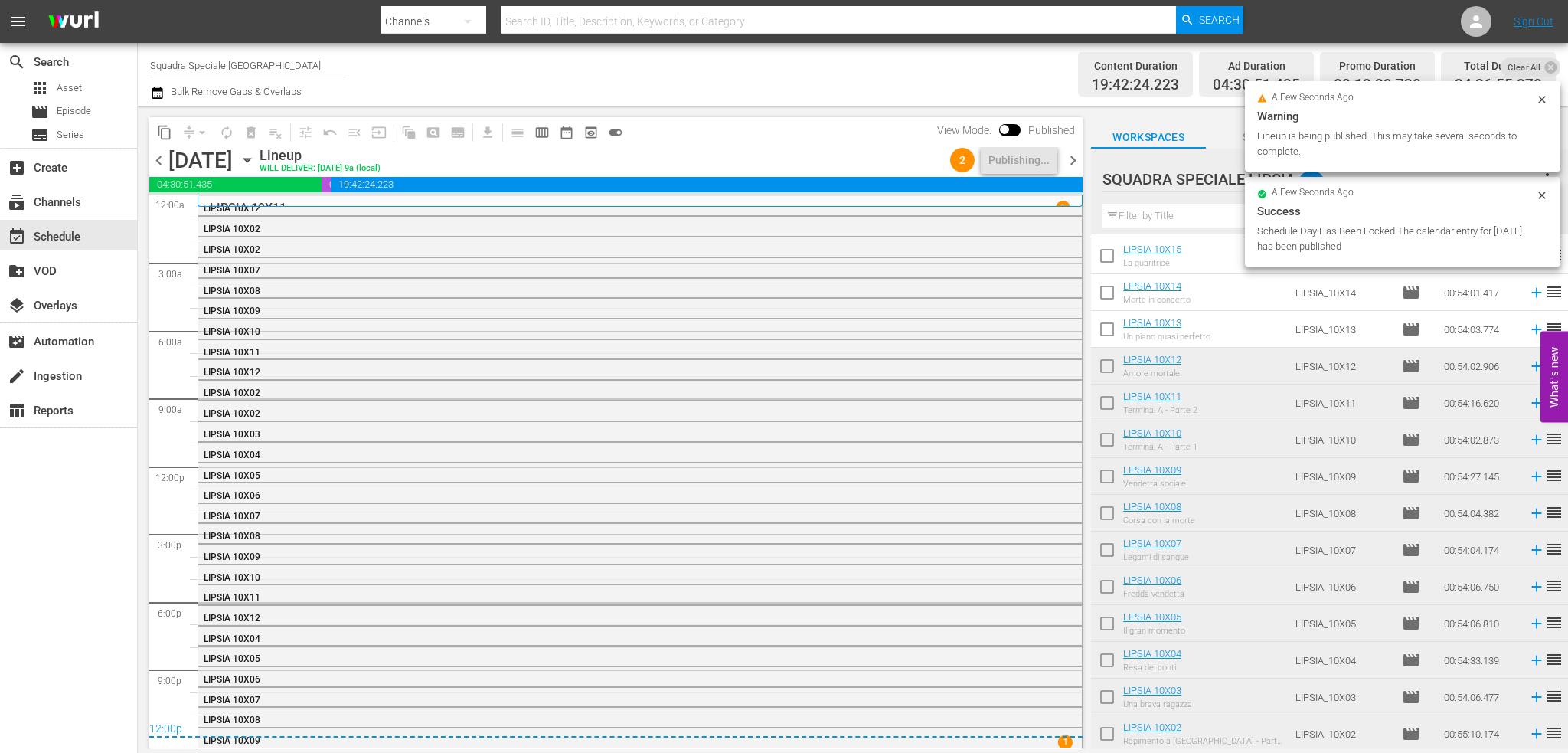
click at [157, 156] on span "chevron_left" at bounding box center [158, 160] width 19 height 19
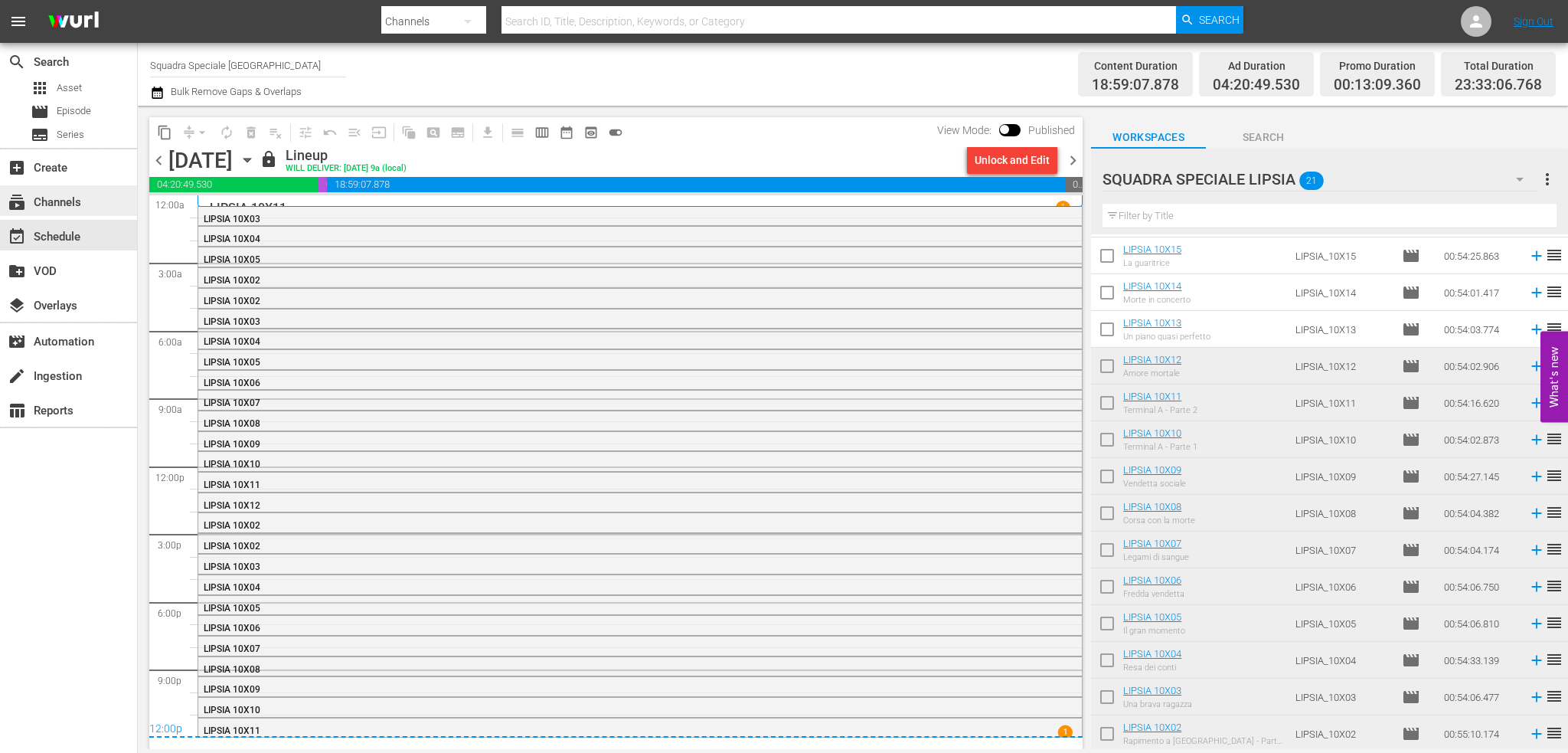
click at [61, 197] on div "subscriptions Channels" at bounding box center [42, 200] width 86 height 14
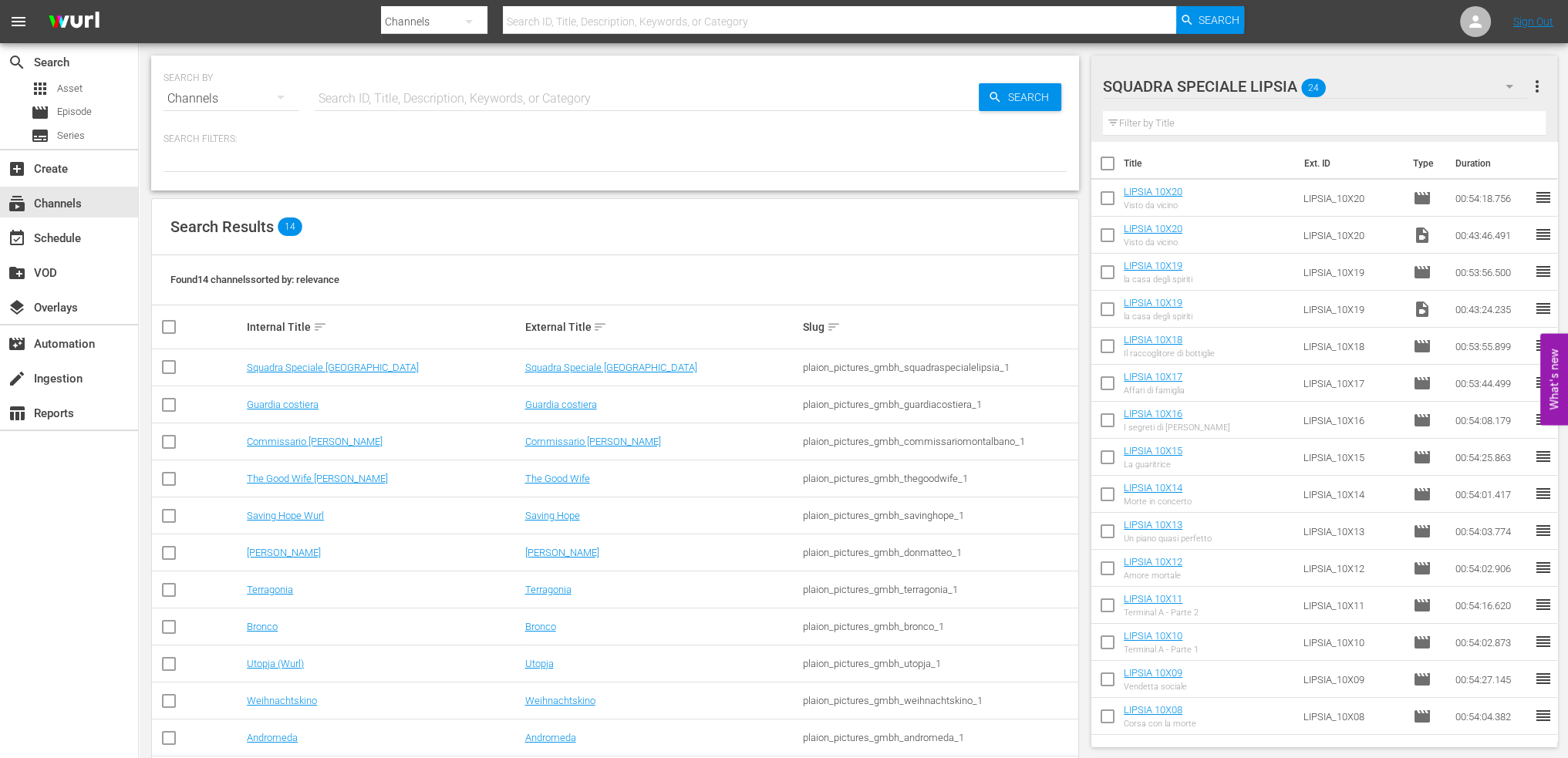
click at [286, 409] on td "Guardia costiera" at bounding box center [383, 404] width 277 height 37
click at [290, 406] on link "Guardia costiera" at bounding box center [282, 404] width 71 height 11
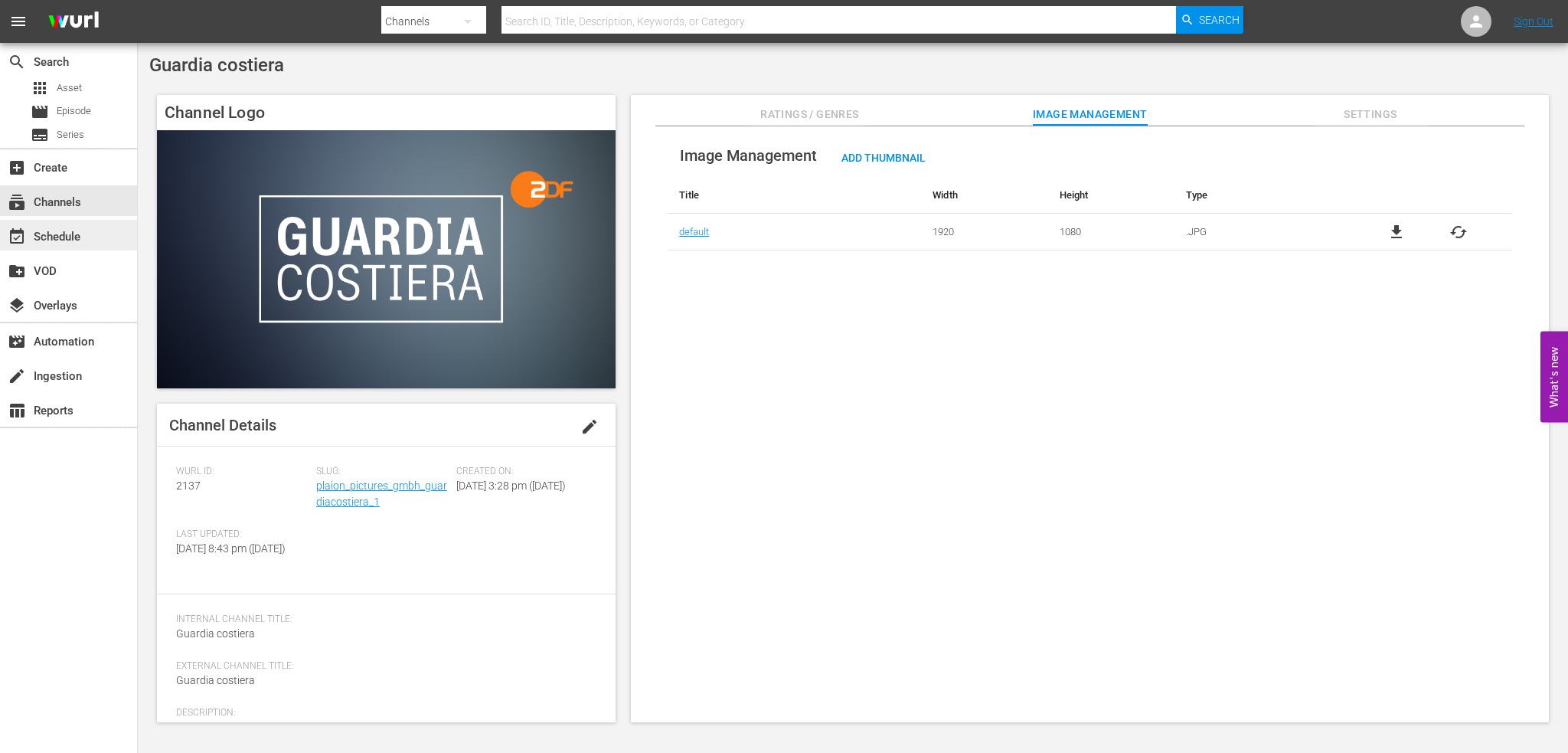
click at [42, 229] on div "event_available Schedule" at bounding box center [42, 234] width 86 height 14
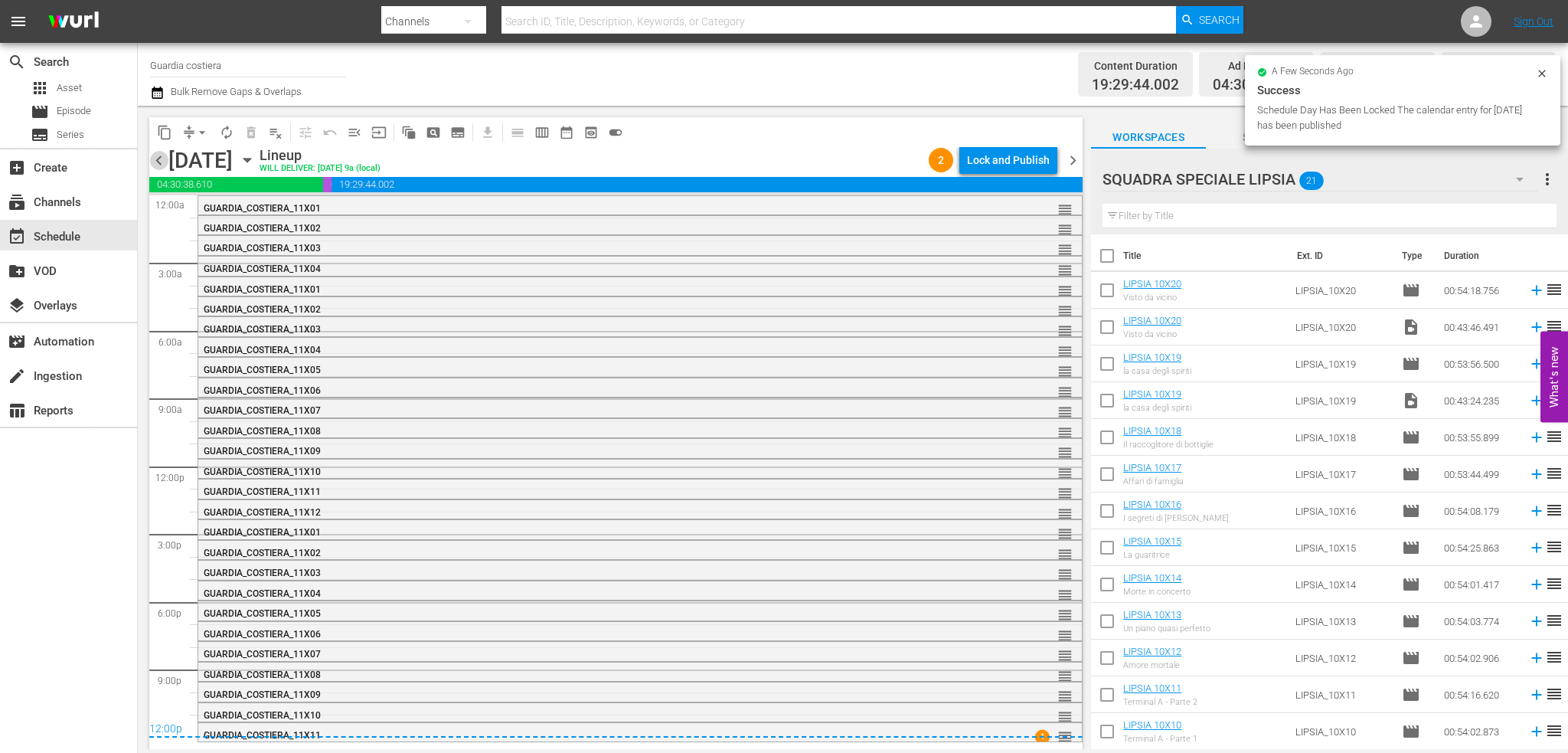
click at [165, 168] on span "chevron_left" at bounding box center [158, 160] width 19 height 19
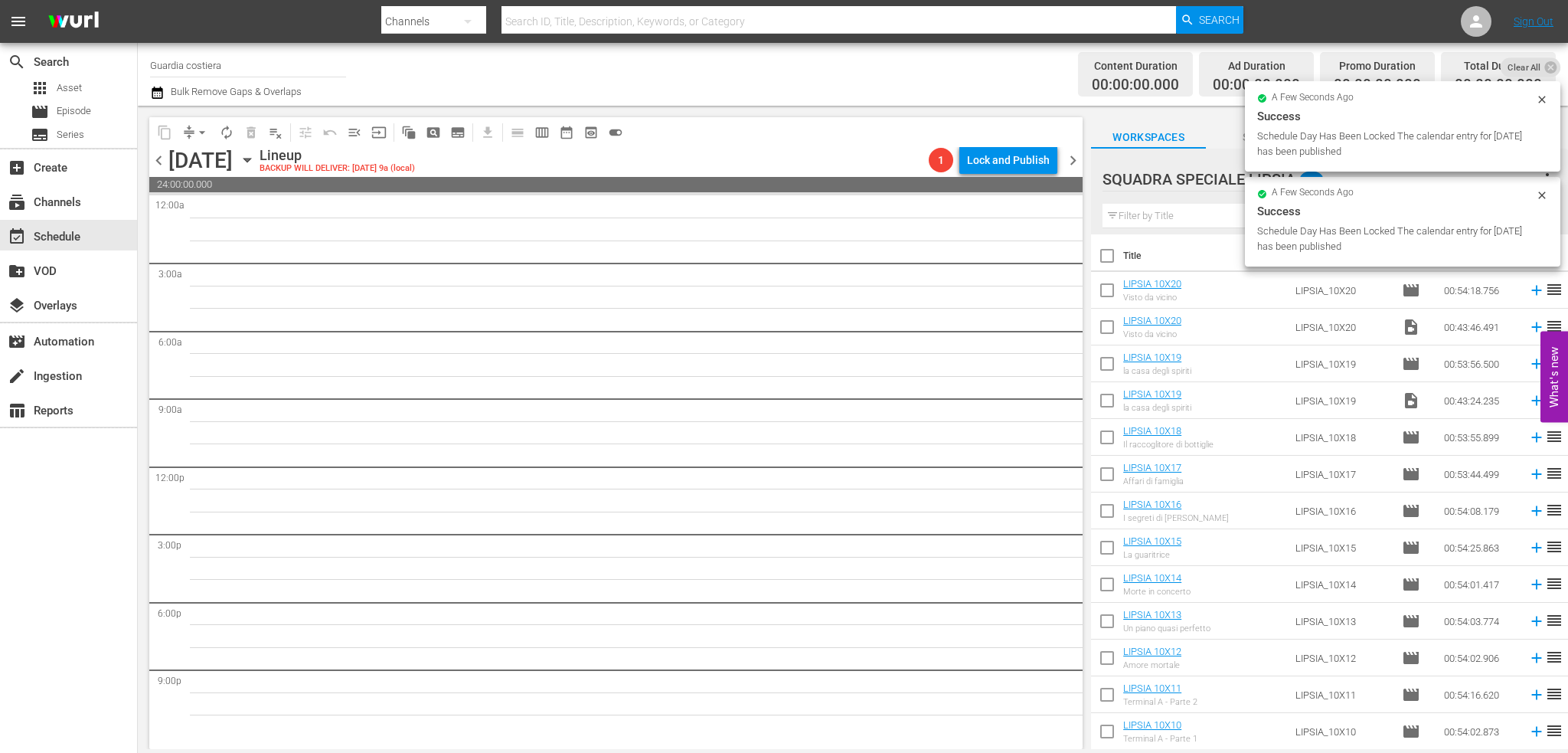
click at [250, 160] on icon "button" at bounding box center [247, 161] width 7 height 4
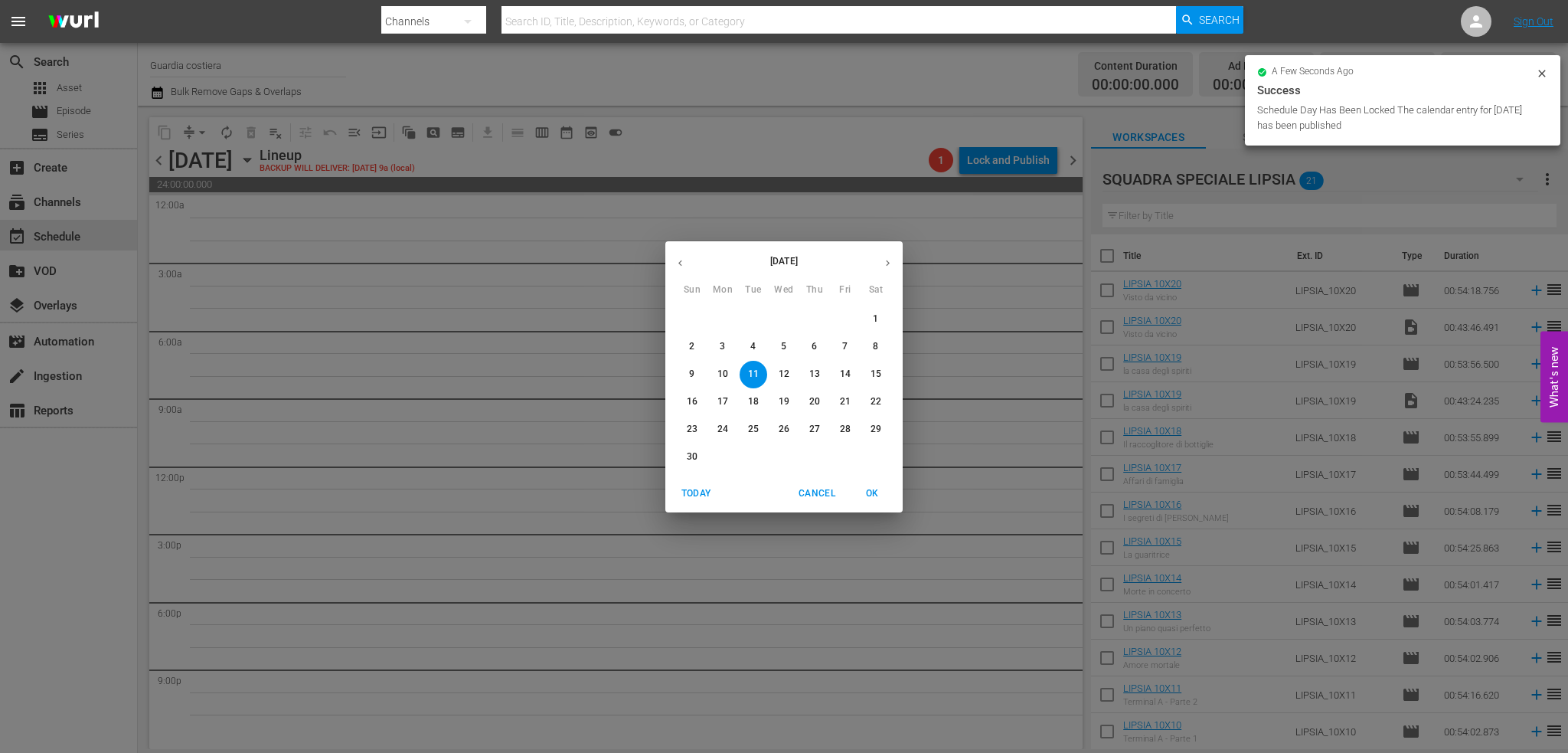
click at [820, 488] on span "Cancel" at bounding box center [816, 494] width 37 height 16
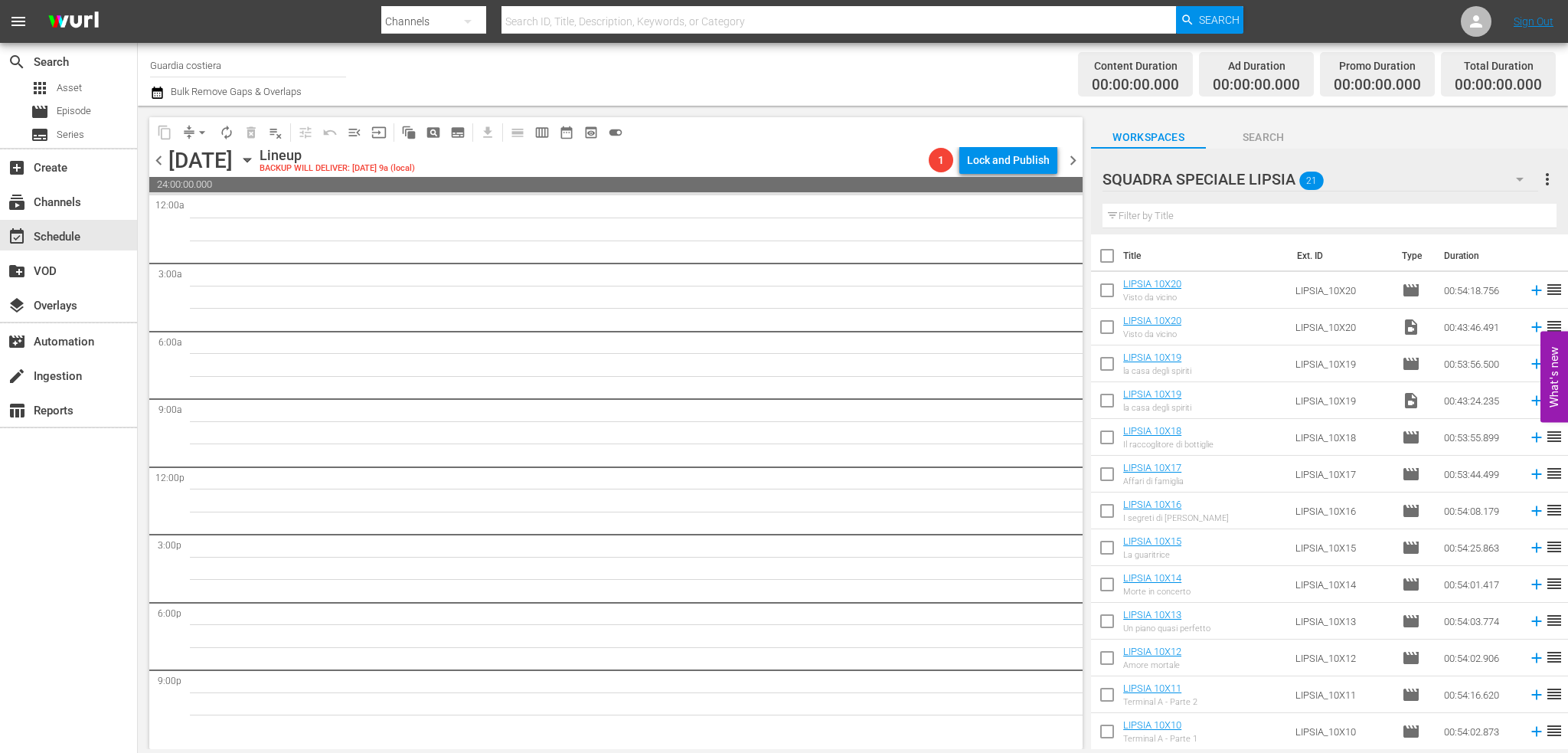
click at [1074, 158] on span "chevron_right" at bounding box center [1073, 160] width 19 height 19
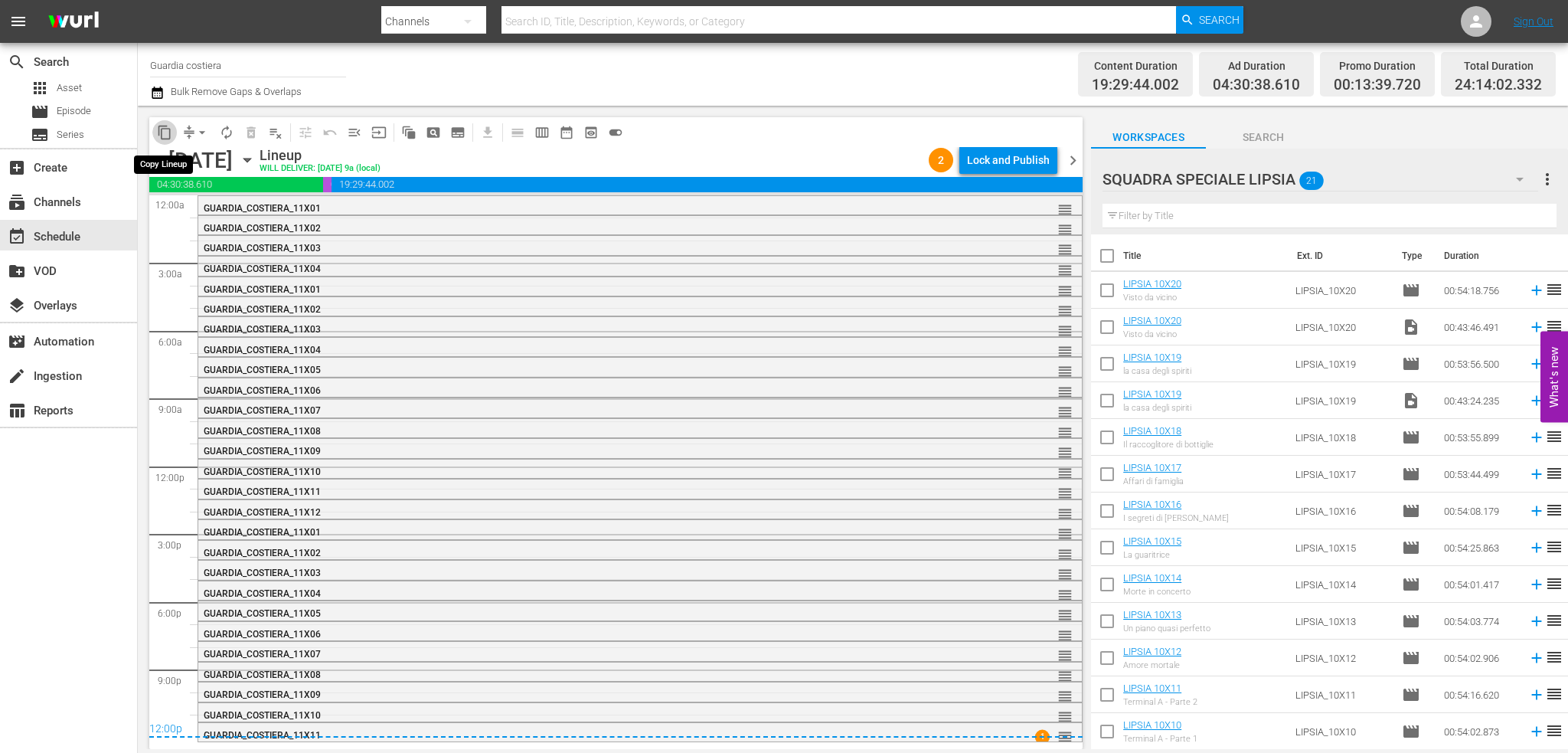
click at [169, 131] on span "content_copy" at bounding box center [165, 132] width 15 height 15
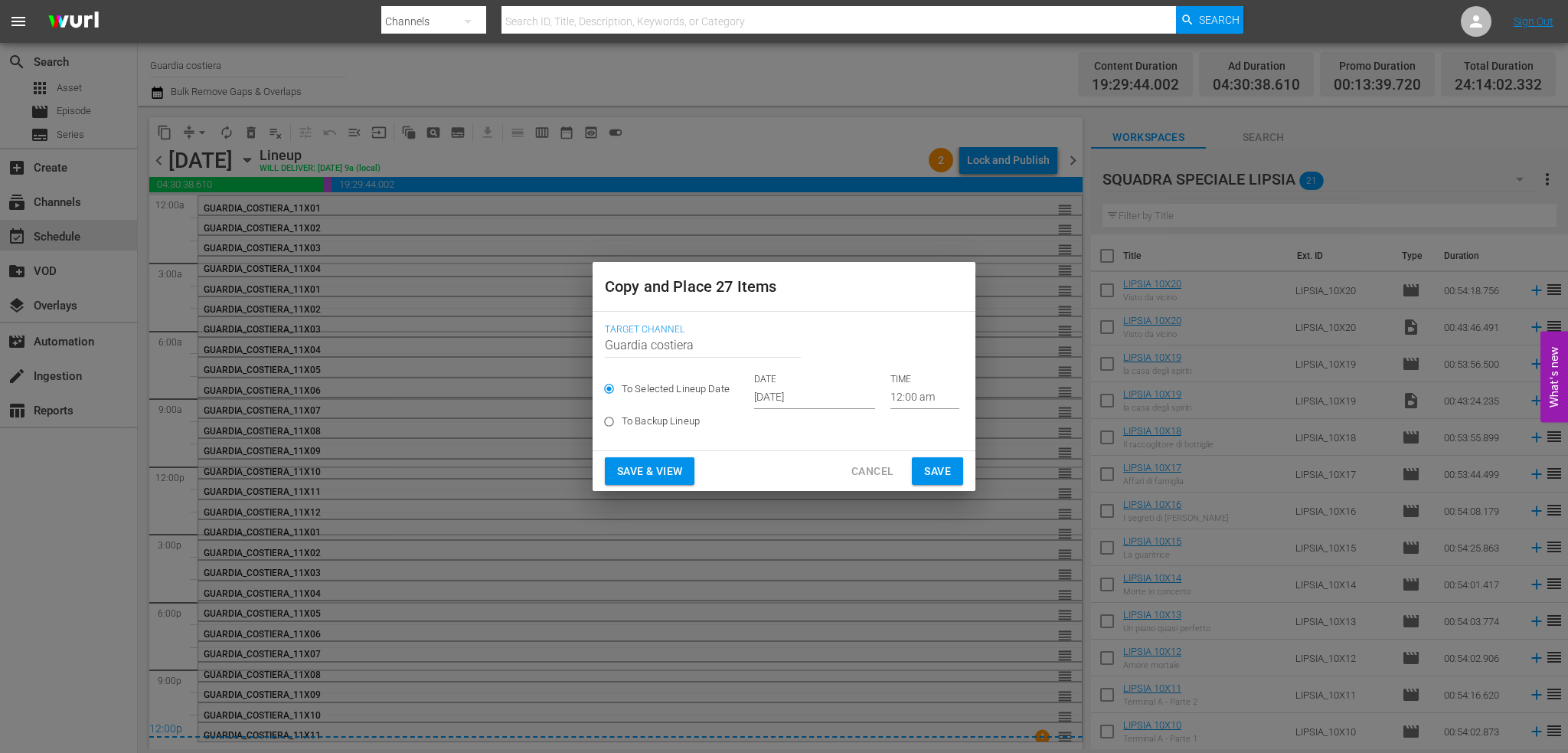
click at [797, 401] on input "[DATE]" at bounding box center [815, 398] width 121 height 23
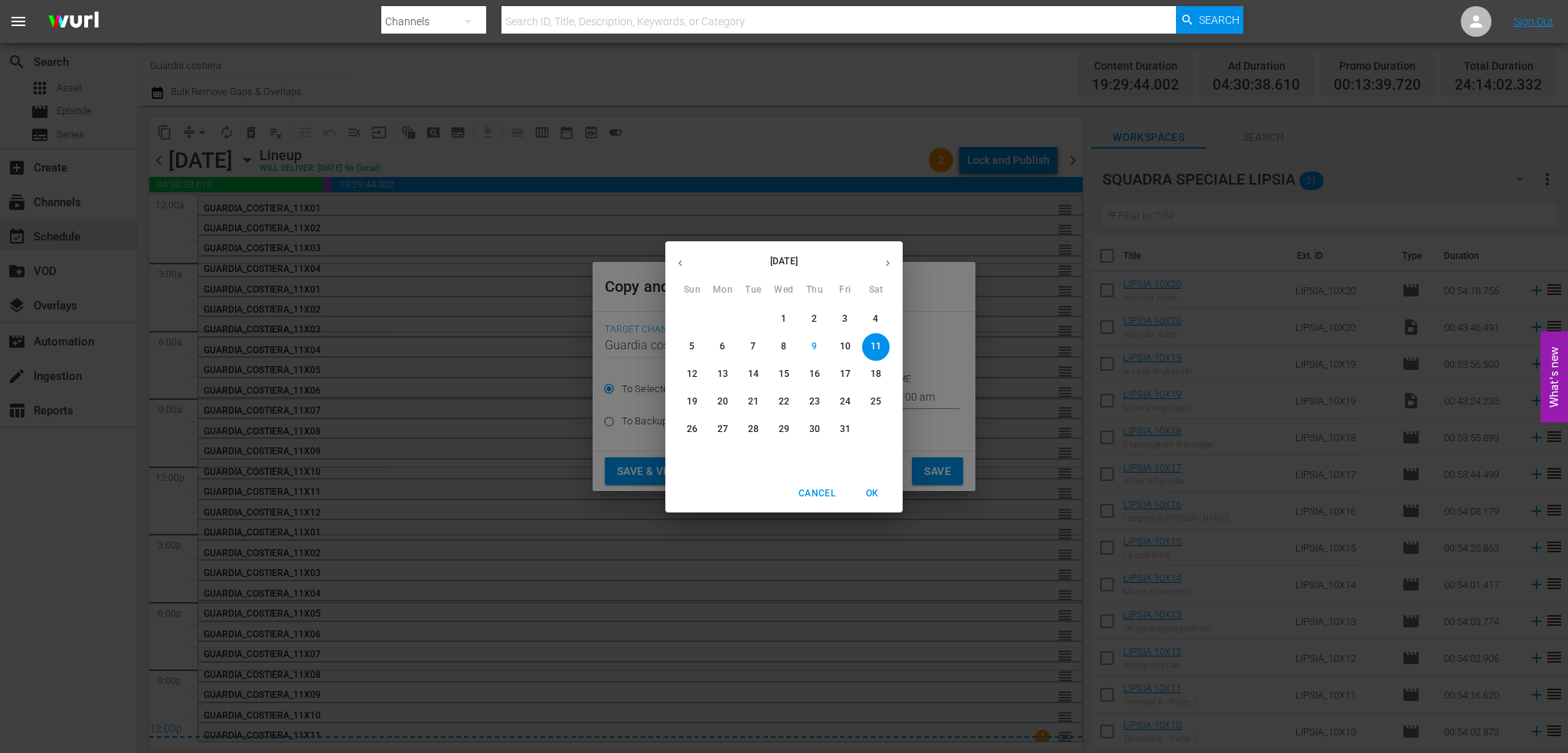
click at [886, 258] on icon "button" at bounding box center [888, 263] width 11 height 11
click at [750, 373] on p "11" at bounding box center [753, 374] width 11 height 13
type input "[DATE]"
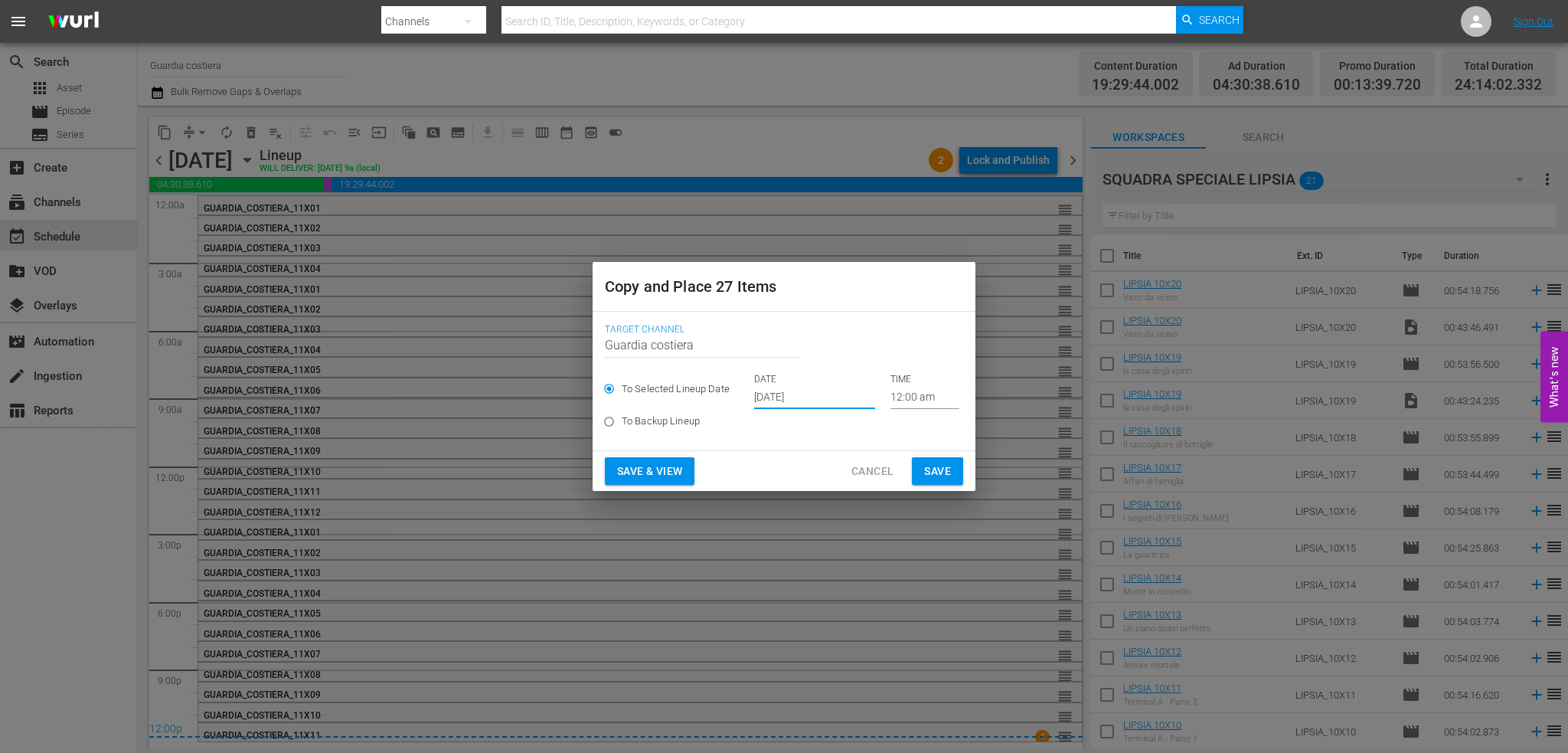
click at [928, 469] on span "Save" at bounding box center [937, 471] width 27 height 19
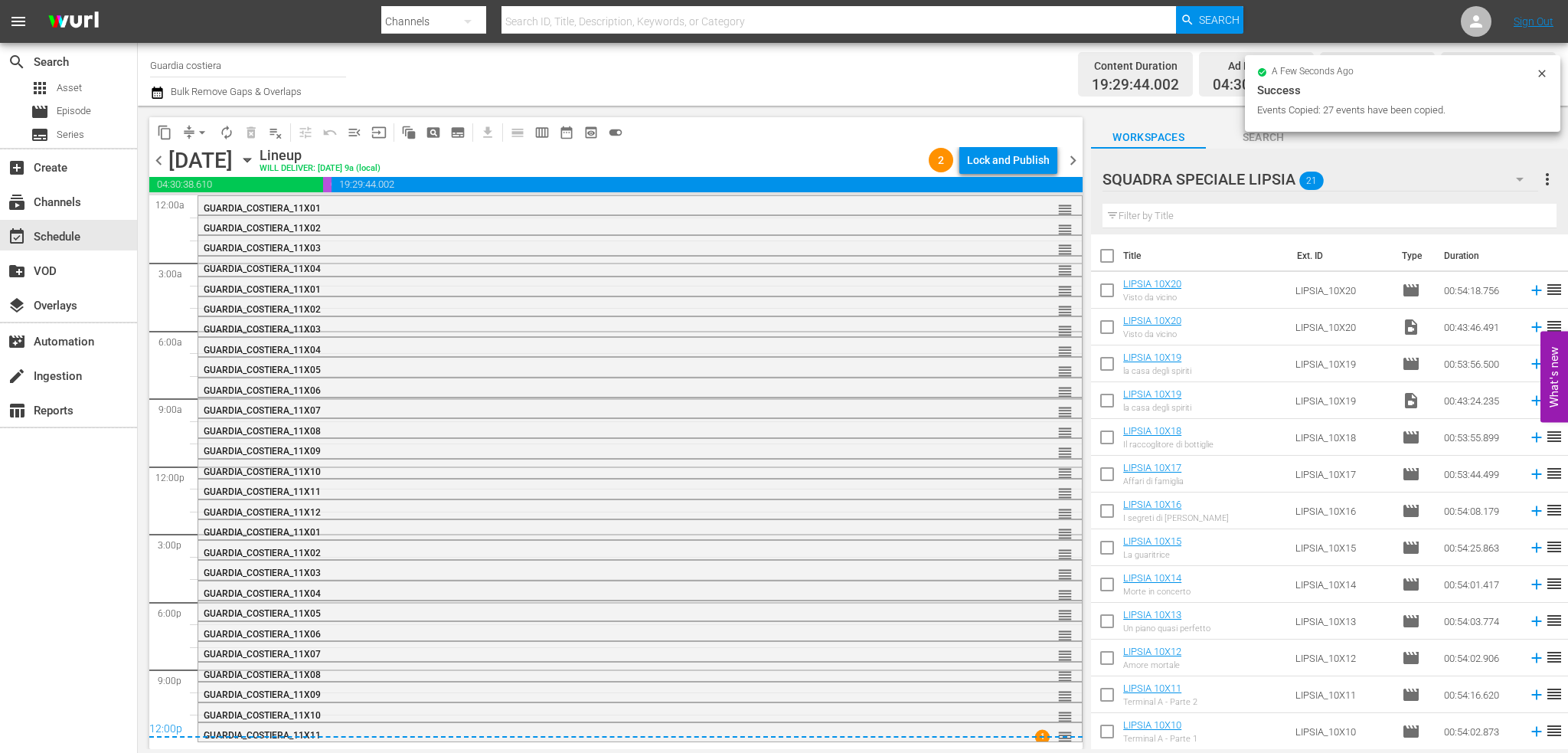
click at [156, 155] on span "chevron_left" at bounding box center [158, 160] width 19 height 19
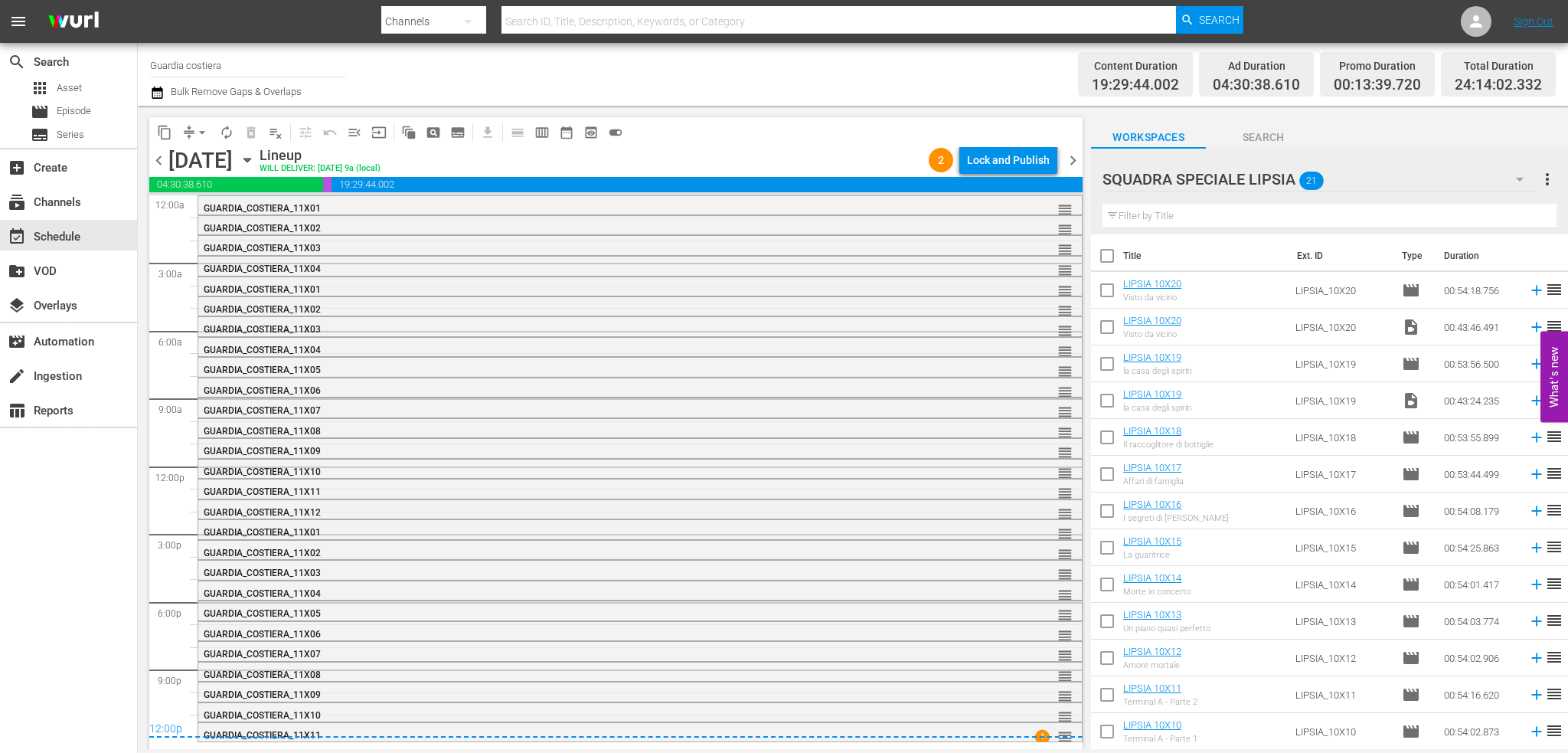
click at [1074, 154] on span "chevron_right" at bounding box center [1073, 160] width 19 height 19
click at [607, 206] on div "GUARDIA_COSTIERA_11X11 1" at bounding box center [418, 201] width 442 height 11
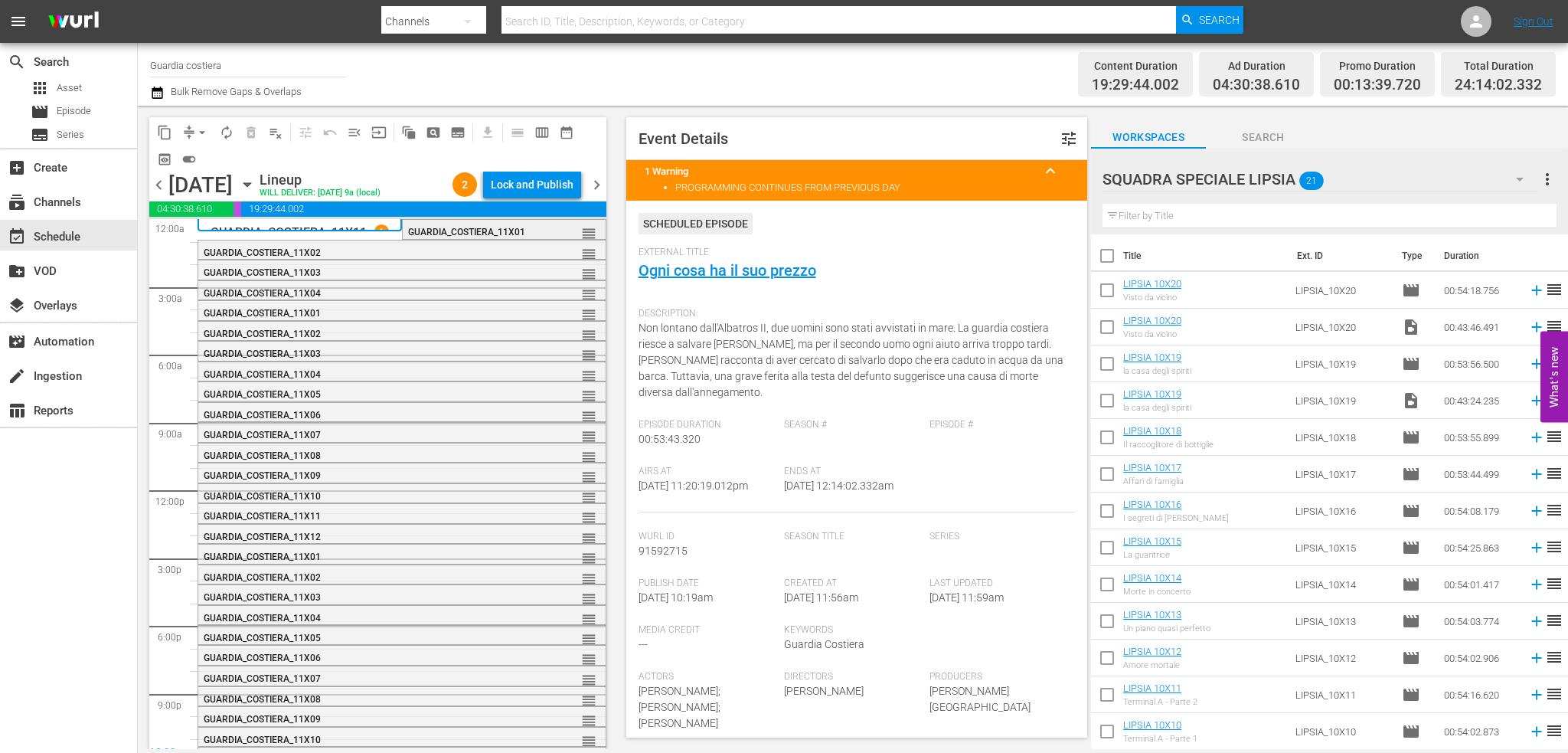
click at [456, 237] on span "GUARDIA_COSTIERA_11X01" at bounding box center [467, 231] width 117 height 11
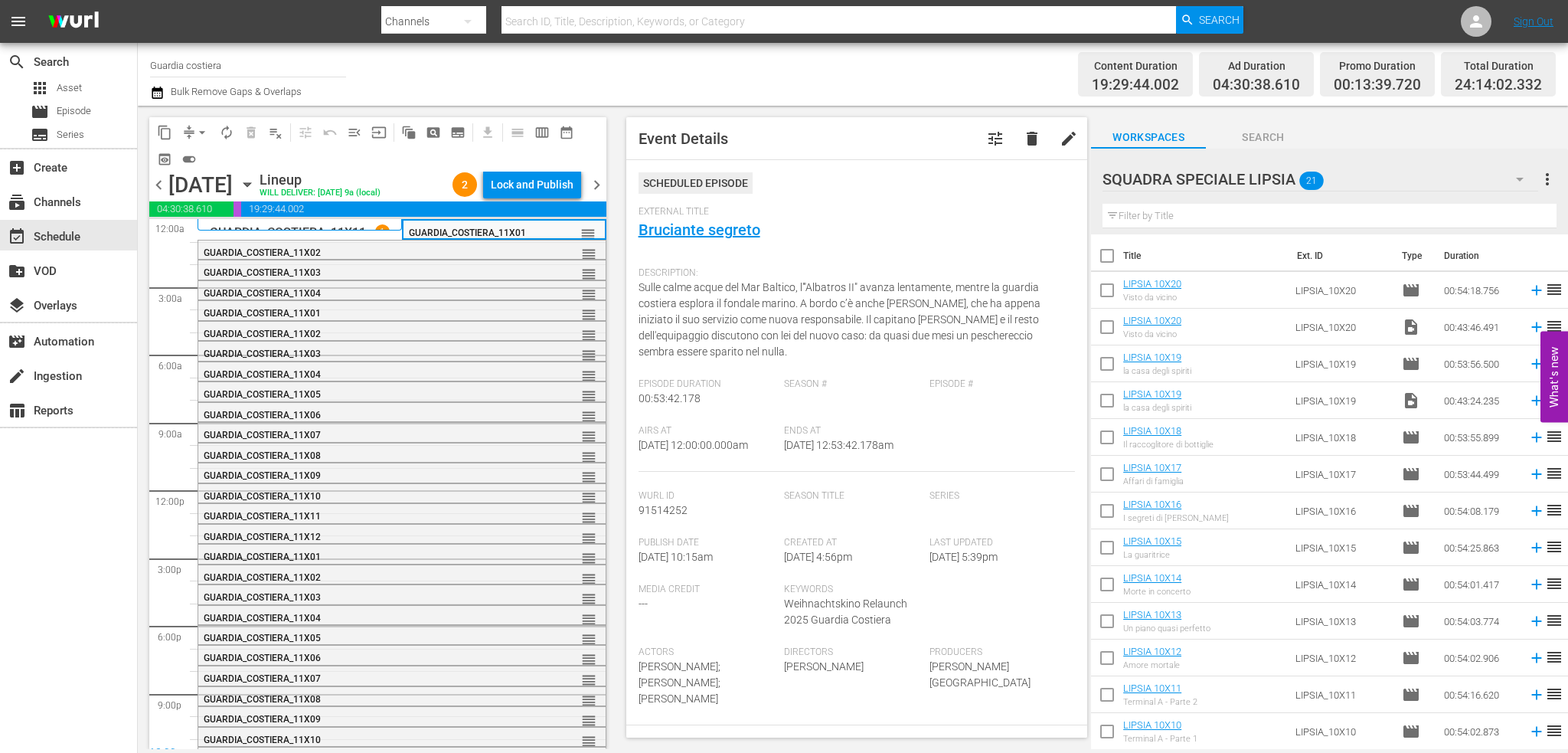
click at [289, 259] on div "GUARDIA_COSTIERA_11X03 reorder GUARDIA_COSTIERA_11X03 reorder GUARDIA_COSTIERA_…" at bounding box center [402, 490] width 409 height 542
click at [297, 231] on div "GUARDIA_COSTIERA_11X11 1" at bounding box center [299, 225] width 204 height 11
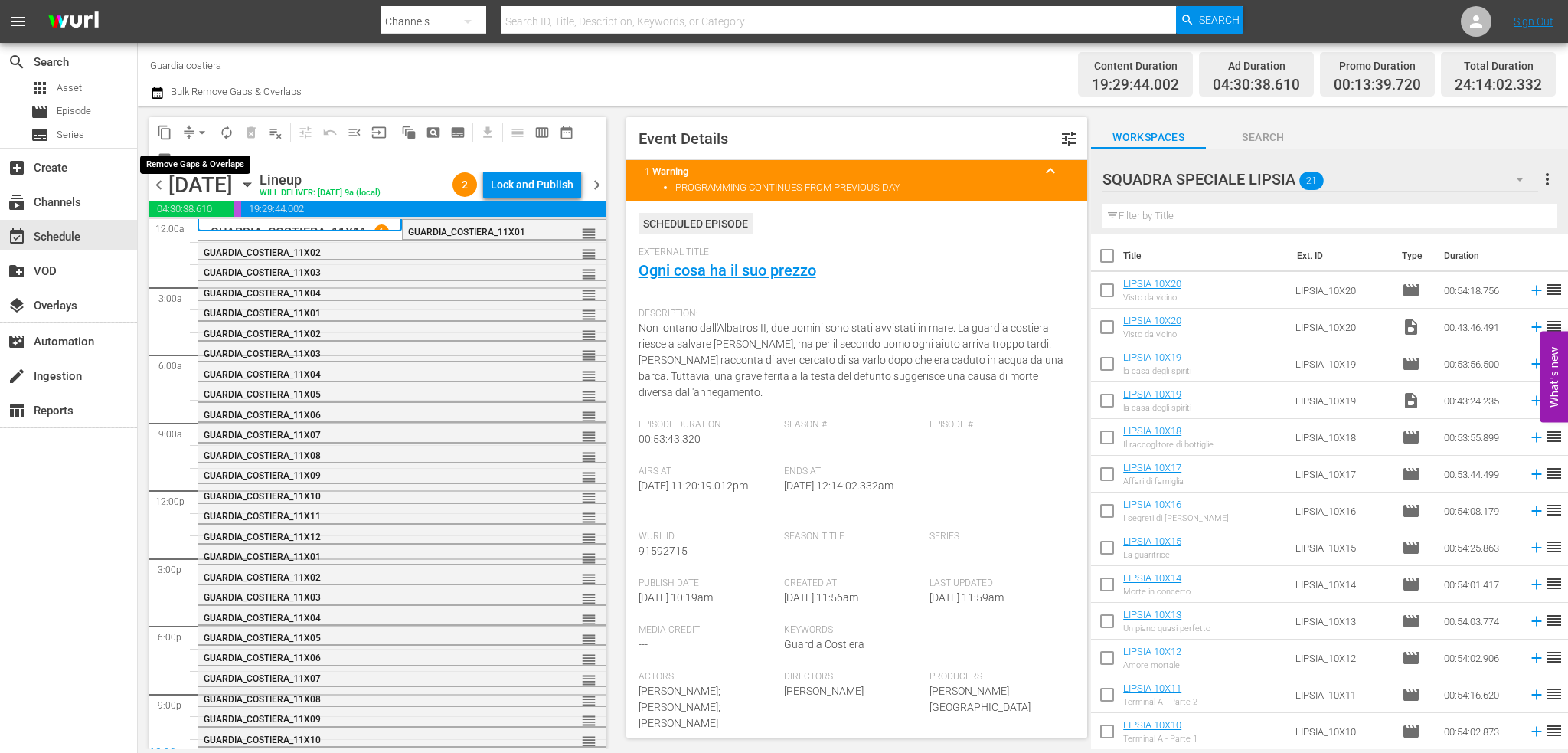
click at [203, 121] on button "arrow_drop_down" at bounding box center [202, 133] width 24 height 24
click at [246, 210] on li "Align to End of Previous Day" at bounding box center [202, 214] width 160 height 25
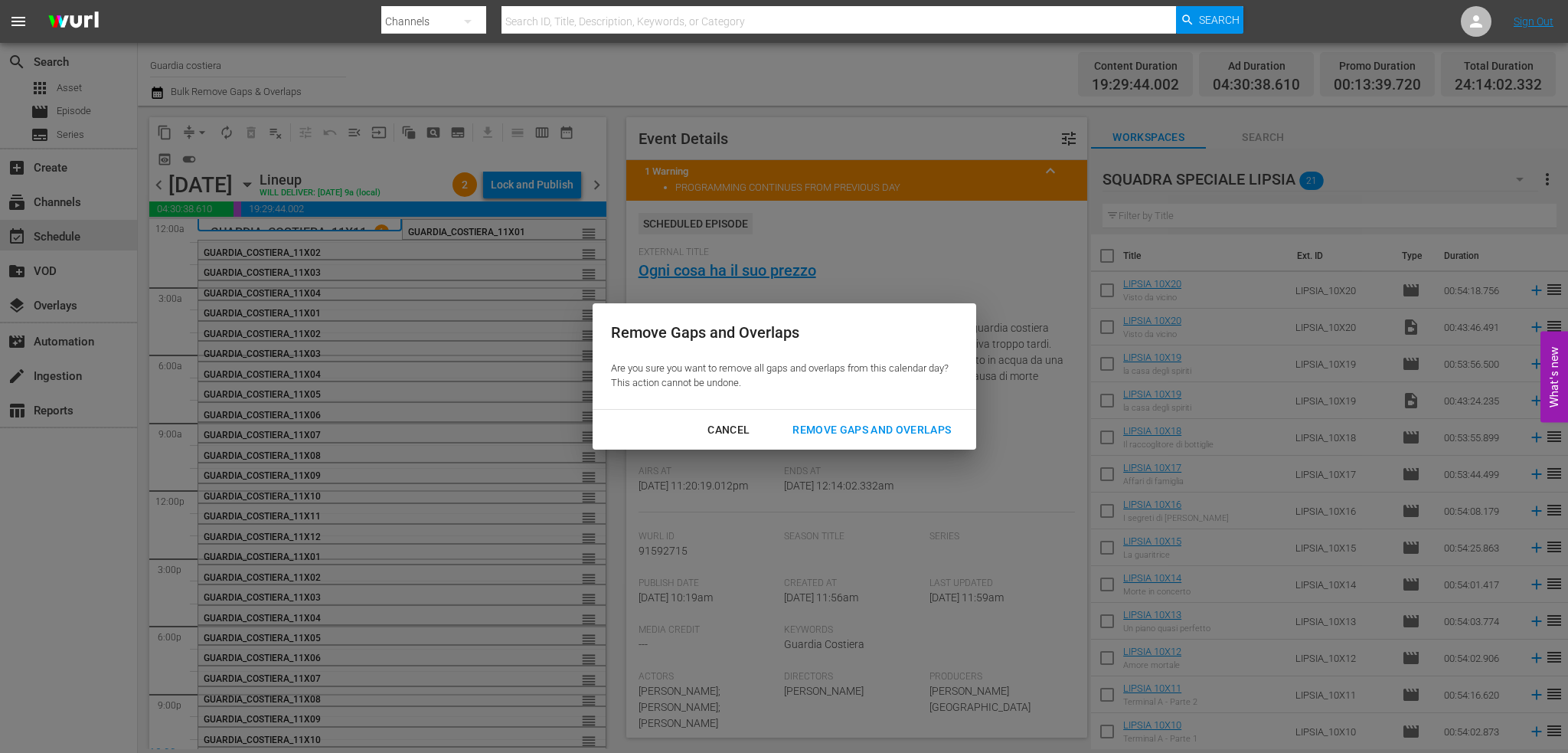
click at [893, 427] on div "Remove Gaps and Overlaps" at bounding box center [872, 429] width 183 height 19
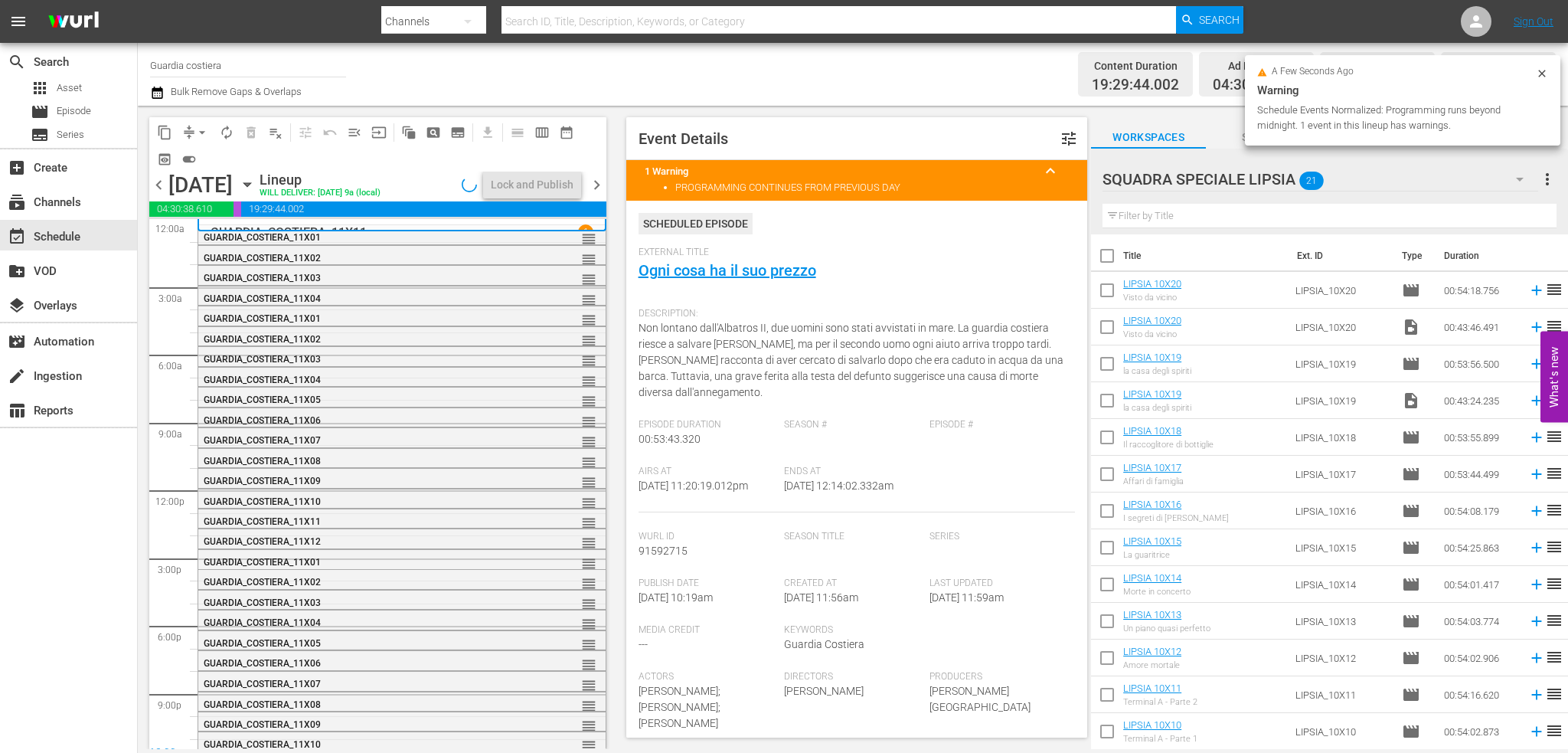
click at [598, 195] on span "chevron_right" at bounding box center [596, 184] width 19 height 19
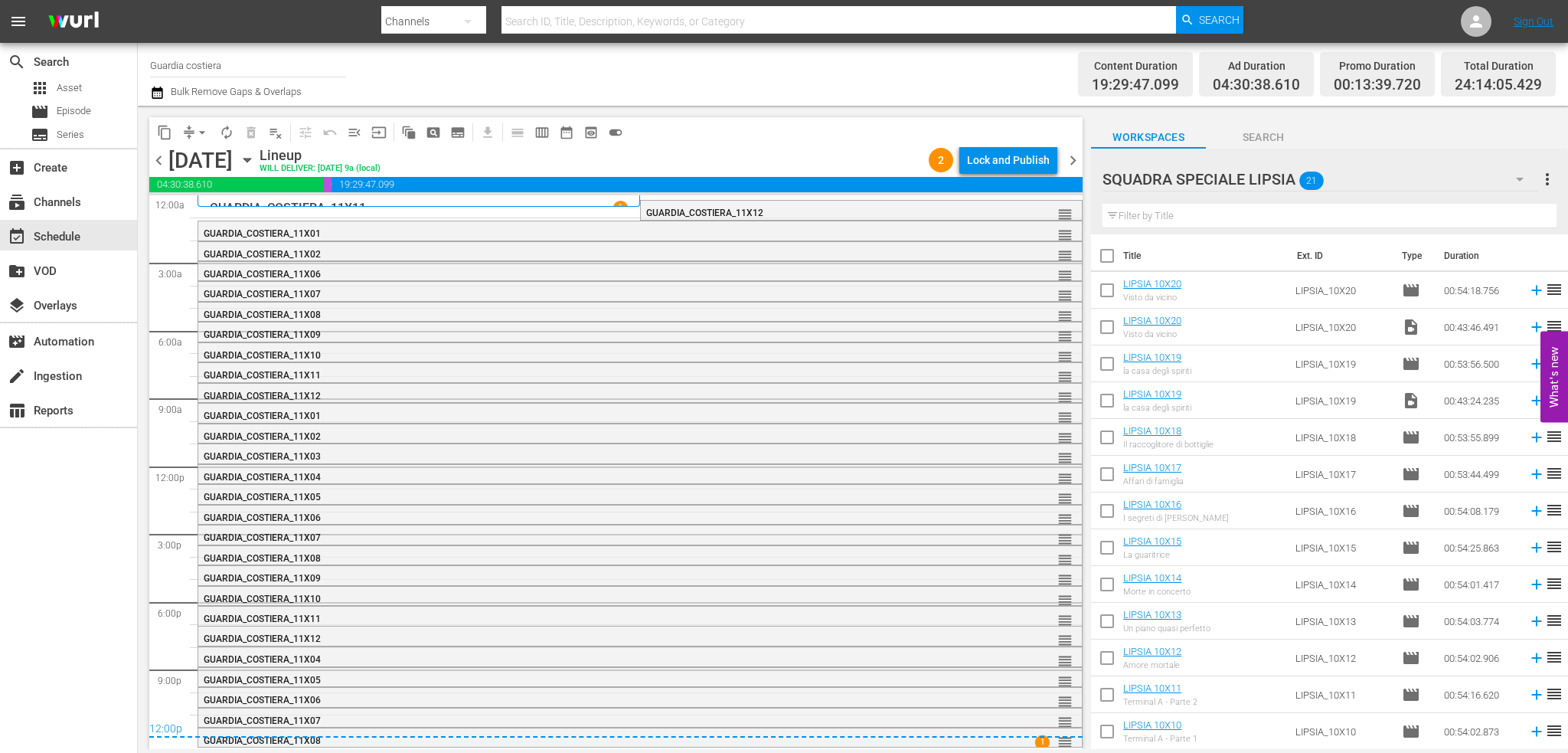
click at [670, 212] on span "GUARDIA_COSTIERA_11X12" at bounding box center [705, 213] width 117 height 11
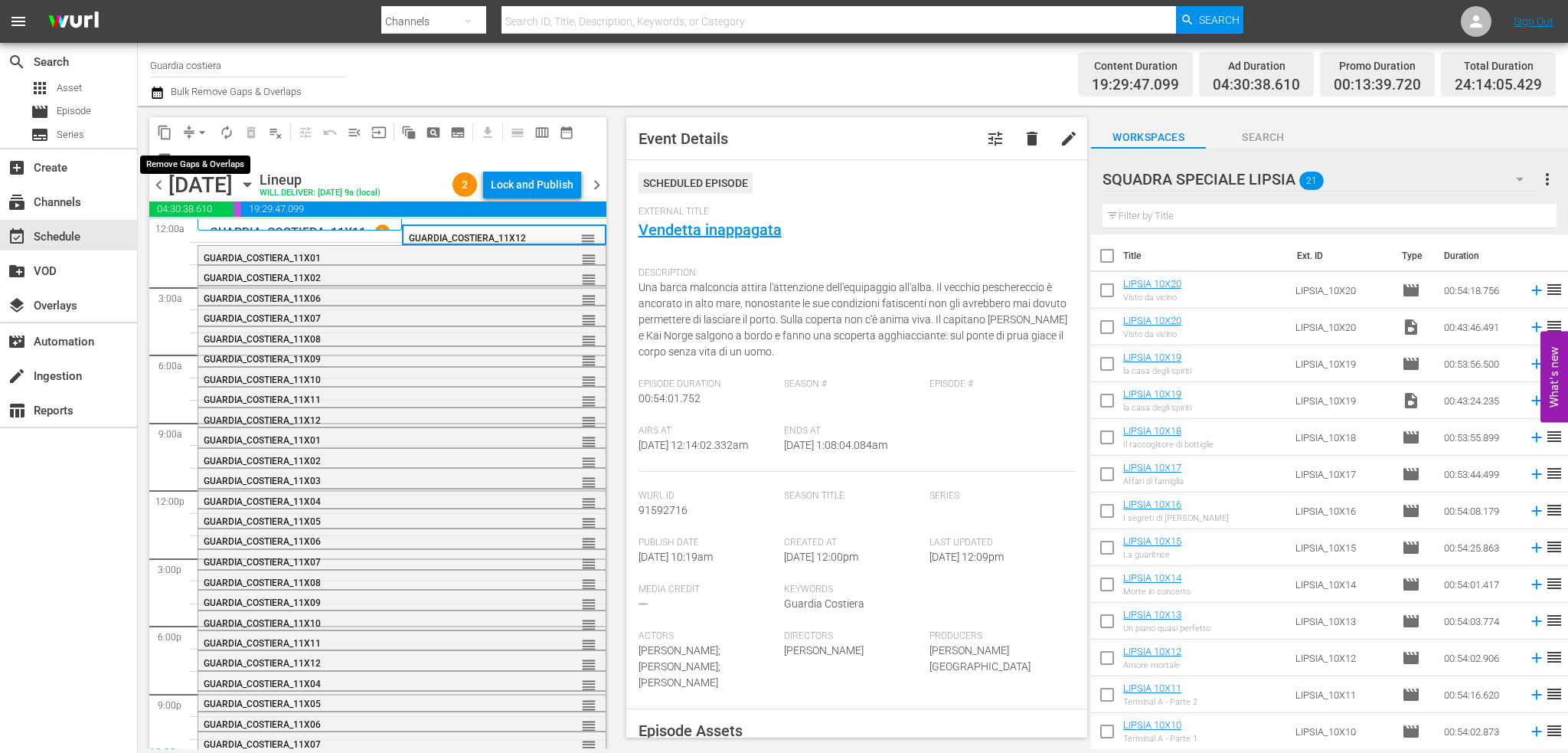
click at [196, 131] on span "arrow_drop_down" at bounding box center [202, 132] width 15 height 15
click at [248, 220] on li "Align to End of Previous Day" at bounding box center [202, 214] width 160 height 25
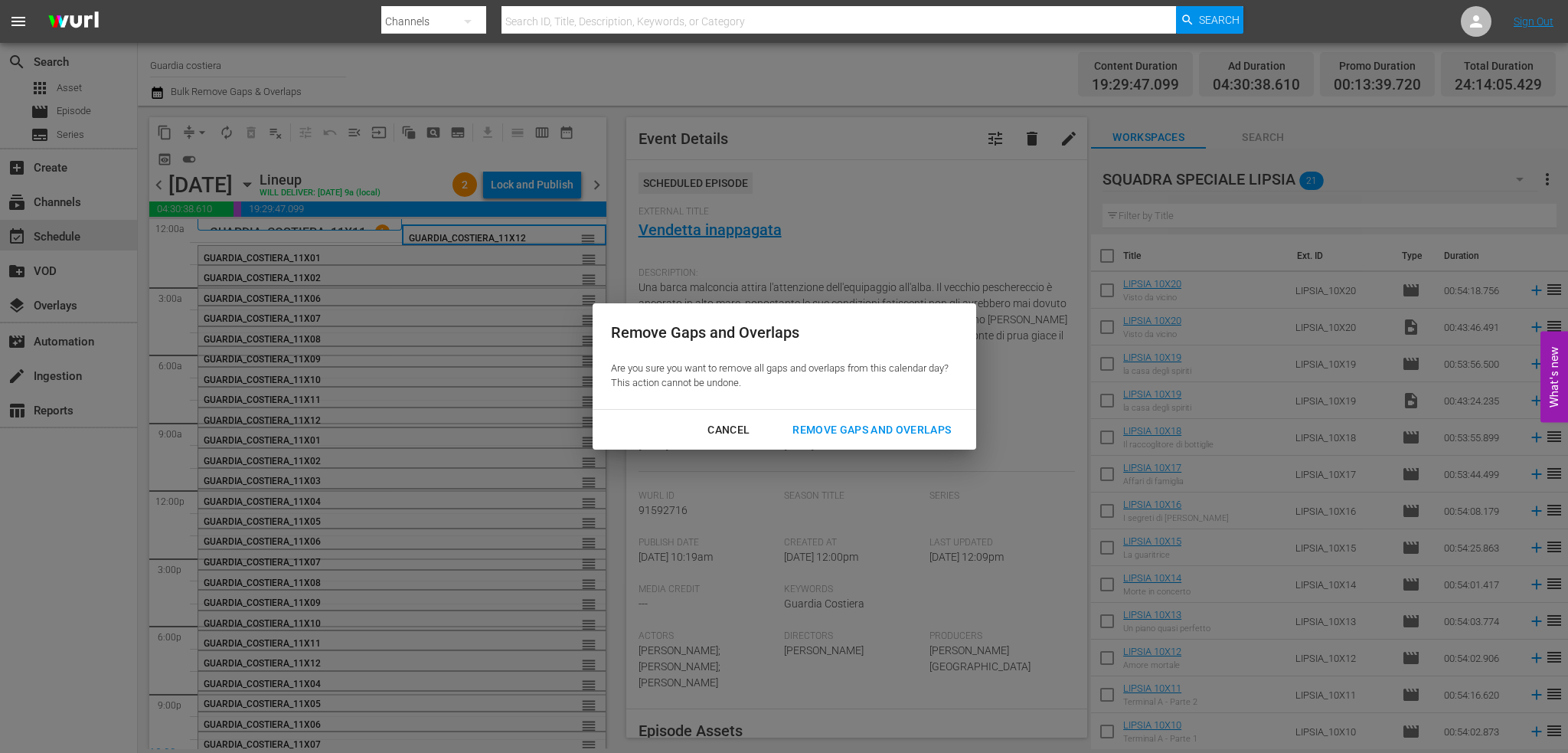
click at [898, 439] on button "Remove Gaps and Overlaps" at bounding box center [872, 429] width 195 height 29
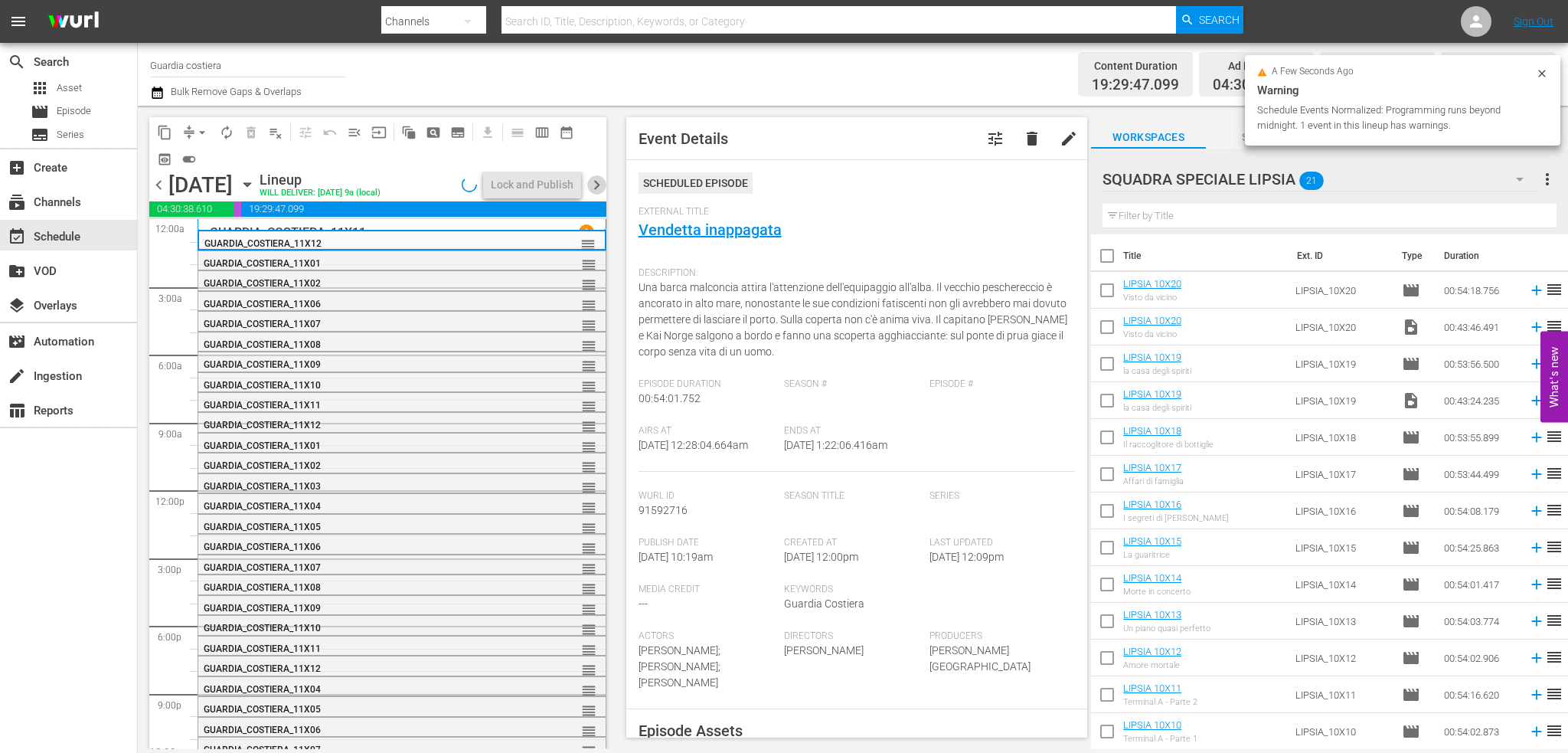
click at [600, 184] on span "chevron_right" at bounding box center [596, 184] width 19 height 19
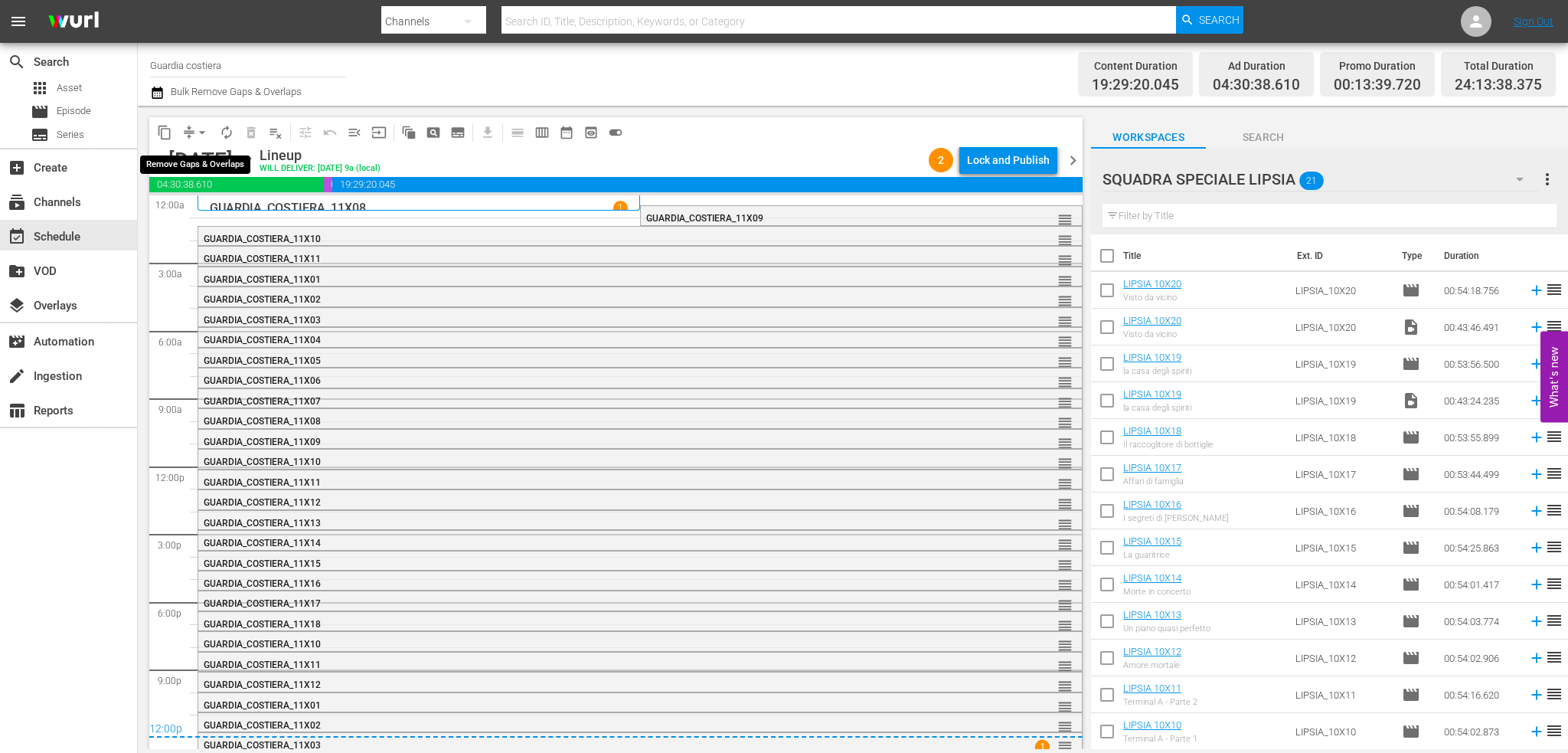
click at [207, 134] on span "arrow_drop_down" at bounding box center [202, 132] width 15 height 15
click at [218, 210] on li "Align to End of Previous Day" at bounding box center [202, 214] width 160 height 25
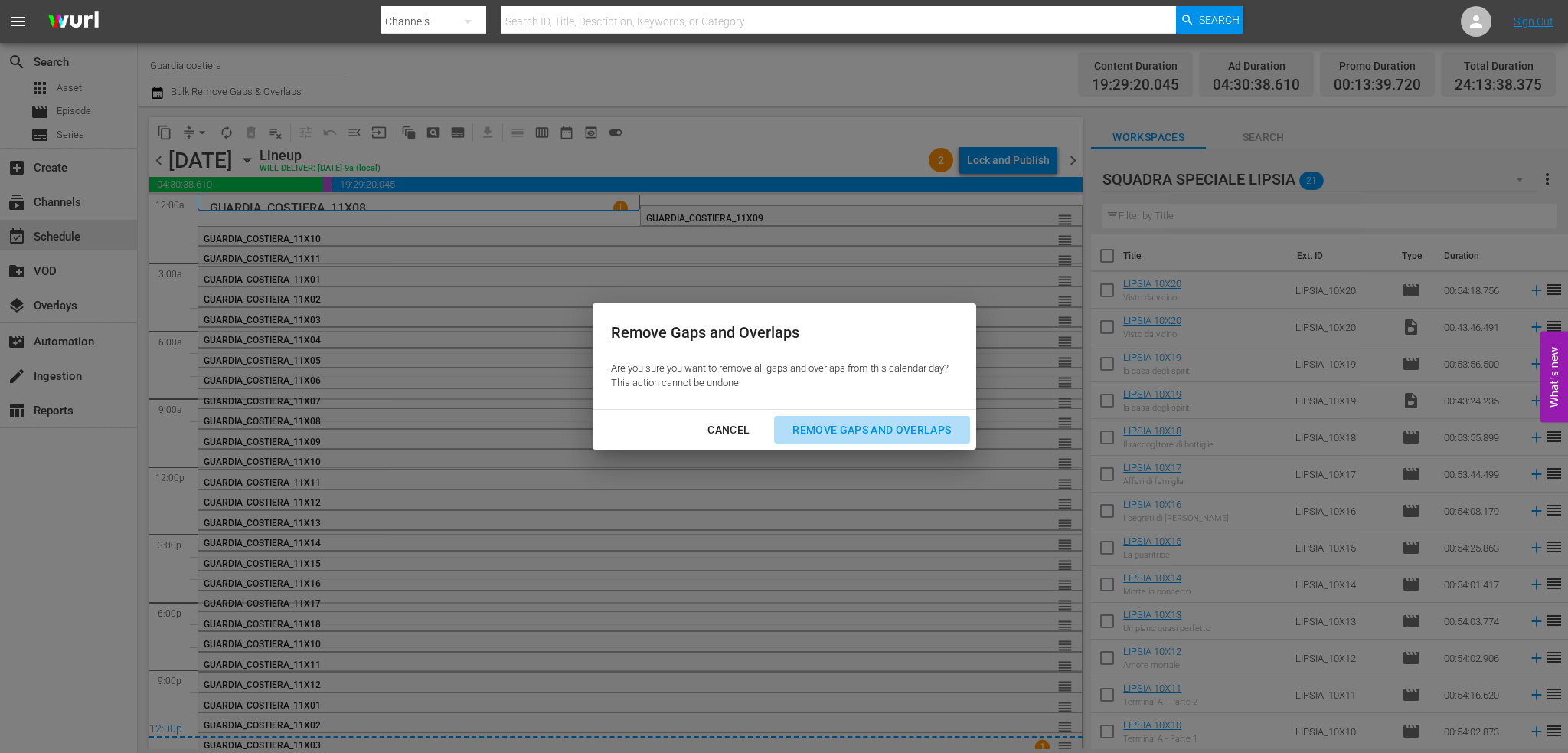
click at [871, 422] on div "Remove Gaps and Overlaps" at bounding box center [872, 429] width 183 height 19
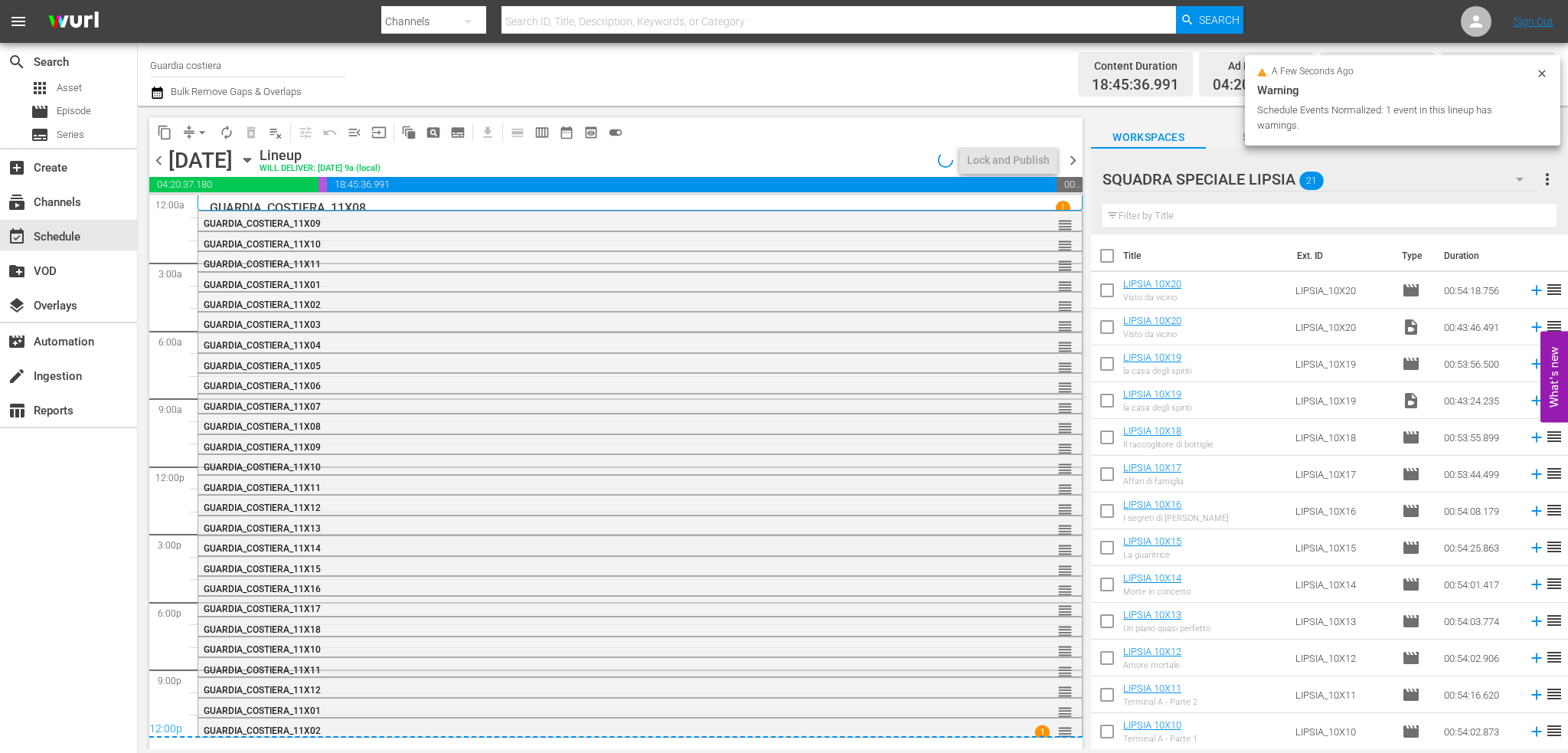
click at [1072, 156] on span "chevron_right" at bounding box center [1073, 160] width 19 height 19
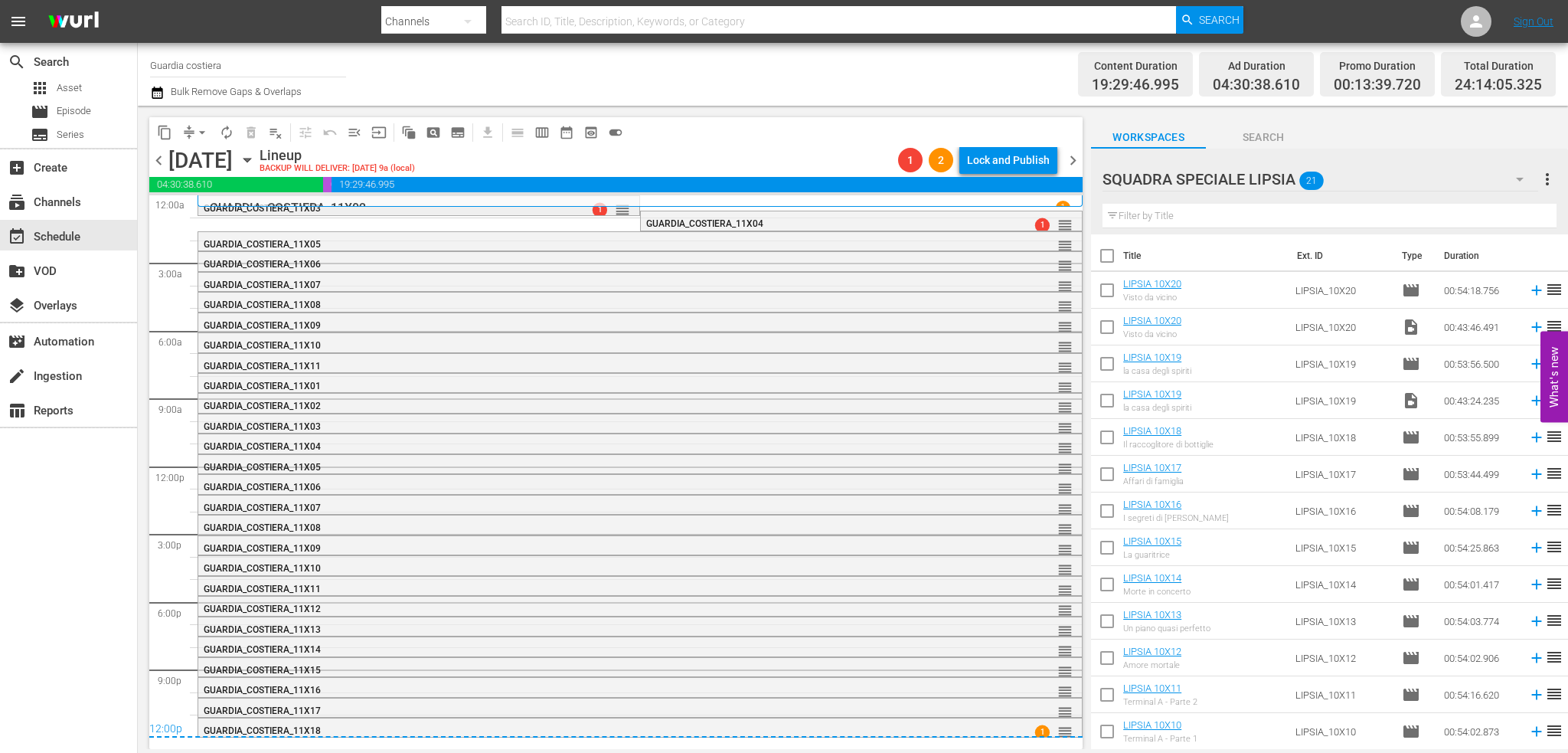
click at [569, 215] on div "GUARDIA_COSTIERA_11X03 1 reorder" at bounding box center [418, 205] width 442 height 20
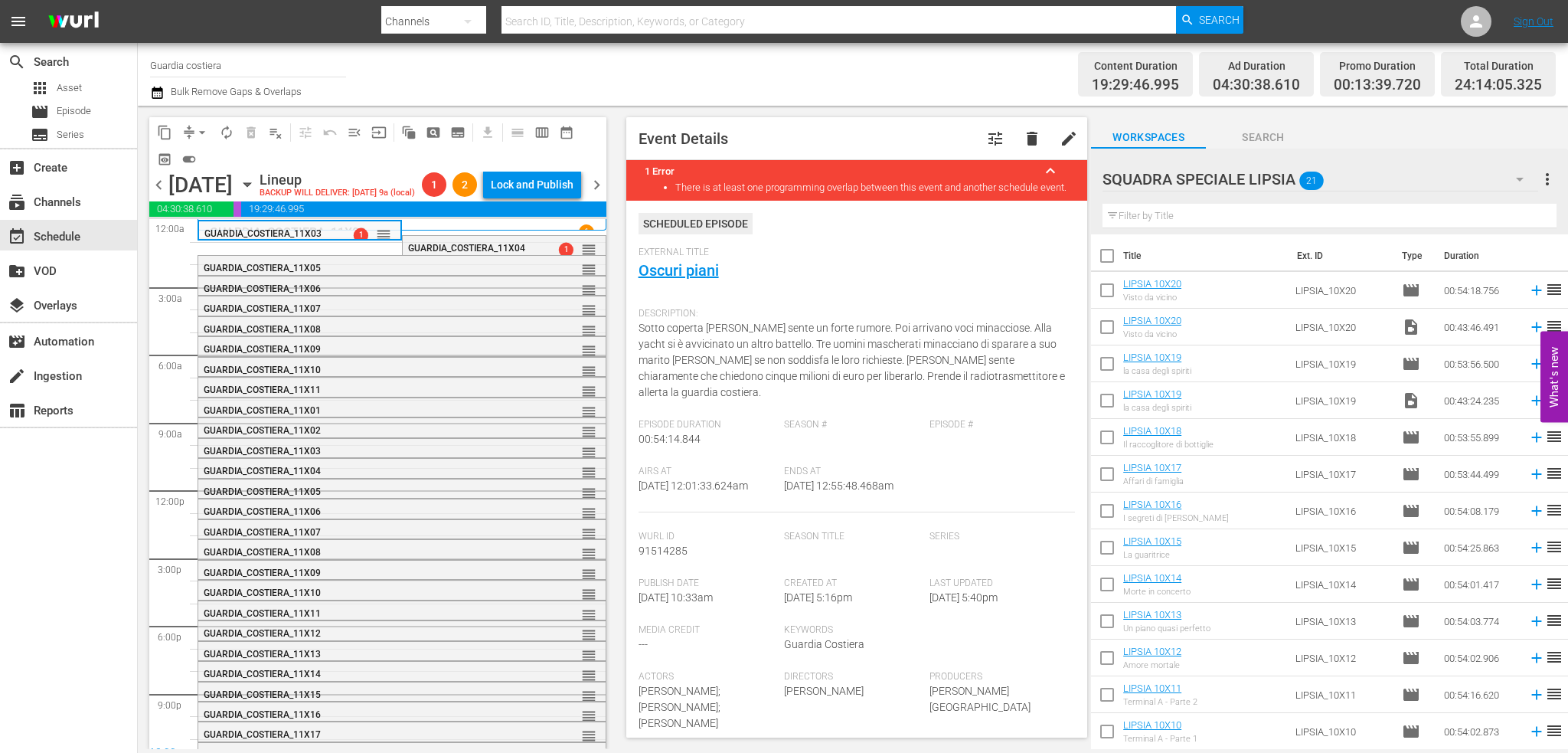
click at [487, 231] on div "GUARDIA_COSTIERA_11X02 1" at bounding box center [402, 225] width 409 height 11
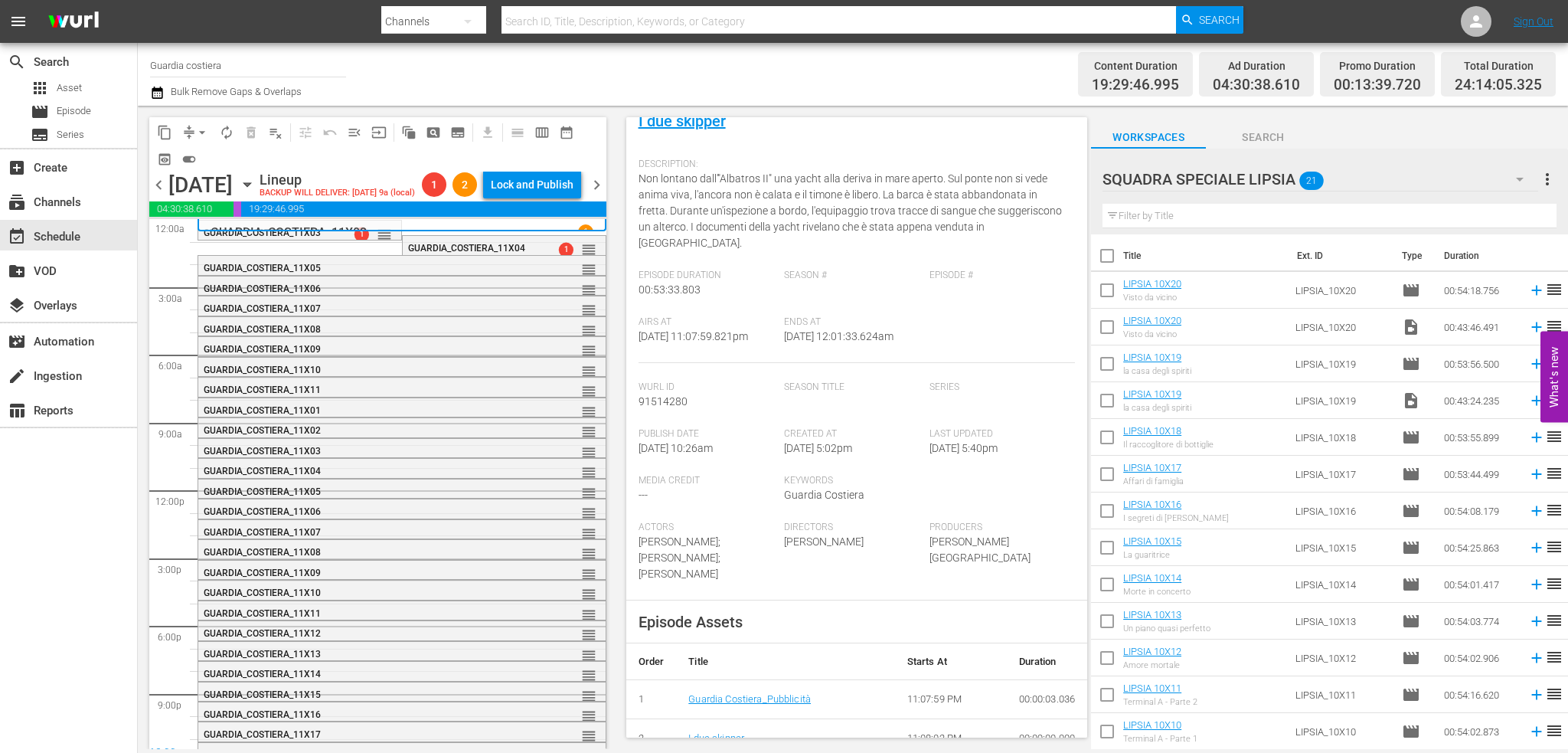
scroll to position [306, 0]
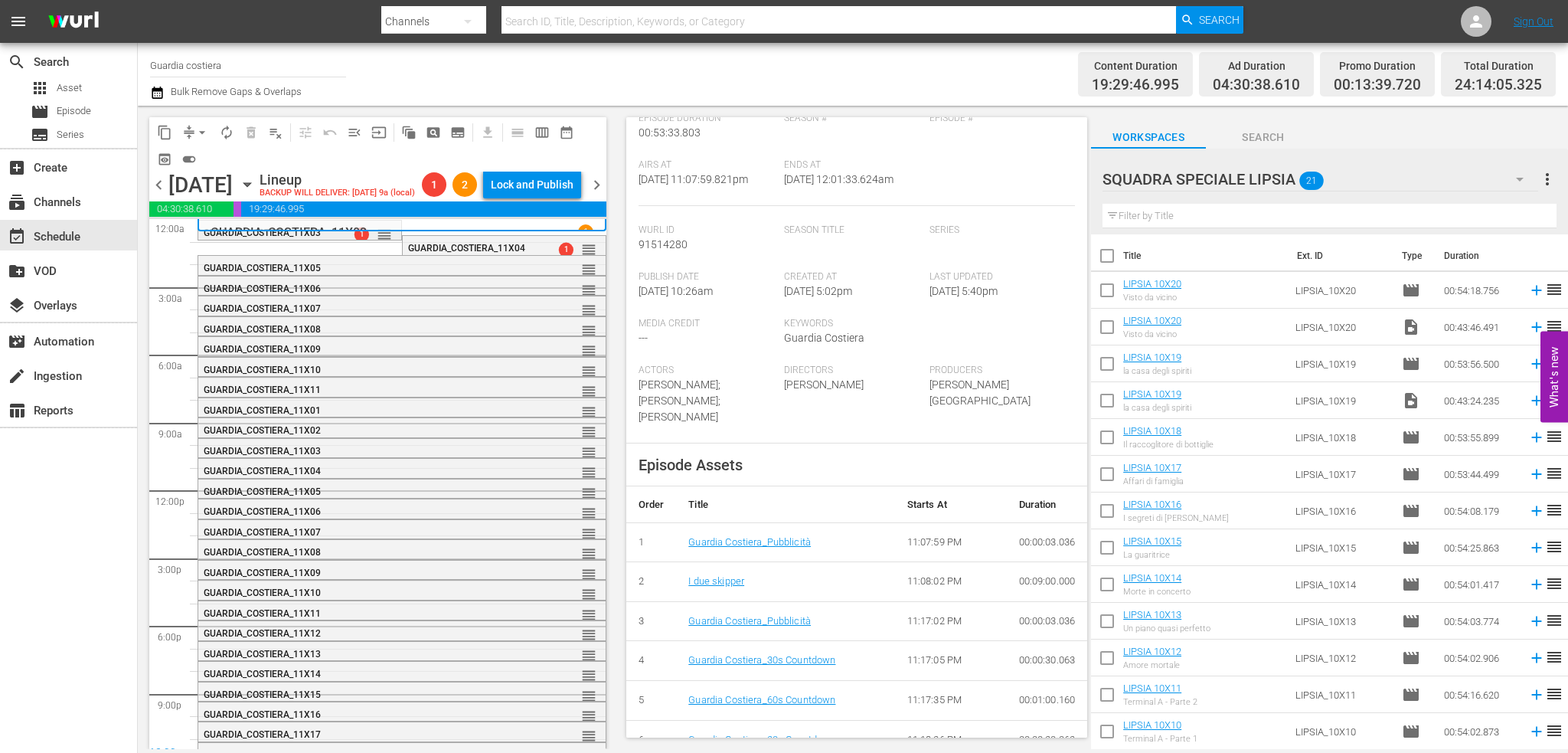
click at [360, 242] on span "1" at bounding box center [362, 235] width 15 height 15
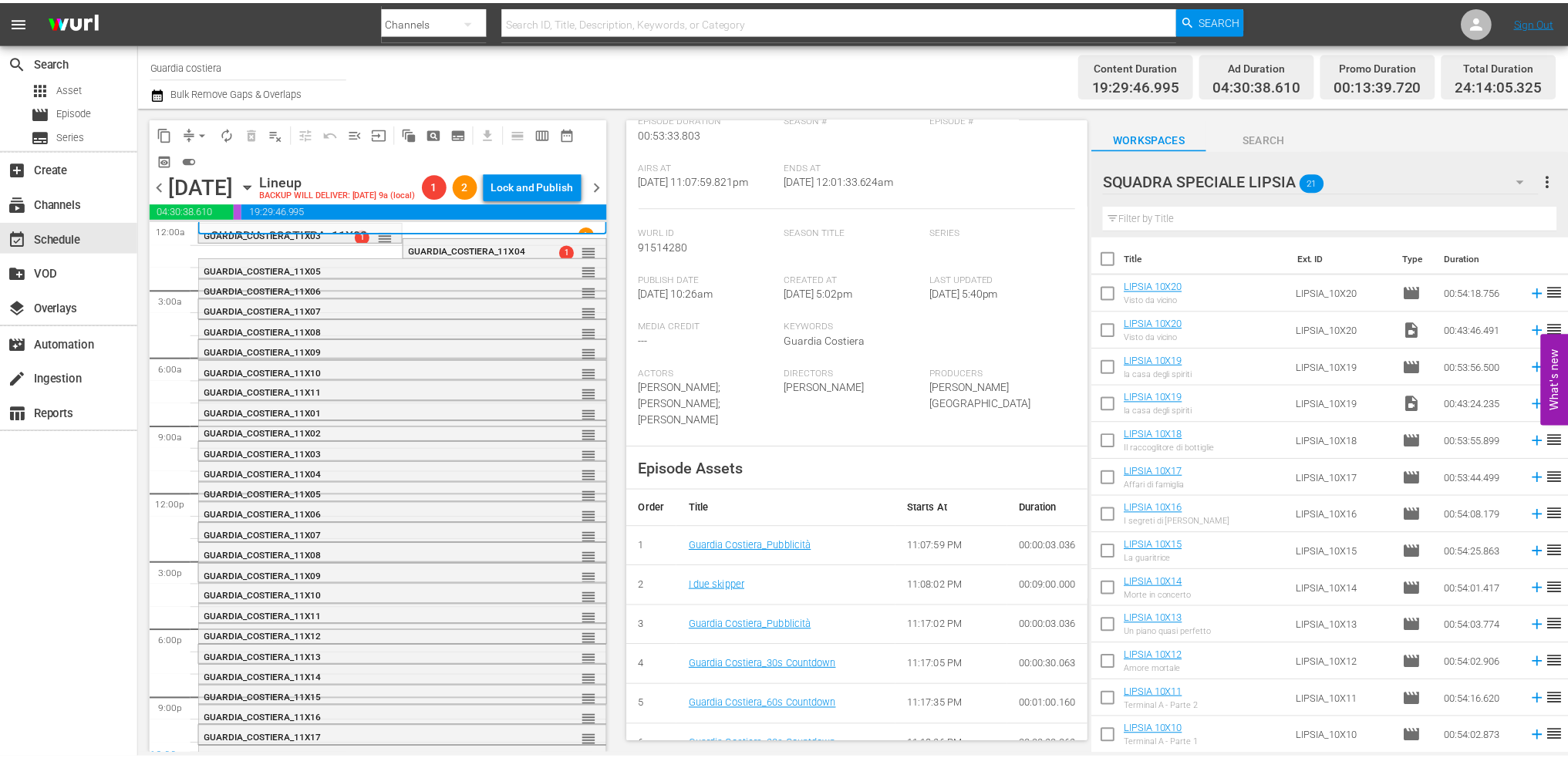
scroll to position [303, 0]
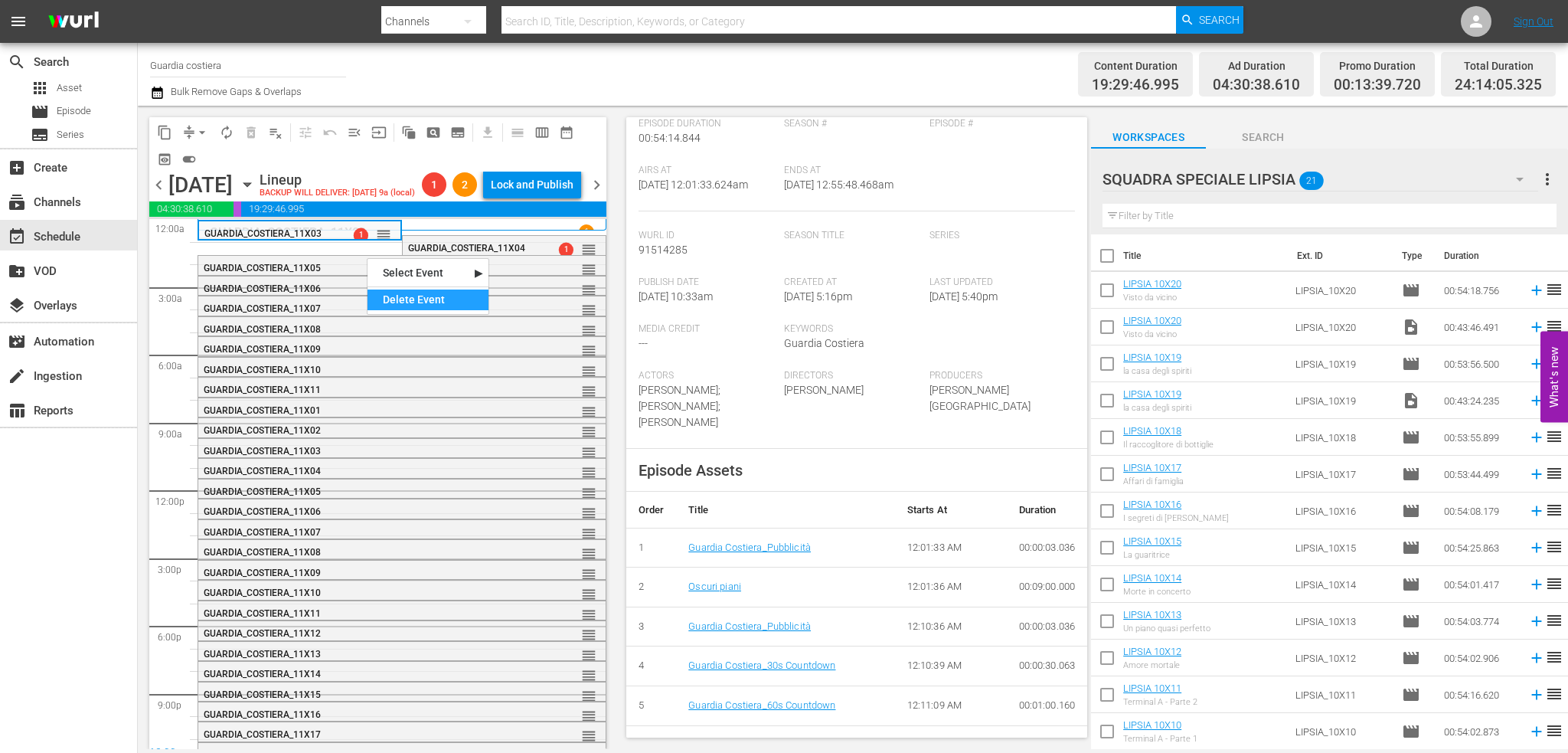
click at [450, 302] on div "Delete Event" at bounding box center [428, 299] width 121 height 20
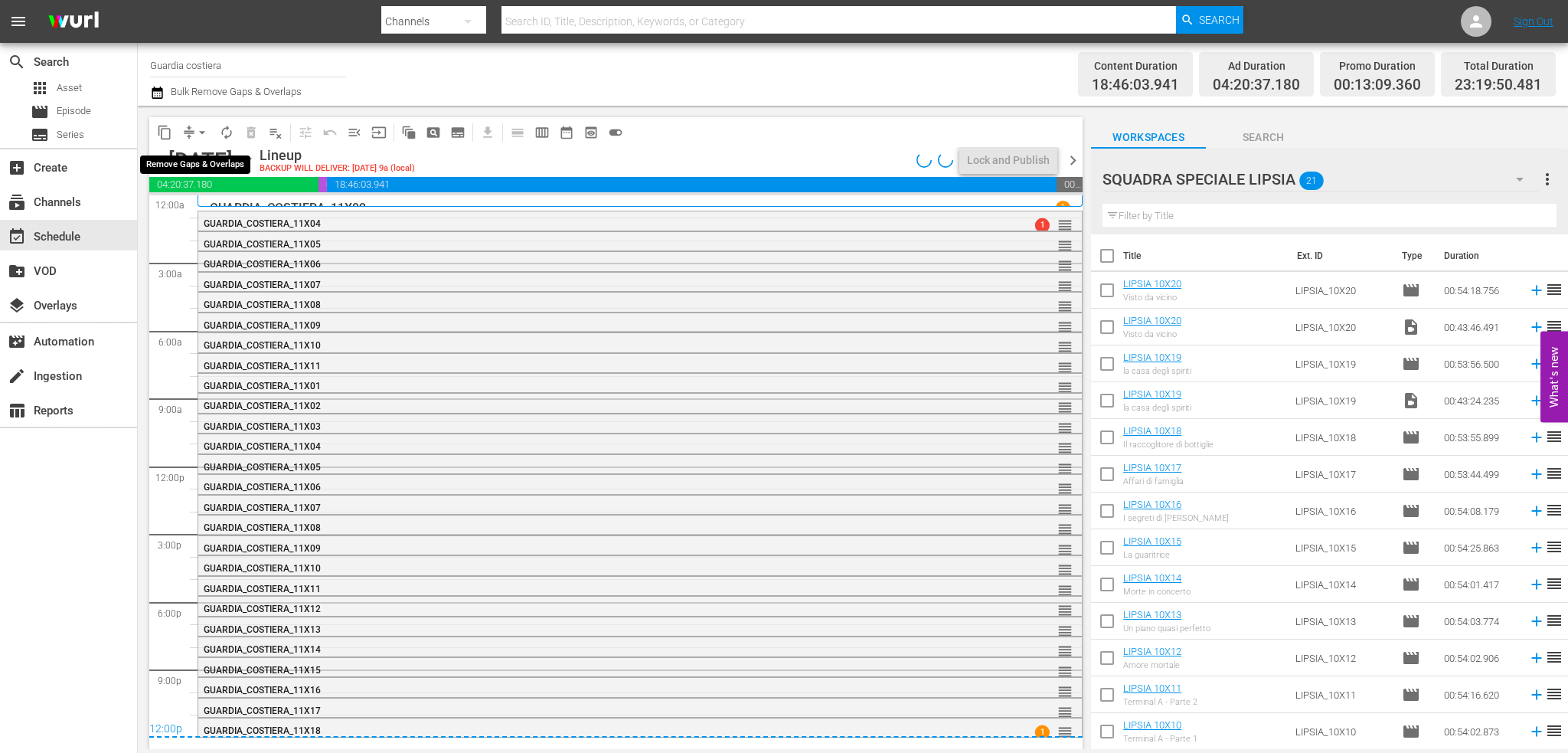
click at [191, 125] on button "arrow_drop_down" at bounding box center [202, 133] width 24 height 24
click at [247, 217] on li "Align to End of Previous Day" at bounding box center [202, 214] width 160 height 25
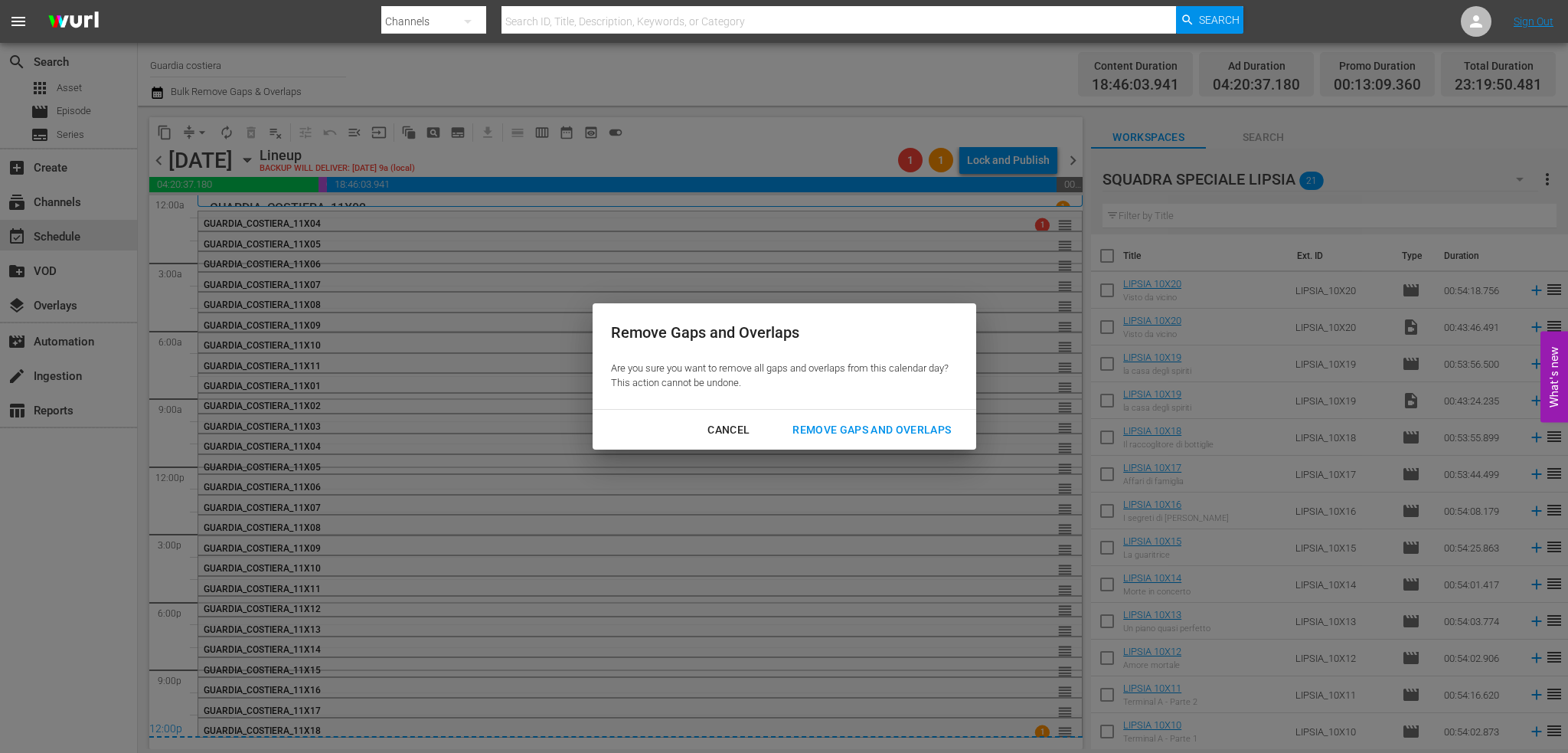
click at [849, 439] on button "Remove Gaps and Overlaps" at bounding box center [872, 429] width 195 height 29
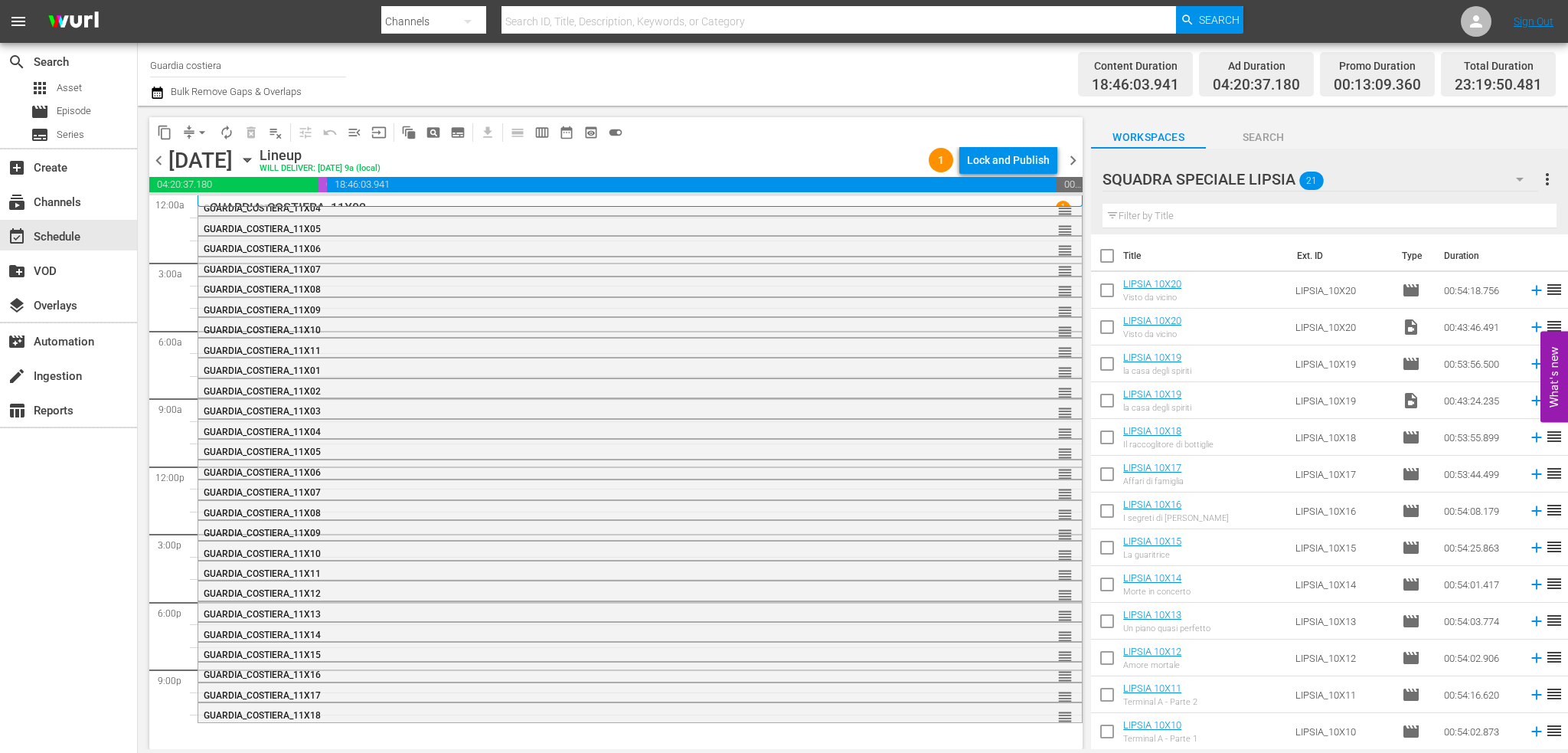
drag, startPoint x: 1154, startPoint y: 215, endPoint x: 1154, endPoint y: 225, distance: 10.0
click at [1154, 215] on input "text" at bounding box center [1329, 216] width 454 height 24
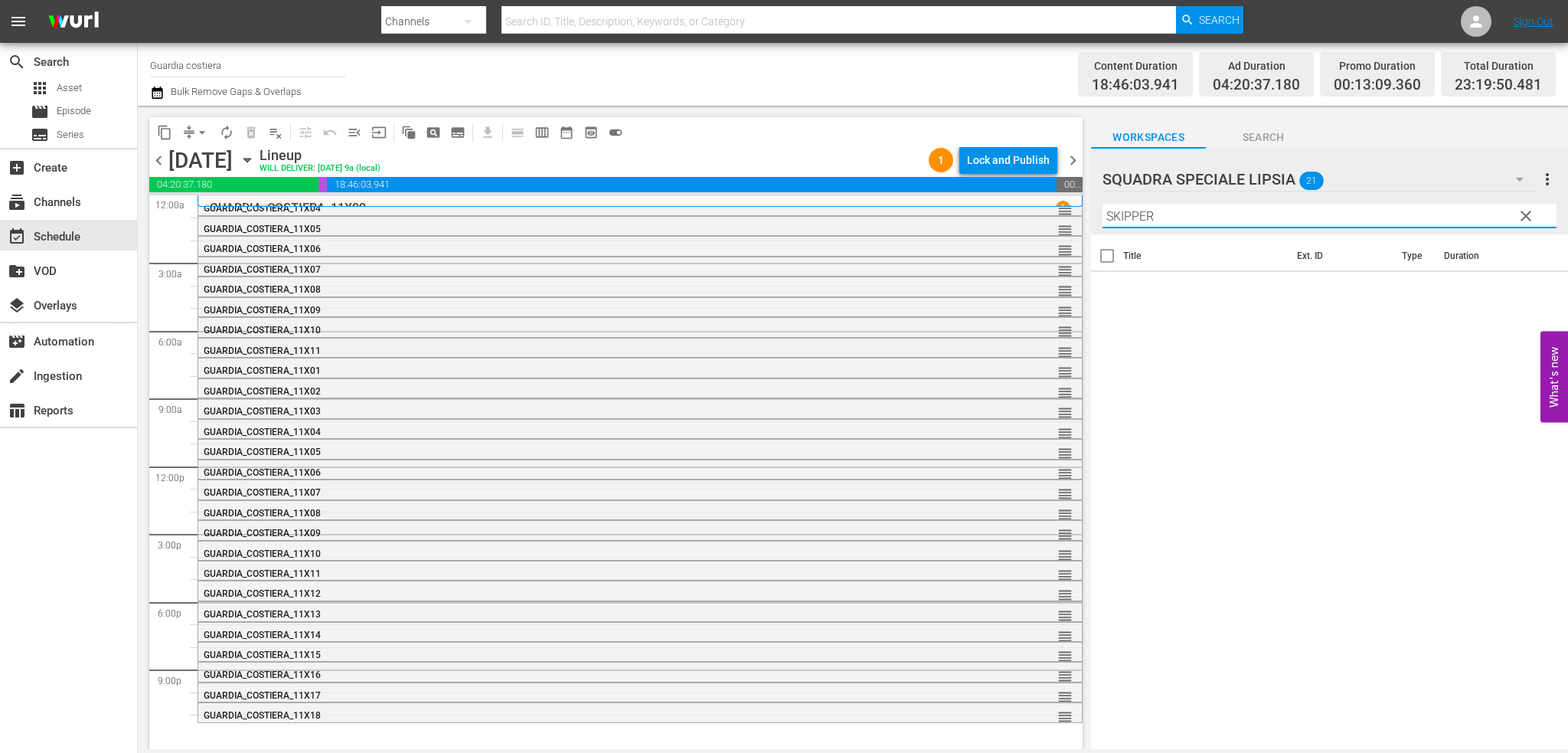
type input "SKIPPER"
click at [1509, 173] on button "button" at bounding box center [1519, 178] width 37 height 37
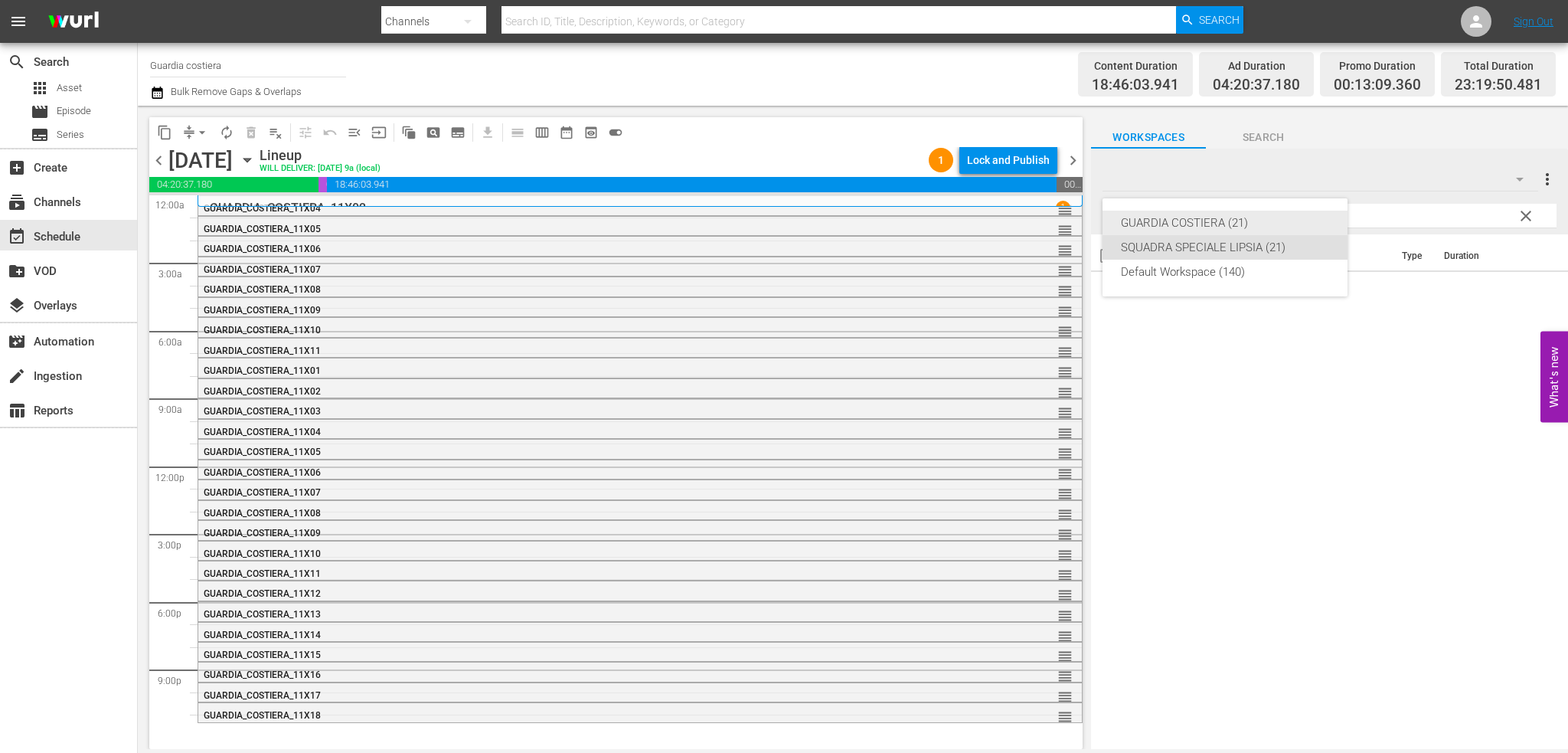
click at [1179, 218] on div "GUARDIA COSTIERA (21)" at bounding box center [1225, 222] width 209 height 24
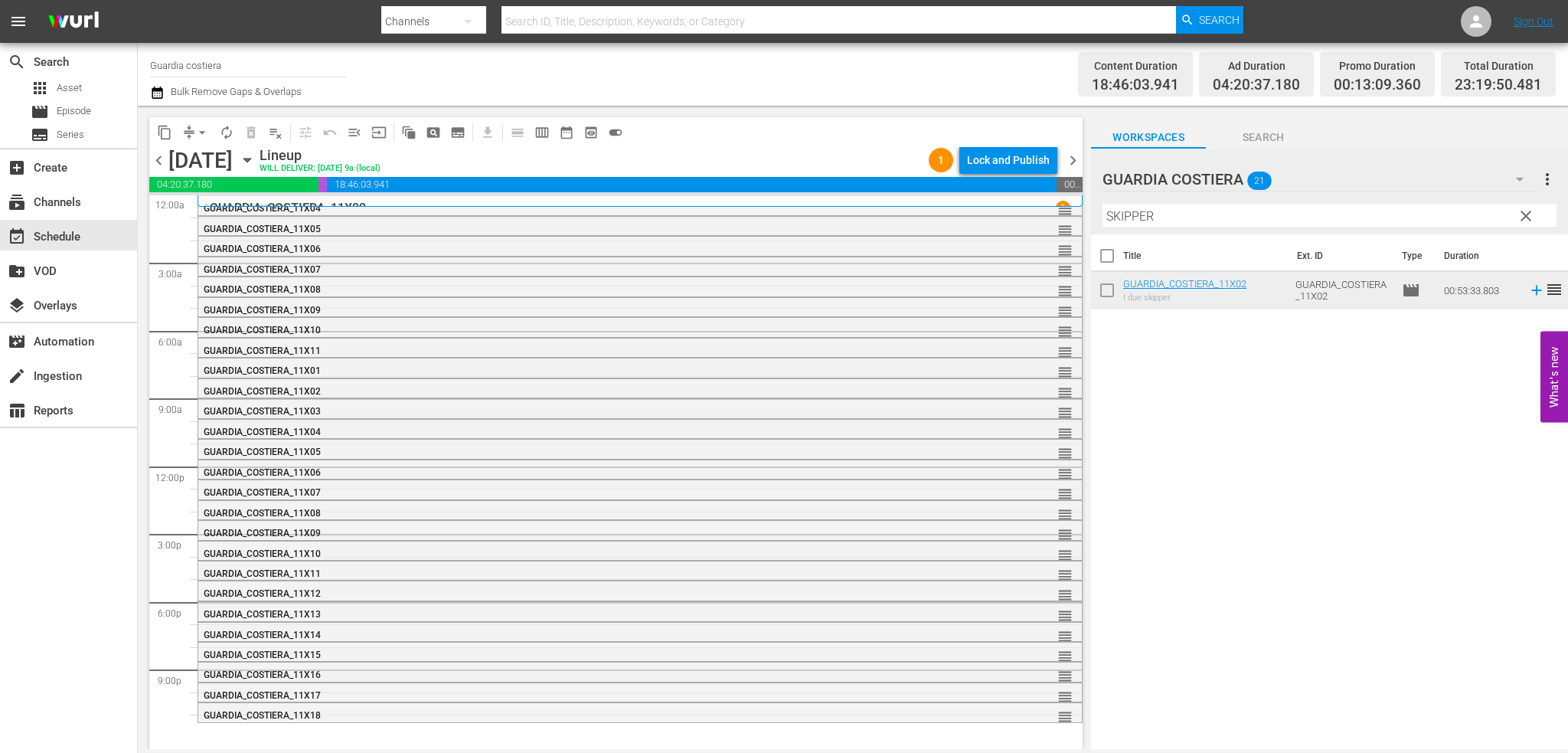
click at [1077, 159] on span "chevron_right" at bounding box center [1073, 160] width 19 height 19
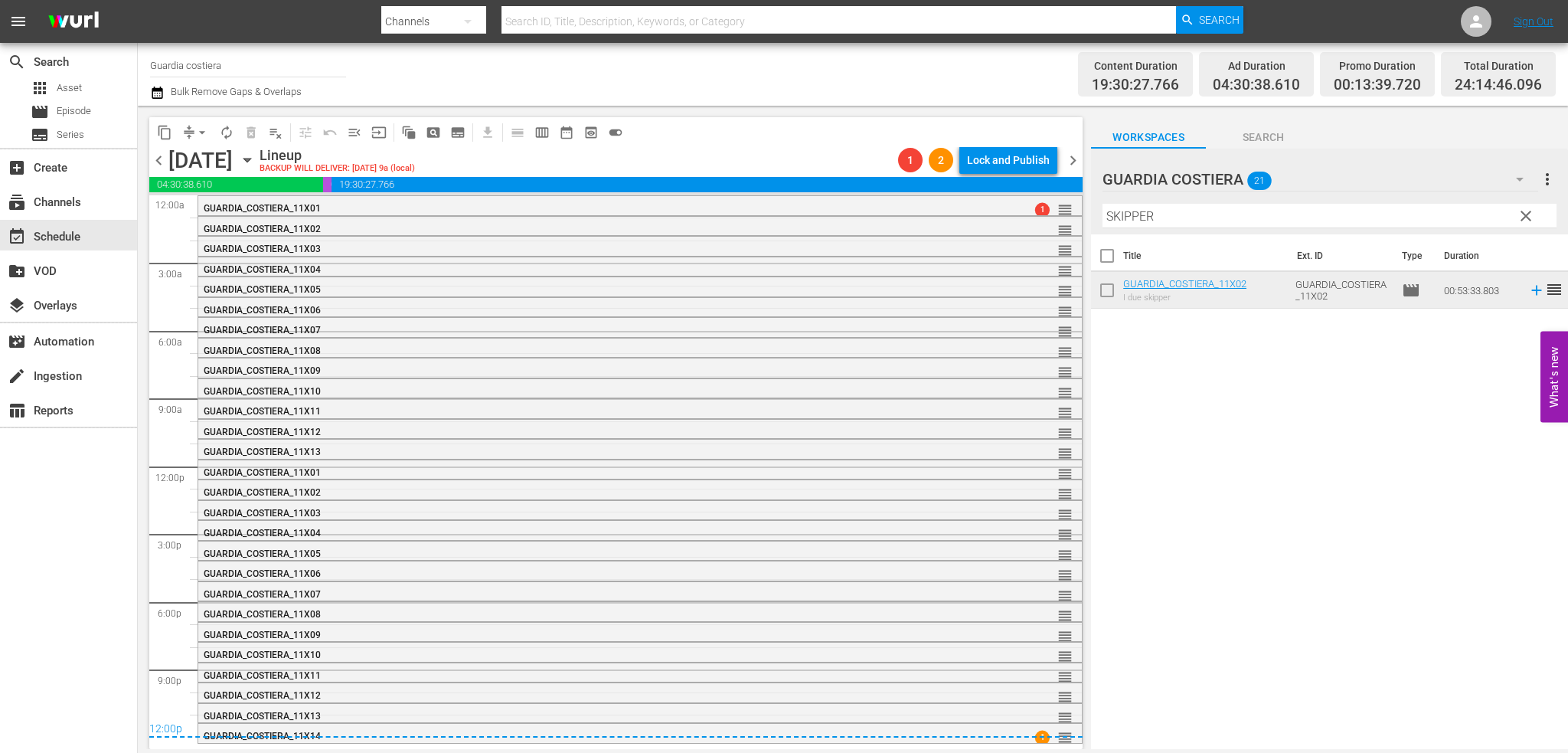
click at [153, 158] on span "chevron_left" at bounding box center [158, 160] width 19 height 19
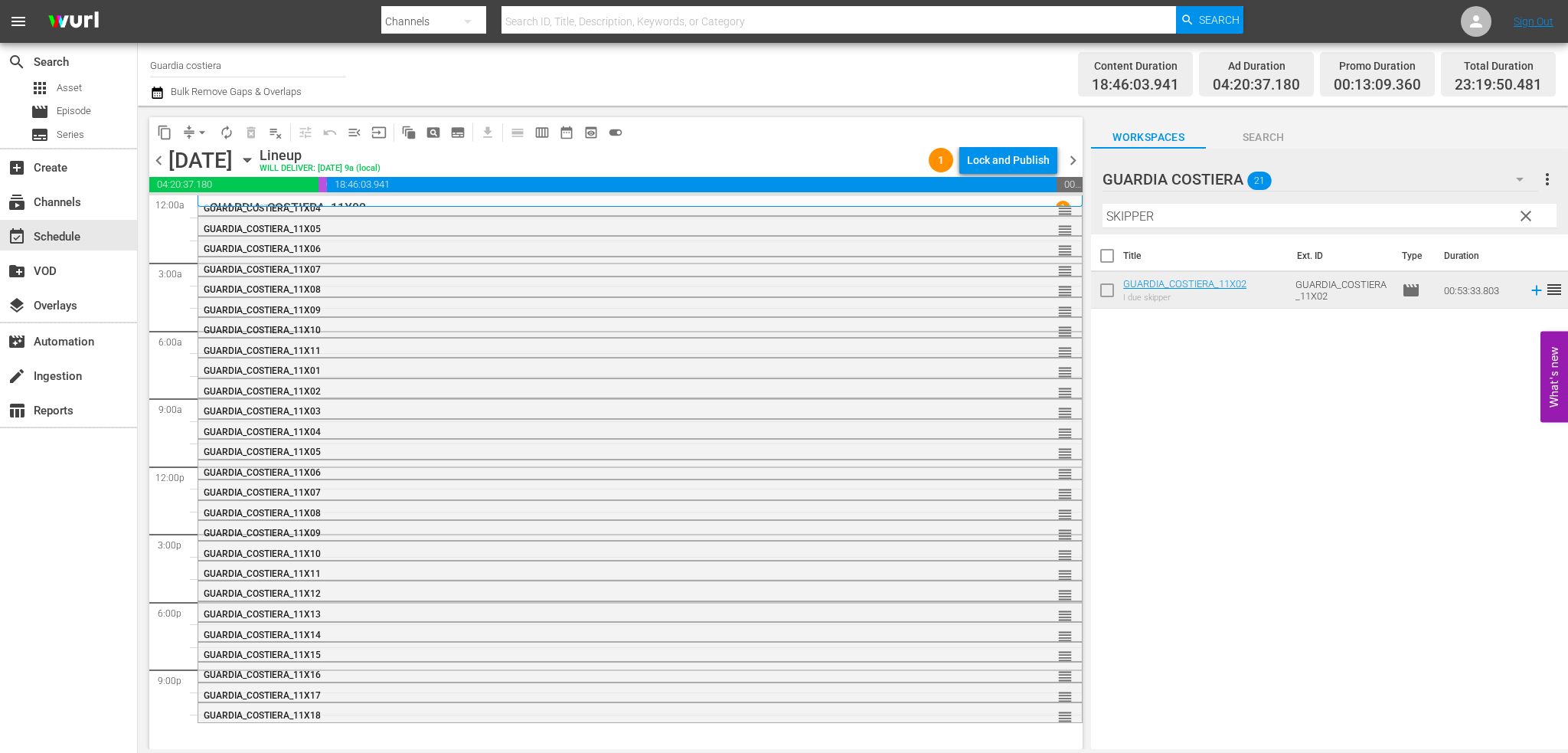
click at [1535, 218] on button "clear" at bounding box center [1525, 215] width 24 height 24
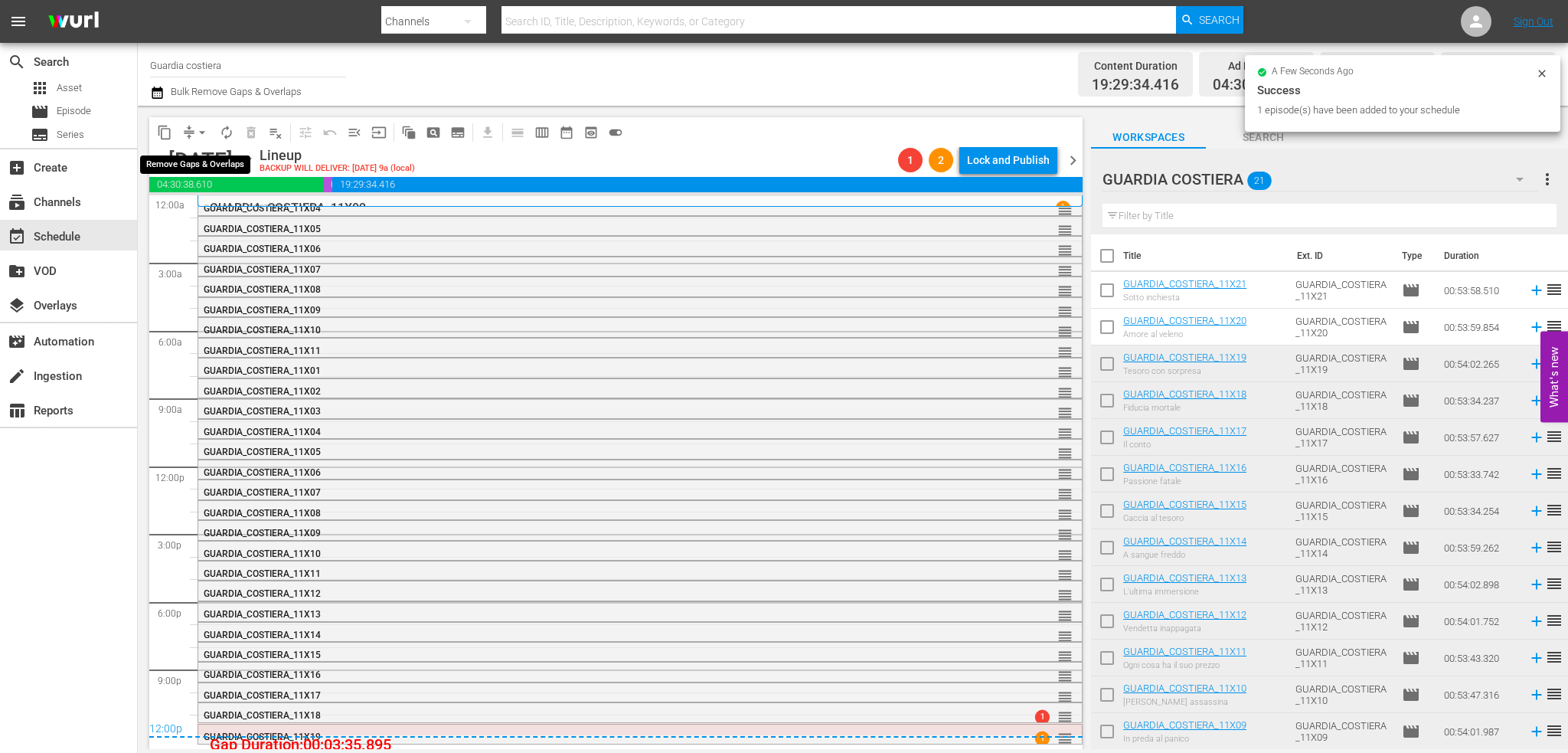
click at [209, 134] on span "arrow_drop_down" at bounding box center [202, 132] width 15 height 15
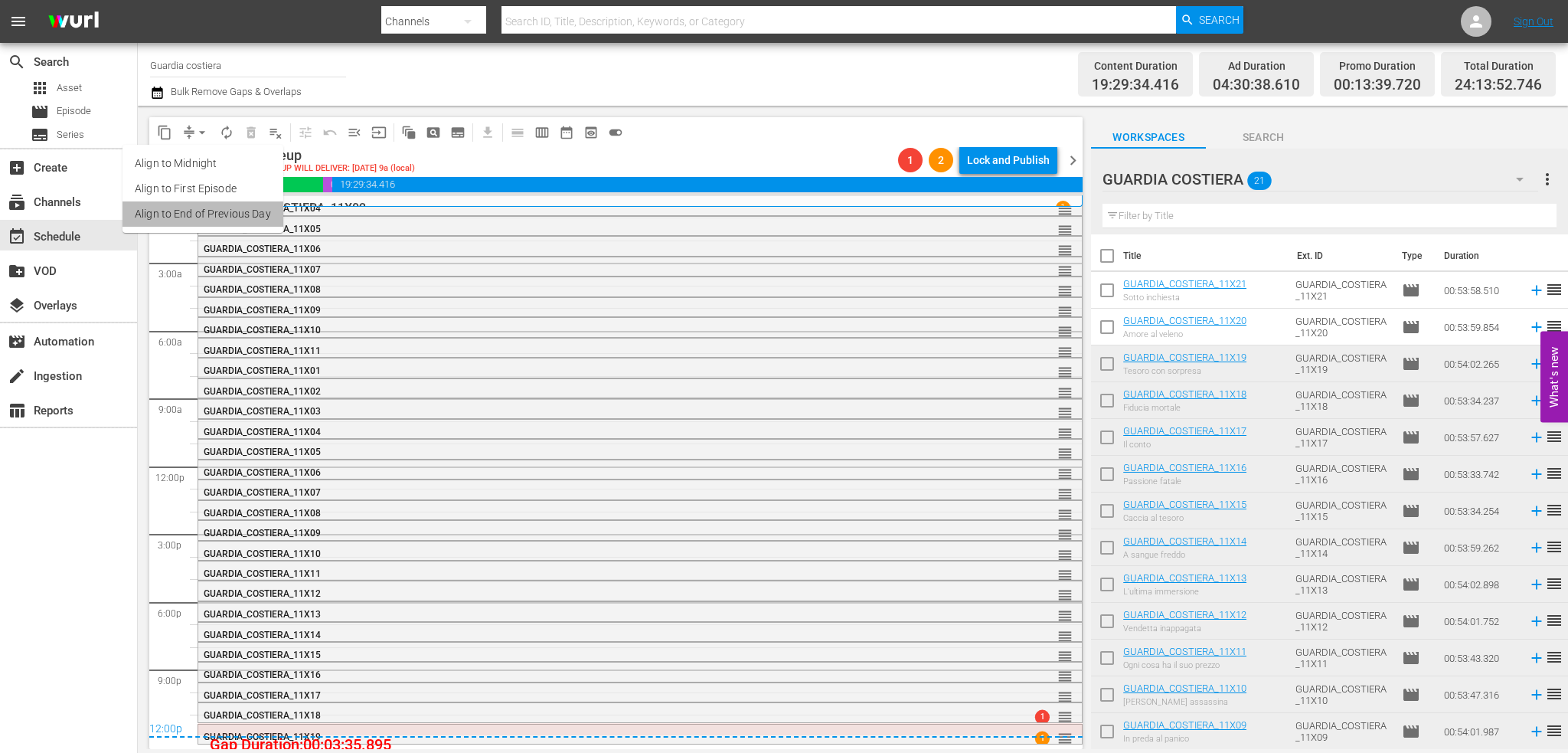
click at [230, 217] on li "Align to End of Previous Day" at bounding box center [202, 214] width 160 height 25
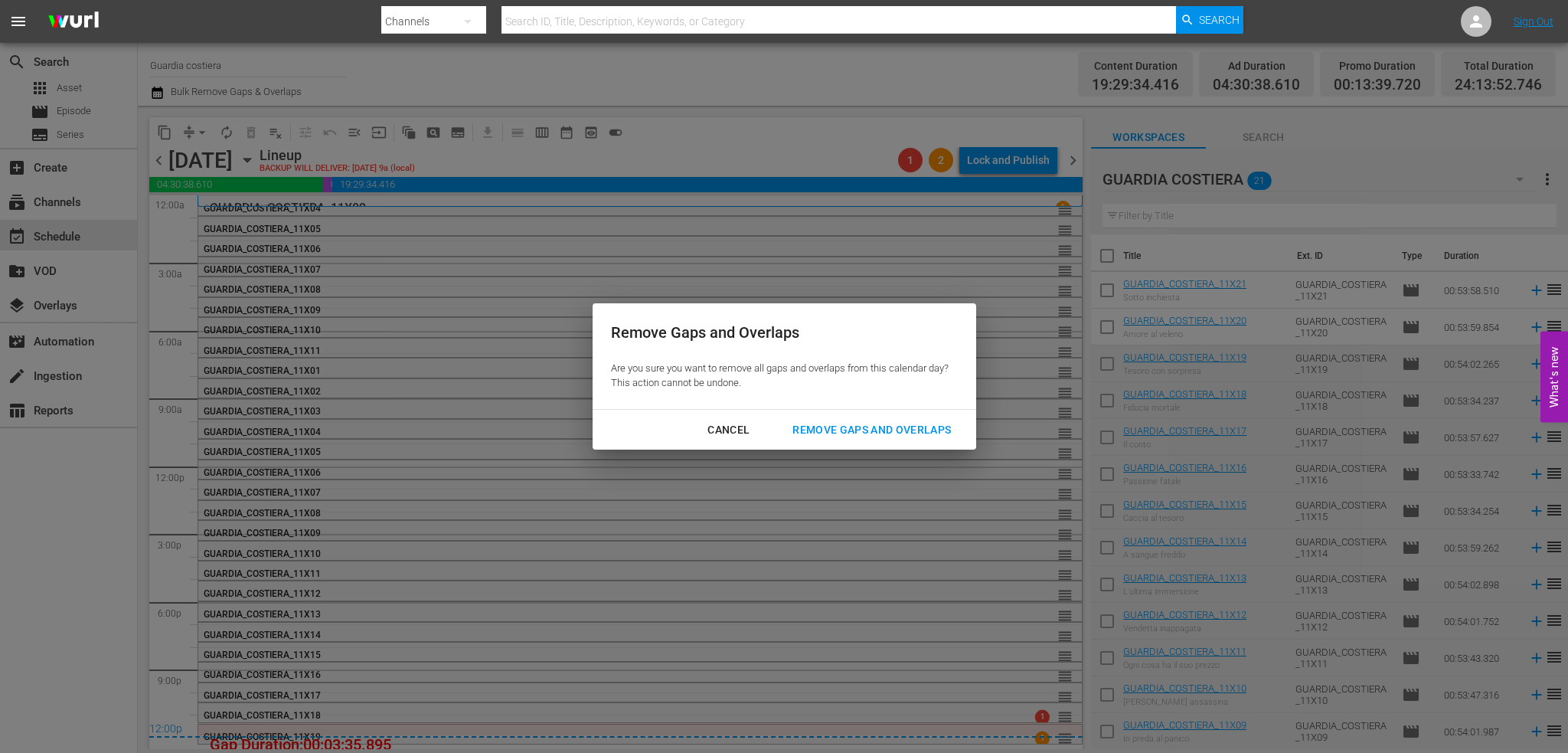
click at [922, 434] on div "Remove Gaps and Overlaps" at bounding box center [872, 429] width 183 height 19
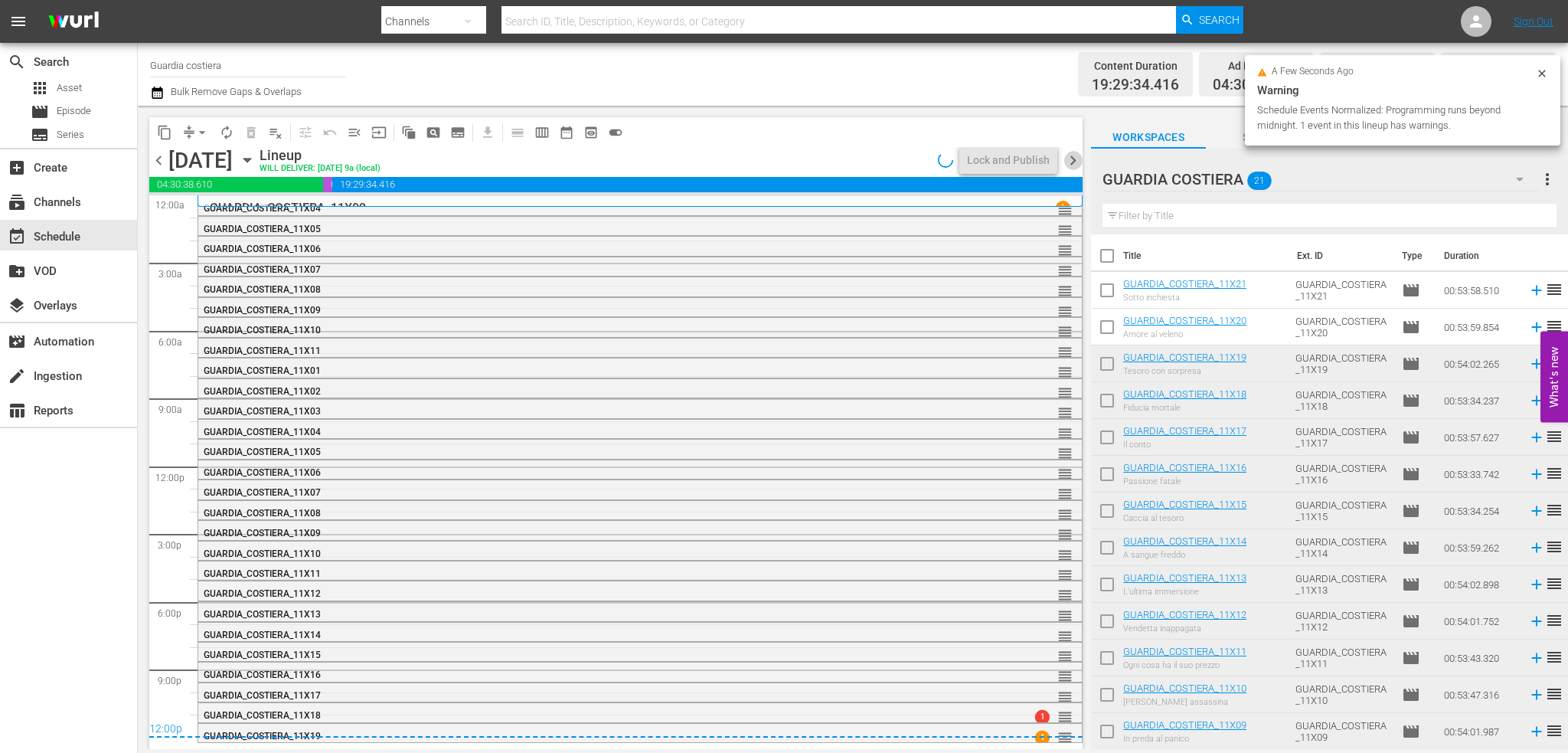
click at [1079, 159] on span "chevron_right" at bounding box center [1073, 160] width 19 height 19
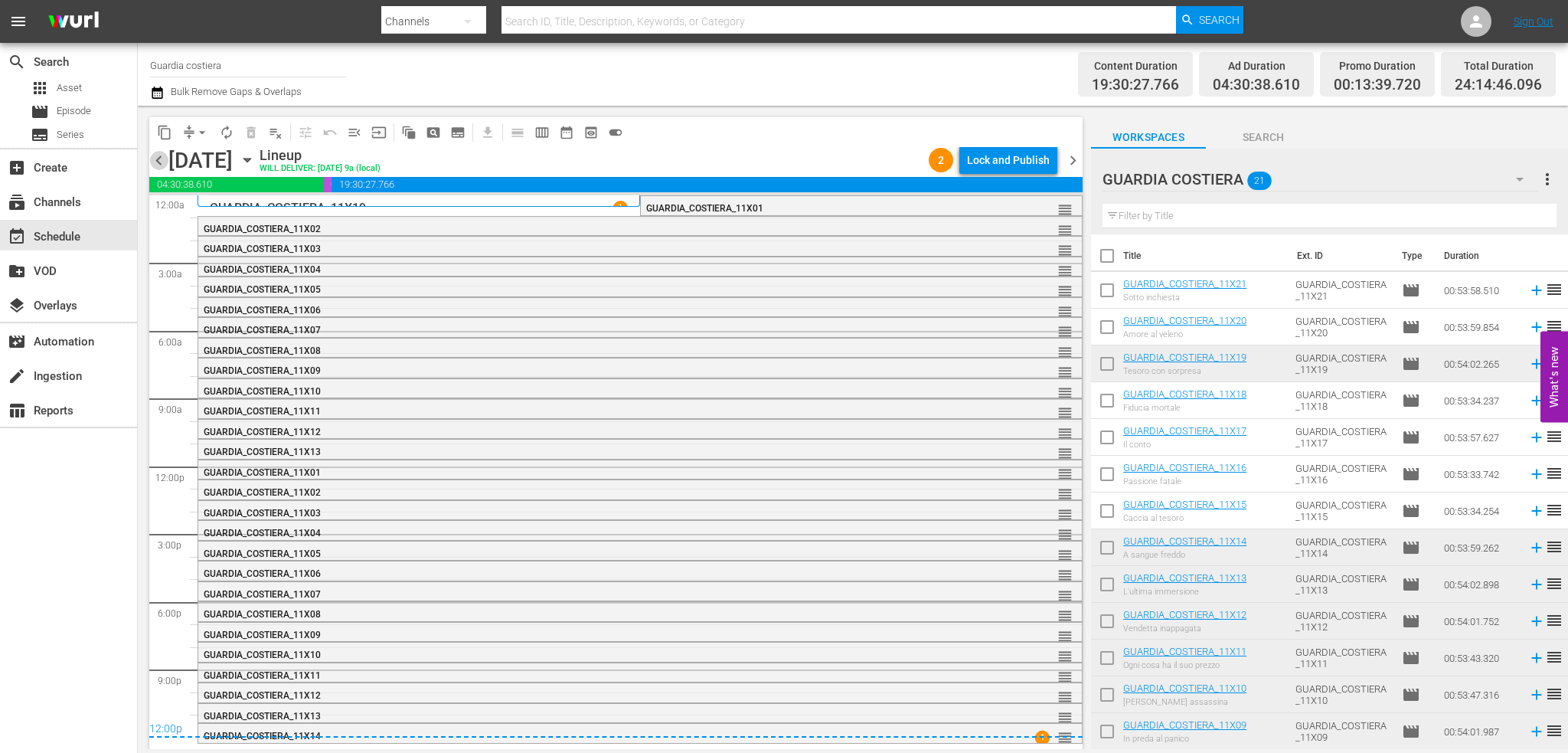
click at [156, 154] on span "chevron_left" at bounding box center [158, 160] width 19 height 19
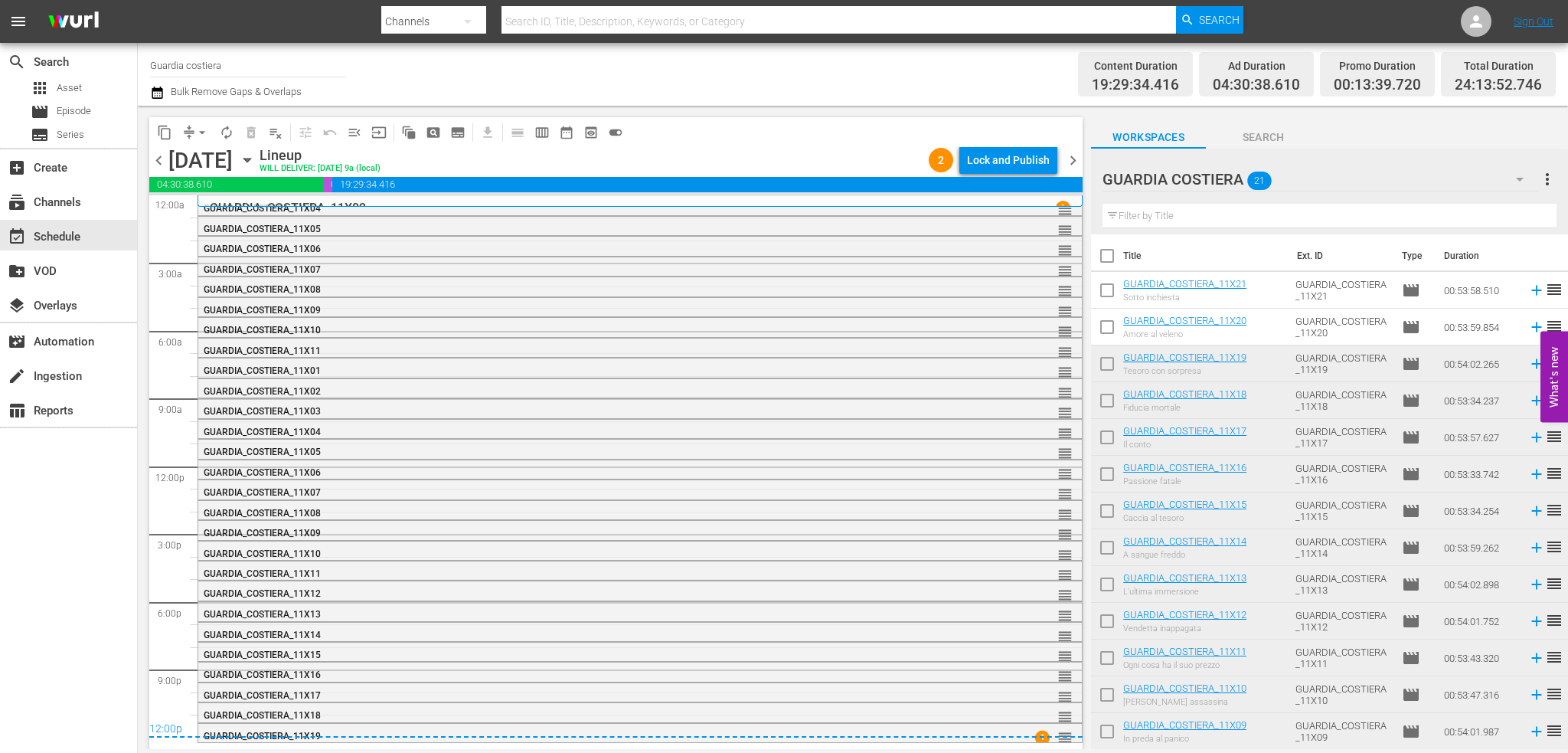
click at [1076, 162] on span "chevron_right" at bounding box center [1073, 160] width 19 height 19
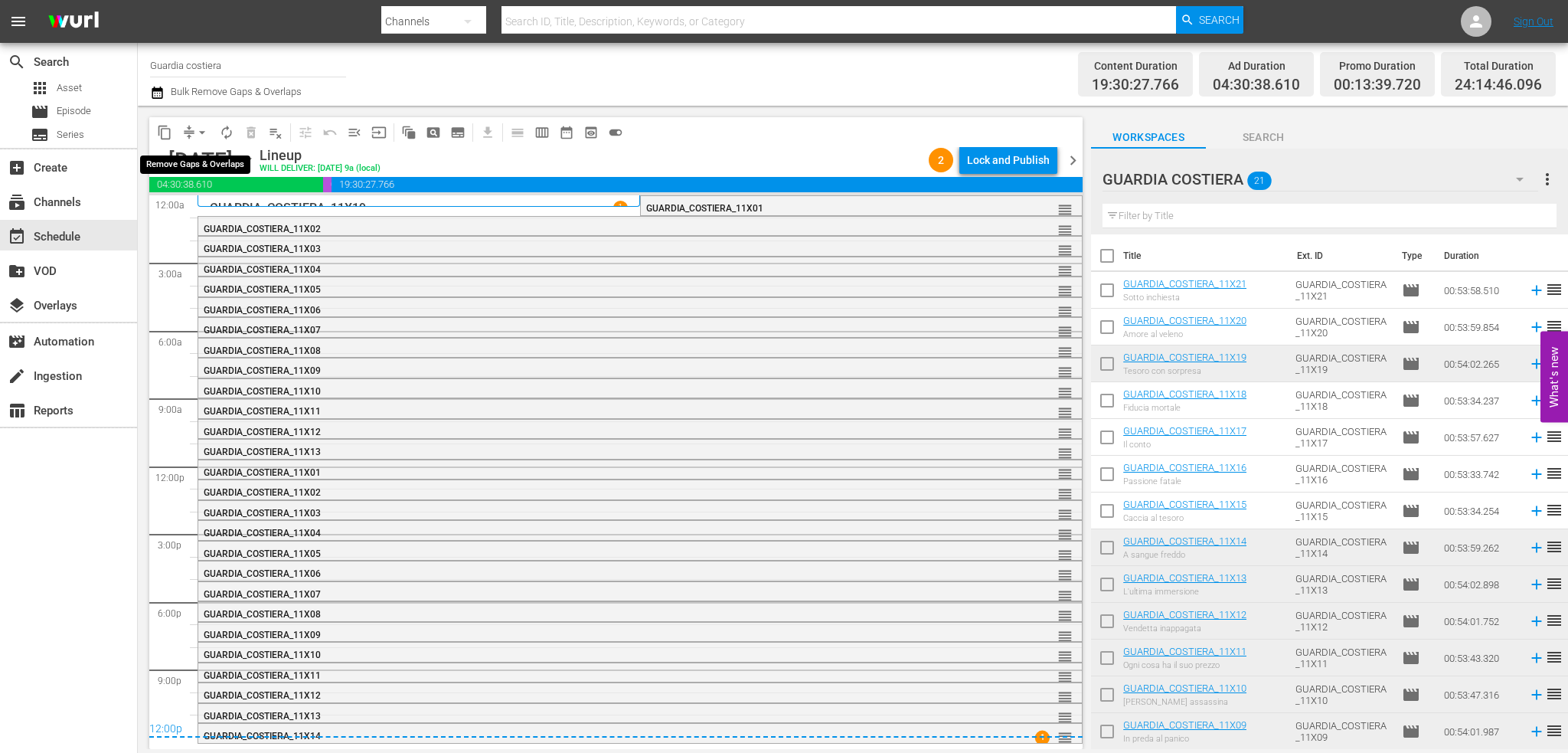
click at [193, 125] on button "arrow_drop_down" at bounding box center [202, 133] width 24 height 24
click at [210, 210] on li "Align to End of Previous Day" at bounding box center [202, 214] width 160 height 25
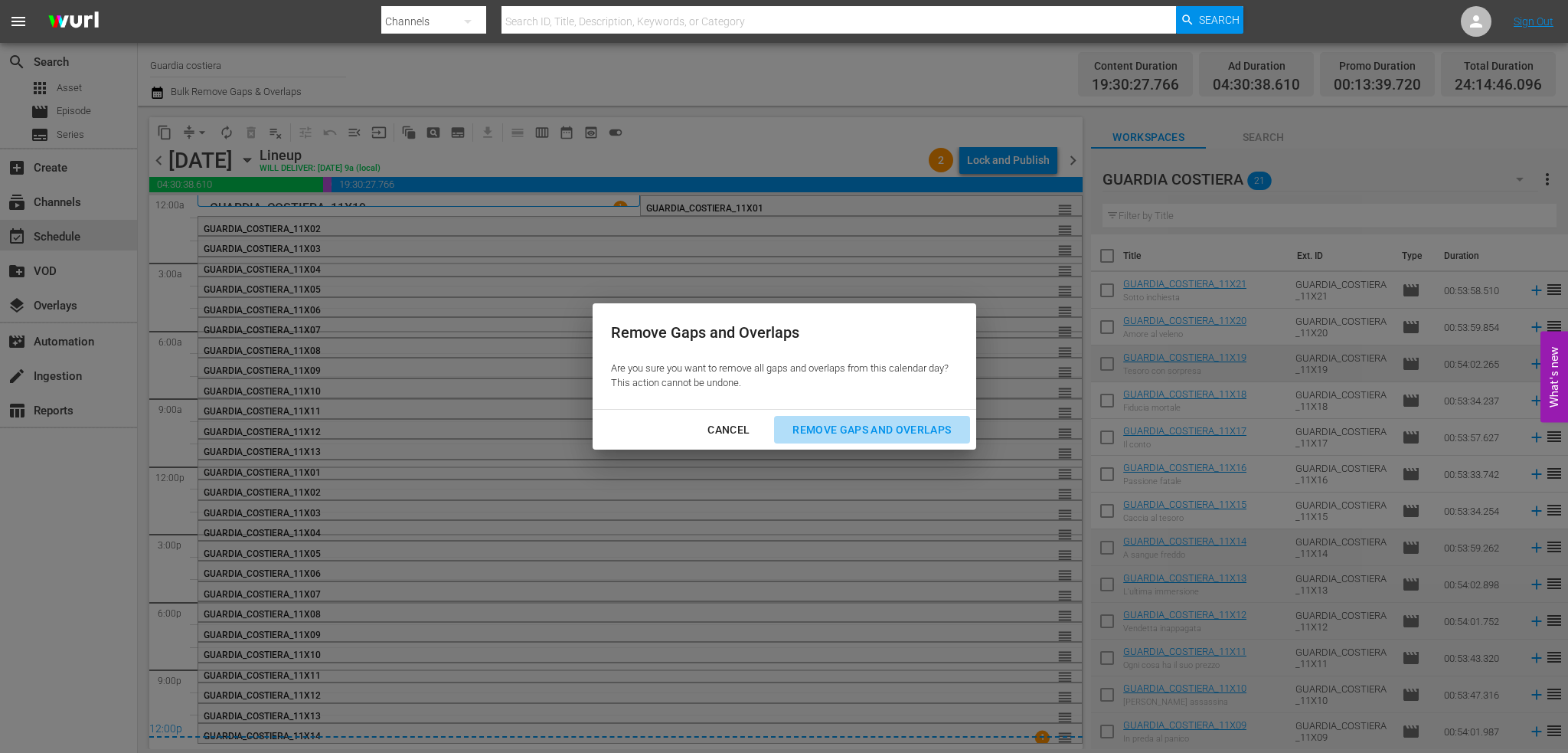
click at [911, 437] on div "Remove Gaps and Overlaps" at bounding box center [872, 429] width 183 height 19
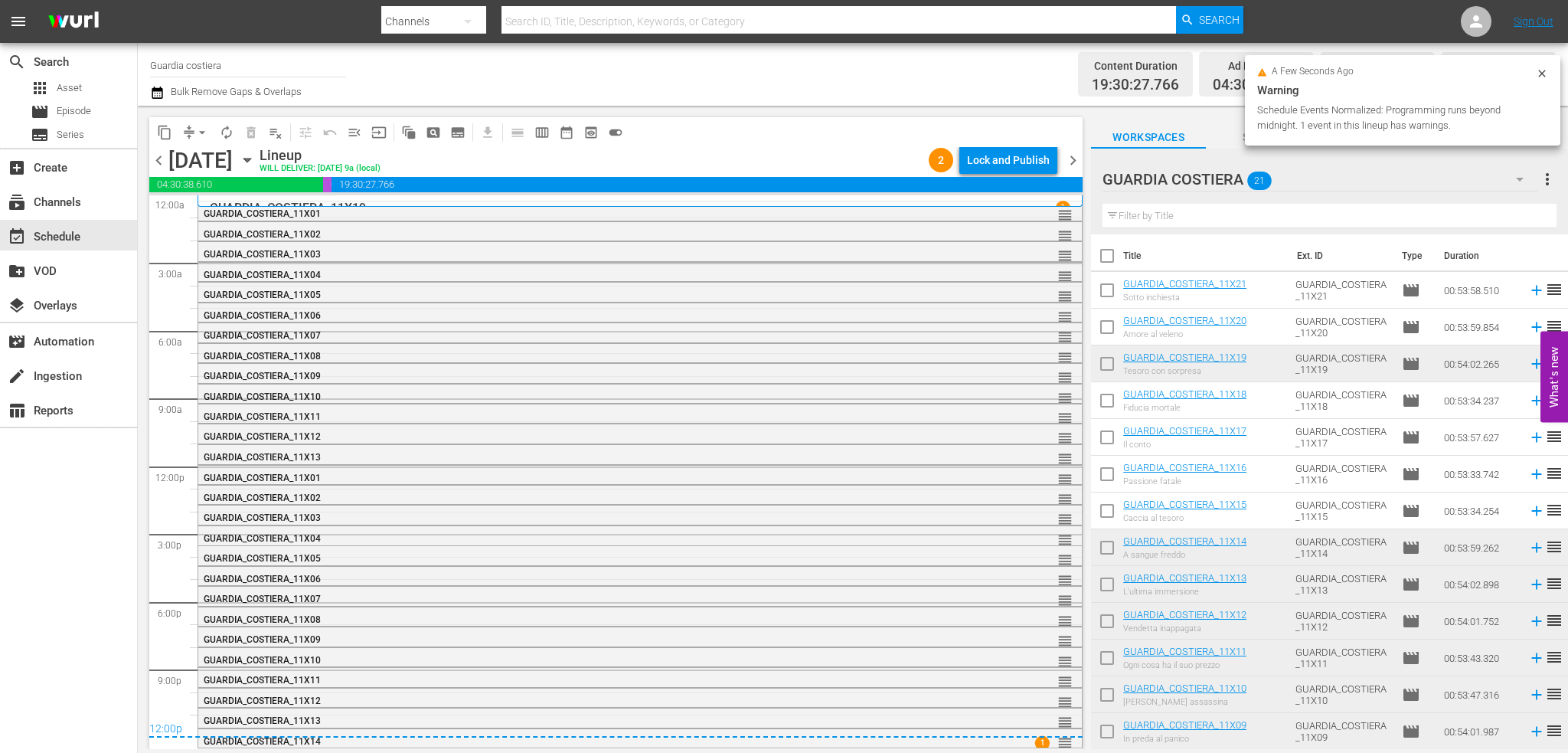
click at [1077, 158] on span "chevron_right" at bounding box center [1073, 160] width 19 height 19
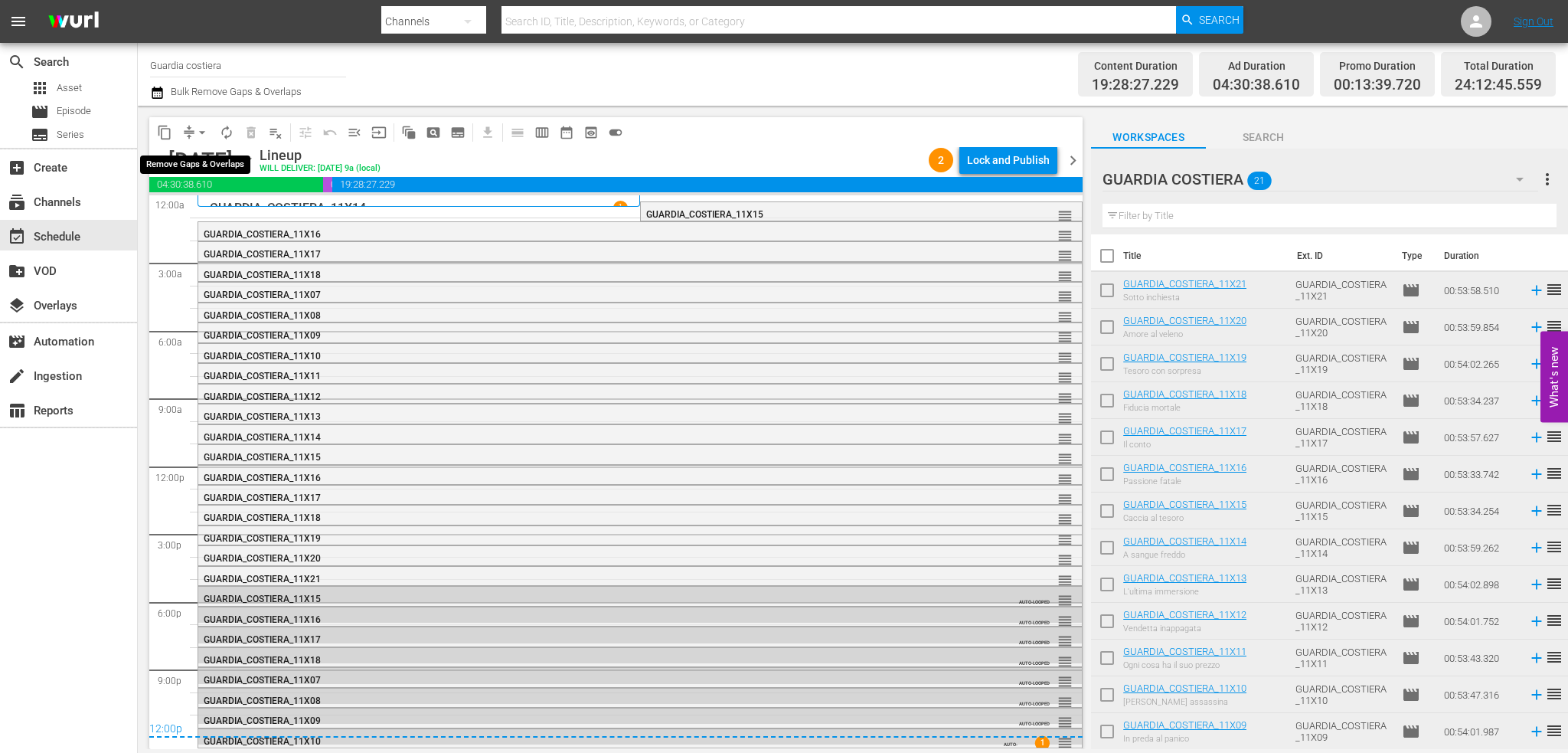
click at [193, 134] on button "arrow_drop_down" at bounding box center [202, 133] width 24 height 24
click at [204, 216] on li "Align to End of Previous Day" at bounding box center [202, 214] width 160 height 25
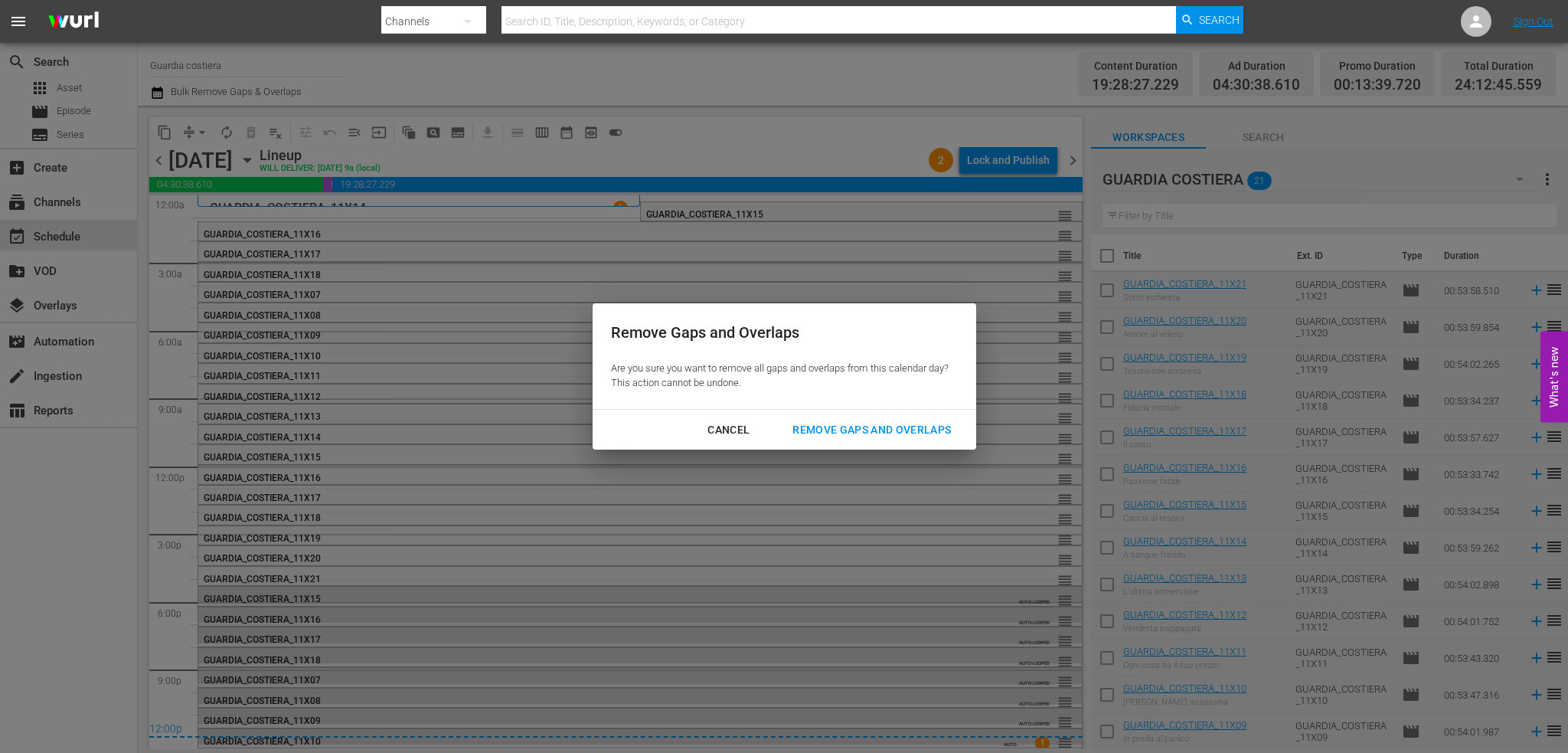
click at [845, 434] on div "Remove Gaps and Overlaps" at bounding box center [872, 429] width 183 height 19
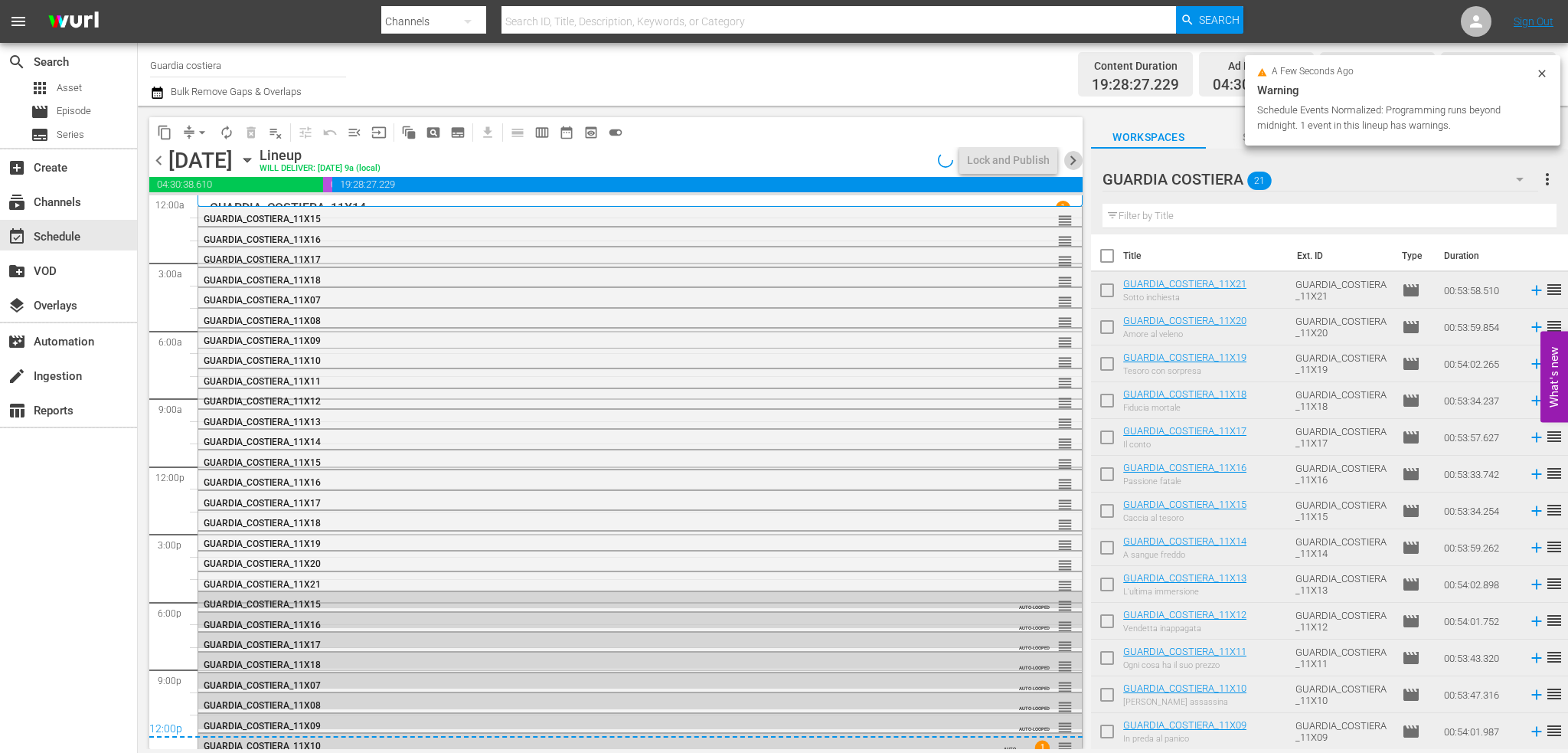
click at [1069, 163] on span "chevron_right" at bounding box center [1073, 160] width 19 height 19
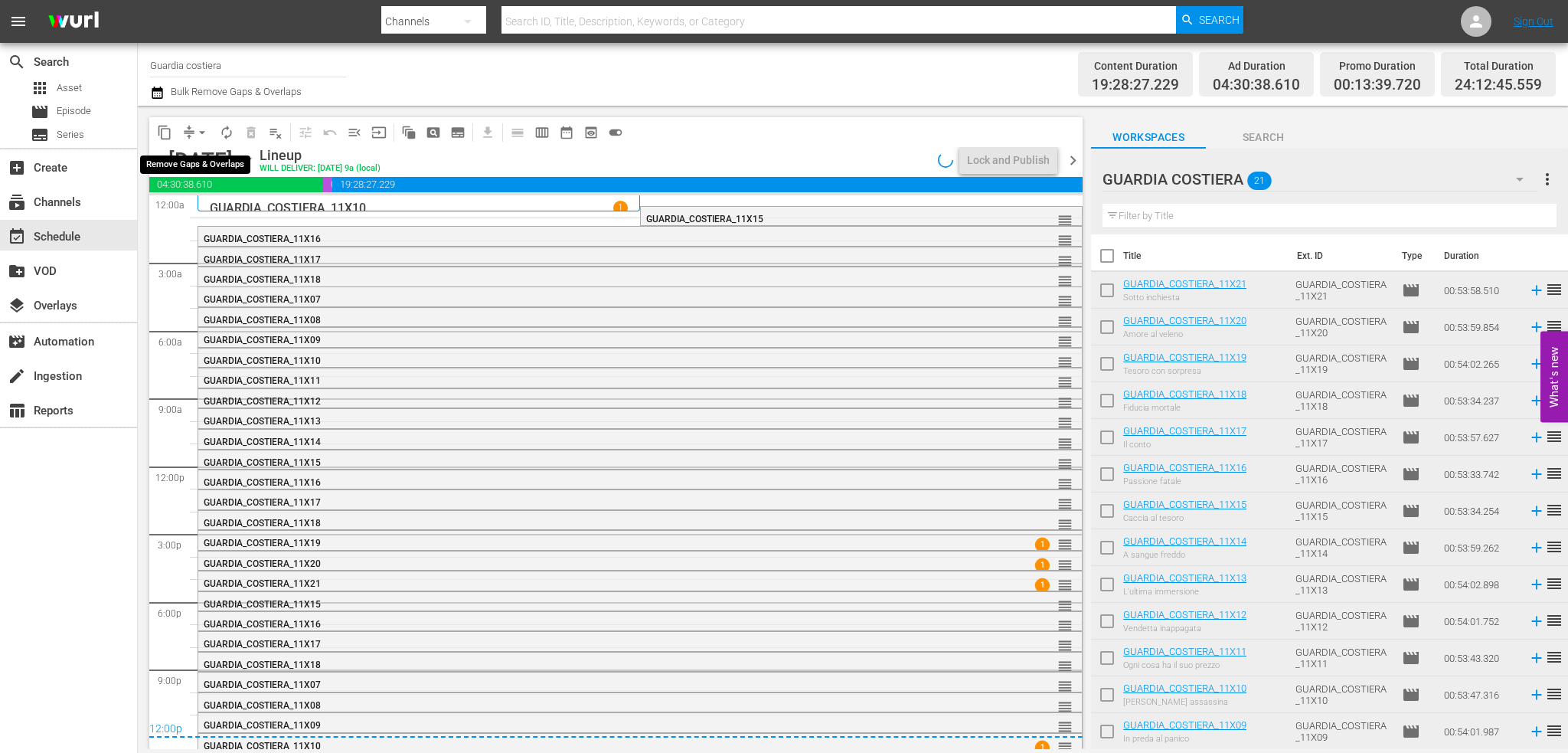
click at [206, 131] on span "arrow_drop_down" at bounding box center [202, 132] width 15 height 15
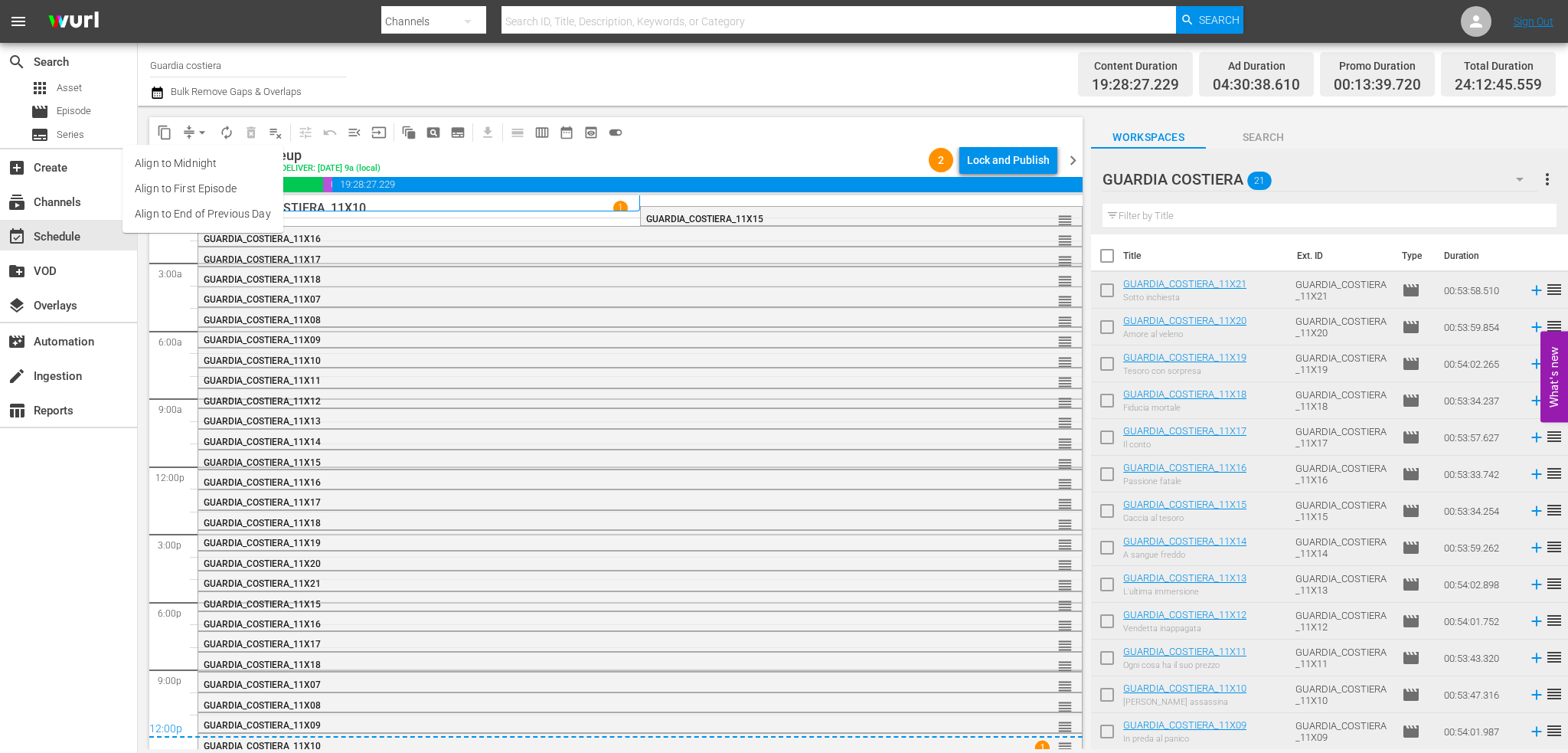
click at [223, 207] on li "Align to End of Previous Day" at bounding box center [202, 214] width 160 height 25
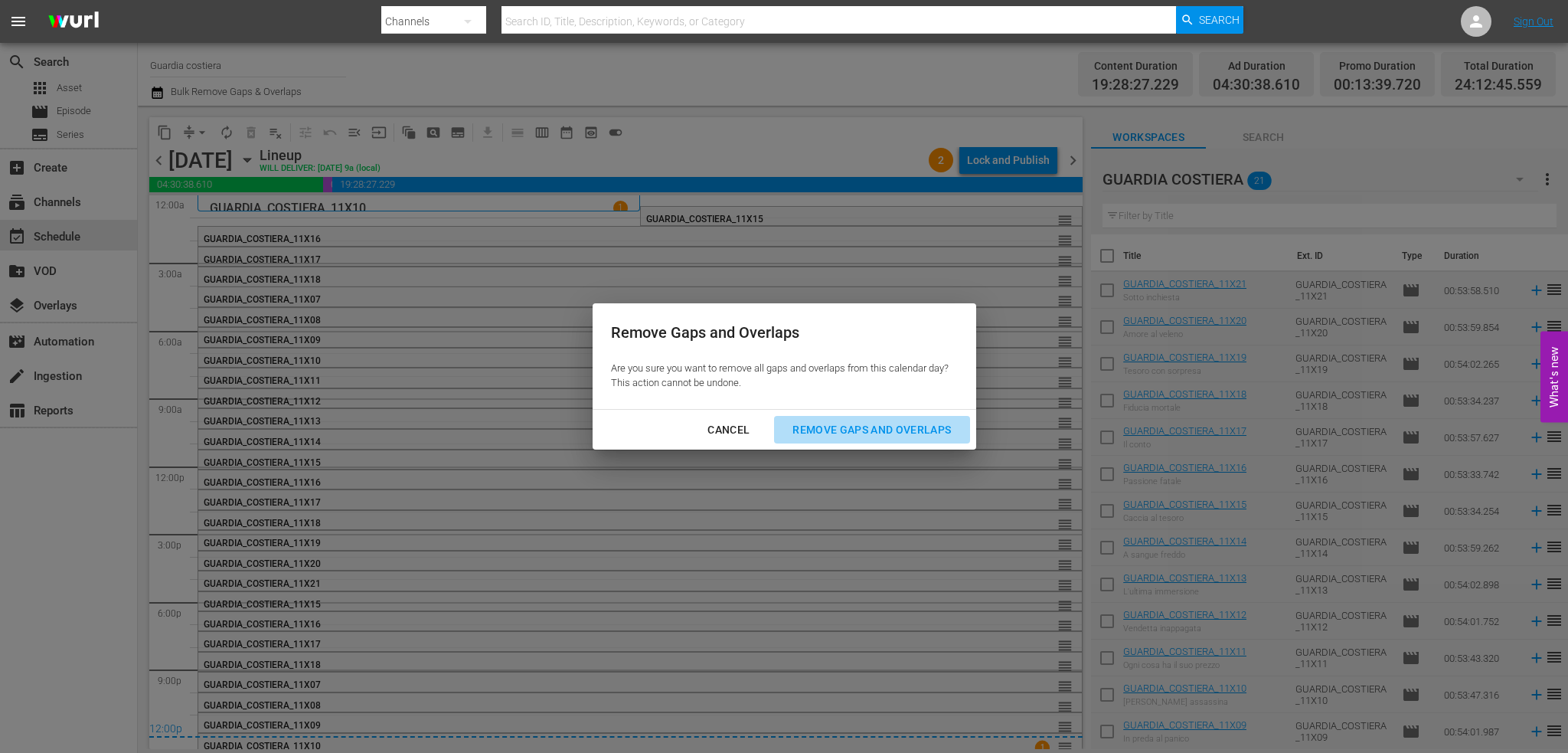
click at [853, 423] on div "Remove Gaps and Overlaps" at bounding box center [872, 429] width 183 height 19
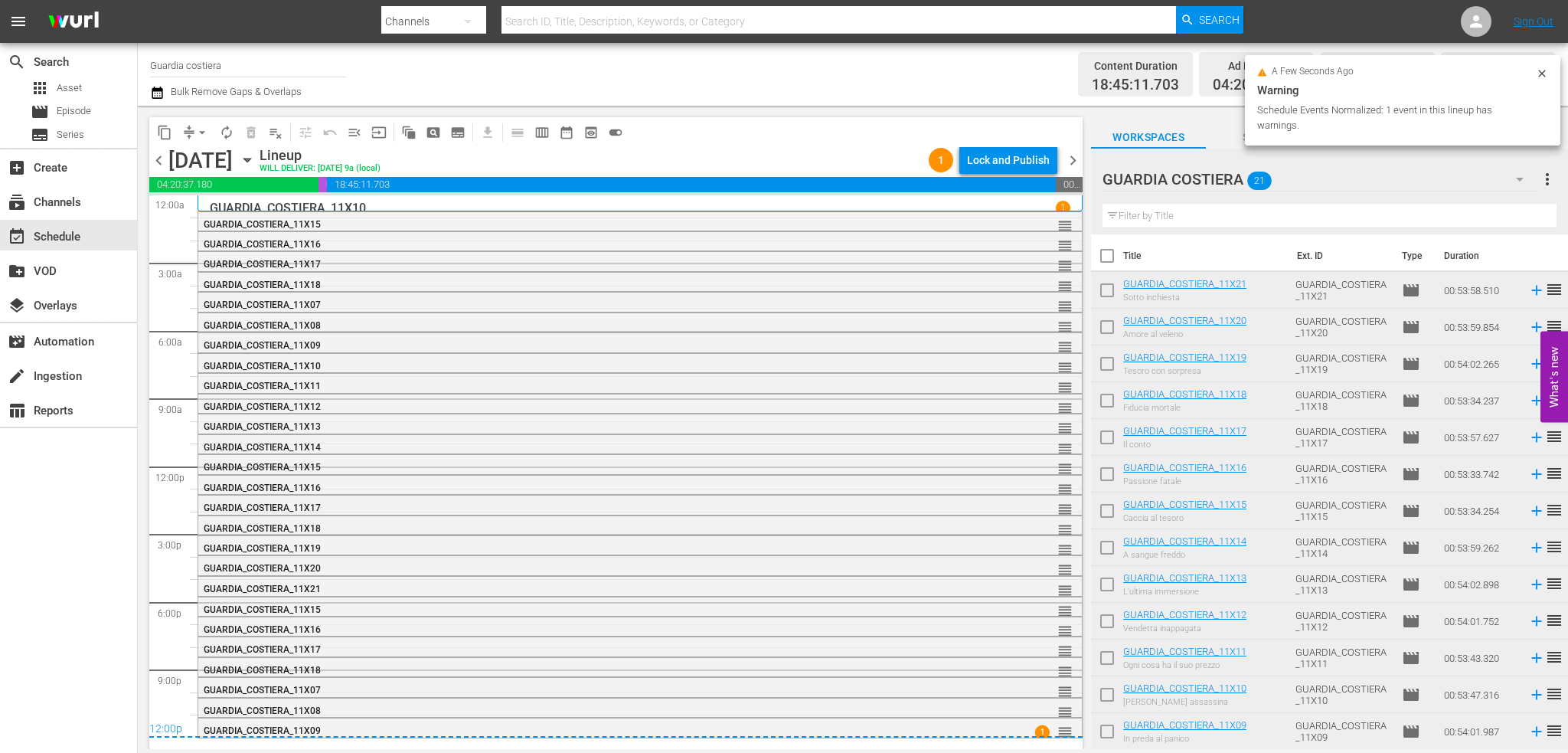
click at [1076, 158] on span "chevron_right" at bounding box center [1073, 160] width 19 height 19
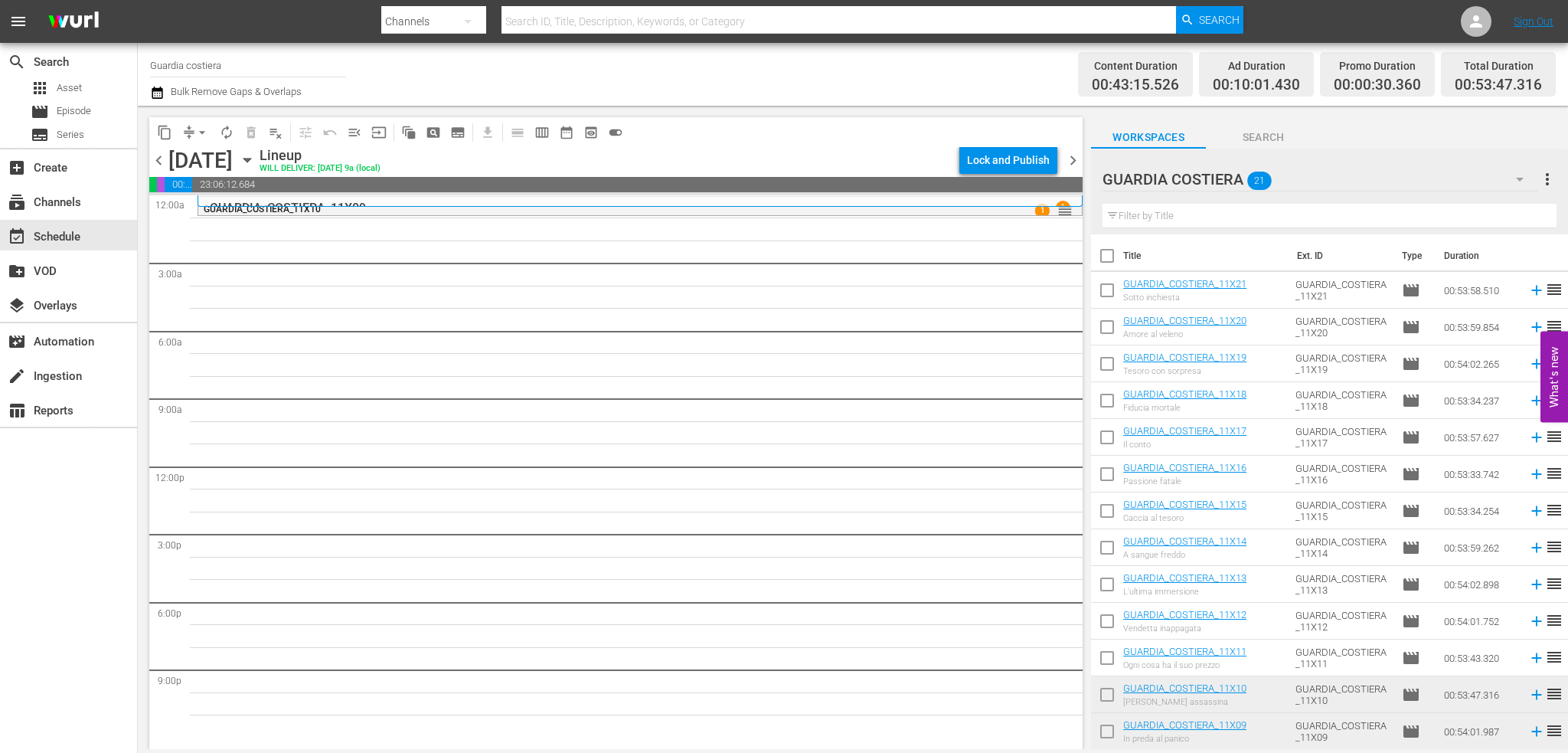
click at [169, 159] on div "[DATE]" at bounding box center [200, 160] width 64 height 25
click at [164, 161] on span "chevron_left" at bounding box center [158, 160] width 19 height 19
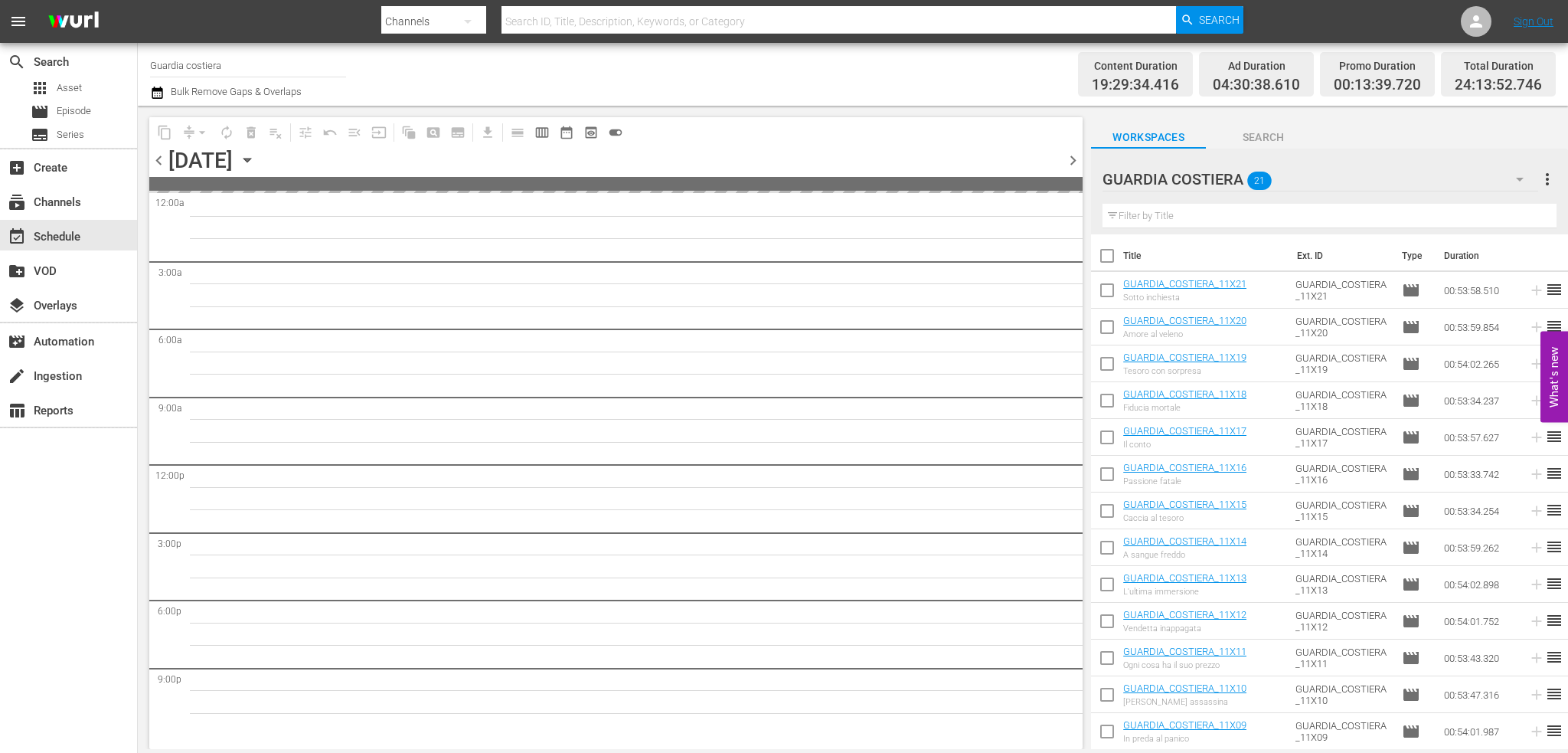
click at [161, 161] on span "chevron_left" at bounding box center [158, 160] width 19 height 19
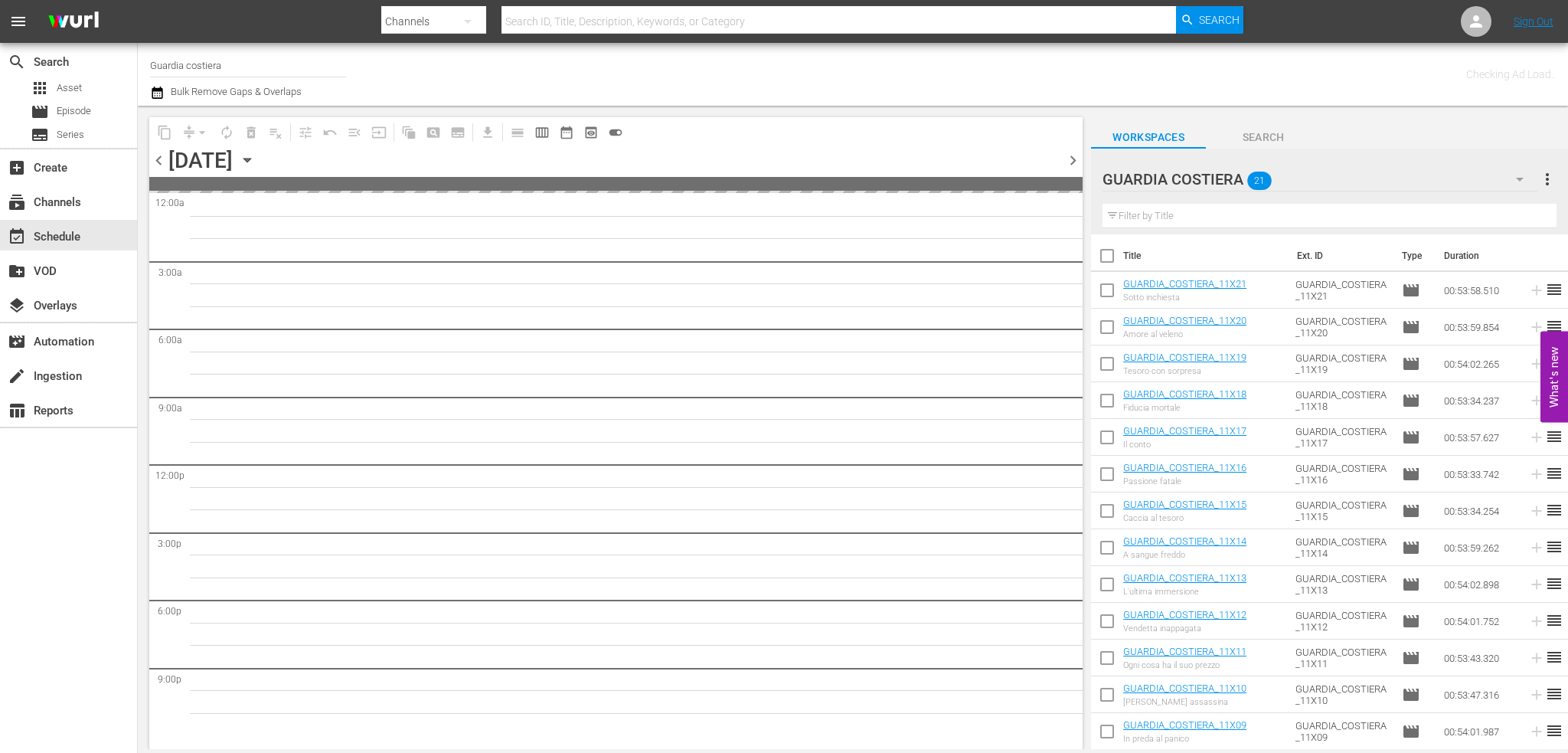
click at [161, 161] on span "chevron_left" at bounding box center [158, 160] width 19 height 19
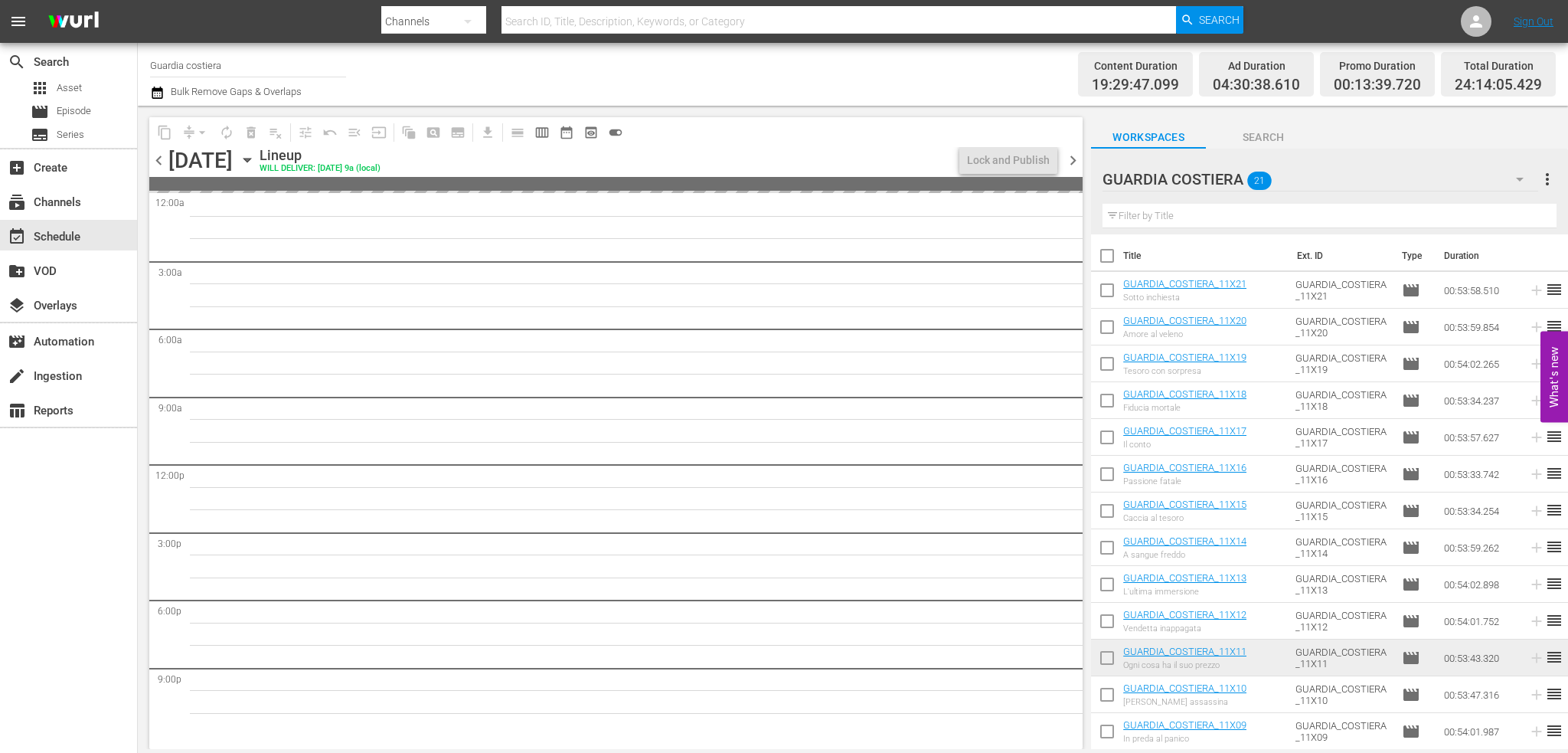
click at [161, 161] on span "chevron_left" at bounding box center [158, 160] width 19 height 19
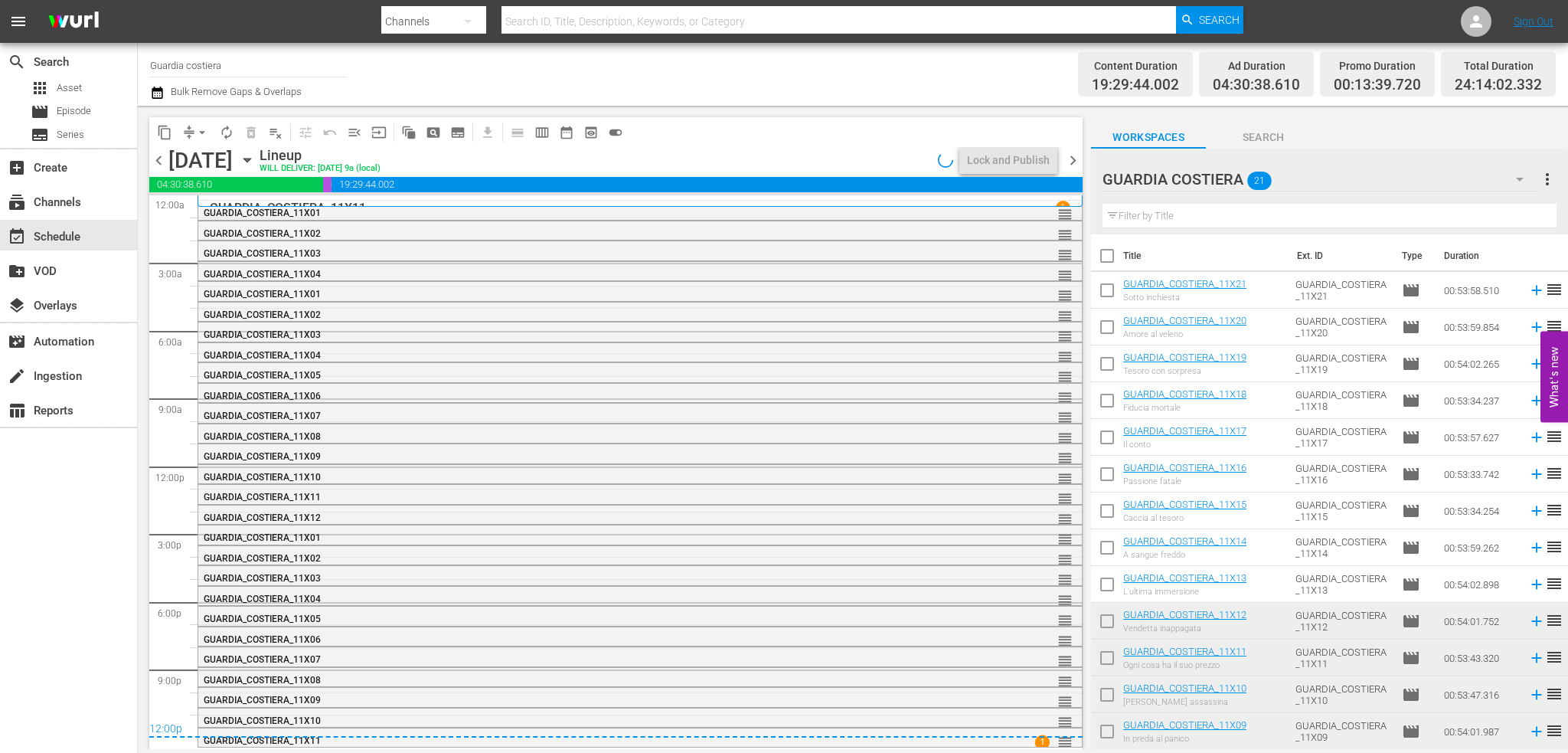
click at [161, 161] on span "chevron_left" at bounding box center [158, 160] width 19 height 19
click at [1020, 151] on div "Lock and Publish" at bounding box center [1008, 161] width 83 height 28
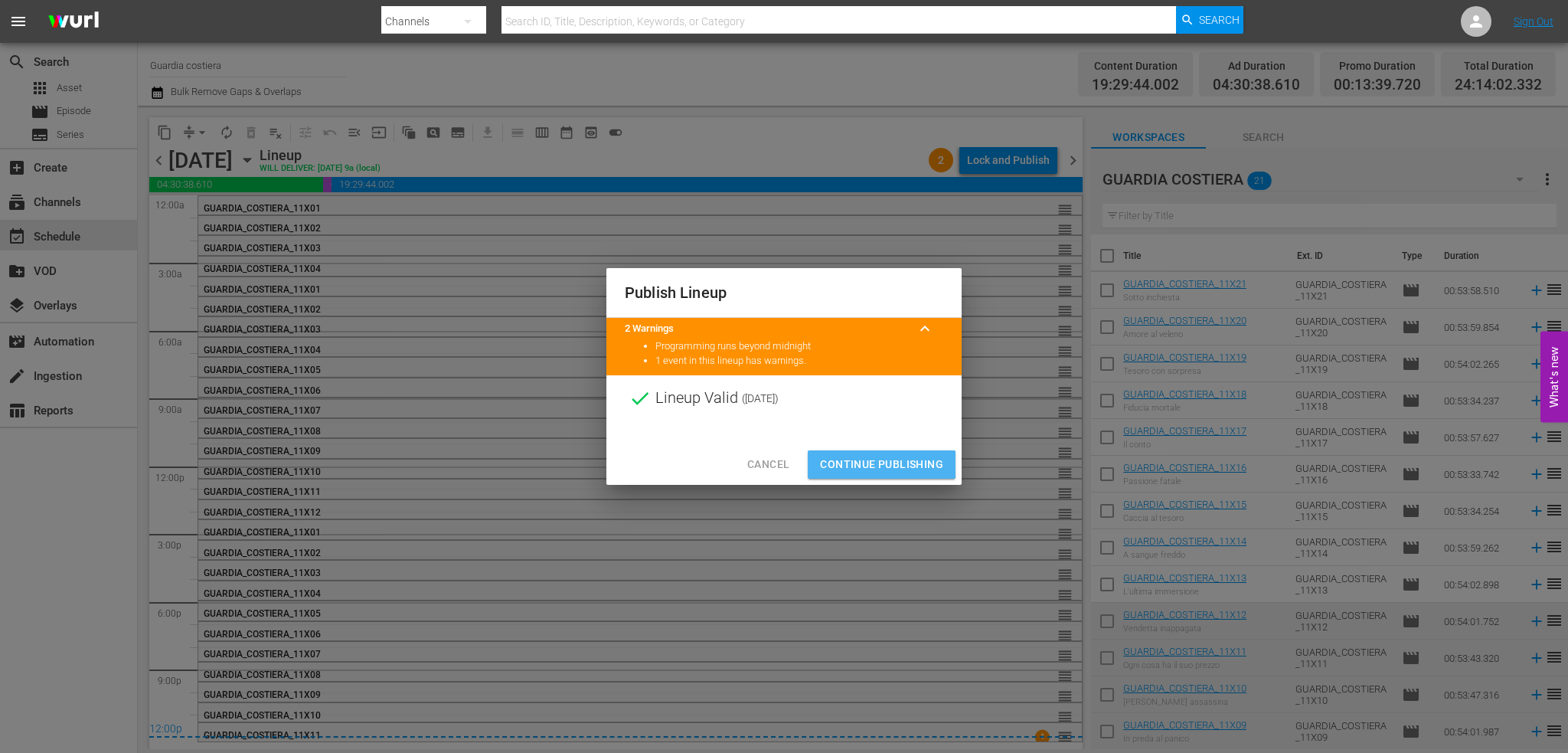
click at [876, 465] on span "Continue Publishing" at bounding box center [881, 464] width 123 height 19
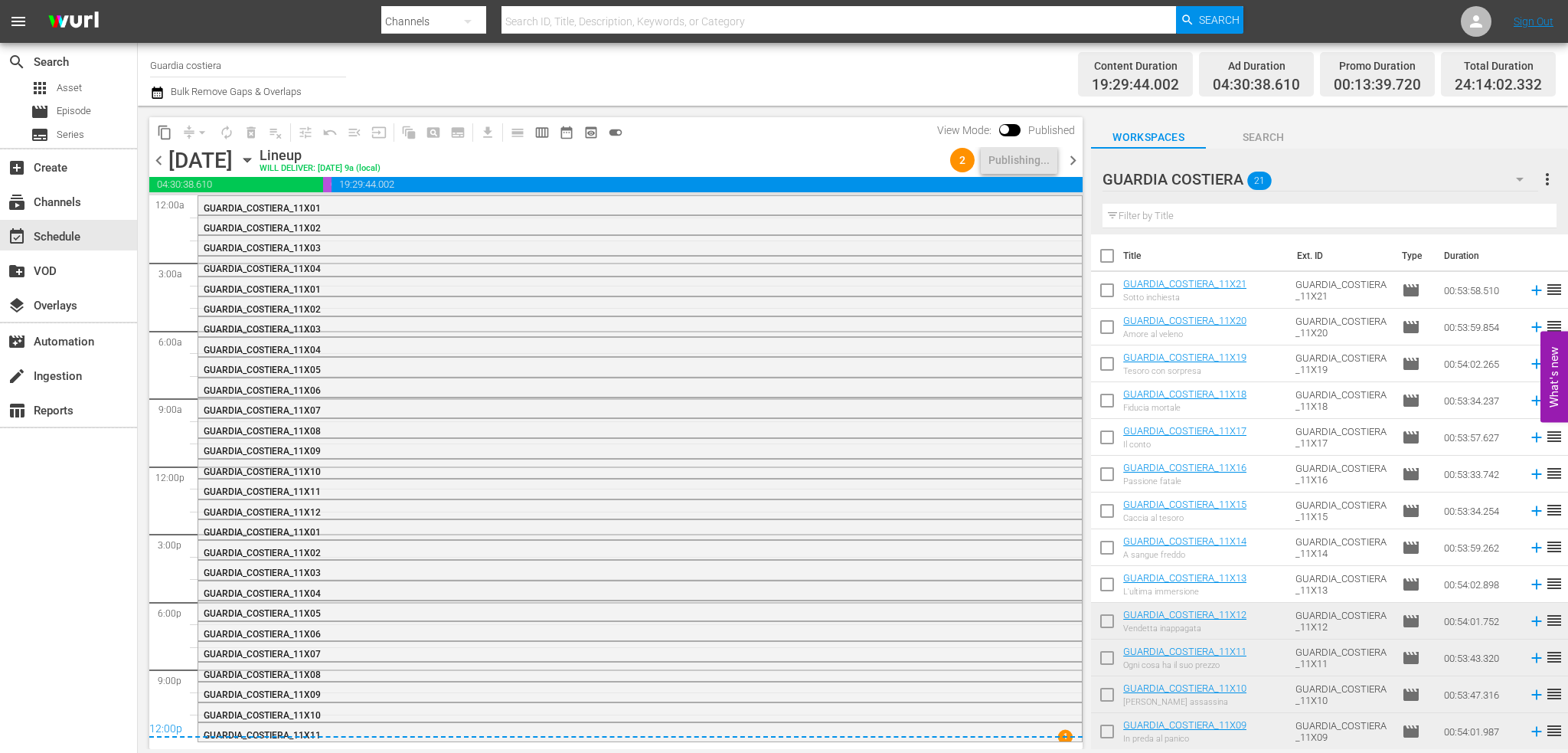
click at [1066, 165] on span "chevron_right" at bounding box center [1073, 160] width 19 height 19
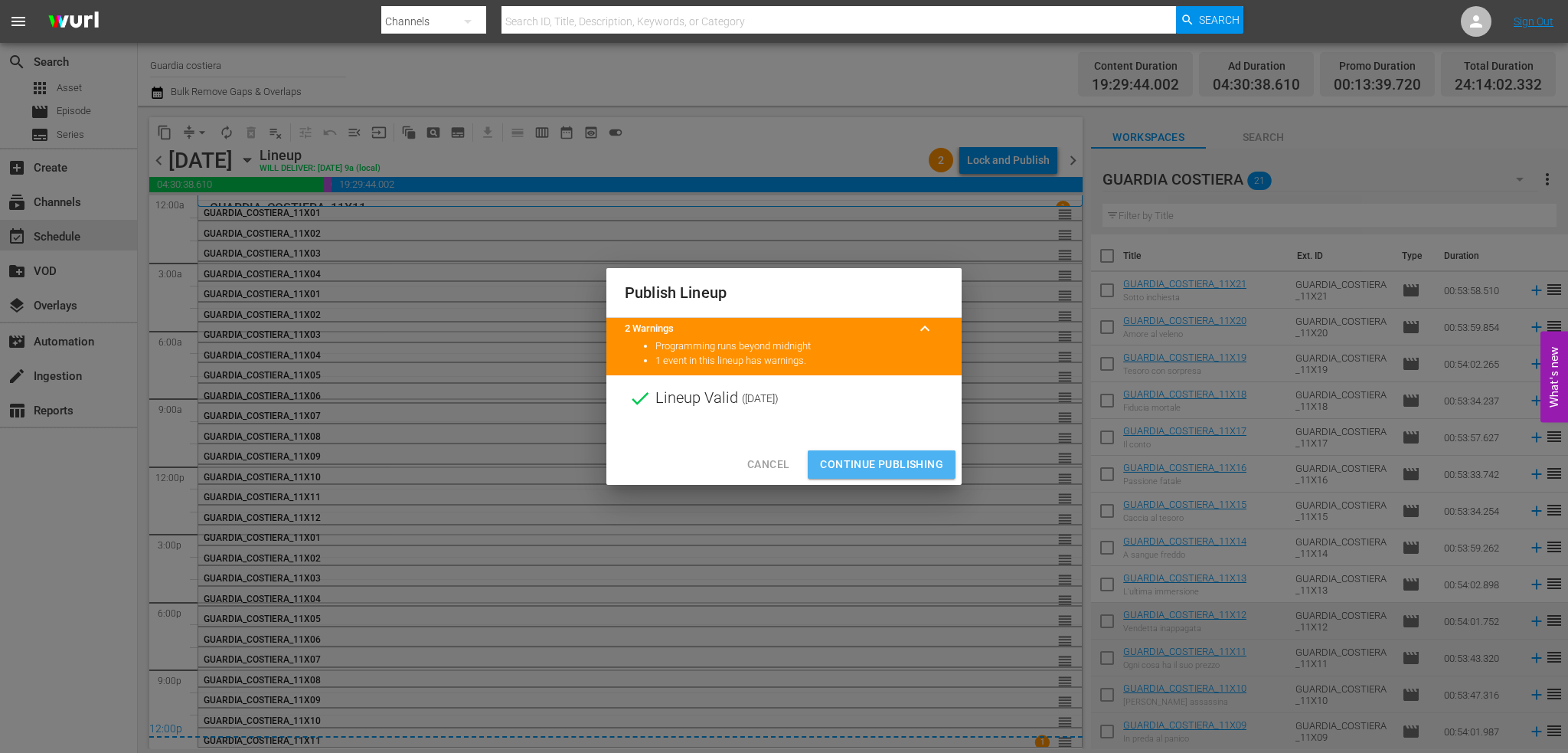
click at [885, 465] on span "Continue Publishing" at bounding box center [881, 464] width 123 height 19
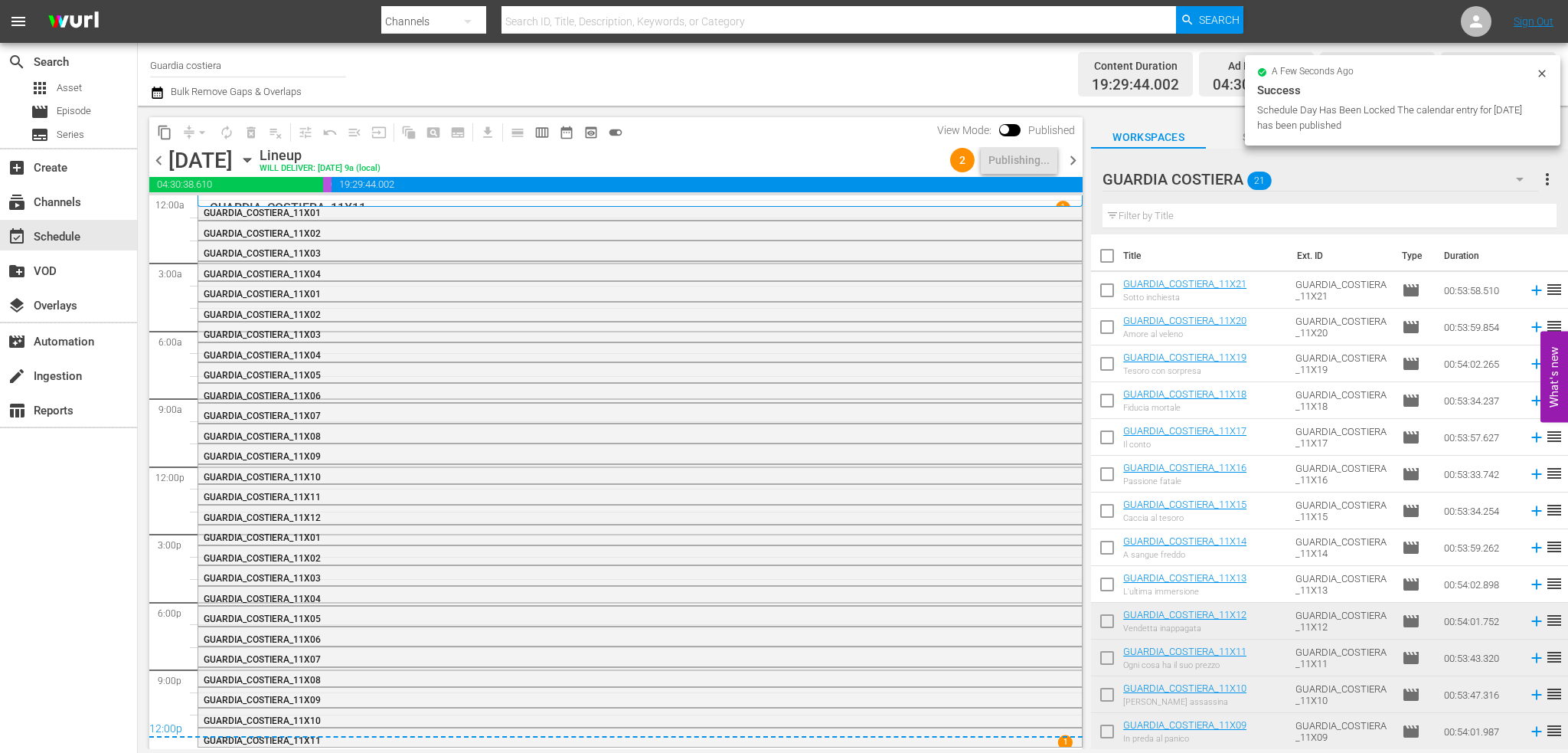
click at [1077, 161] on span "chevron_right" at bounding box center [1073, 160] width 19 height 19
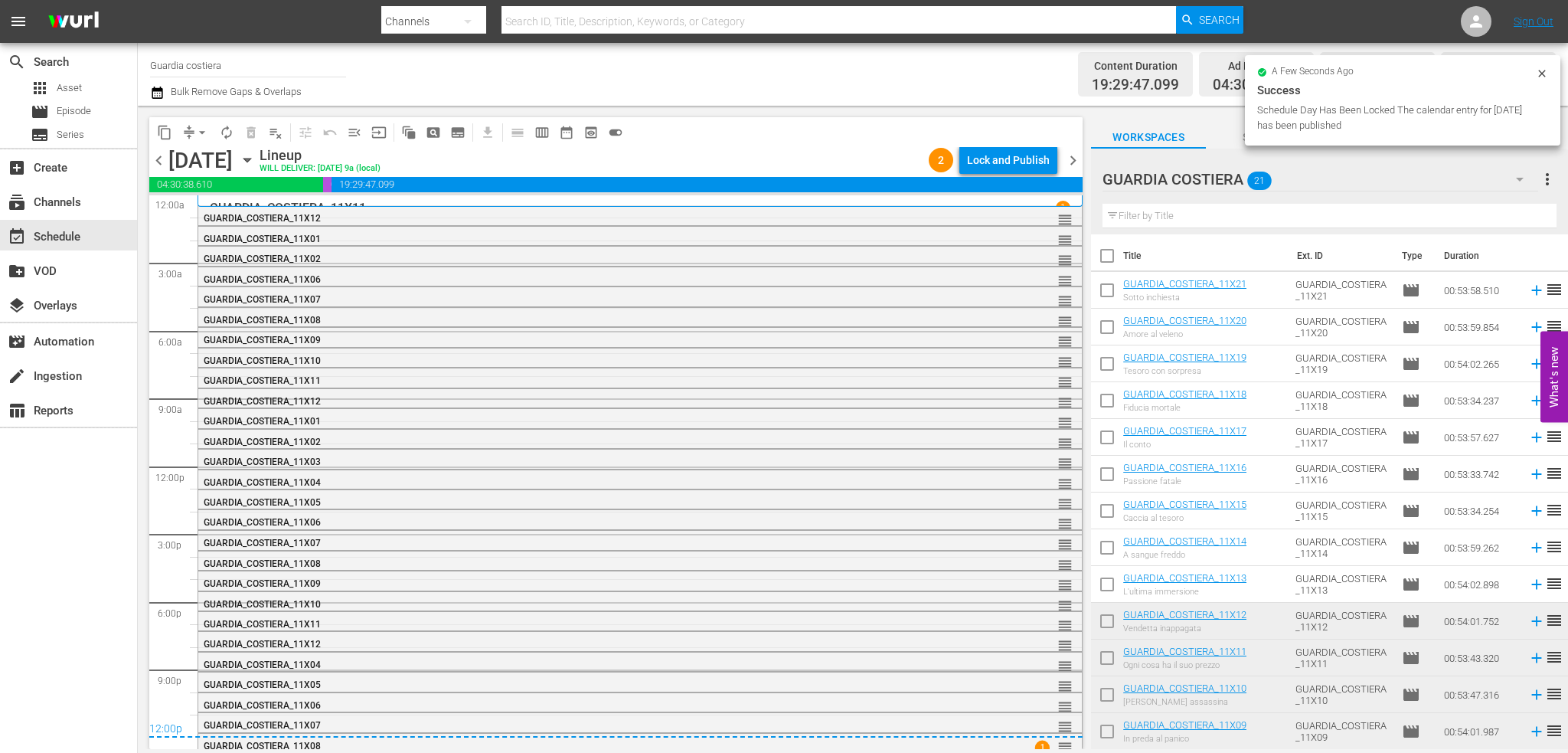
click at [1011, 161] on div "Lock and Publish" at bounding box center [1008, 161] width 83 height 28
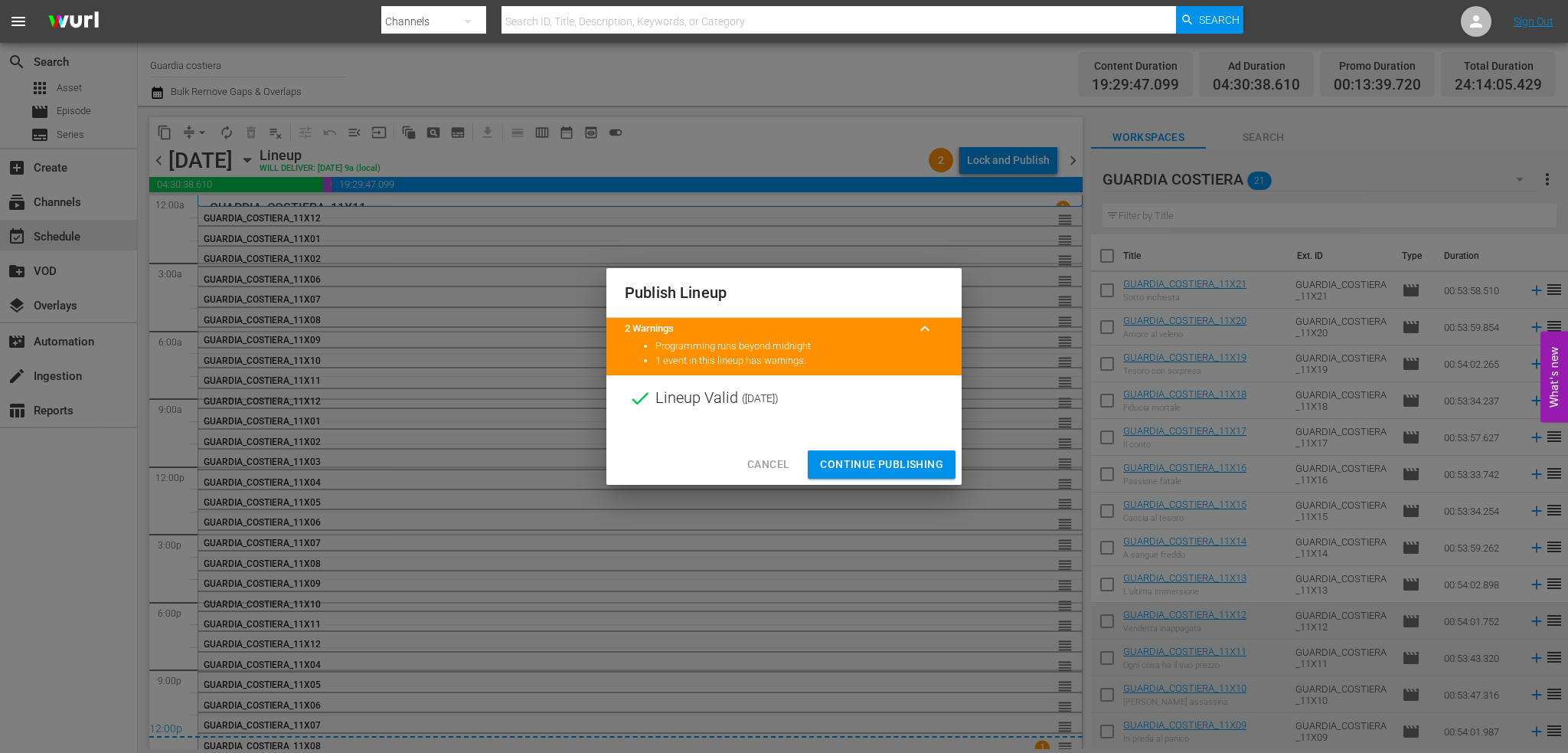
click at [877, 456] on span "Continue Publishing" at bounding box center [881, 464] width 123 height 19
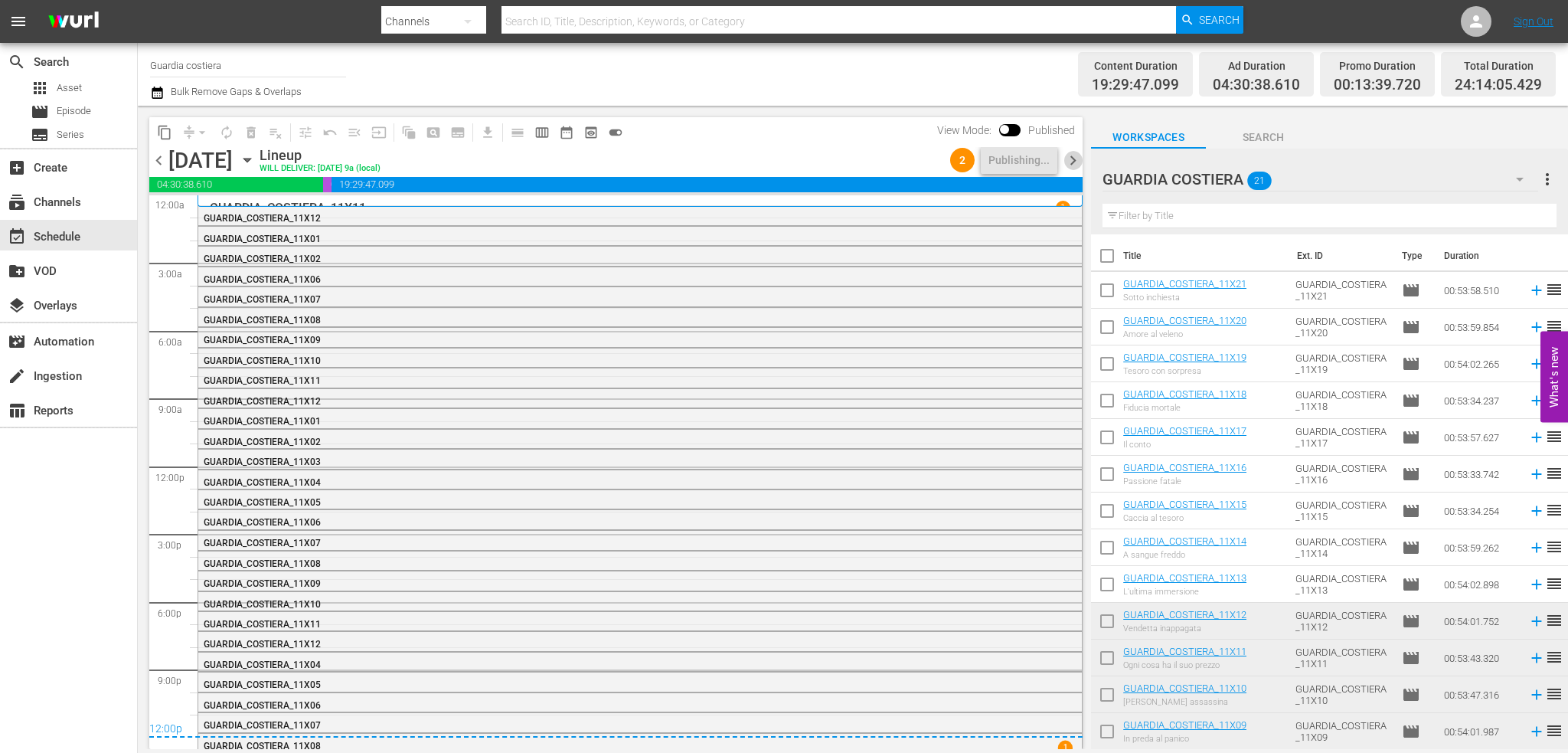
click at [1071, 160] on span "chevron_right" at bounding box center [1073, 160] width 19 height 19
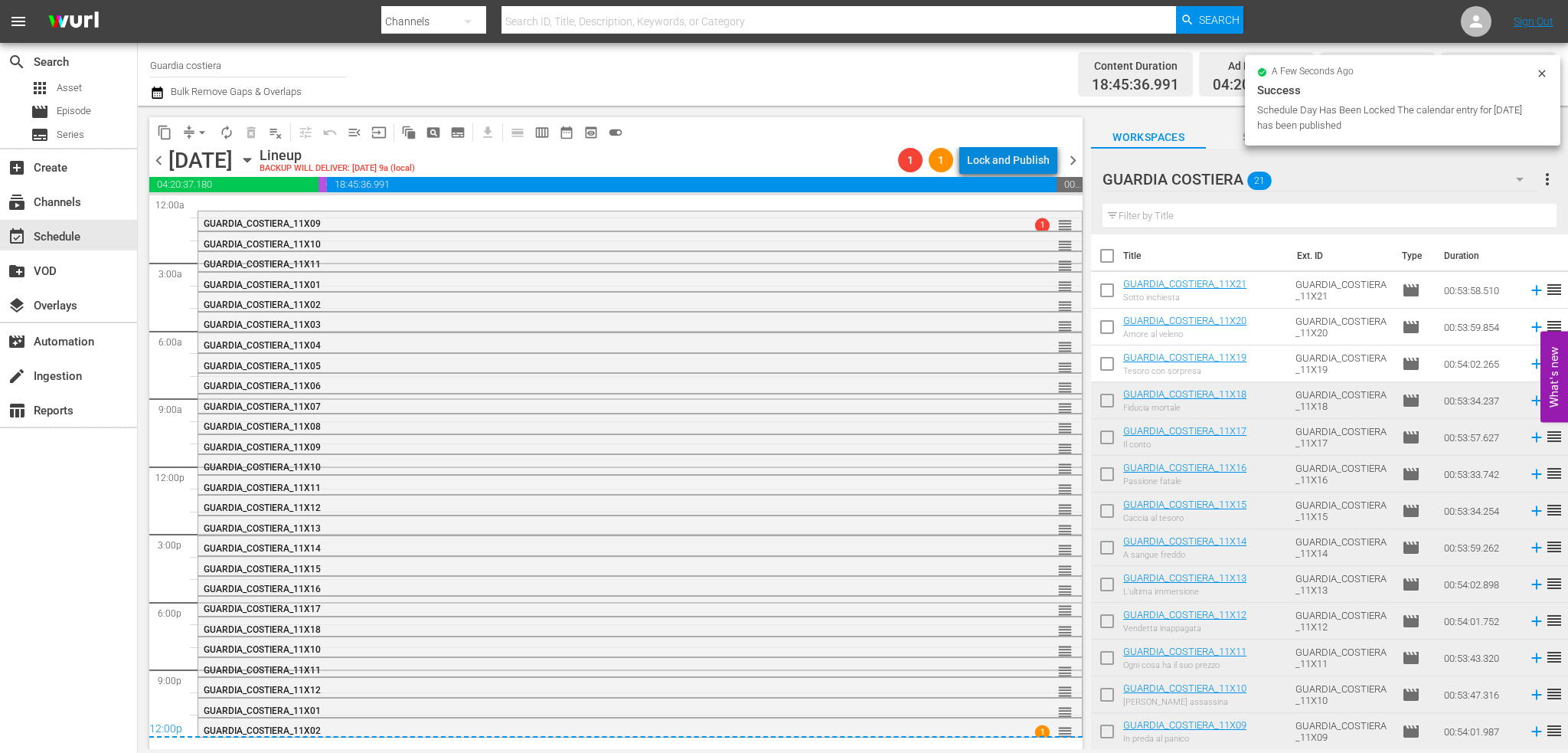
click at [1024, 159] on div "Lock and Publish" at bounding box center [1008, 161] width 83 height 28
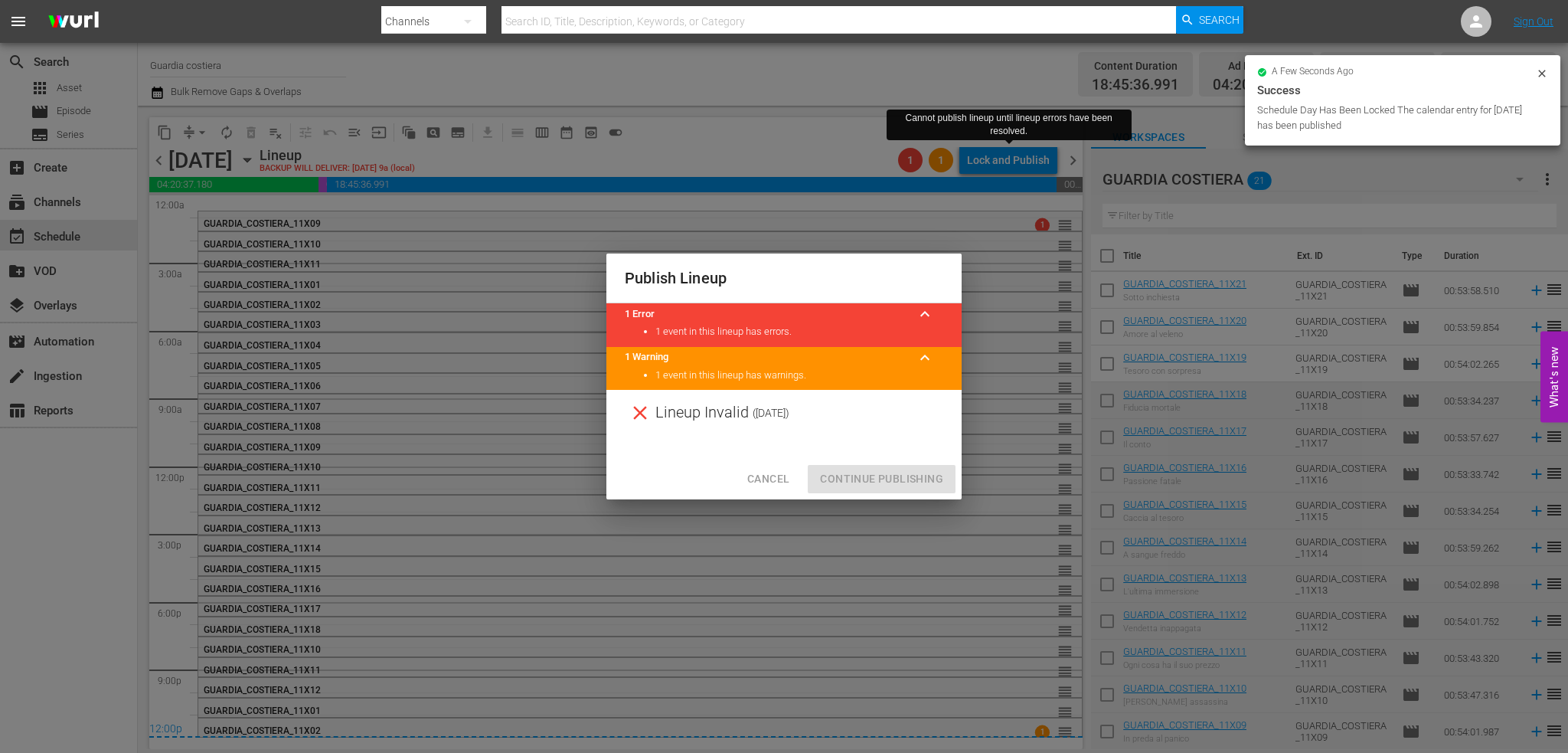
click at [766, 471] on span "Cancel" at bounding box center [768, 478] width 42 height 19
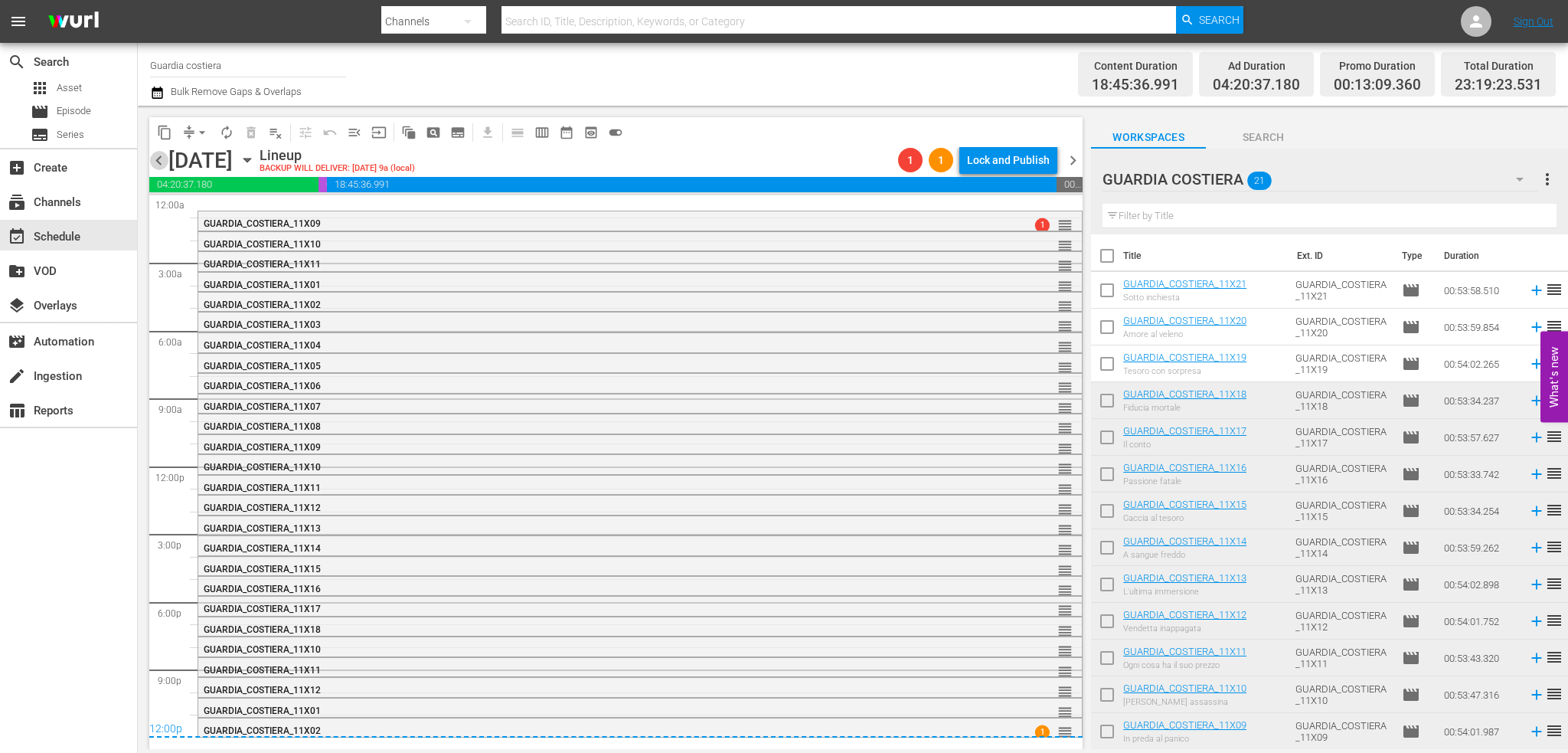
click at [154, 160] on span "chevron_left" at bounding box center [158, 160] width 19 height 19
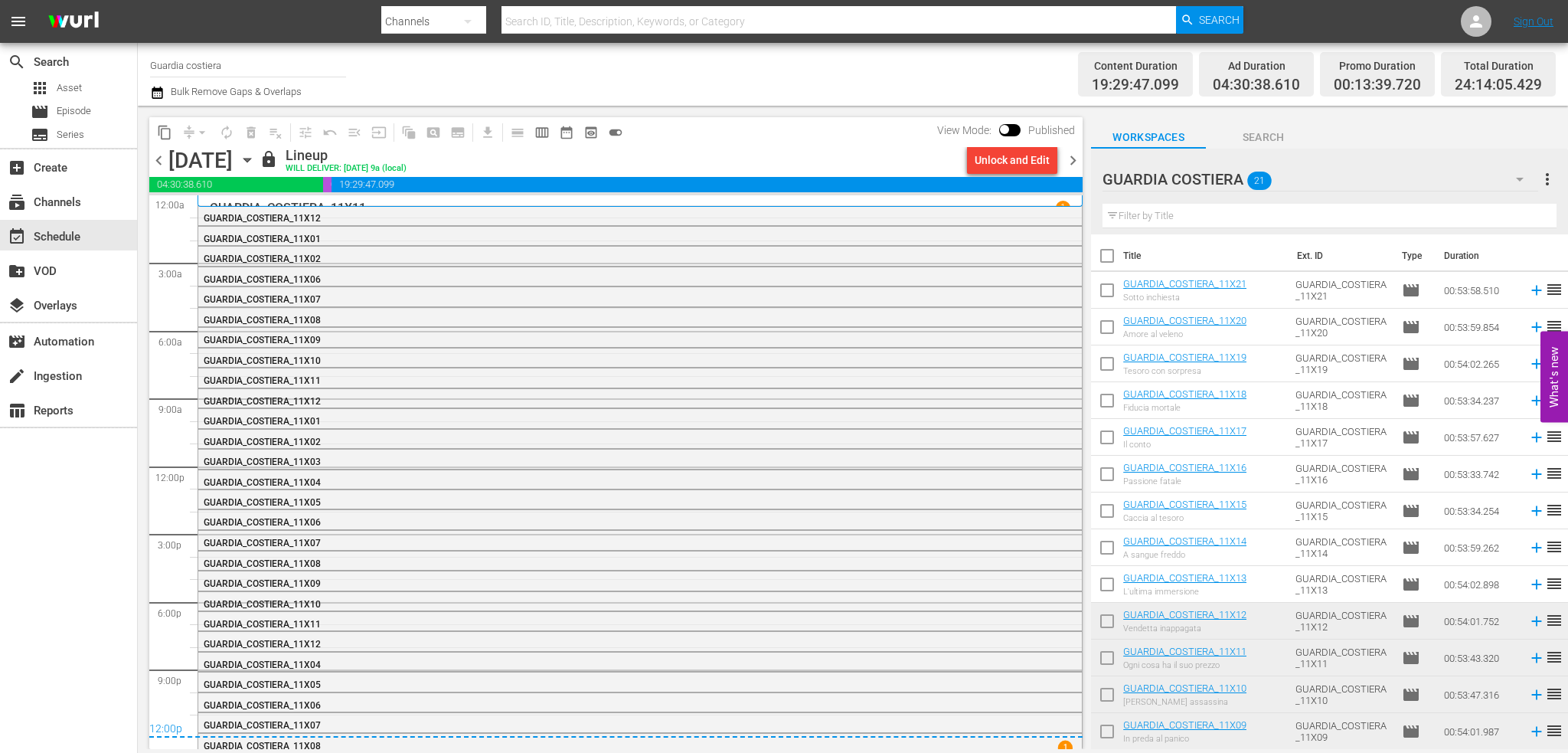
click at [1074, 165] on span "chevron_right" at bounding box center [1073, 160] width 19 height 19
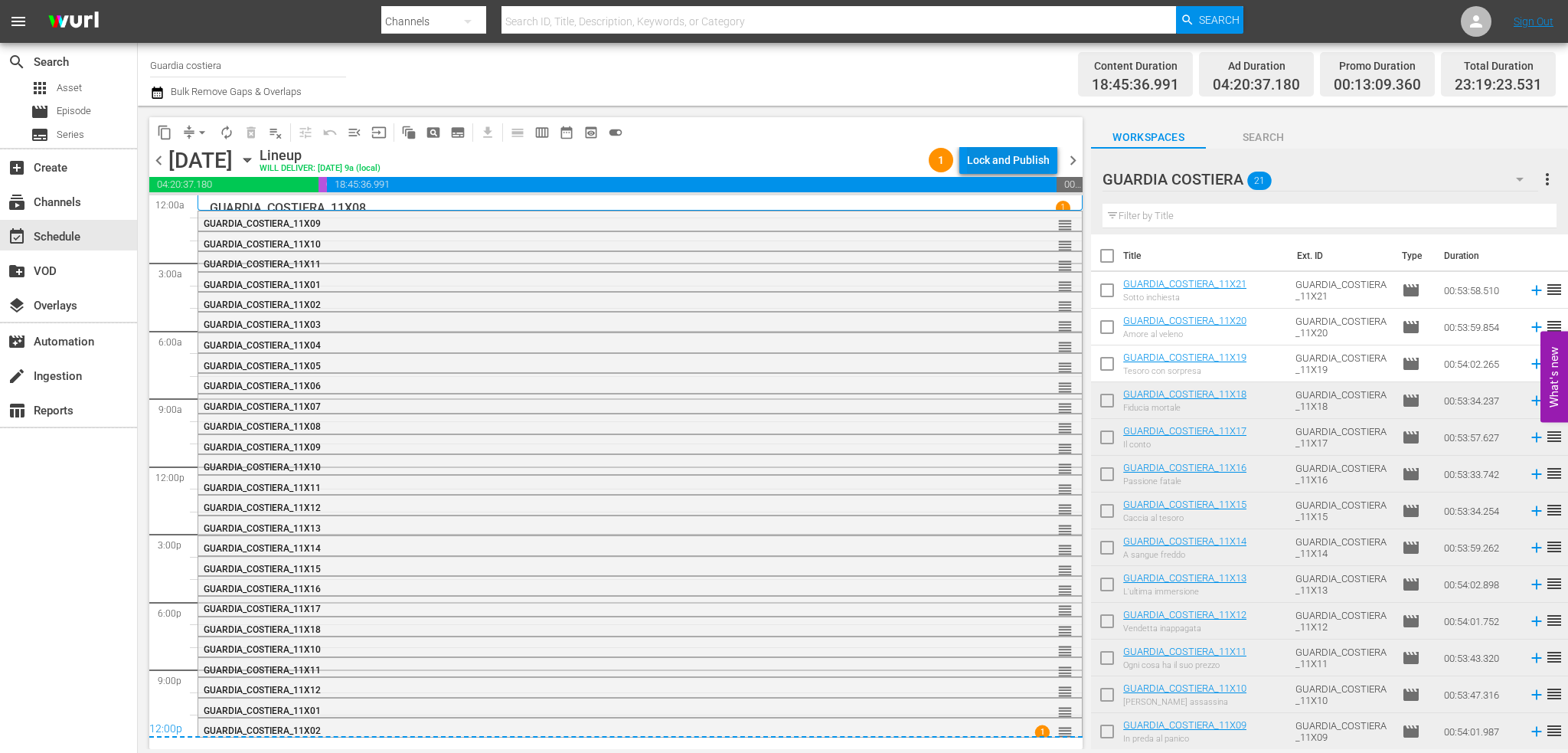
click at [1051, 158] on button "Lock and Publish" at bounding box center [1008, 161] width 98 height 28
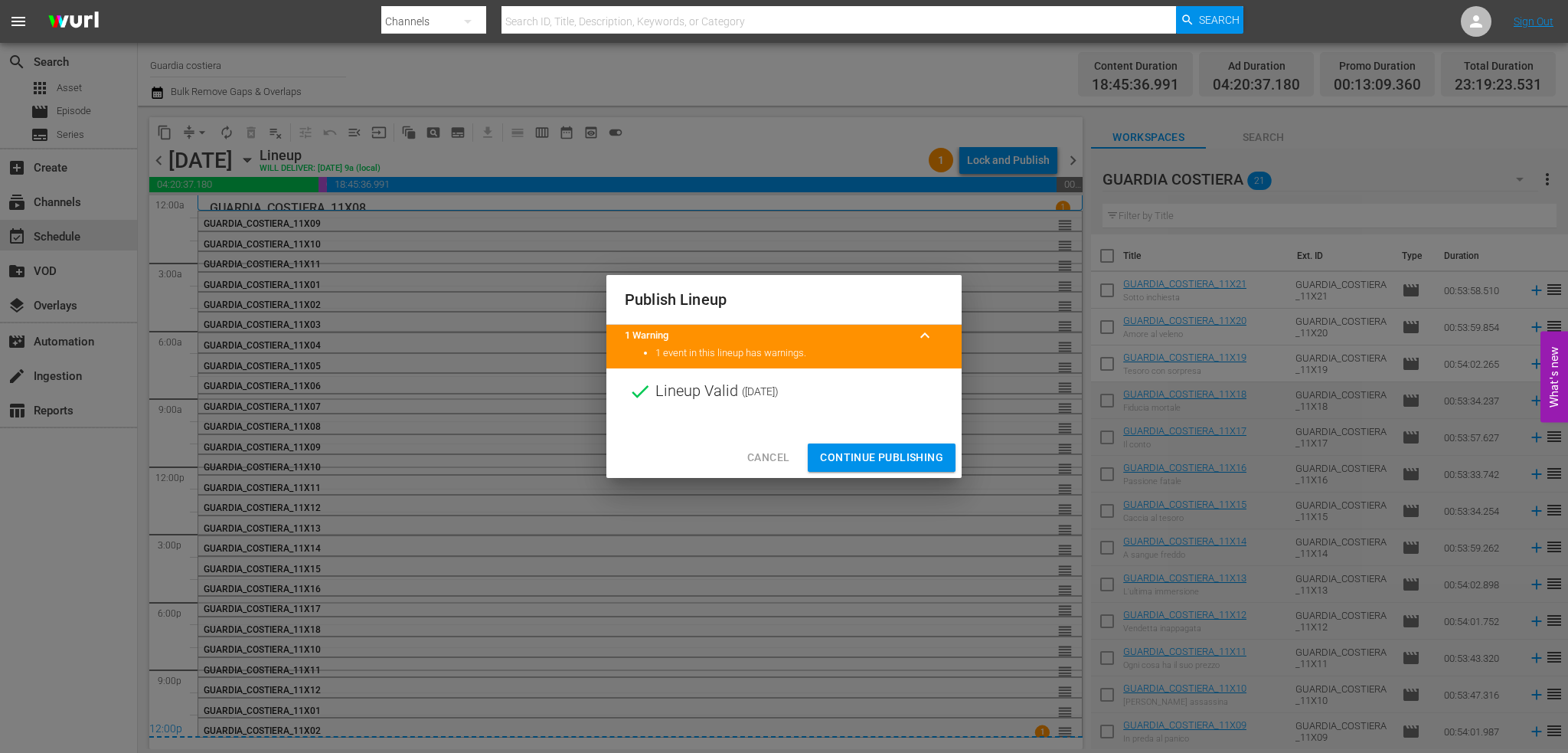
click at [891, 453] on span "Continue Publishing" at bounding box center [881, 457] width 123 height 19
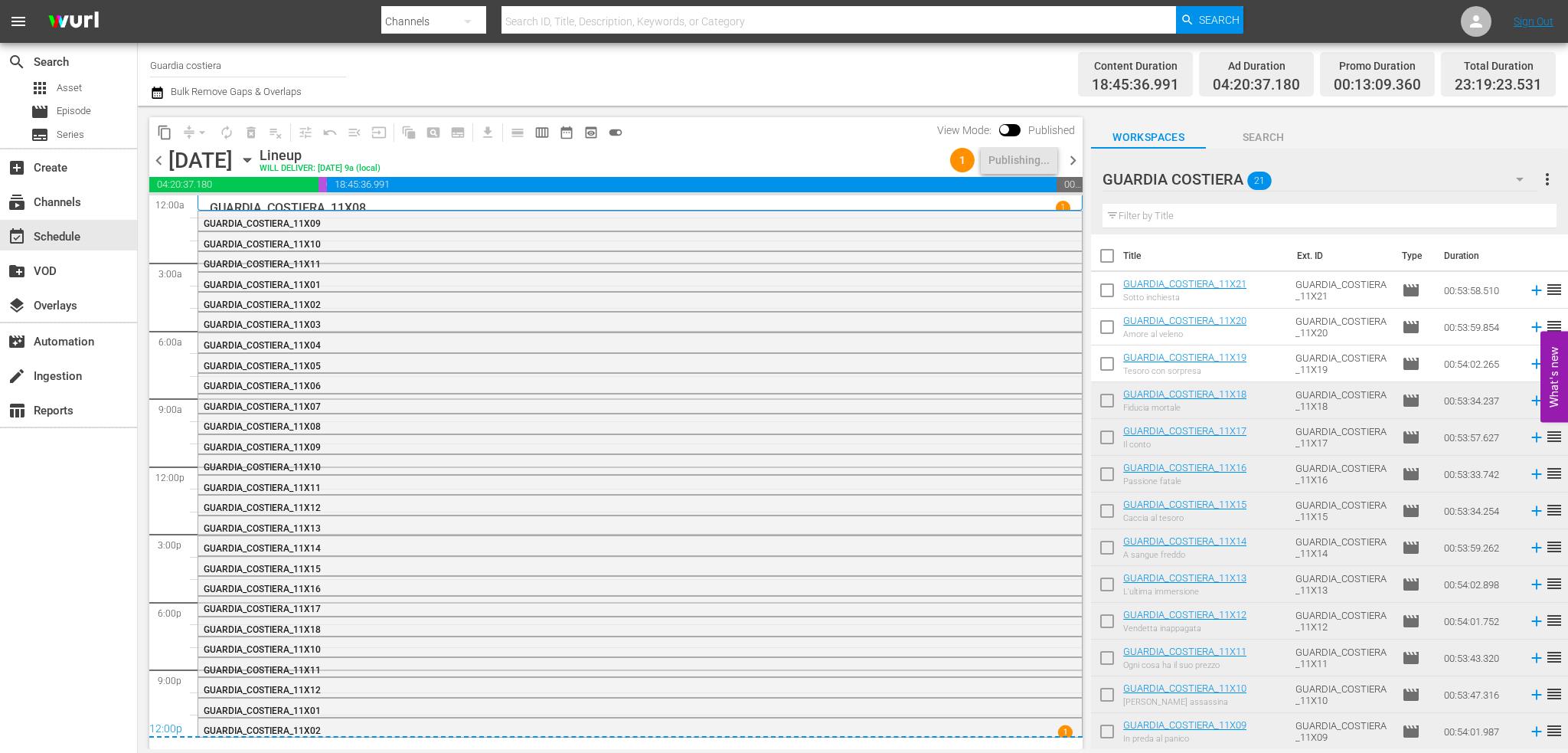
click at [1075, 165] on span "chevron_right" at bounding box center [1073, 160] width 19 height 19
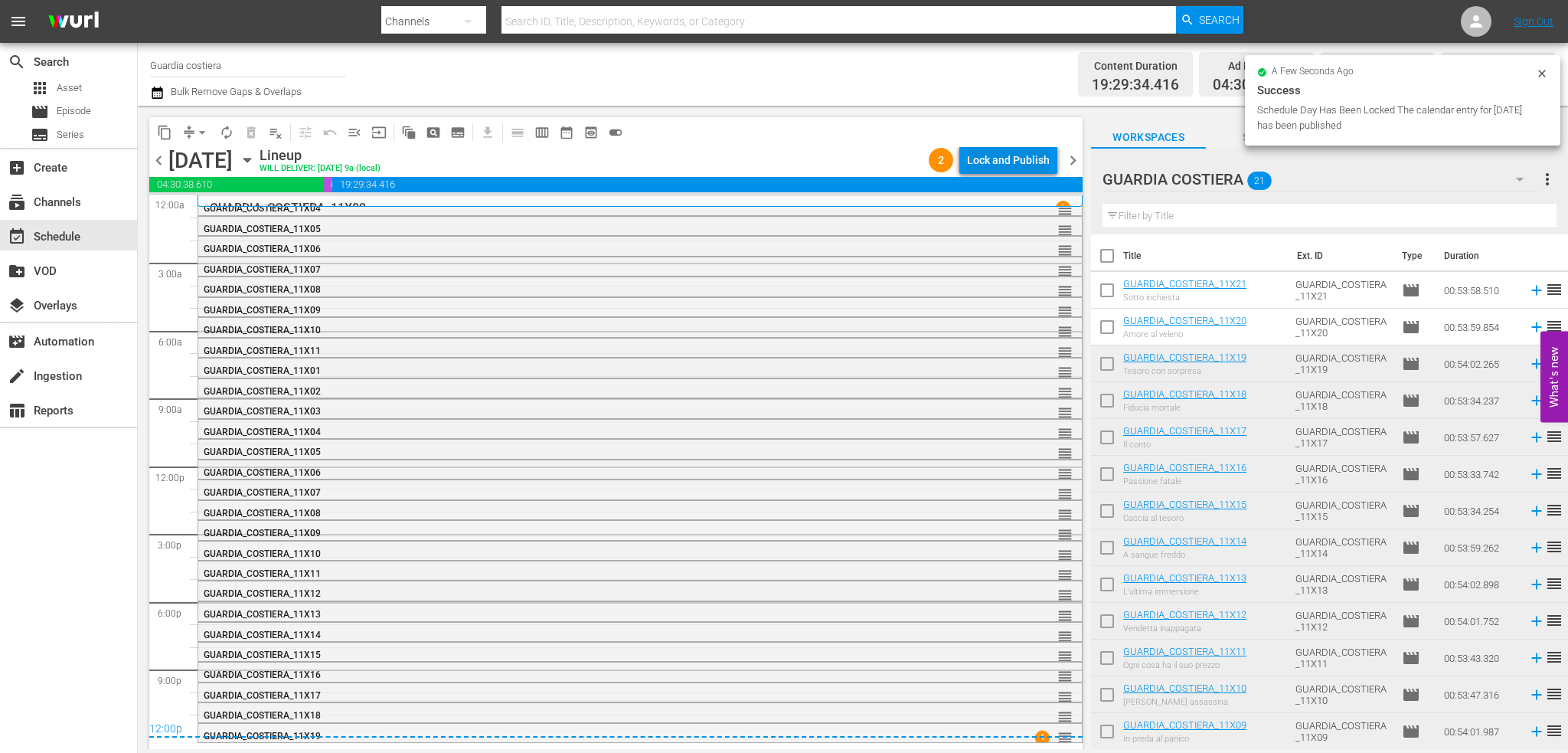
click at [1000, 165] on div "Lock and Publish" at bounding box center [1008, 161] width 83 height 28
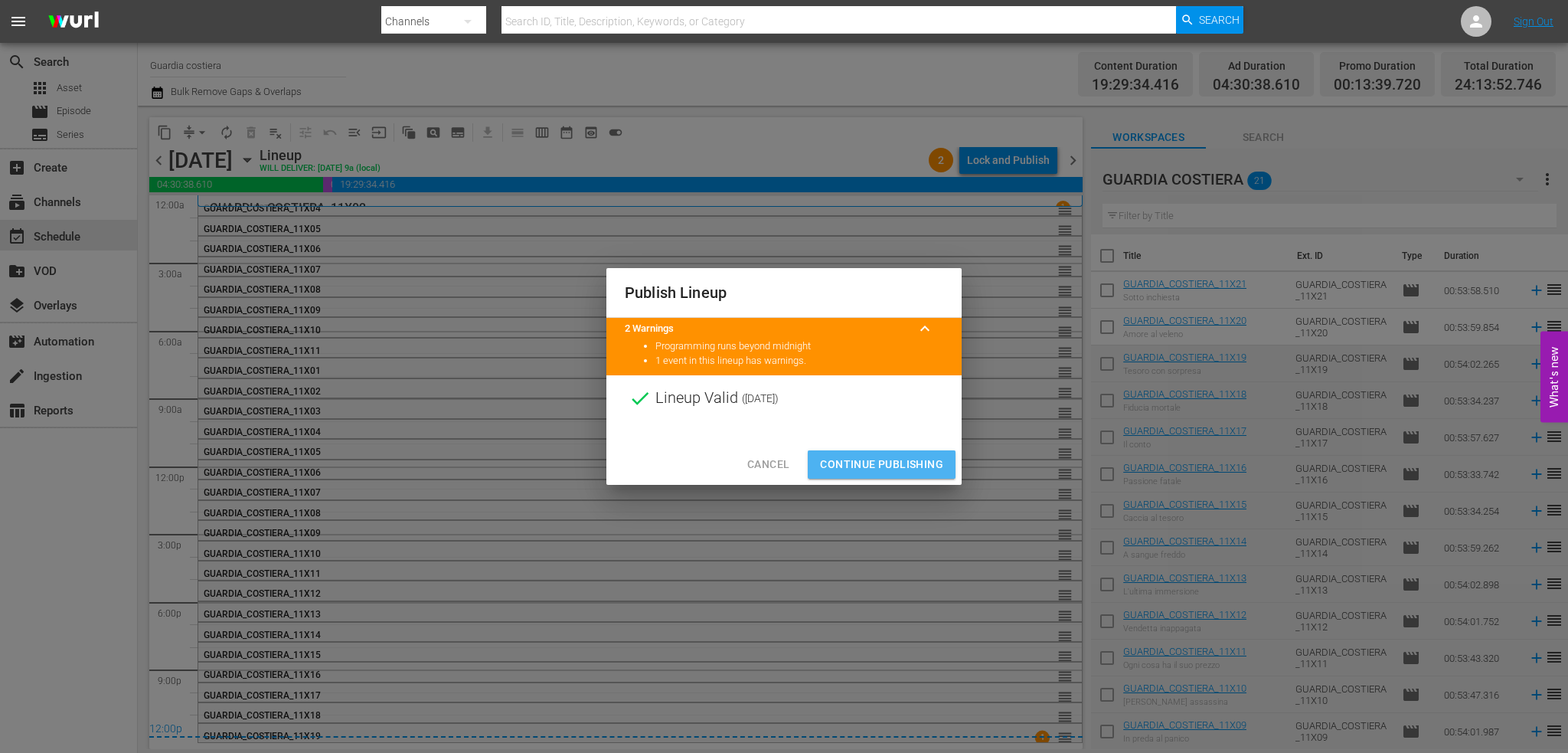
click at [885, 462] on span "Continue Publishing" at bounding box center [881, 464] width 123 height 19
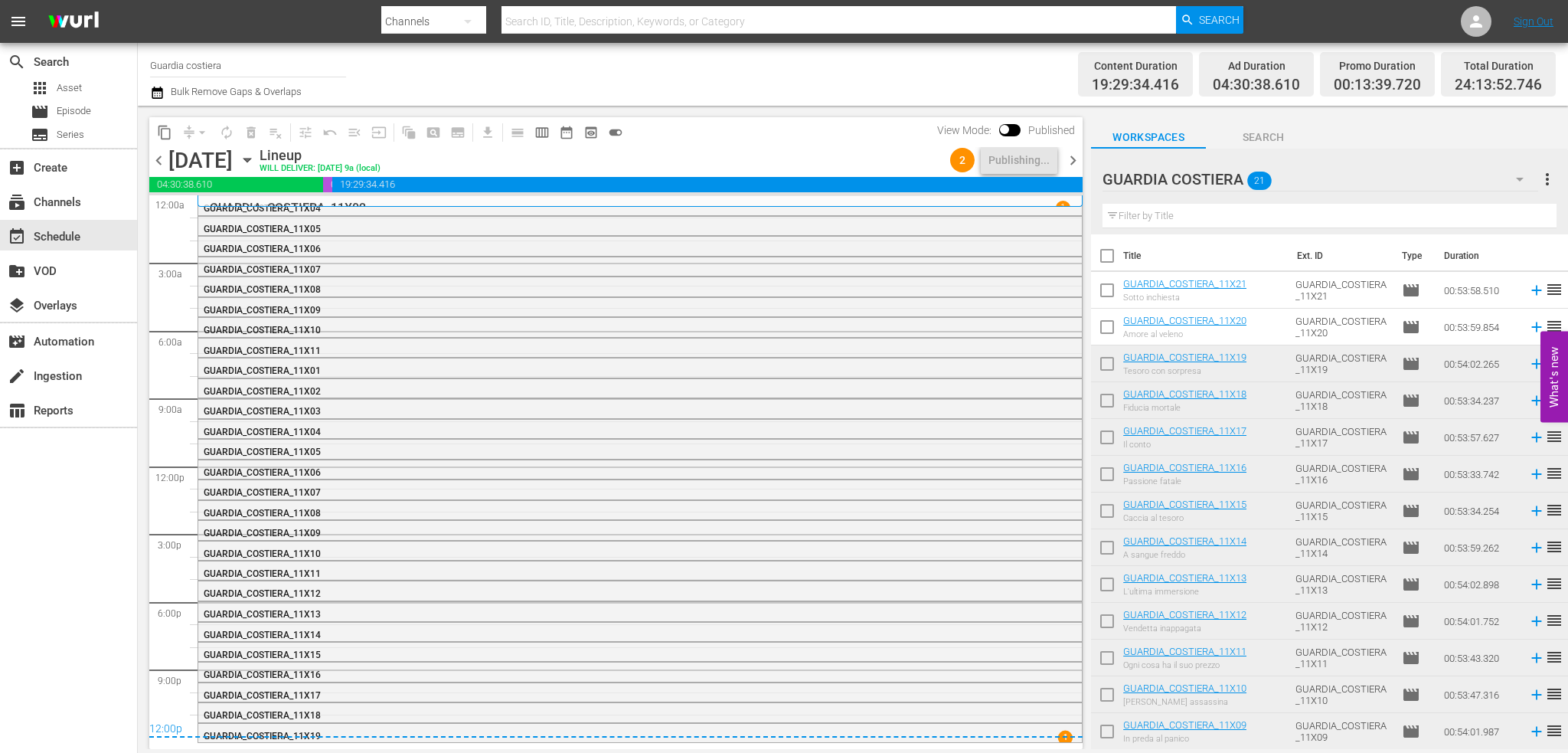
click at [1070, 160] on span "chevron_right" at bounding box center [1073, 160] width 19 height 19
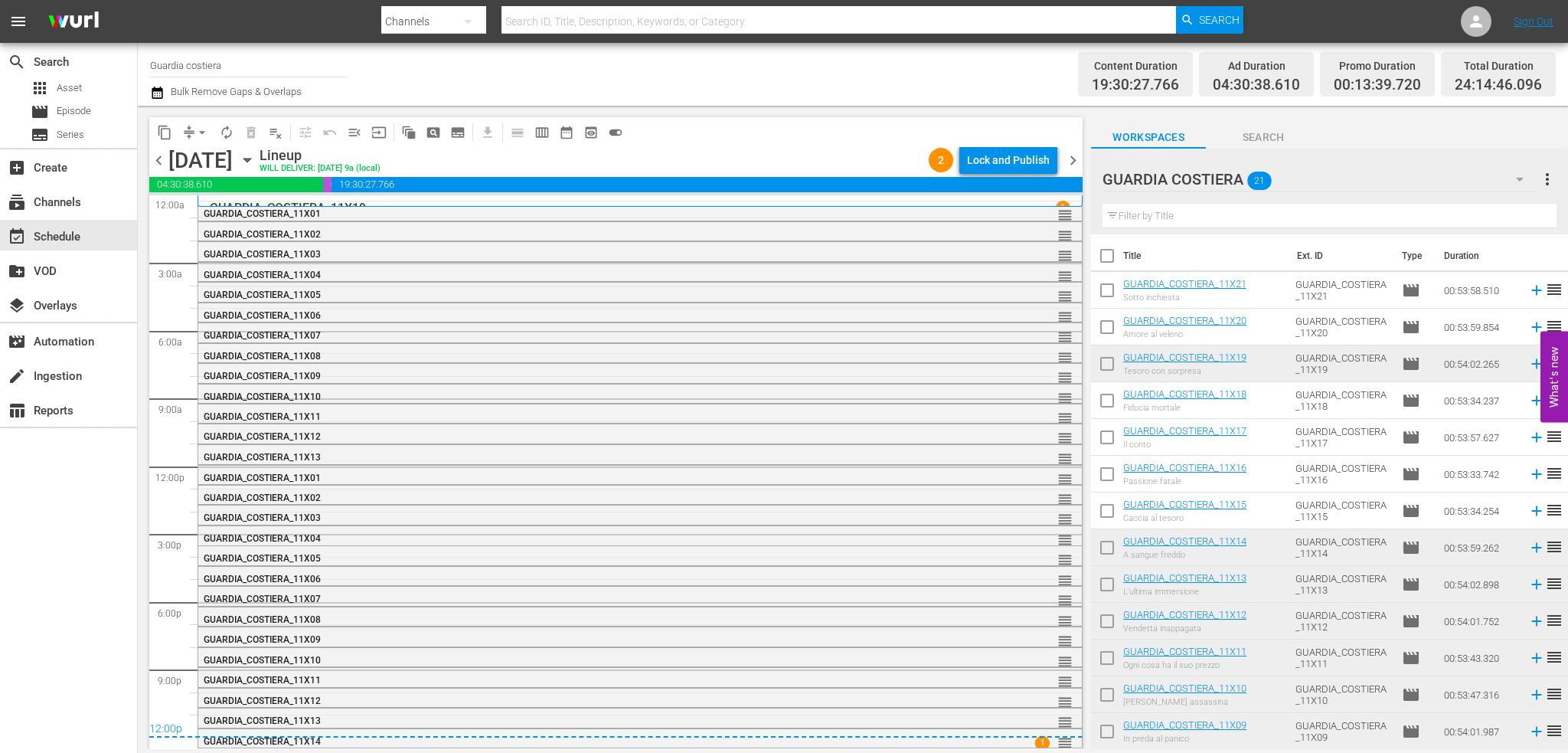
click at [1027, 159] on div "Lock and Publish" at bounding box center [1008, 161] width 83 height 28
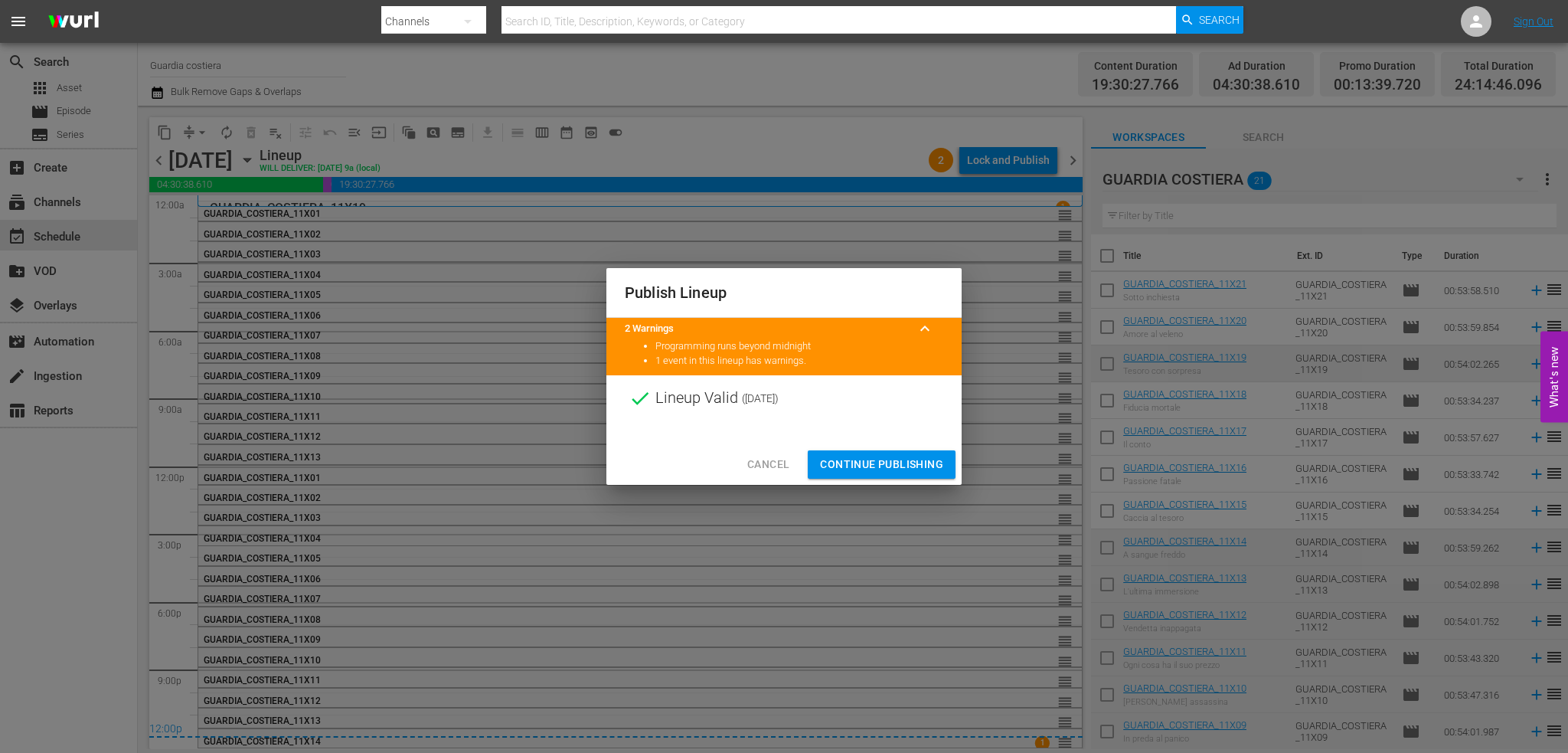
click at [882, 478] on button "Continue Publishing" at bounding box center [881, 465] width 147 height 29
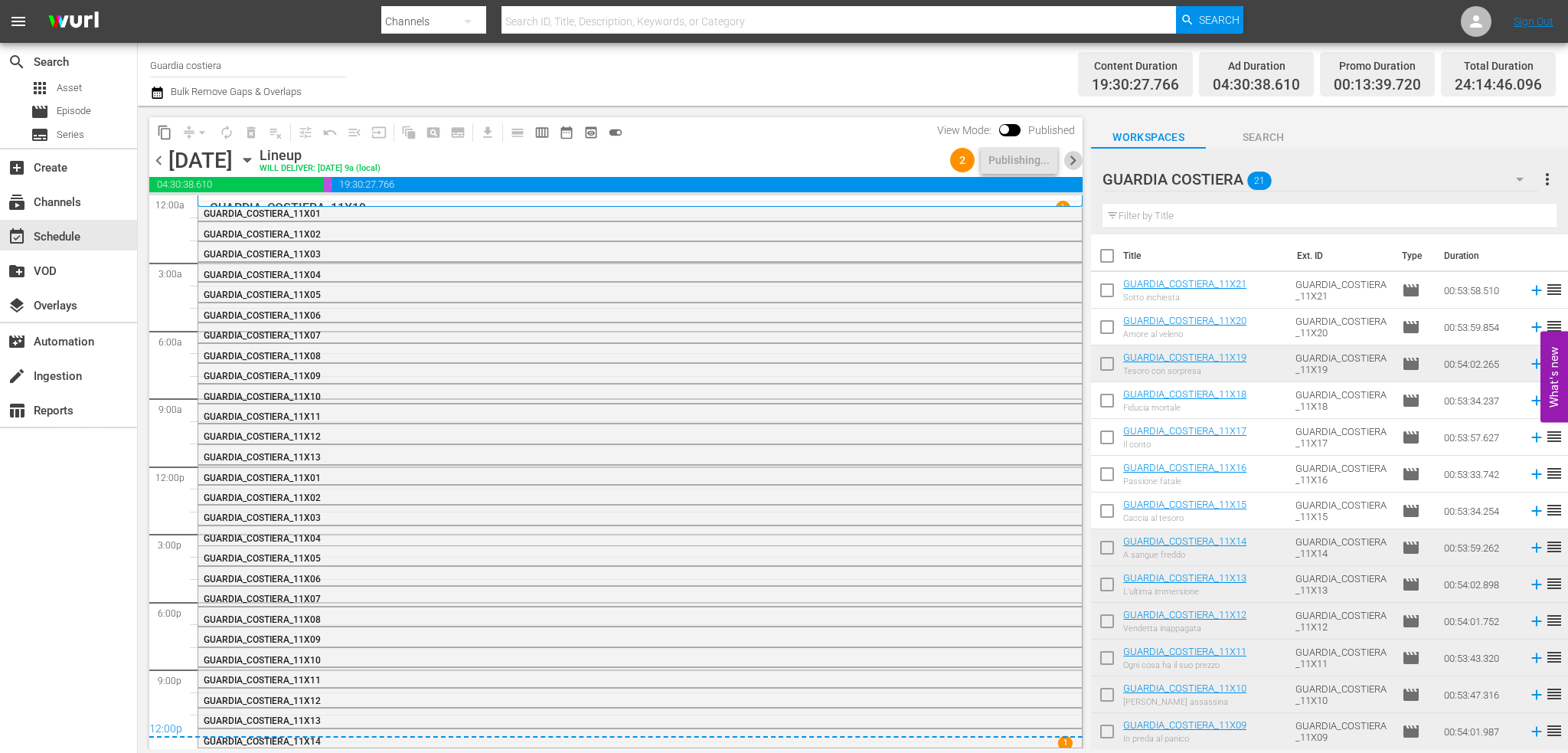
click at [1072, 156] on span "chevron_right" at bounding box center [1073, 160] width 19 height 19
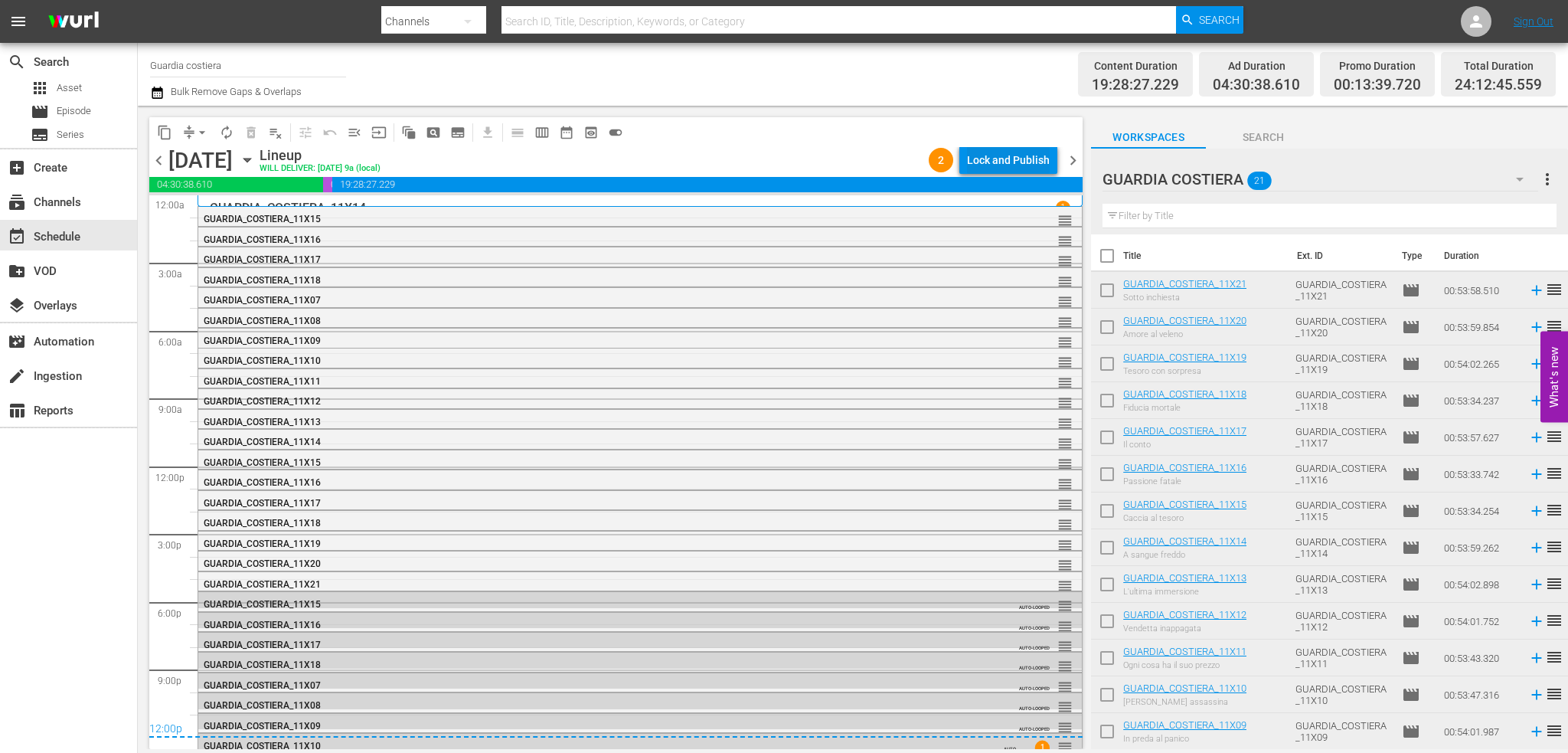
click at [979, 161] on div "Lock and Publish" at bounding box center [1008, 161] width 83 height 28
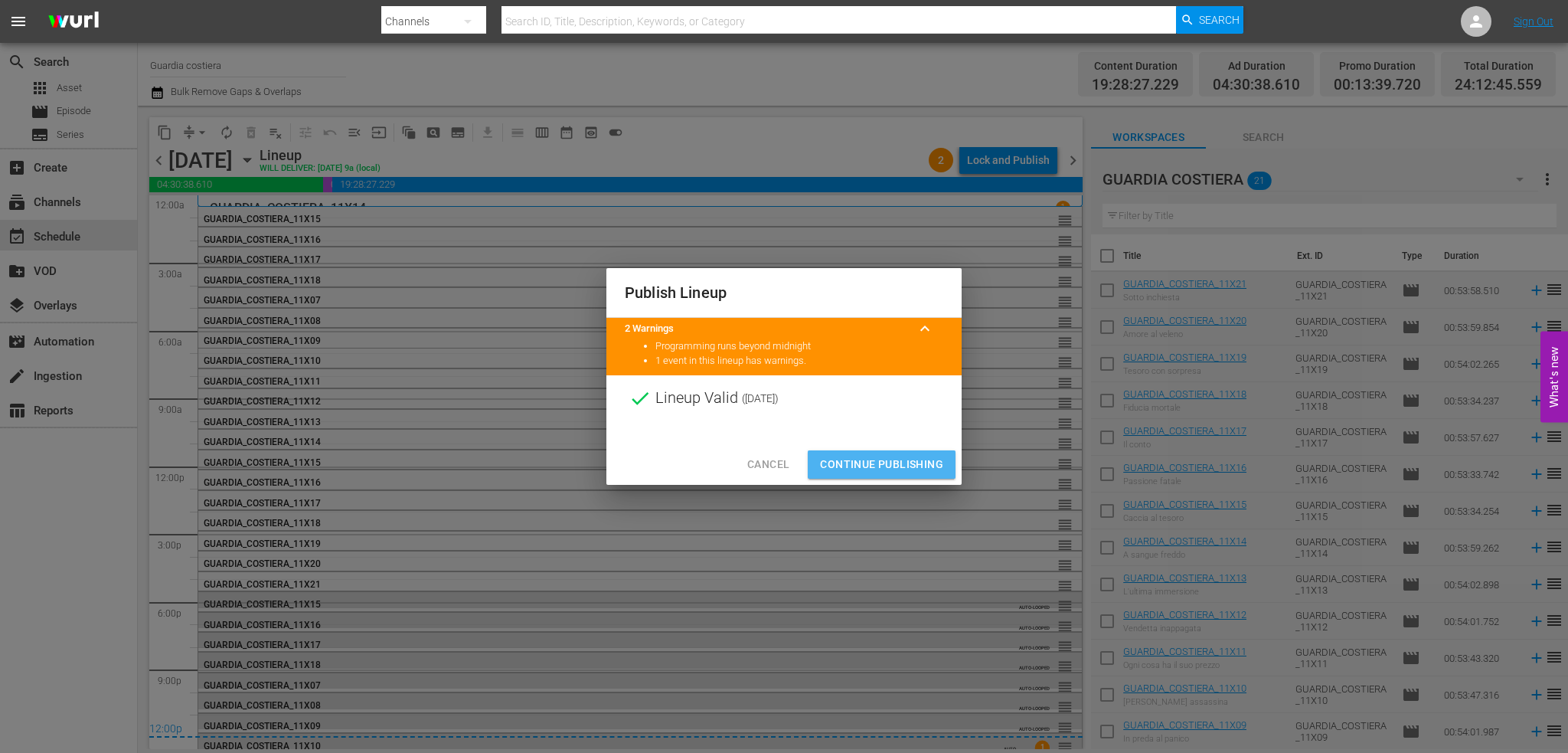
click at [890, 462] on span "Continue Publishing" at bounding box center [881, 464] width 123 height 19
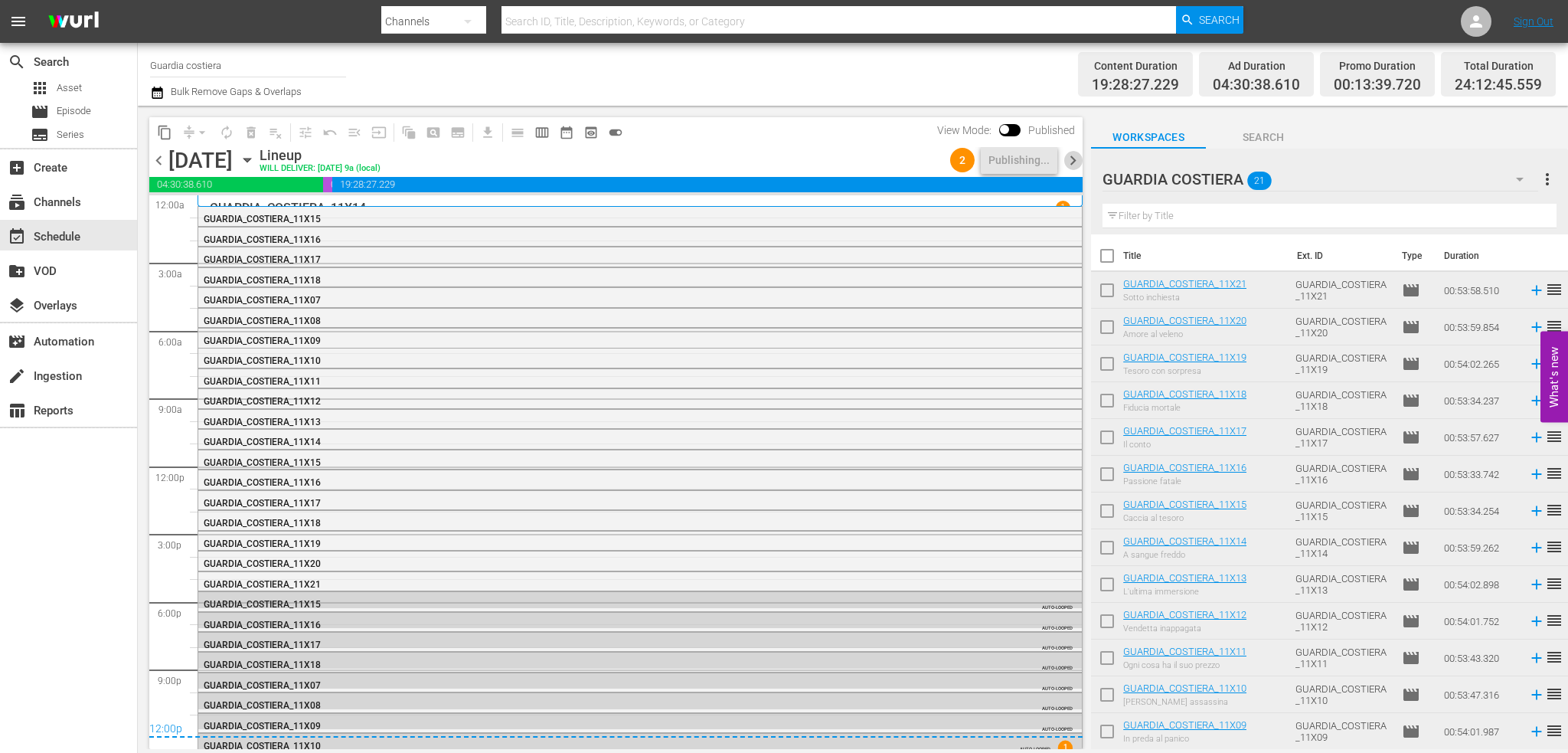
click at [1074, 165] on span "chevron_right" at bounding box center [1073, 160] width 19 height 19
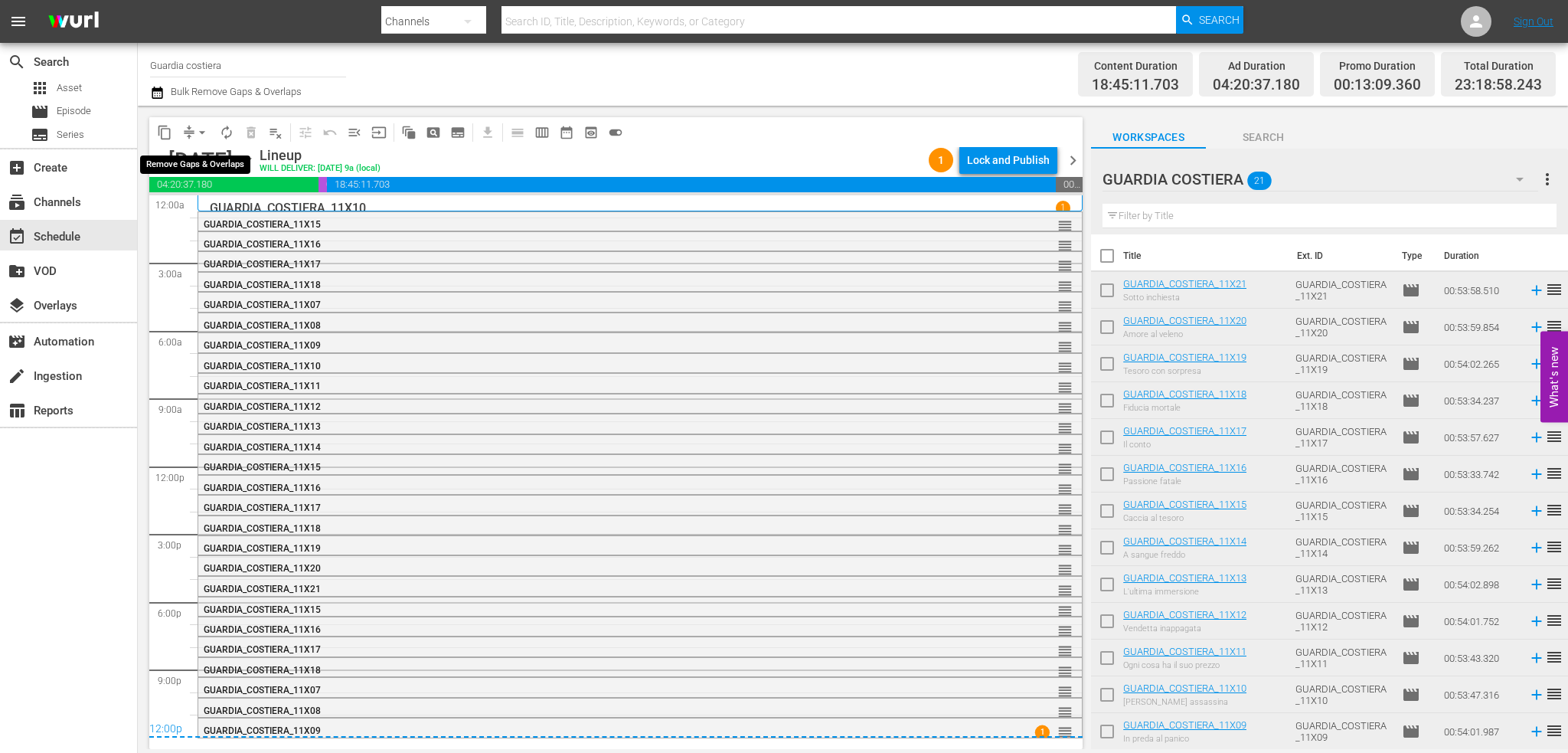
click at [199, 131] on span "arrow_drop_down" at bounding box center [202, 132] width 15 height 15
click at [1023, 157] on div "Lock and Publish" at bounding box center [1008, 161] width 83 height 28
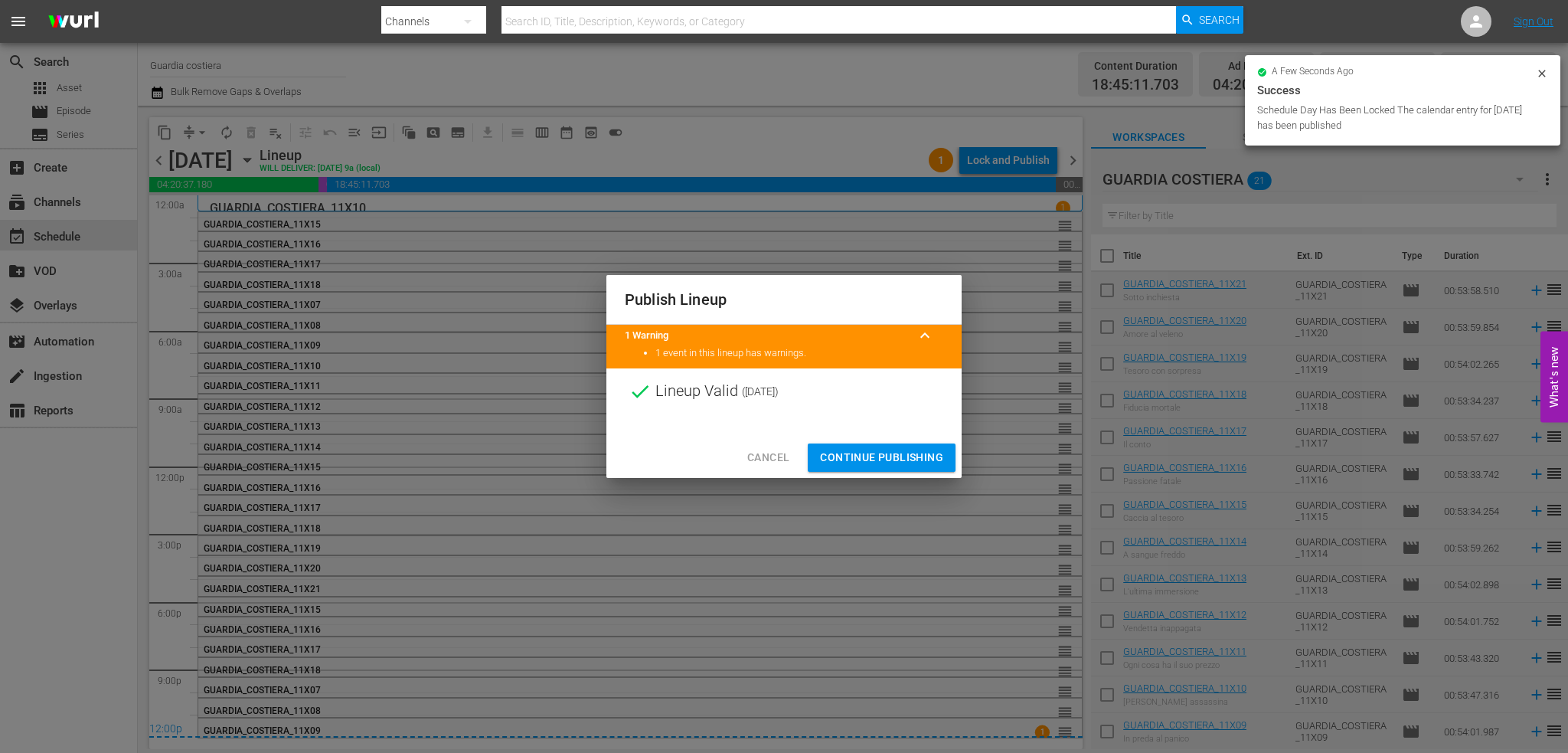
click at [885, 440] on div "Cancel Continue Publishing" at bounding box center [784, 458] width 355 height 41
click at [878, 455] on span "Continue Publishing" at bounding box center [881, 457] width 123 height 19
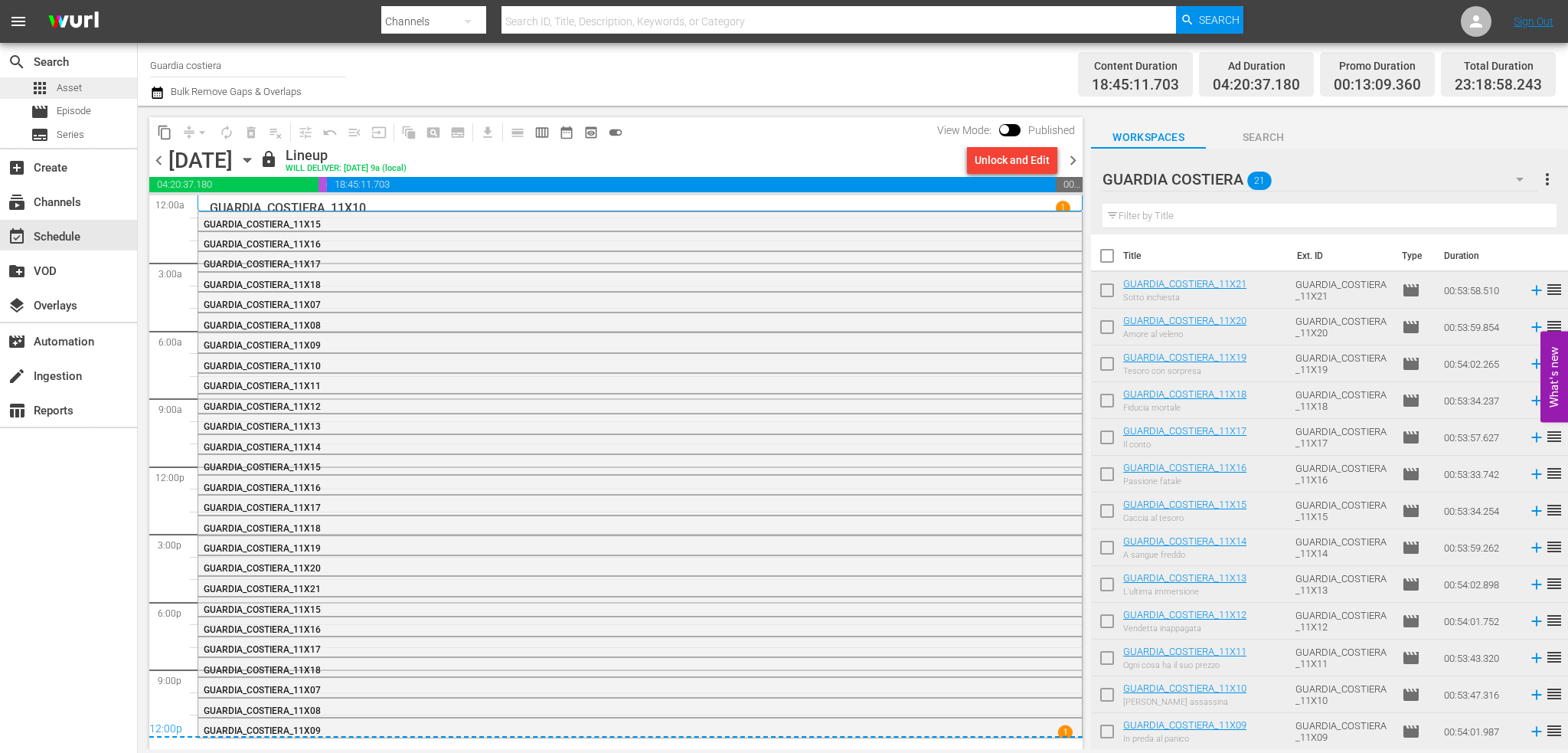
click at [77, 91] on span "Asset" at bounding box center [69, 88] width 25 height 15
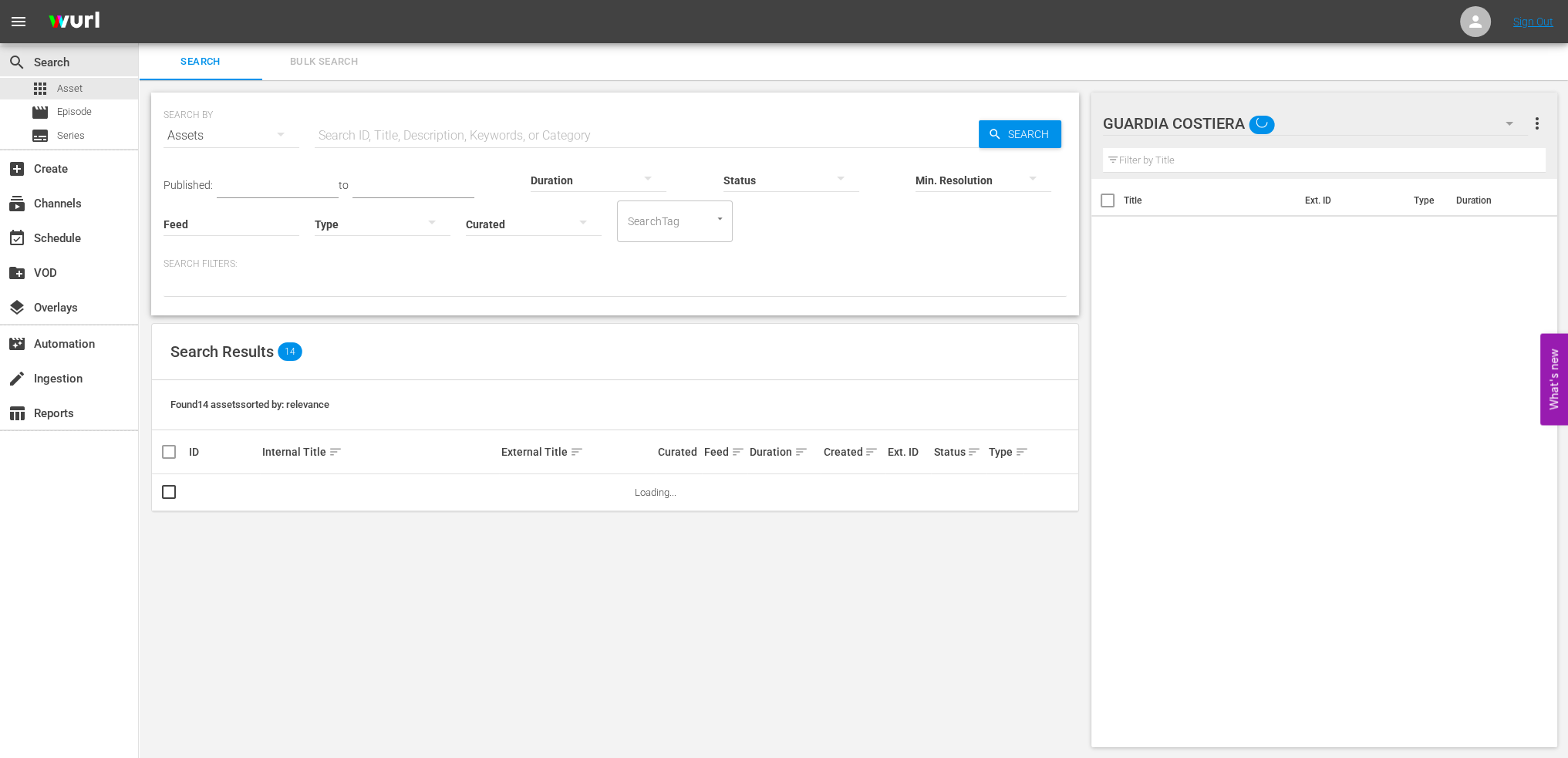
click at [423, 132] on input "text" at bounding box center [646, 135] width 664 height 37
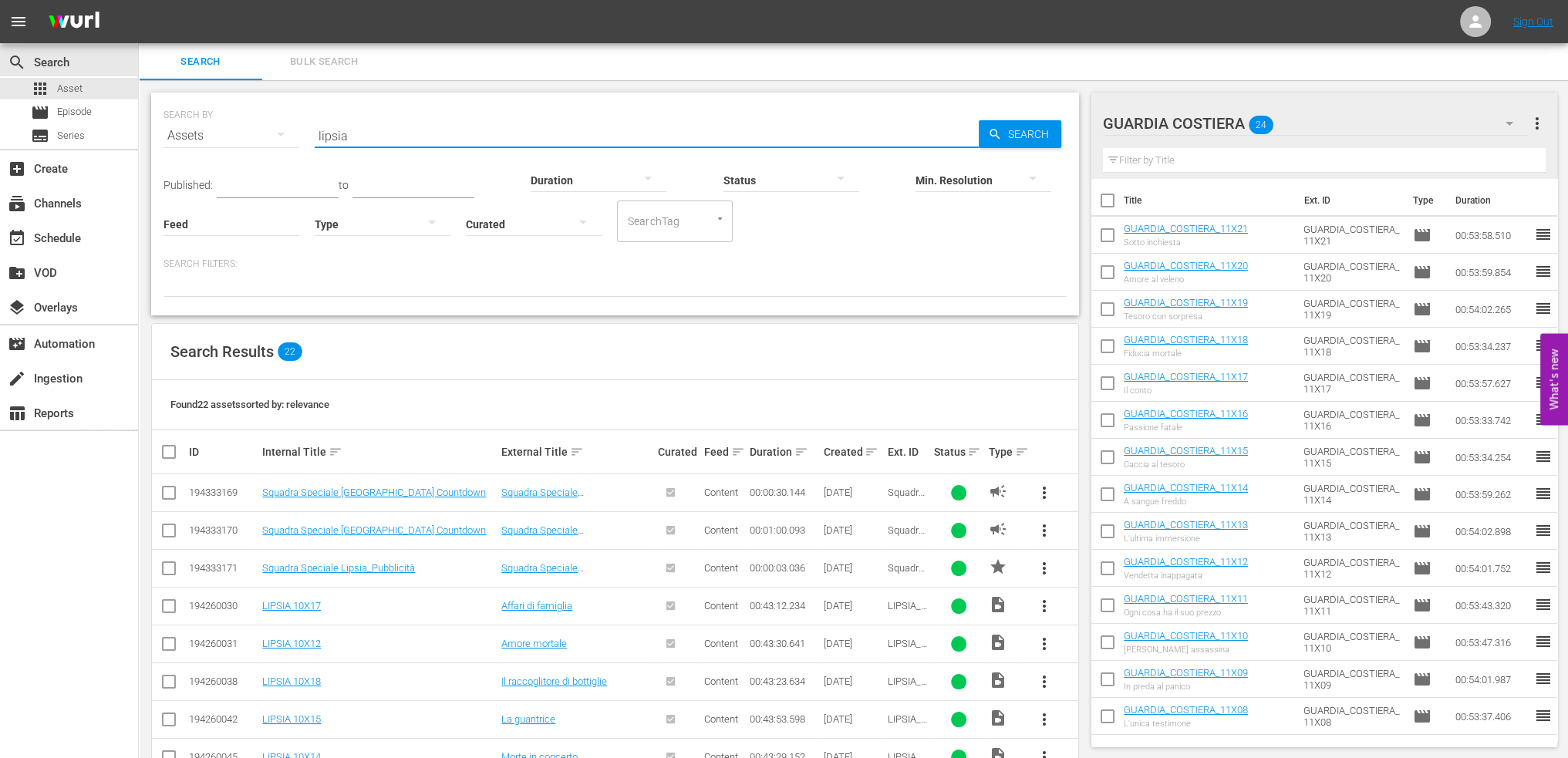
click at [321, 126] on input "lipsia" at bounding box center [646, 135] width 664 height 37
click at [322, 127] on input "lipsia" at bounding box center [646, 135] width 664 height 37
type input "guardia"
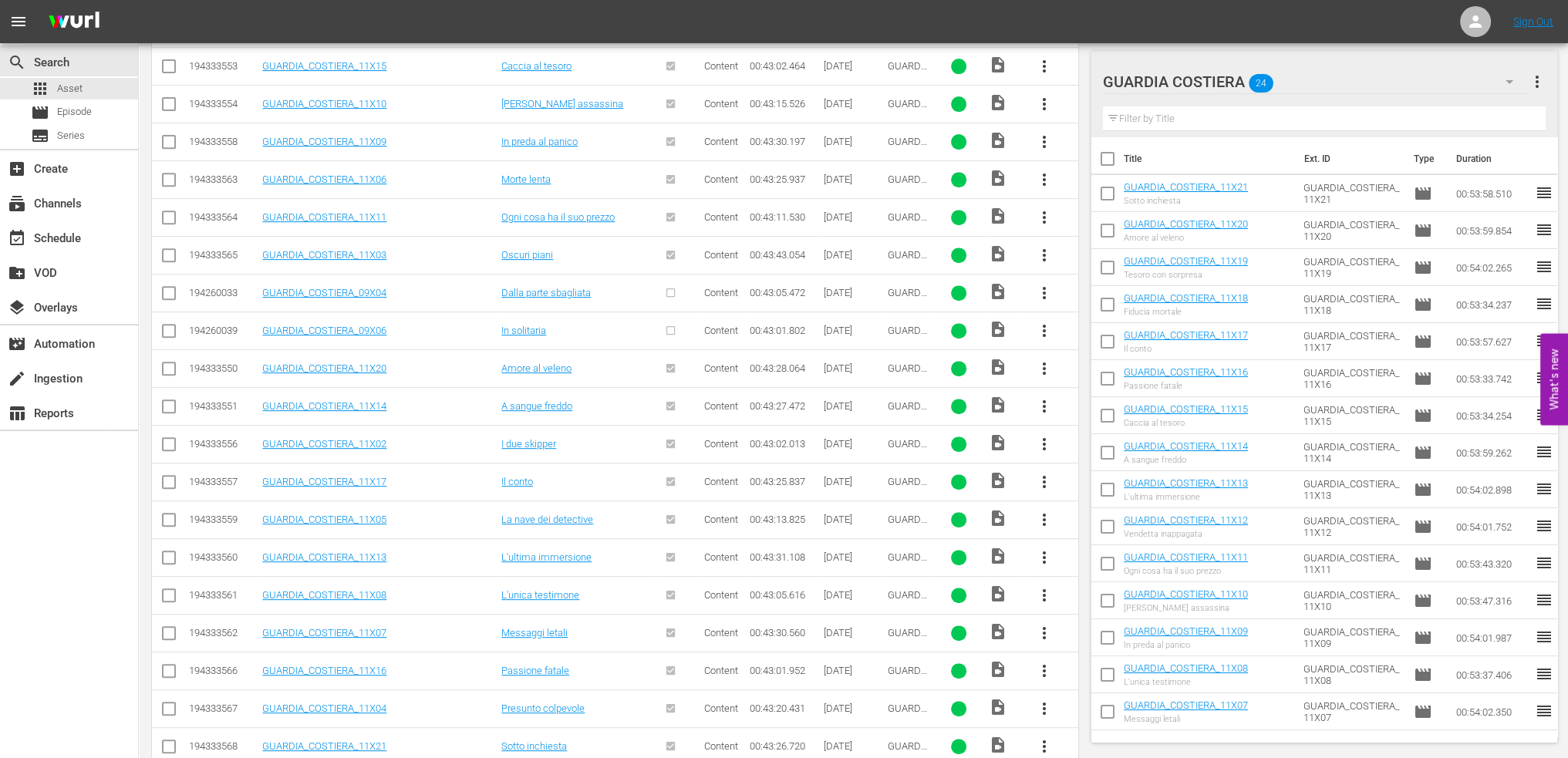
scroll to position [948, 0]
